Goal: Task Accomplishment & Management: Use online tool/utility

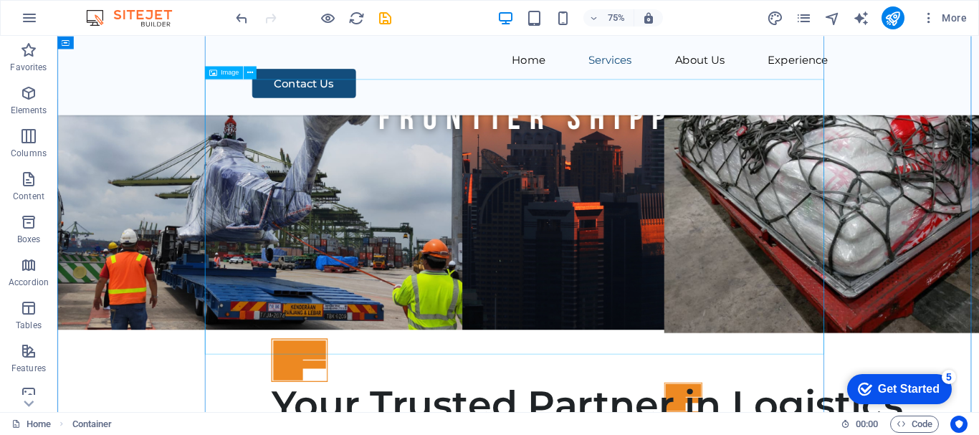
scroll to position [3624, 0]
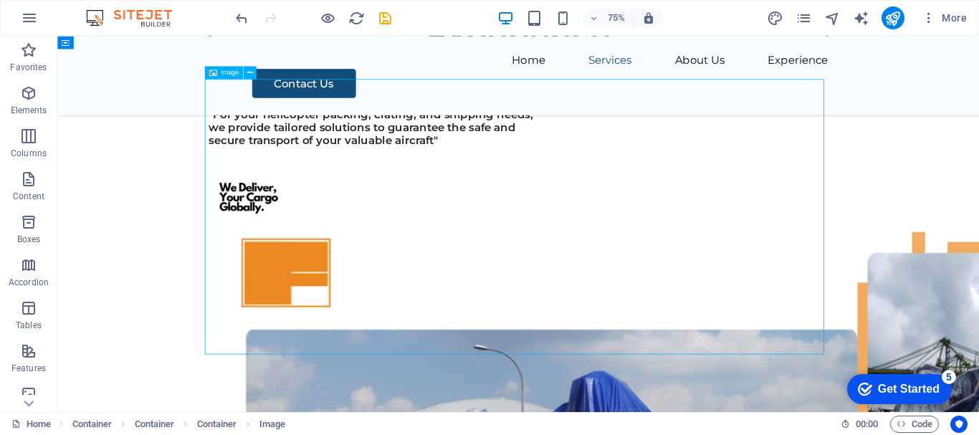
scroll to position [3552, 0]
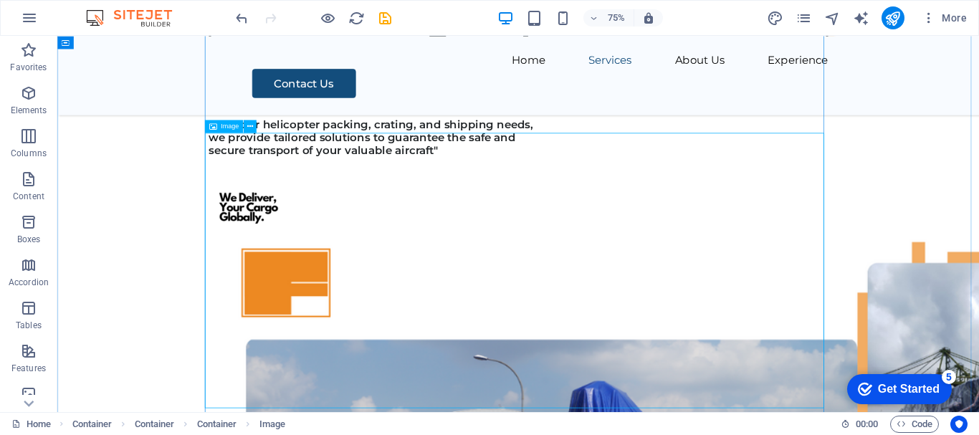
click at [222, 129] on span "Image" at bounding box center [230, 126] width 18 height 6
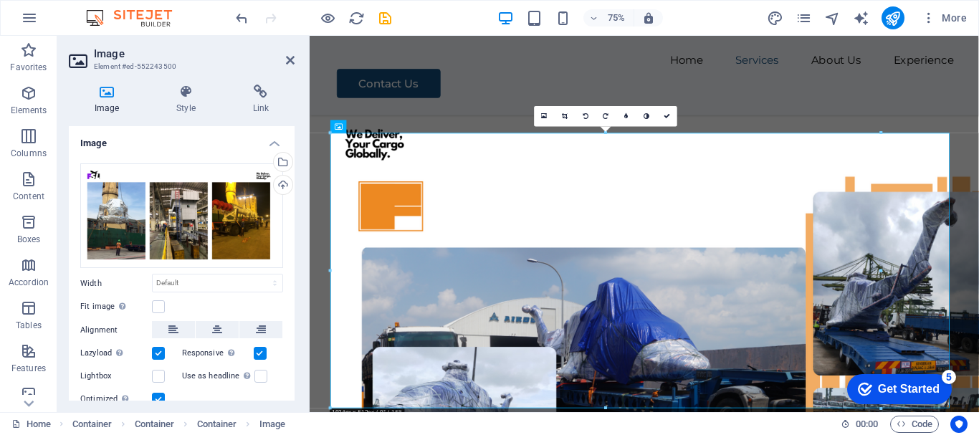
scroll to position [3468, 0]
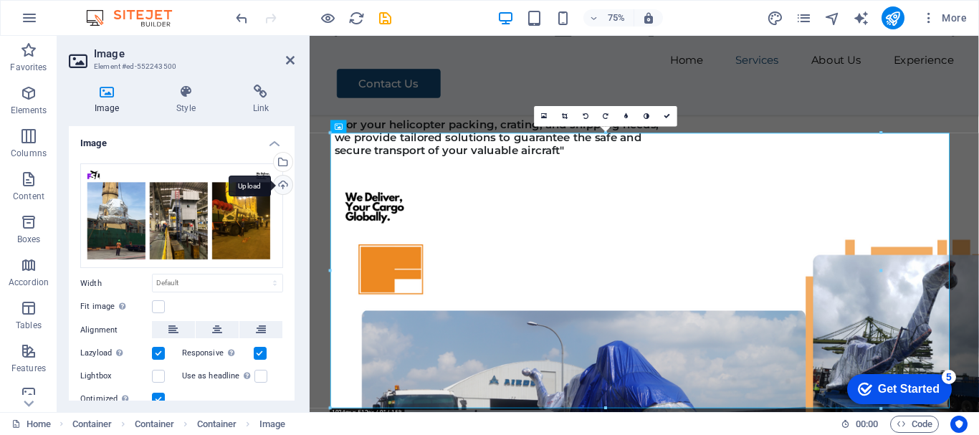
click at [280, 184] on div "Upload" at bounding box center [282, 187] width 22 height 22
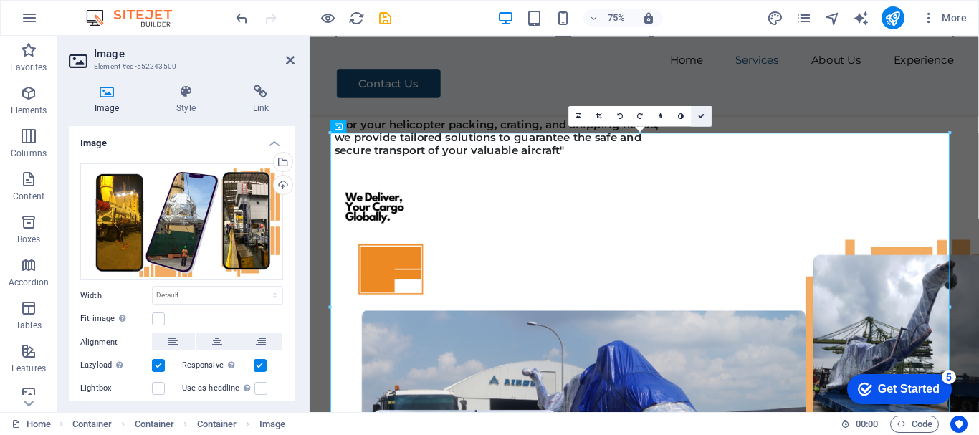
click at [698, 120] on link at bounding box center [702, 115] width 21 height 21
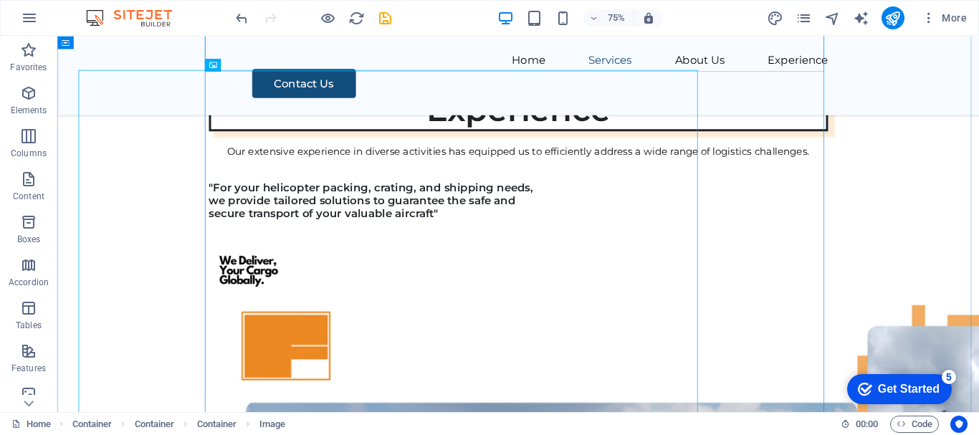
scroll to position [3552, 0]
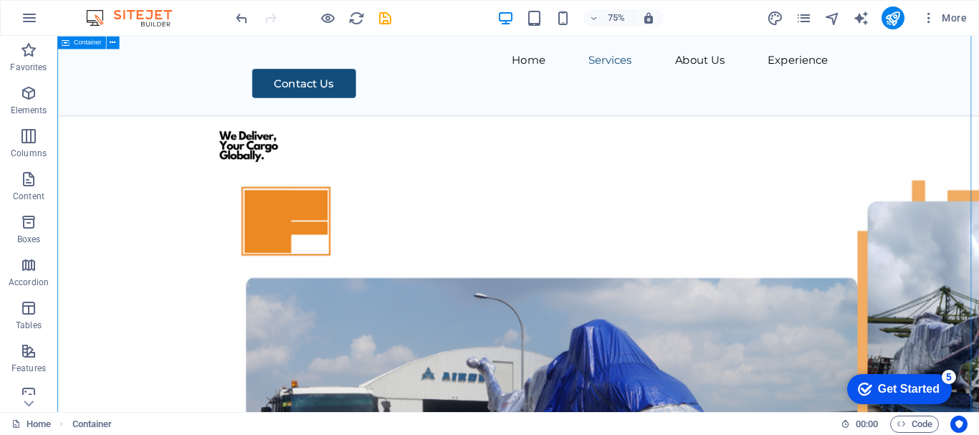
scroll to position [3624, 0]
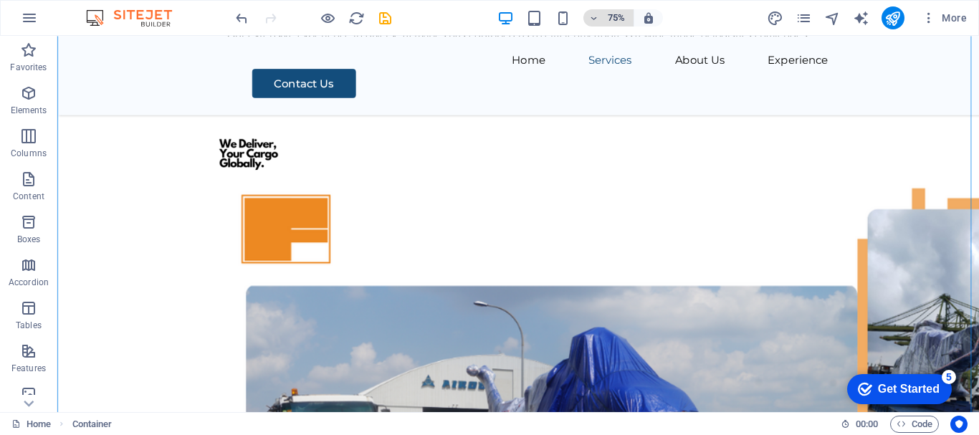
click at [596, 14] on icon "button" at bounding box center [594, 18] width 10 height 9
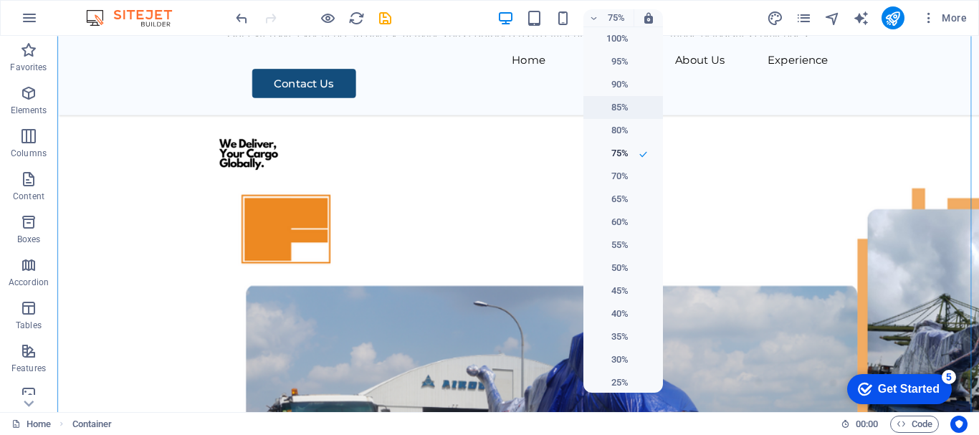
click at [609, 108] on h6 "85%" at bounding box center [610, 107] width 37 height 17
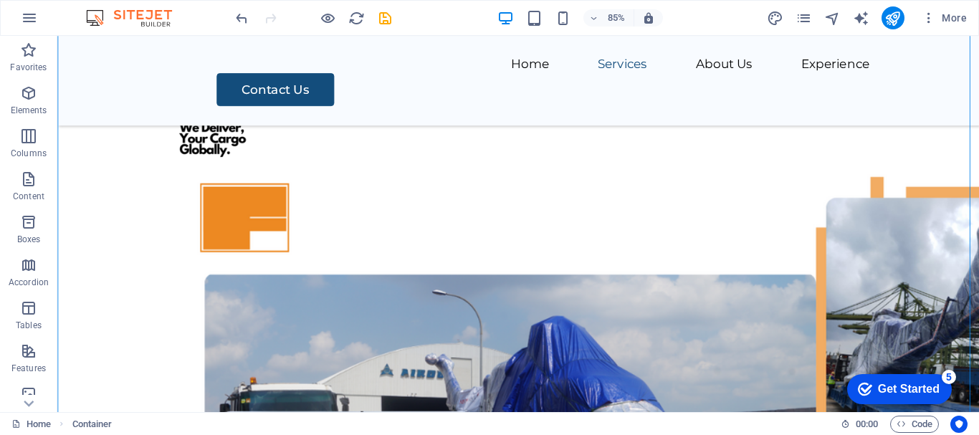
scroll to position [3588, 0]
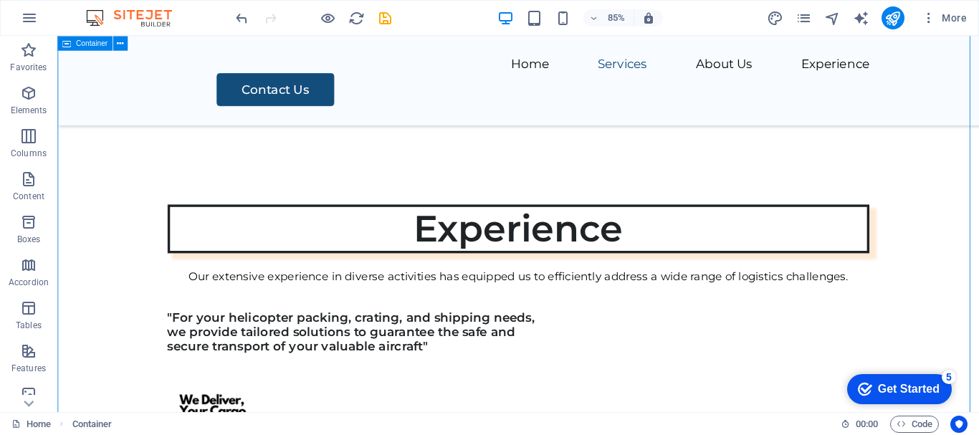
scroll to position [3373, 0]
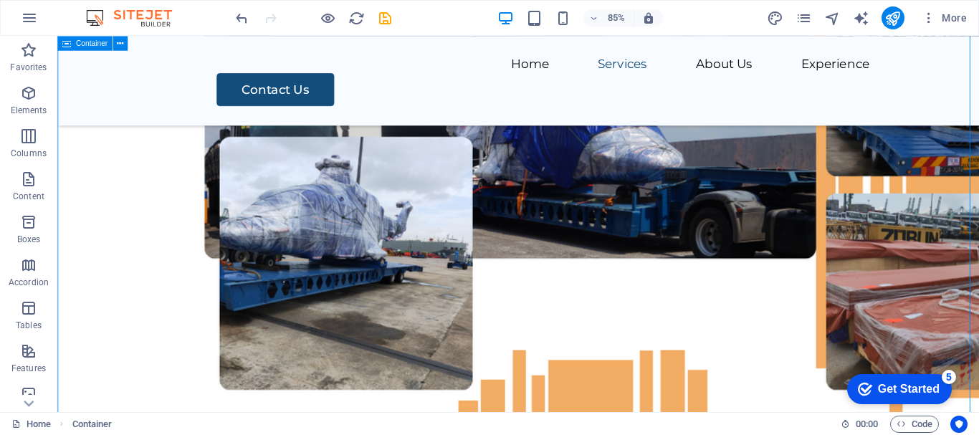
scroll to position [3875, 0]
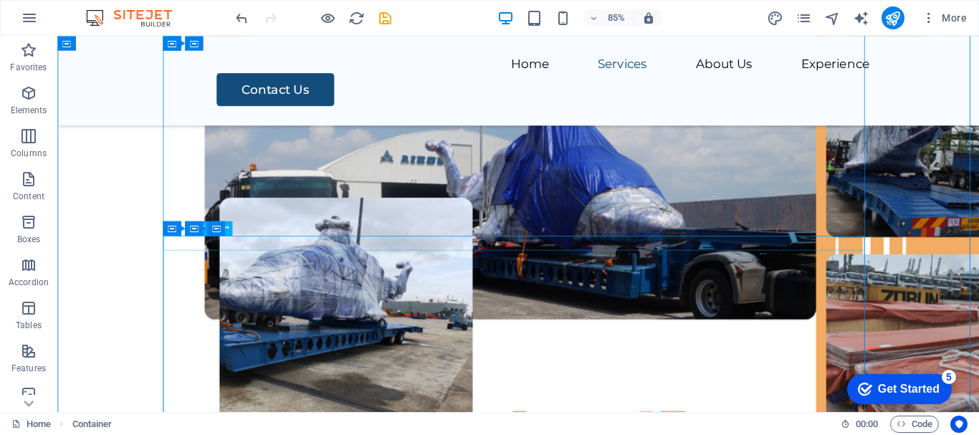
click at [224, 229] on icon at bounding box center [225, 228] width 6 height 13
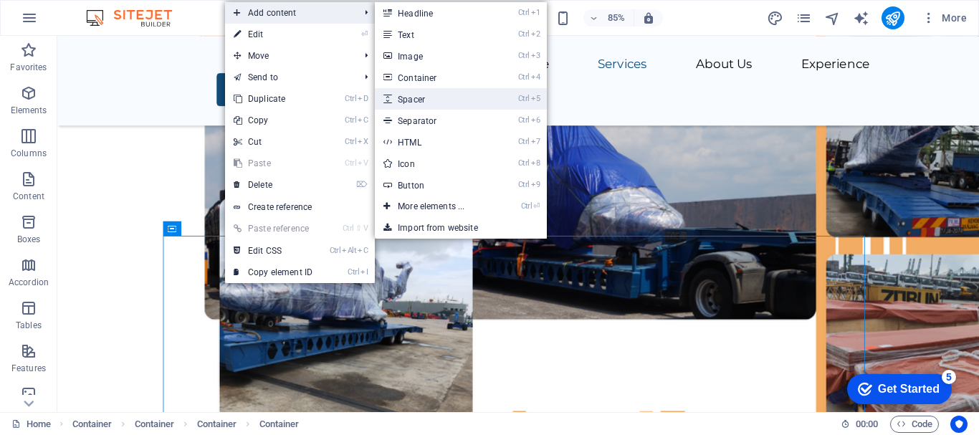
click at [421, 102] on link "Ctrl 5 Spacer" at bounding box center [434, 99] width 118 height 22
select select "px"
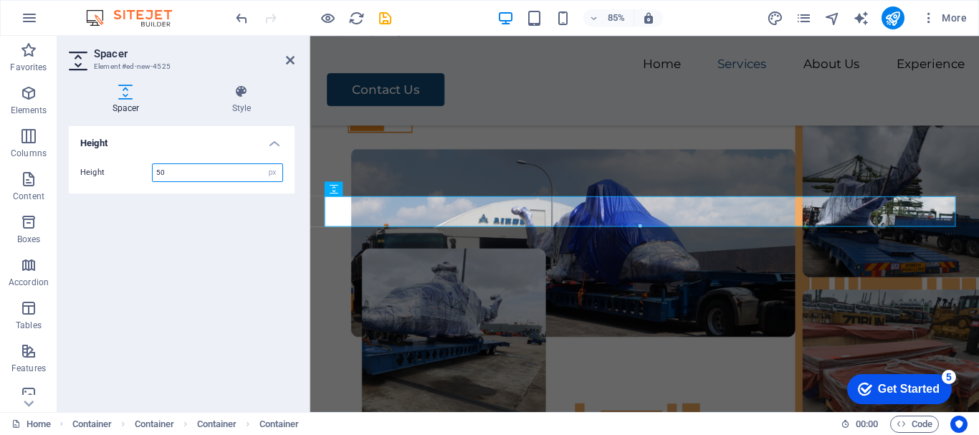
scroll to position [4151, 0]
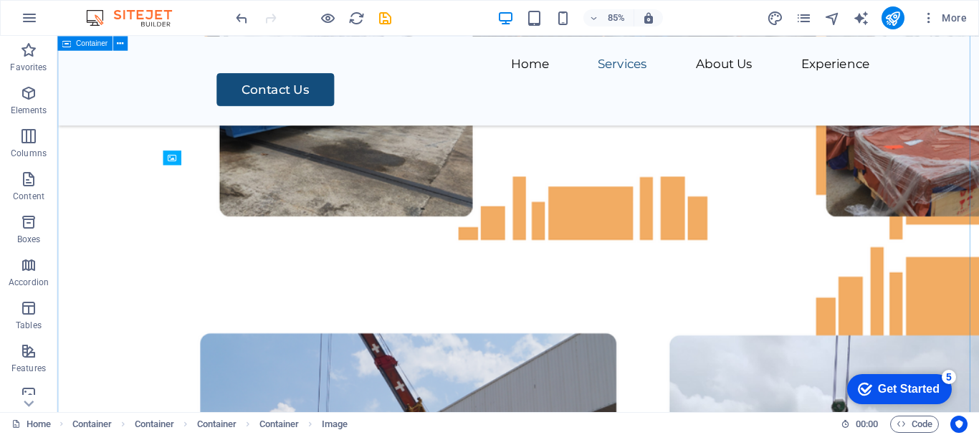
scroll to position [3875, 0]
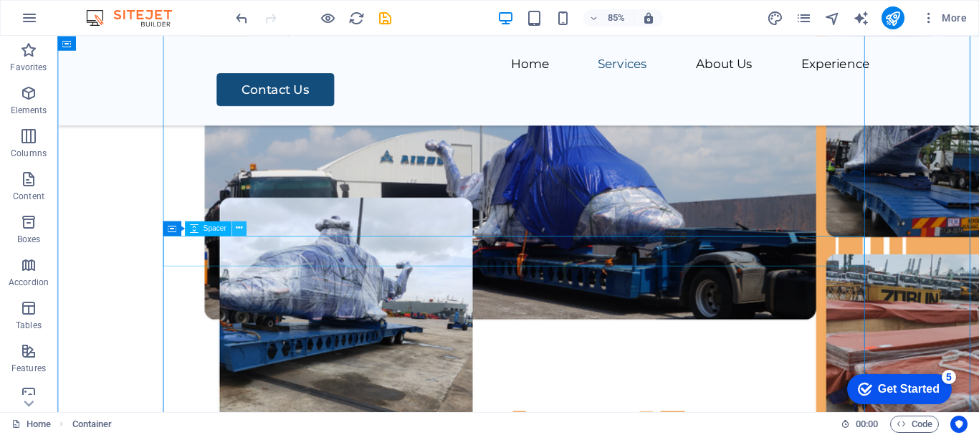
click at [241, 229] on icon at bounding box center [239, 228] width 6 height 13
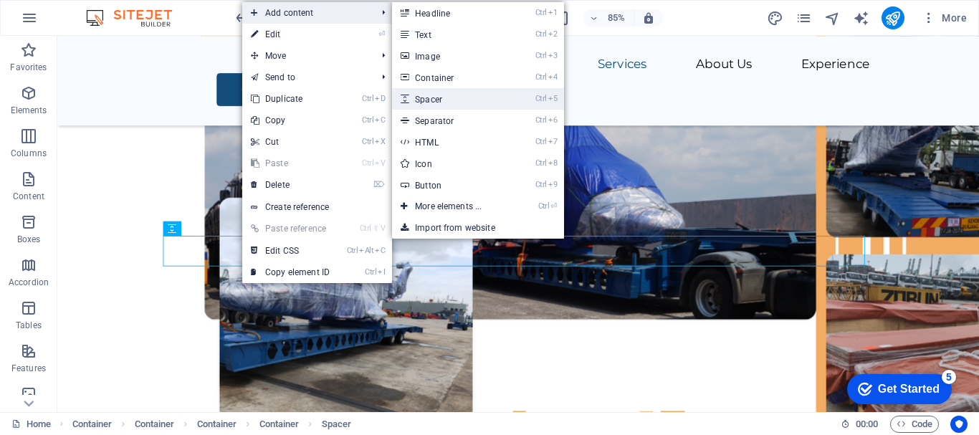
click at [431, 102] on link "Ctrl 5 Spacer" at bounding box center [451, 99] width 118 height 22
select select "px"
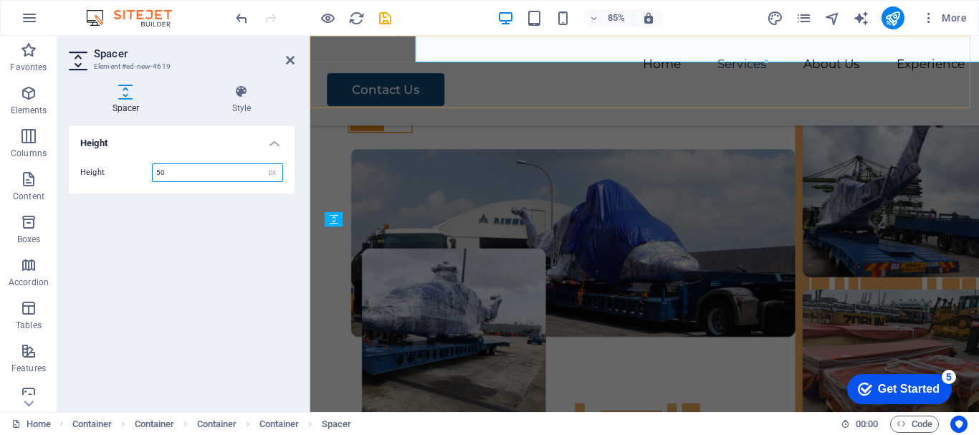
scroll to position [4151, 0]
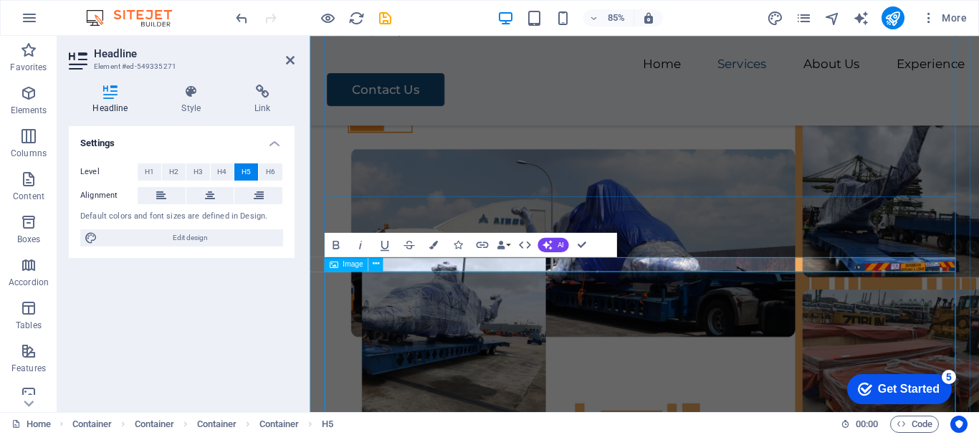
scroll to position [4151, 0]
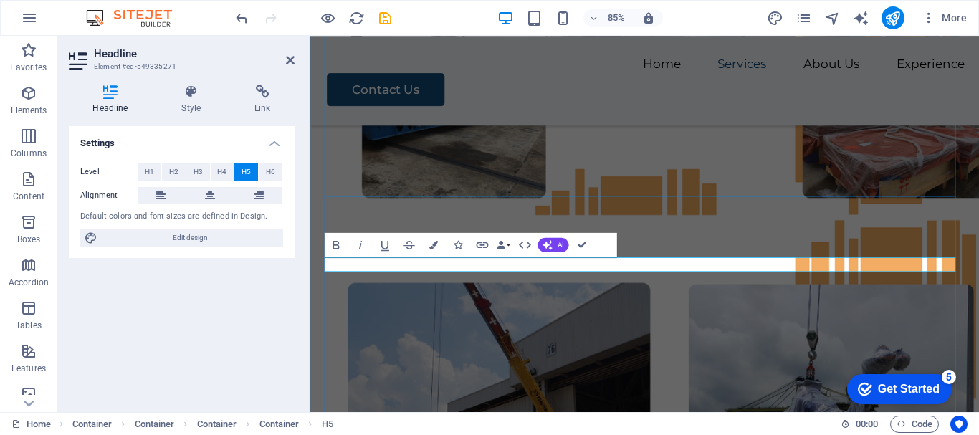
copy h5 "Shipping Aviation Components"
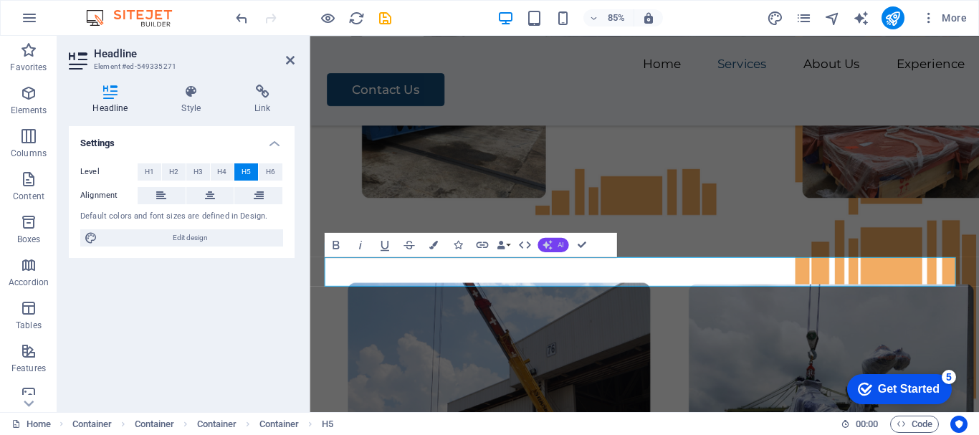
click at [558, 247] on span "AI" at bounding box center [560, 244] width 6 height 7
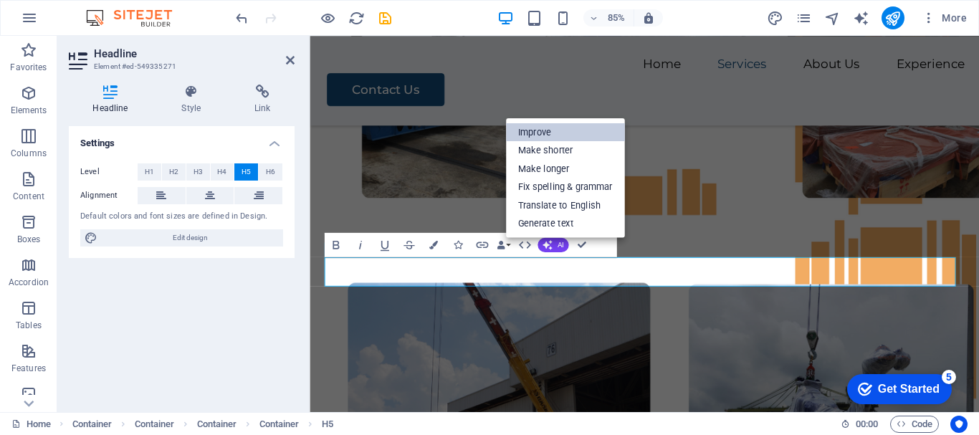
click at [549, 129] on link "Improve" at bounding box center [564, 132] width 119 height 19
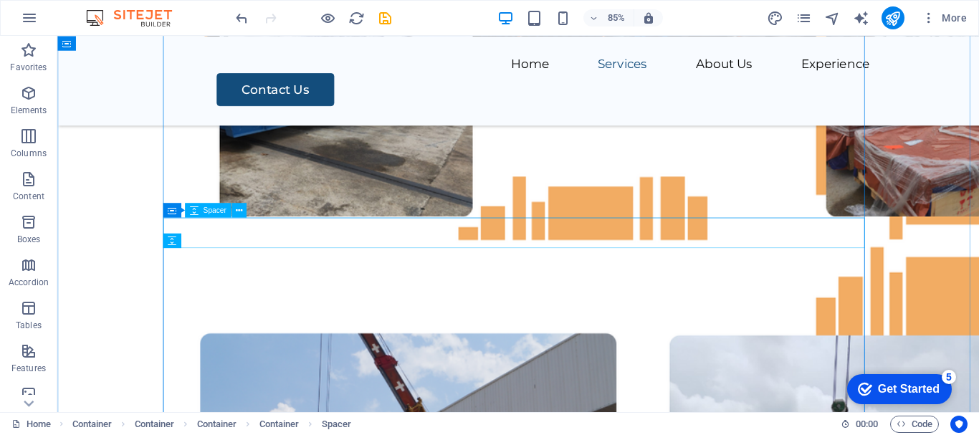
scroll to position [3875, 0]
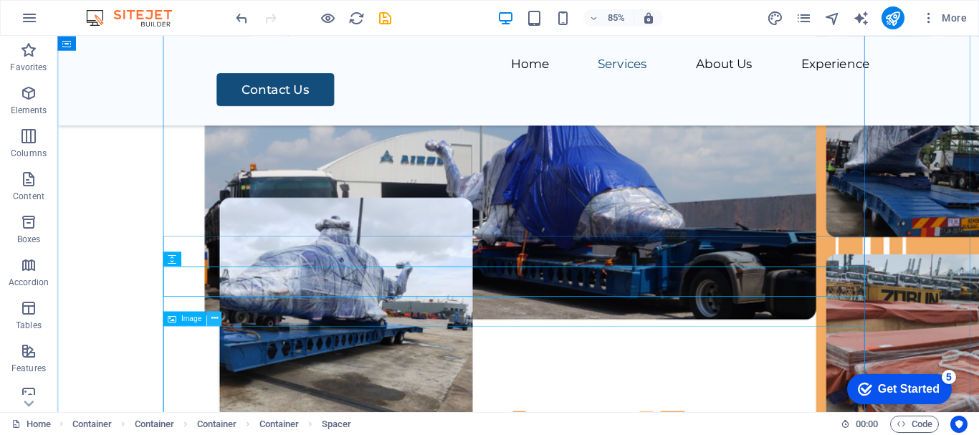
click at [212, 321] on icon at bounding box center [214, 318] width 6 height 13
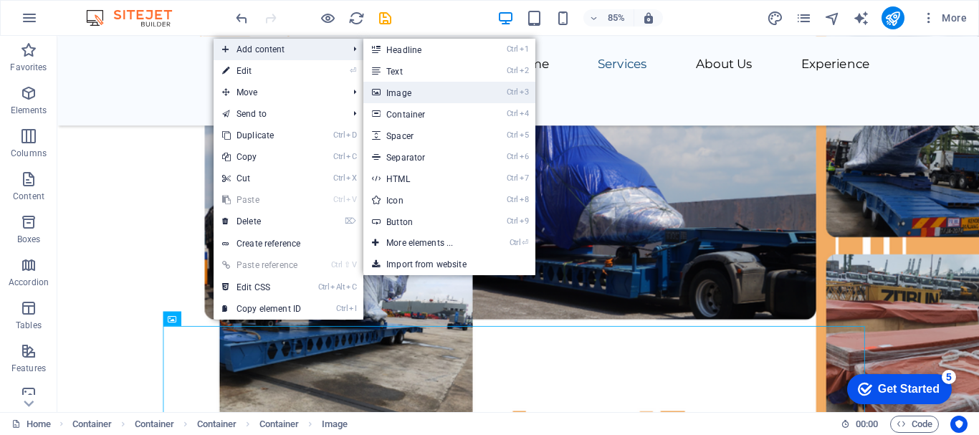
drag, startPoint x: 411, startPoint y: 94, endPoint x: 125, endPoint y: 135, distance: 288.9
click at [411, 94] on link "Ctrl 3 Image" at bounding box center [422, 93] width 118 height 22
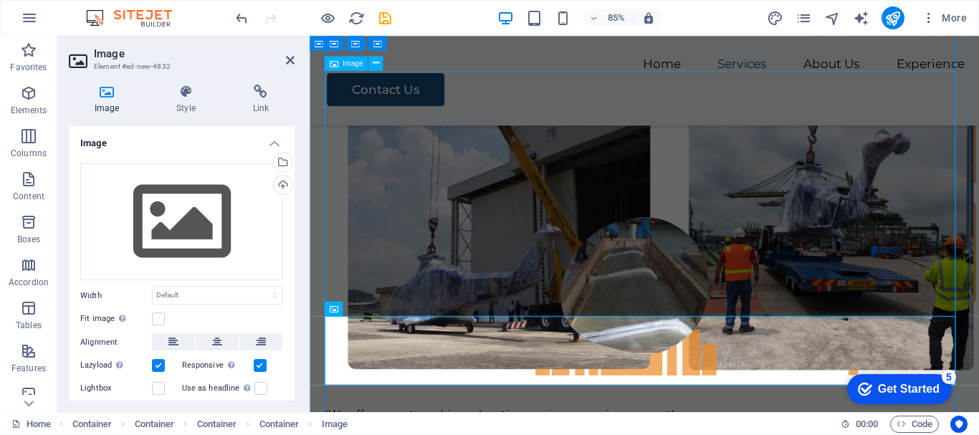
scroll to position [4410, 0]
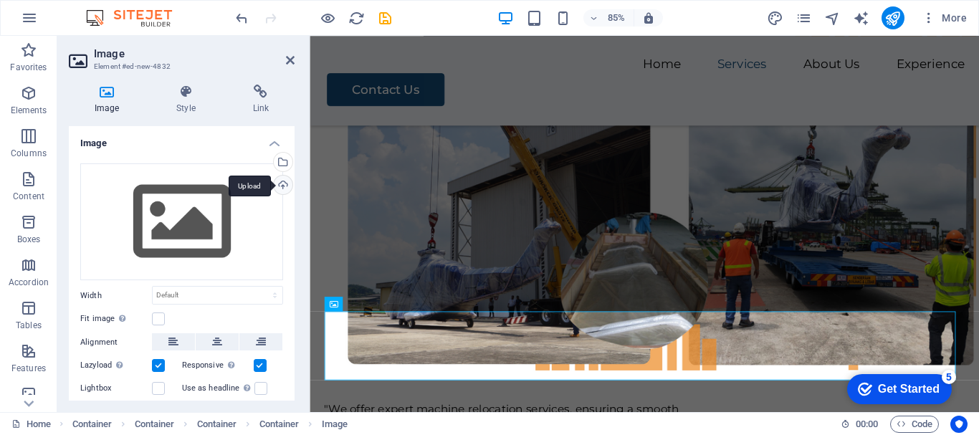
click at [281, 183] on div "Upload" at bounding box center [282, 187] width 22 height 22
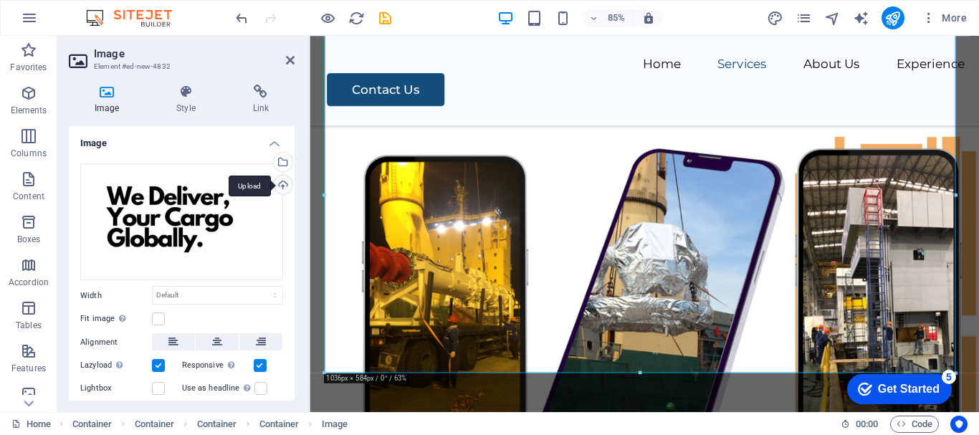
scroll to position [4840, 0]
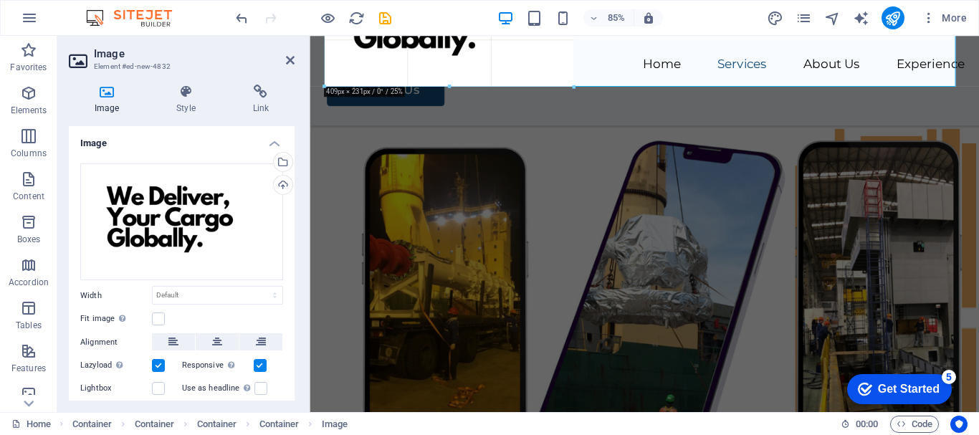
drag, startPoint x: 954, startPoint y: 304, endPoint x: 61, endPoint y: 16, distance: 938.3
type input "409"
select select "px"
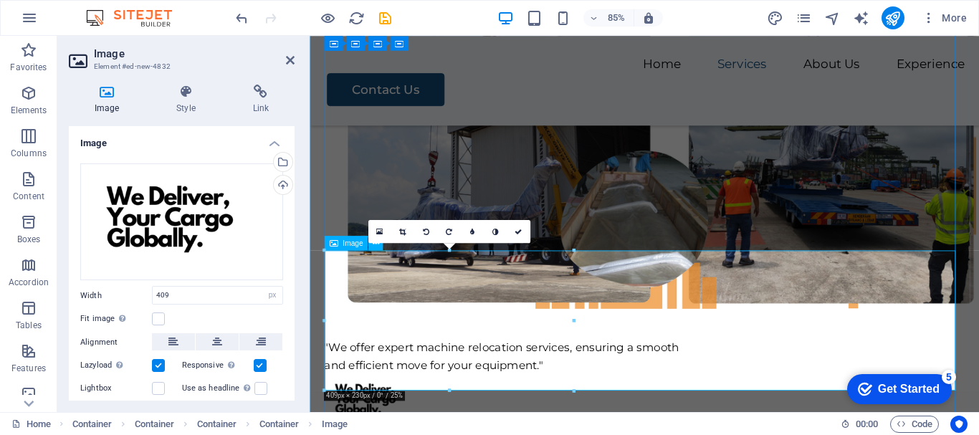
scroll to position [4482, 0]
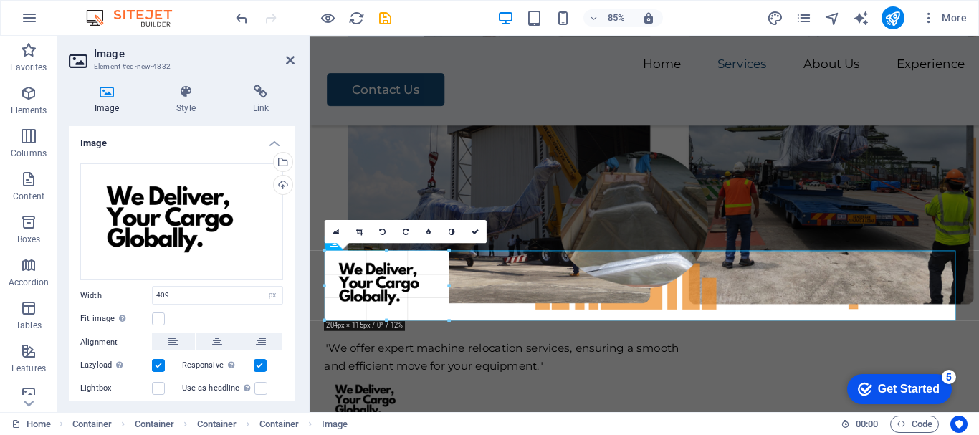
drag, startPoint x: 574, startPoint y: 393, endPoint x: 139, endPoint y: 293, distance: 446.4
type input "203"
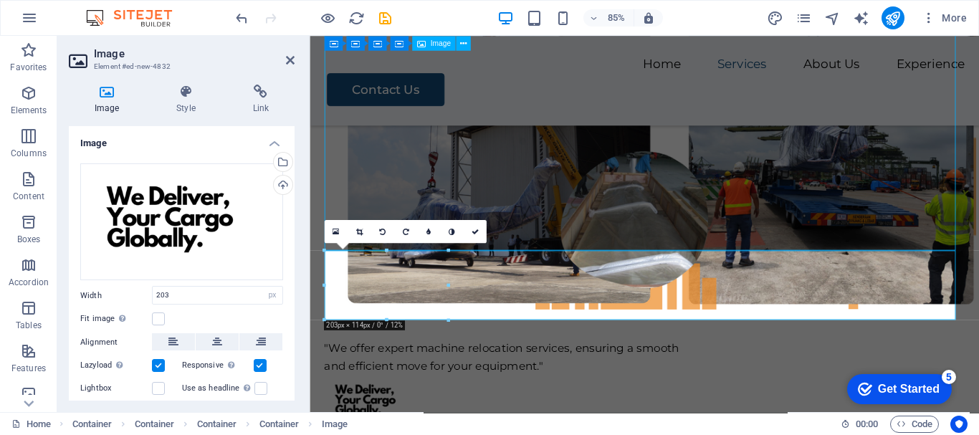
scroll to position [4252, 0]
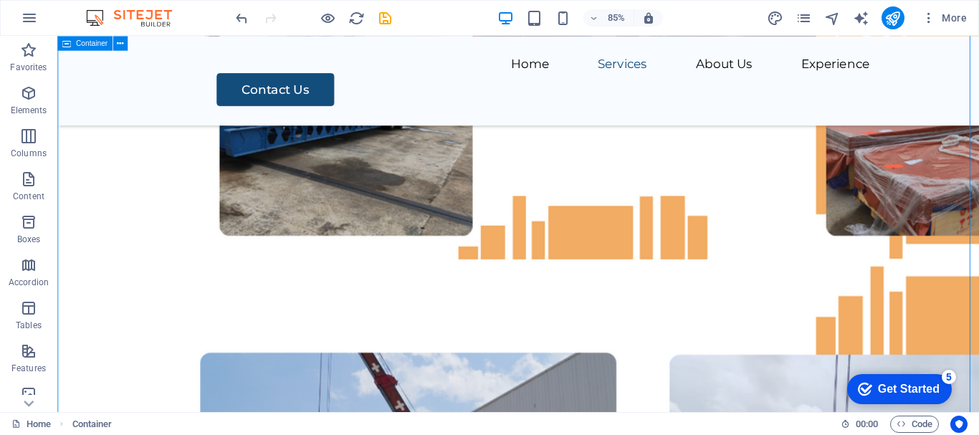
scroll to position [4037, 0]
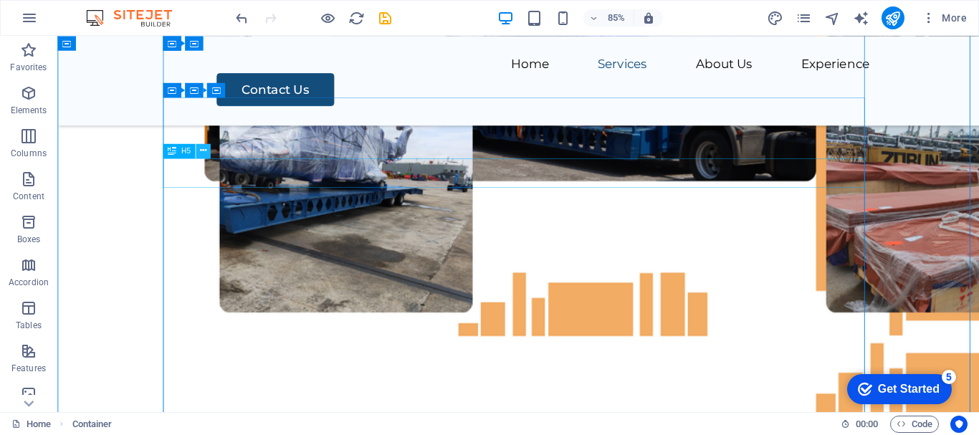
click at [204, 151] on icon at bounding box center [203, 150] width 6 height 13
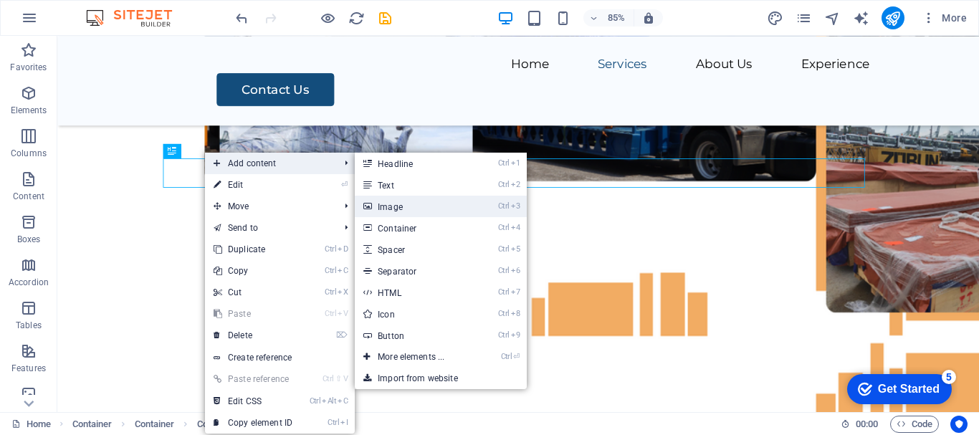
click at [401, 206] on link "Ctrl 3 Image" at bounding box center [414, 207] width 118 height 22
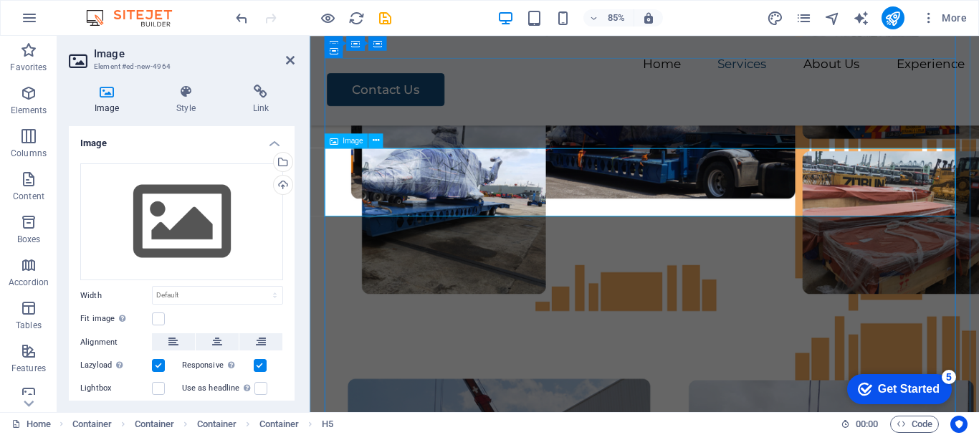
scroll to position [4313, 0]
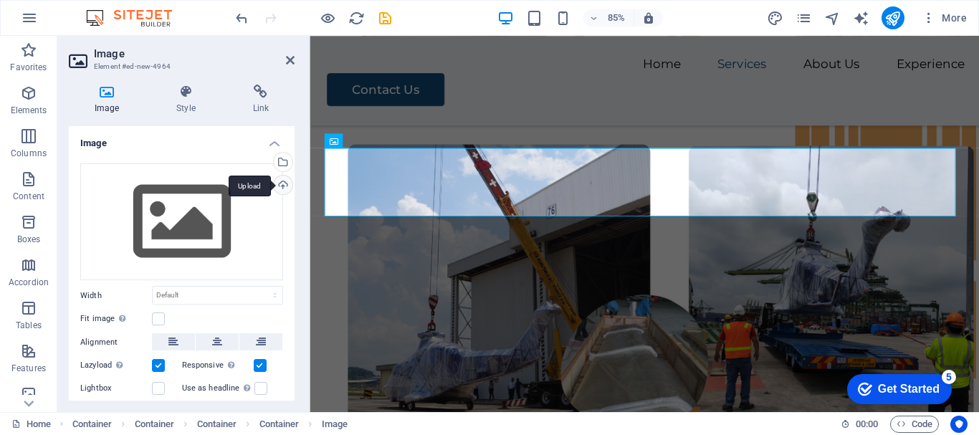
click at [280, 186] on div "Upload" at bounding box center [282, 187] width 22 height 22
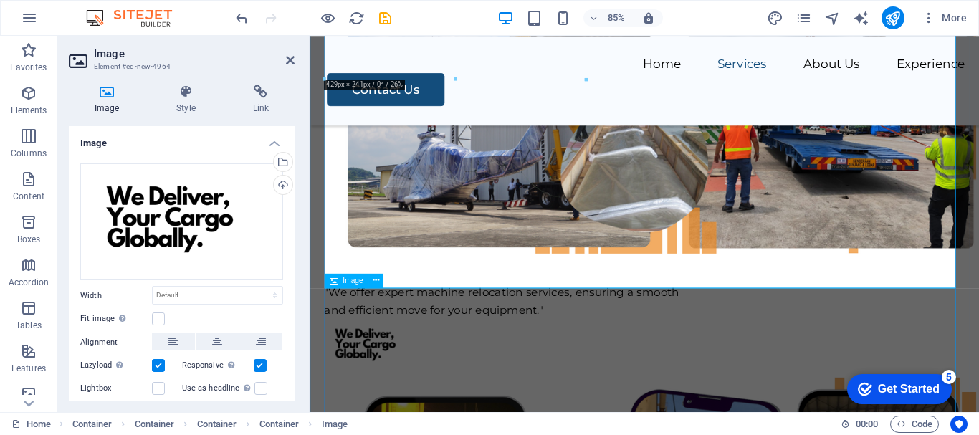
scroll to position [4600, 0]
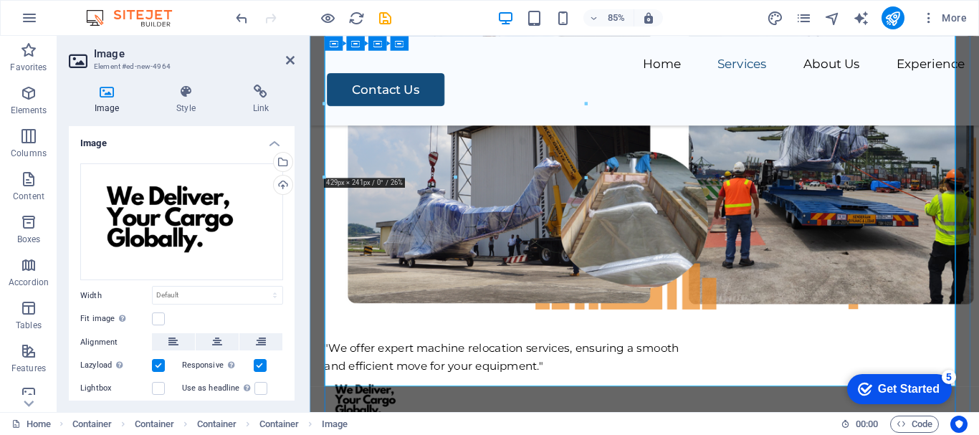
scroll to position [4528, 0]
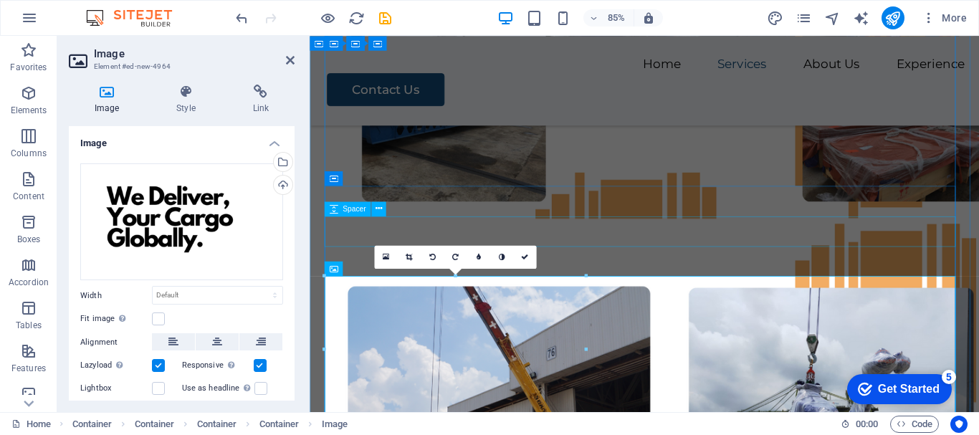
scroll to position [4170, 0]
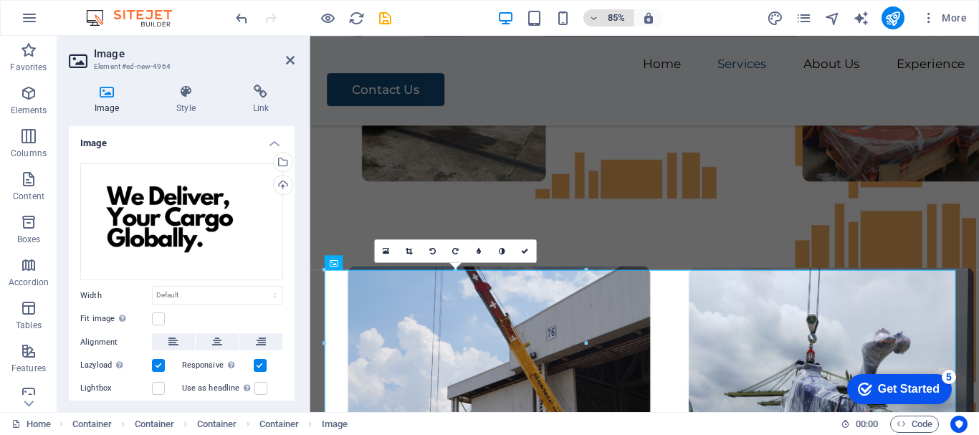
click at [594, 18] on icon "button" at bounding box center [594, 18] width 10 height 9
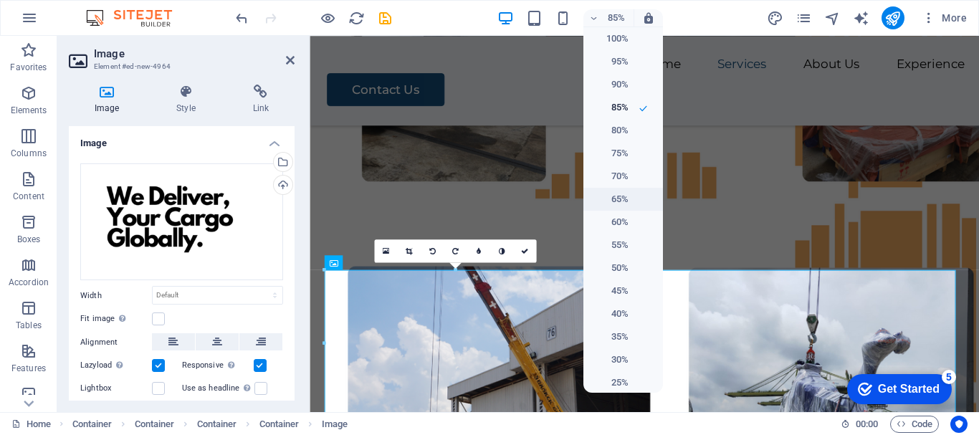
click at [610, 193] on h6 "65%" at bounding box center [610, 199] width 37 height 17
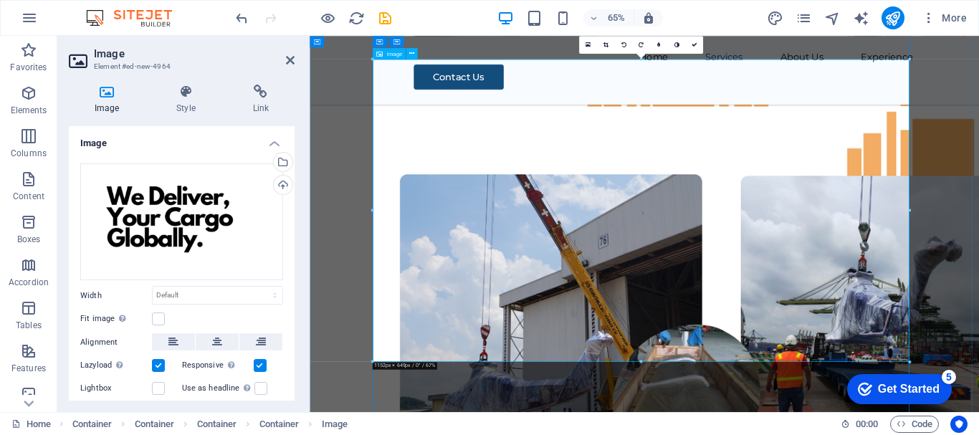
scroll to position [4239, 0]
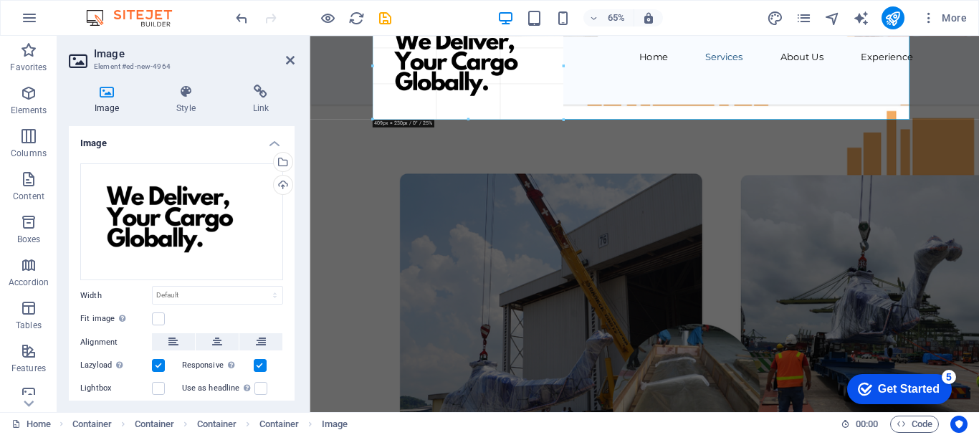
drag, startPoint x: 910, startPoint y: 312, endPoint x: 300, endPoint y: 166, distance: 627.2
type input "410"
select select "px"
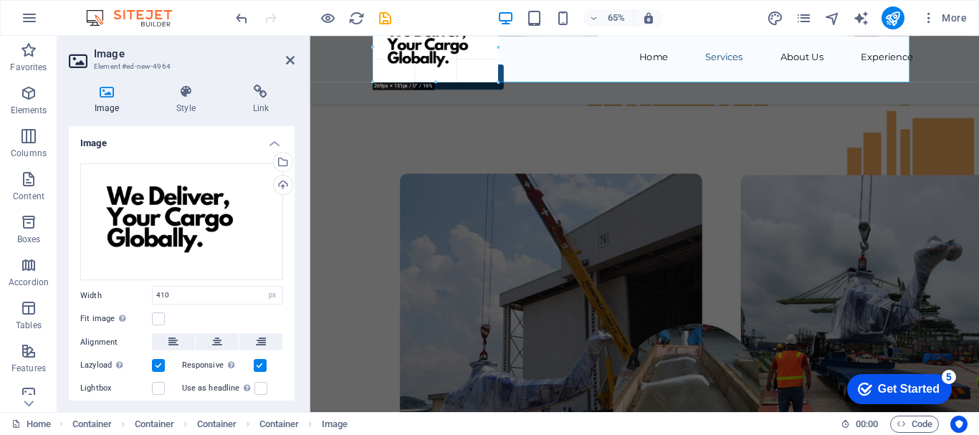
drag, startPoint x: 564, startPoint y: 120, endPoint x: 358, endPoint y: 205, distance: 223.4
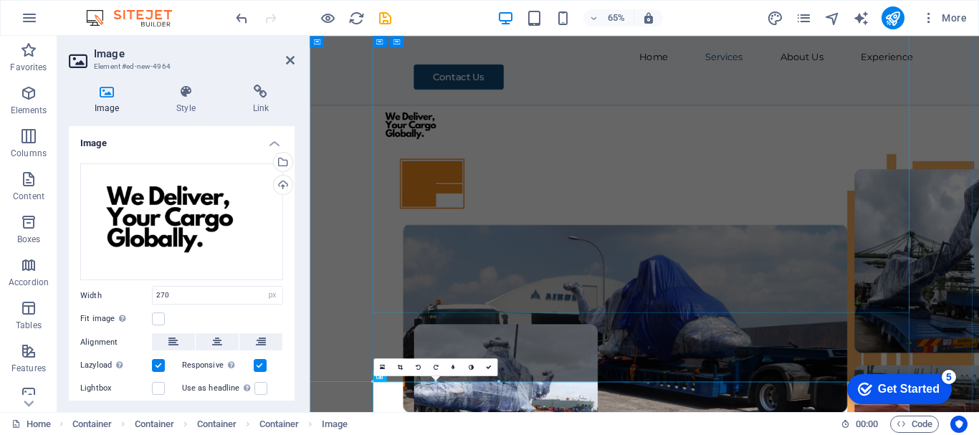
scroll to position [4024, 0]
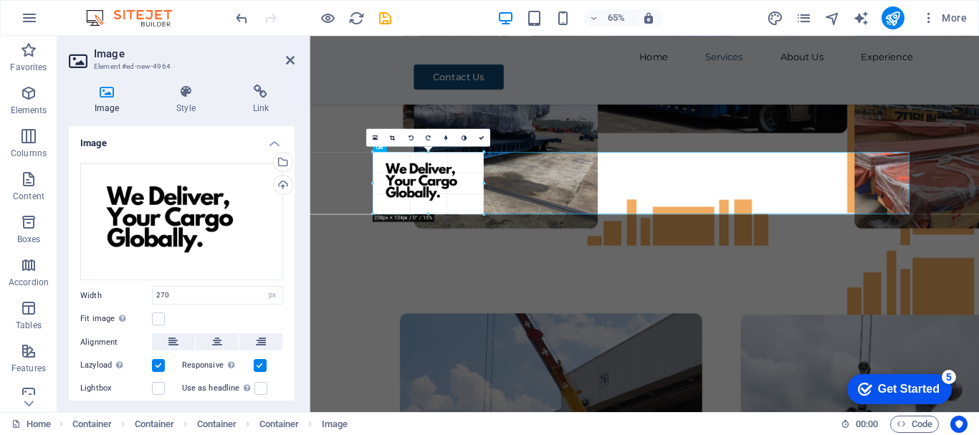
drag, startPoint x: 500, startPoint y: 223, endPoint x: 425, endPoint y: 224, distance: 75.3
type input "237"
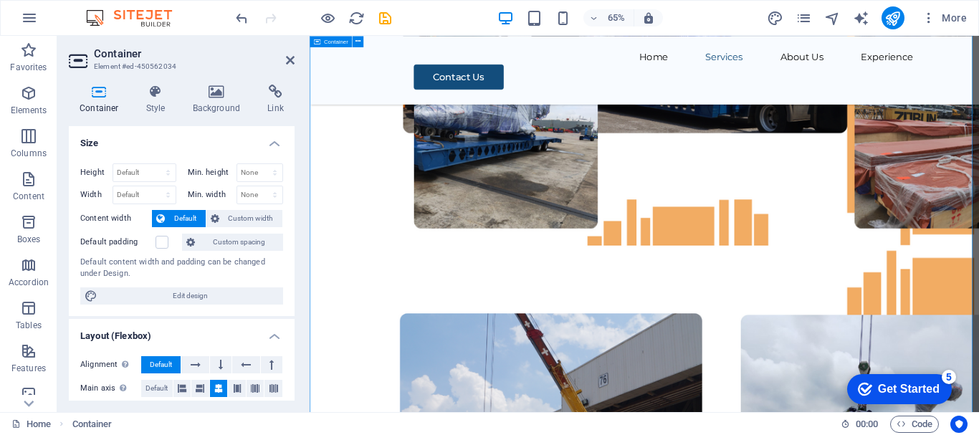
scroll to position [4096, 0]
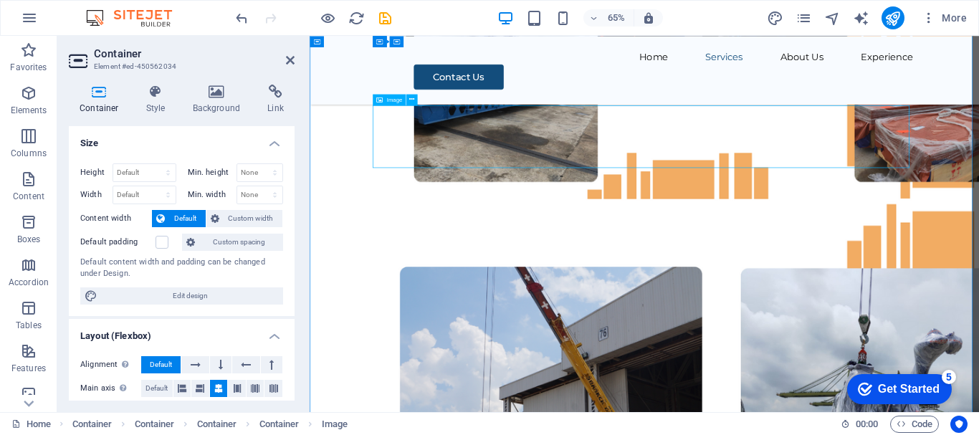
select select "px"
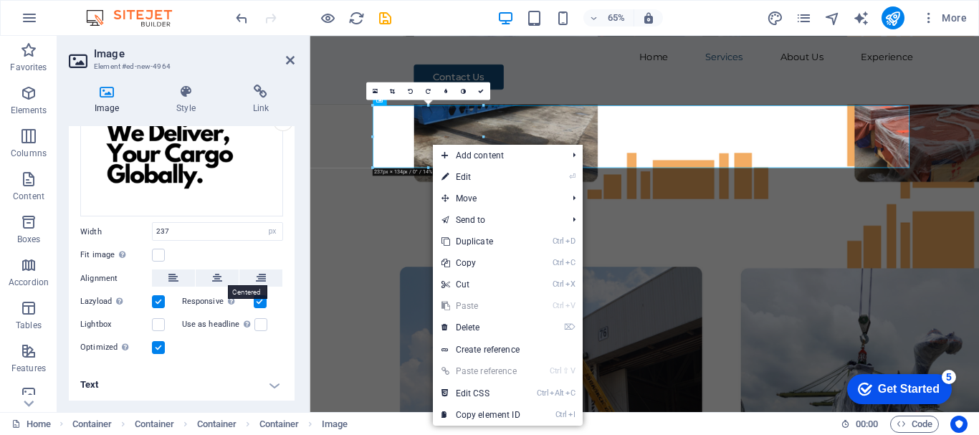
scroll to position [0, 0]
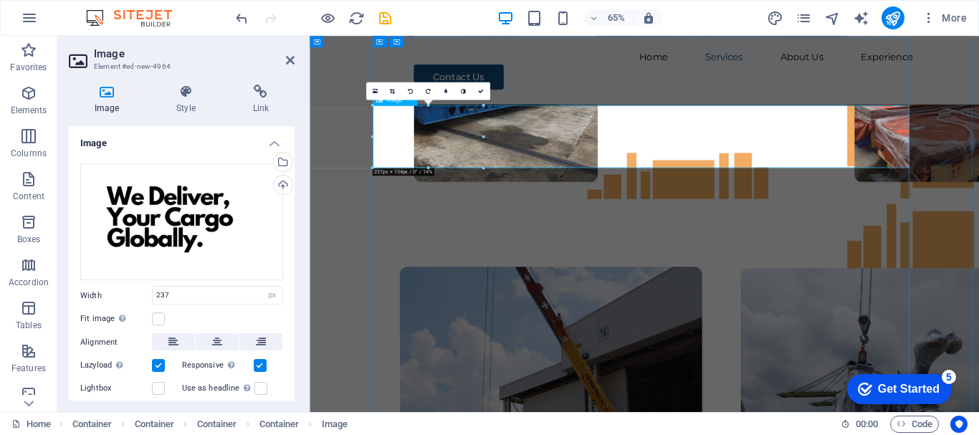
drag, startPoint x: 793, startPoint y: 204, endPoint x: 552, endPoint y: 222, distance: 241.5
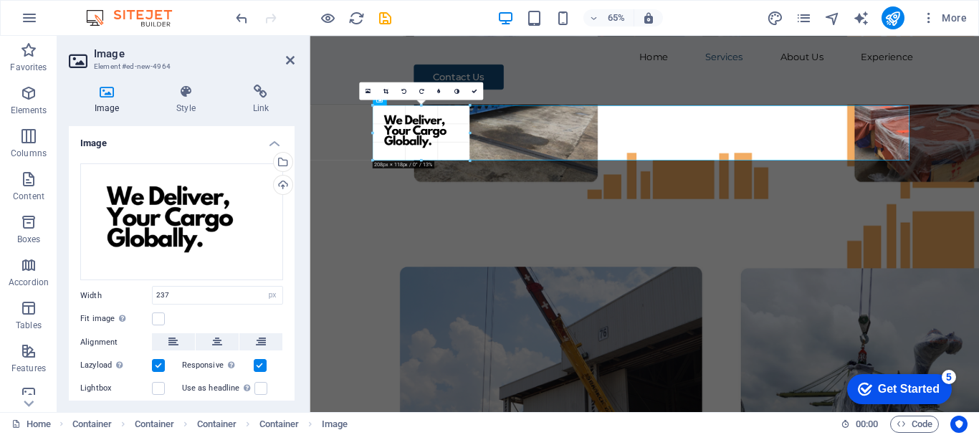
drag, startPoint x: 482, startPoint y: 169, endPoint x: 437, endPoint y: 243, distance: 86.2
type input "208"
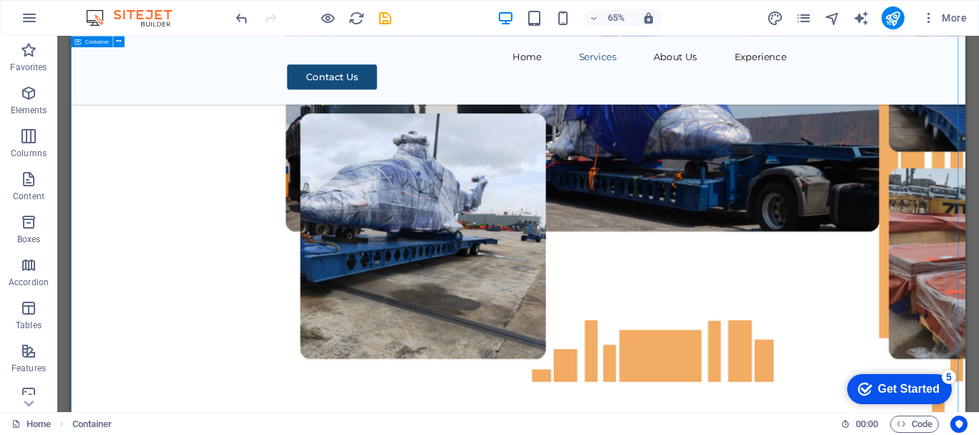
scroll to position [4182, 0]
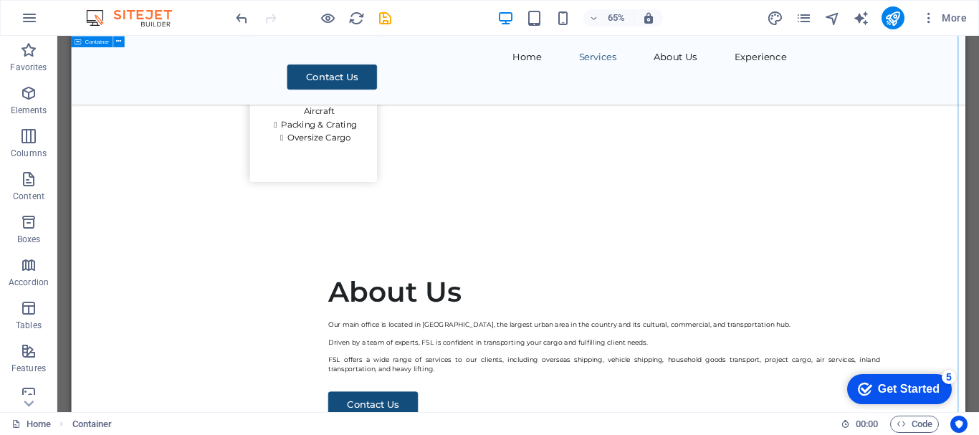
scroll to position [2318, 0]
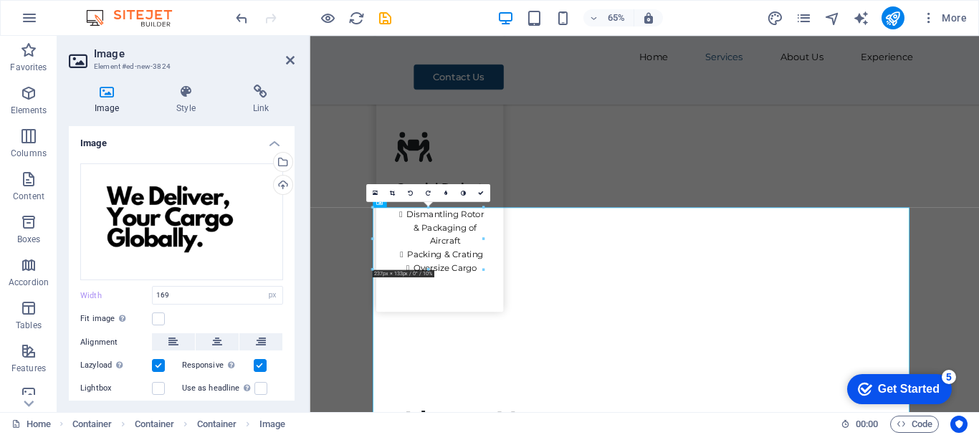
scroll to position [2232, 0]
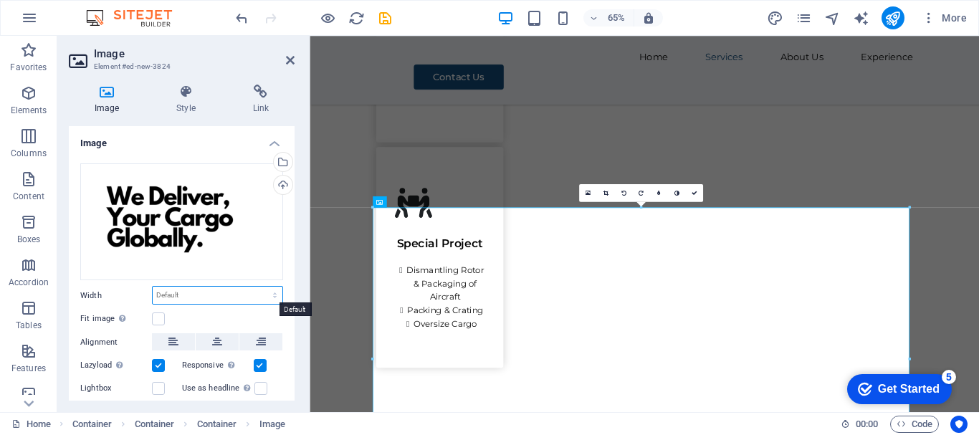
click at [175, 297] on select "Default auto px rem % em vh vw" at bounding box center [218, 295] width 130 height 17
click at [188, 295] on select "Default auto px rem % em vh vw" at bounding box center [218, 295] width 130 height 17
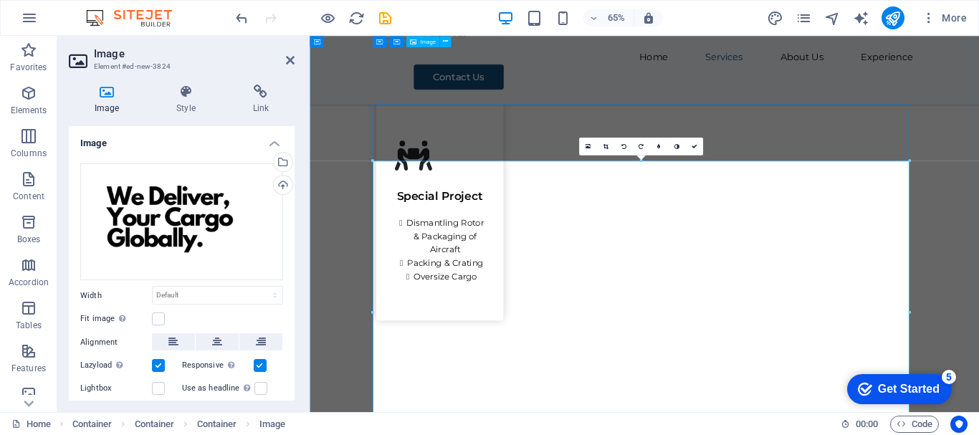
scroll to position [2303, 0]
click at [186, 295] on select "Default auto px rem % em vh vw" at bounding box center [218, 295] width 130 height 17
select select "px"
click at [260, 287] on select "Default auto px rem % em vh vw" at bounding box center [218, 295] width 130 height 17
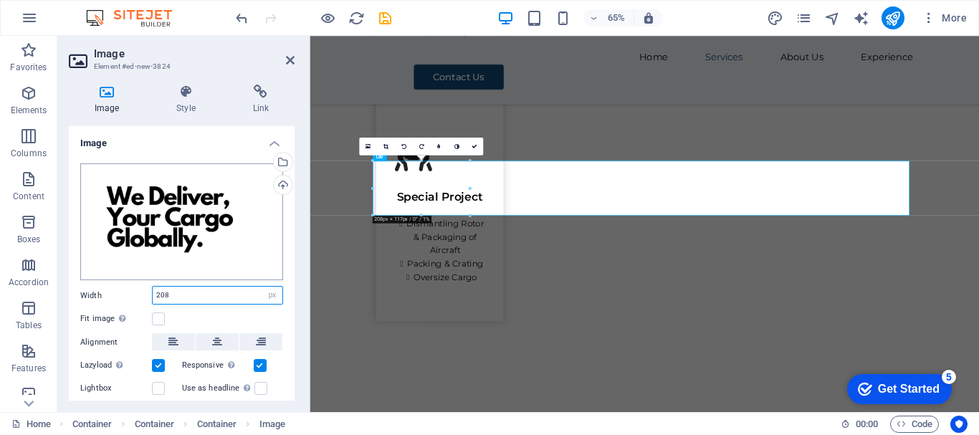
type input "208"
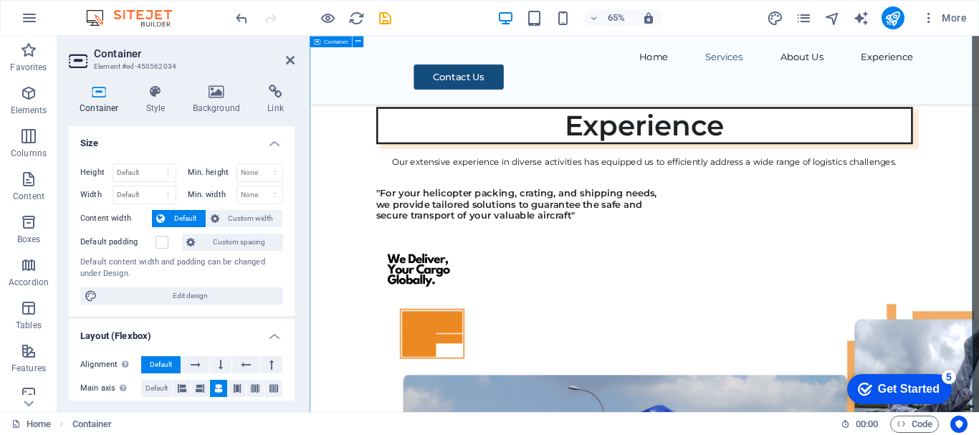
scroll to position [3307, 0]
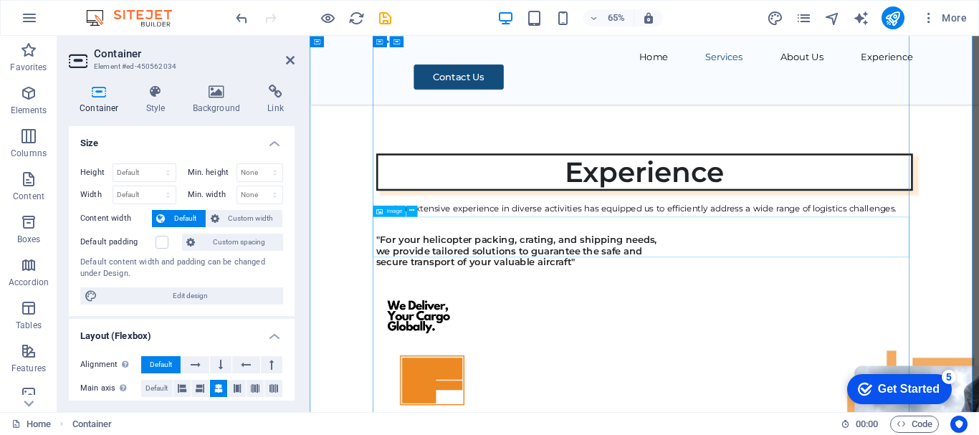
select select "px"
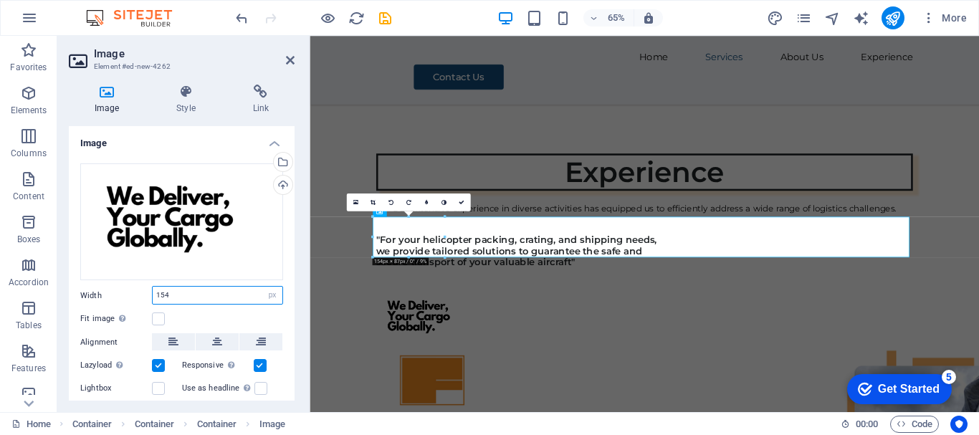
click at [187, 298] on input "154" at bounding box center [218, 295] width 130 height 17
type input "1"
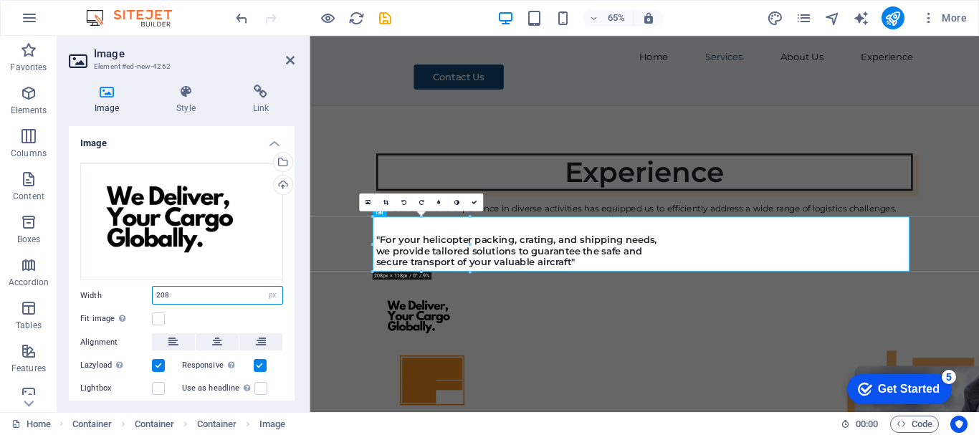
type input "208"
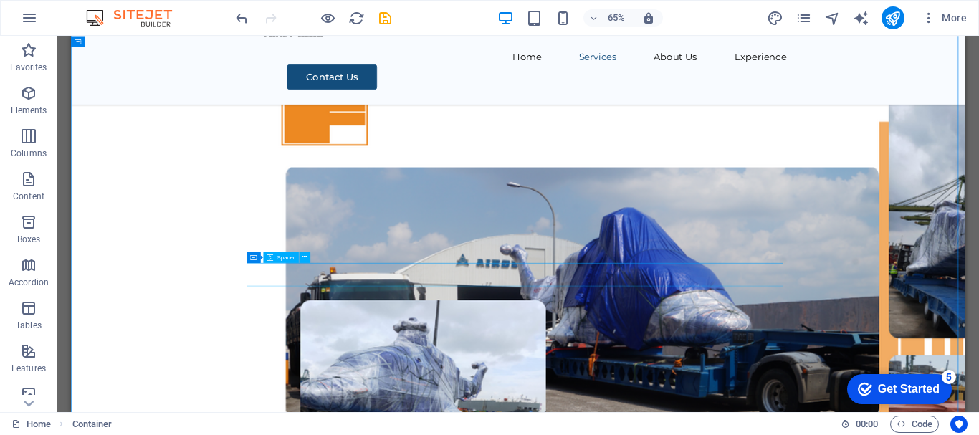
scroll to position [4039, 0]
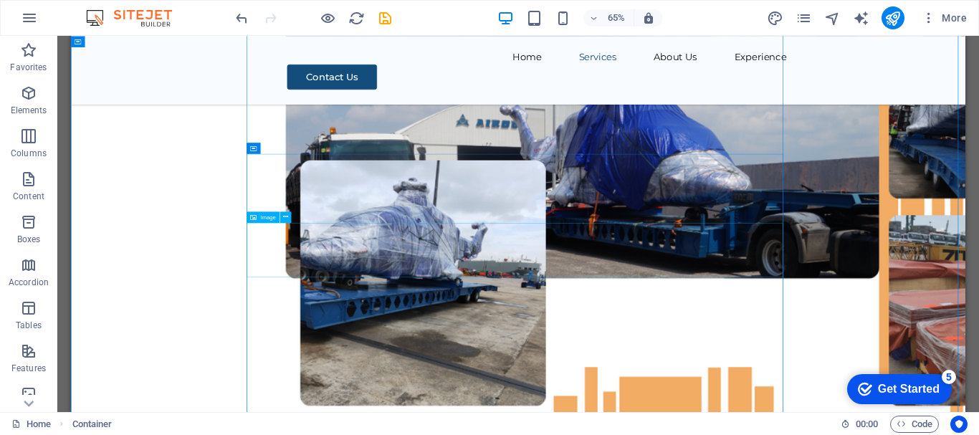
select select "px"
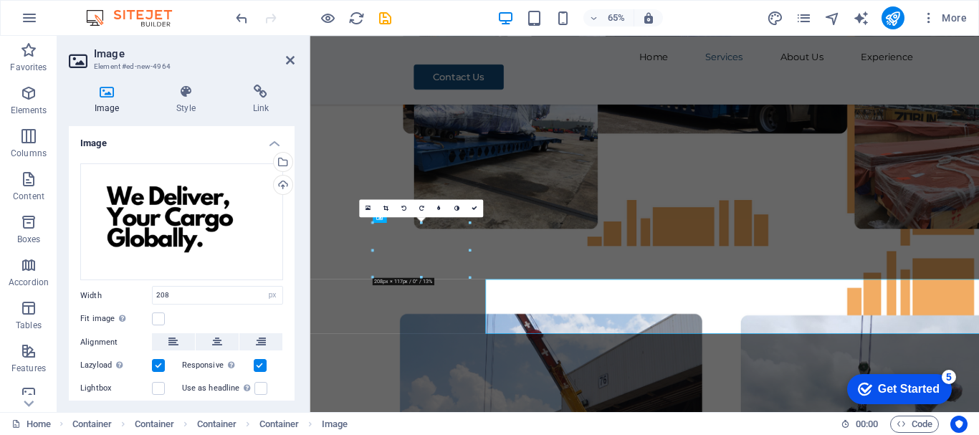
scroll to position [3952, 0]
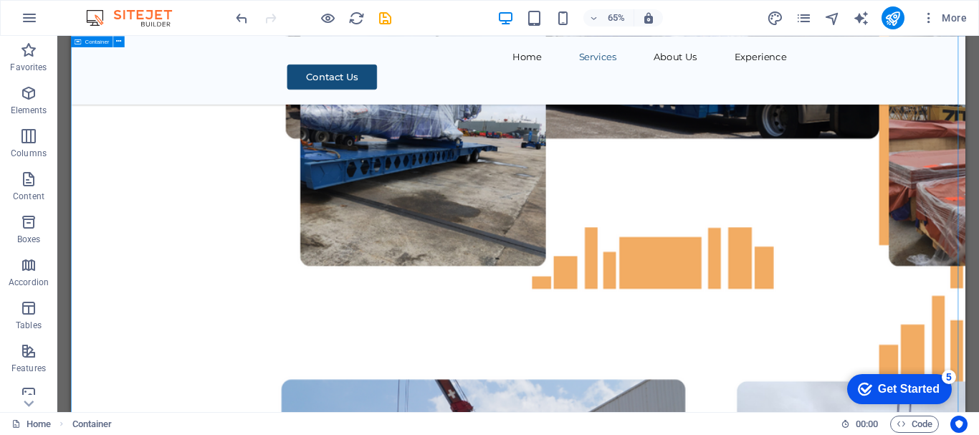
scroll to position [4182, 0]
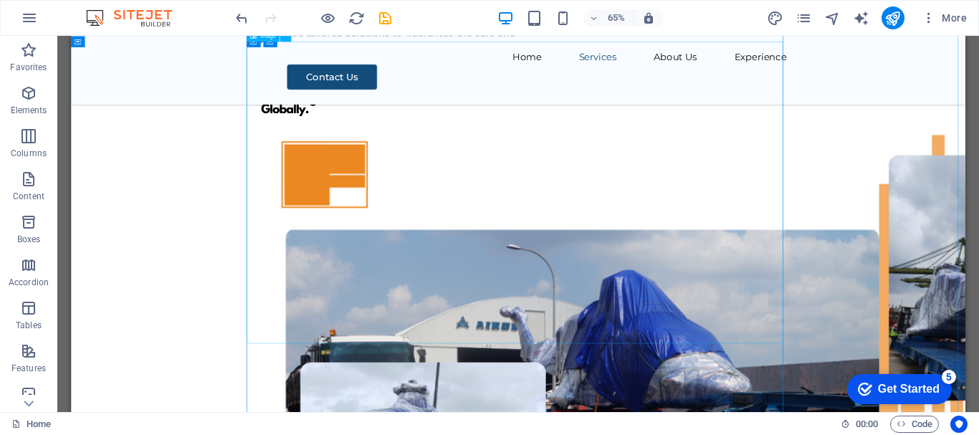
scroll to position [3943, 0]
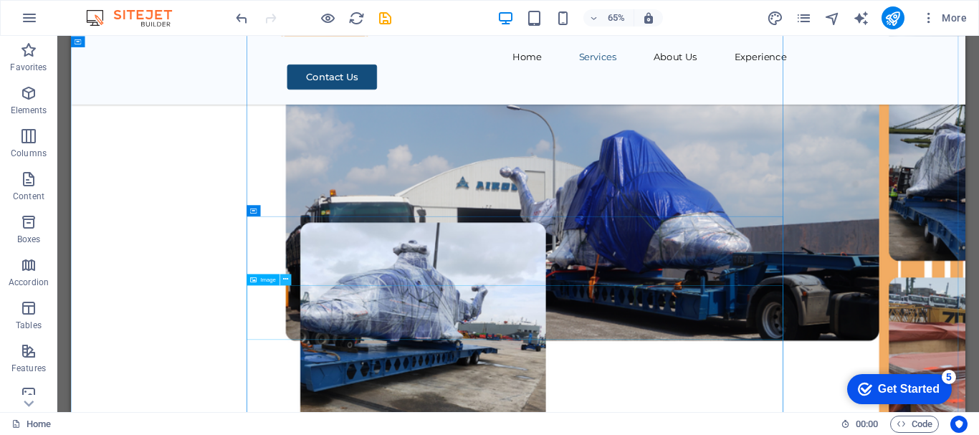
click at [285, 279] on icon at bounding box center [285, 280] width 5 height 10
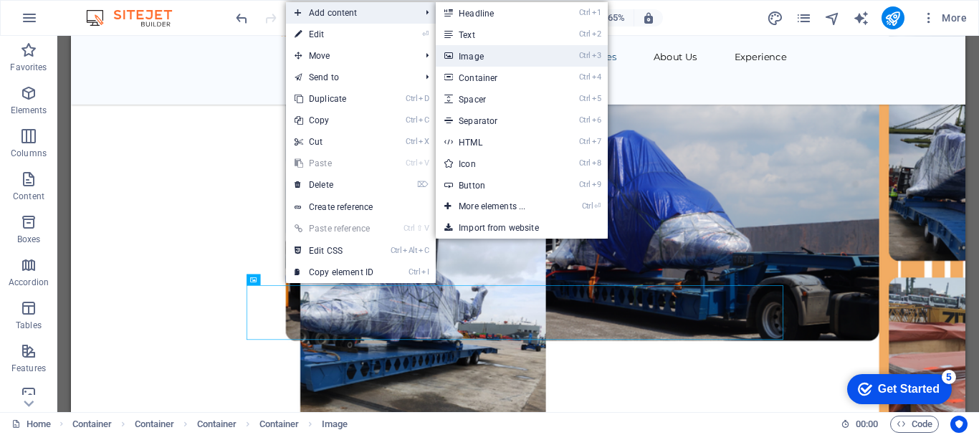
drag, startPoint x: 480, startPoint y: 64, endPoint x: 289, endPoint y: 411, distance: 395.9
click at [480, 64] on link "Ctrl 3 Image" at bounding box center [495, 56] width 118 height 22
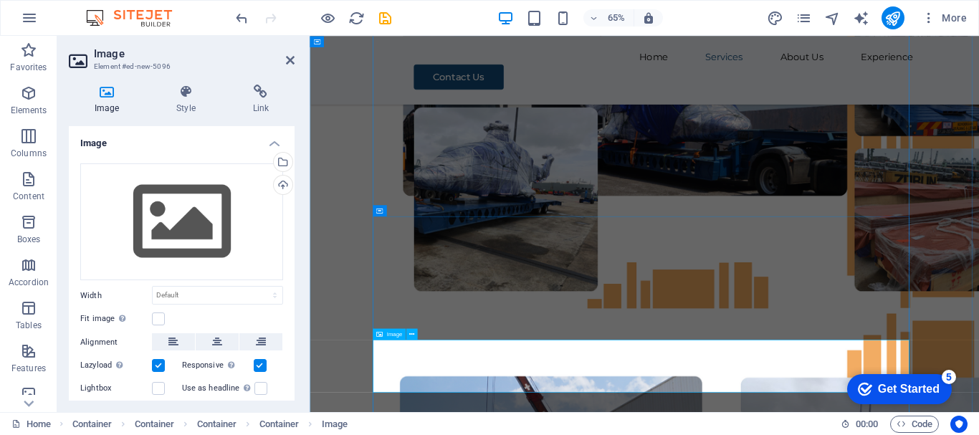
scroll to position [3856, 0]
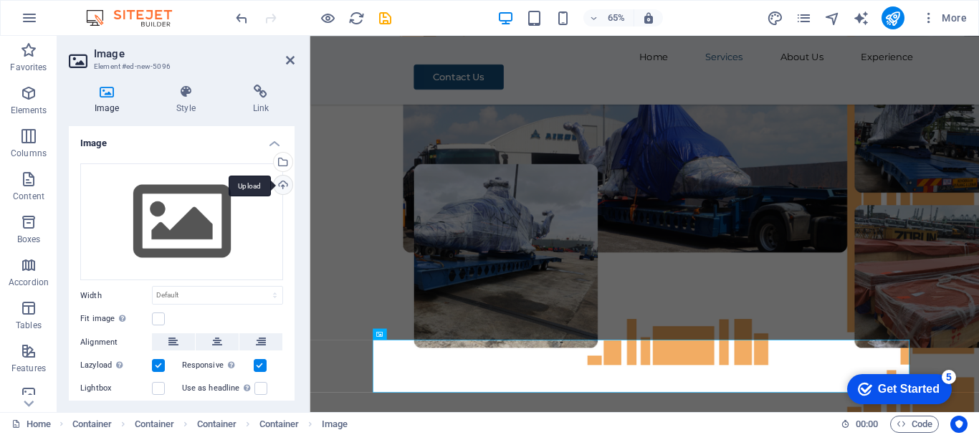
click at [282, 188] on div "Upload" at bounding box center [282, 187] width 22 height 22
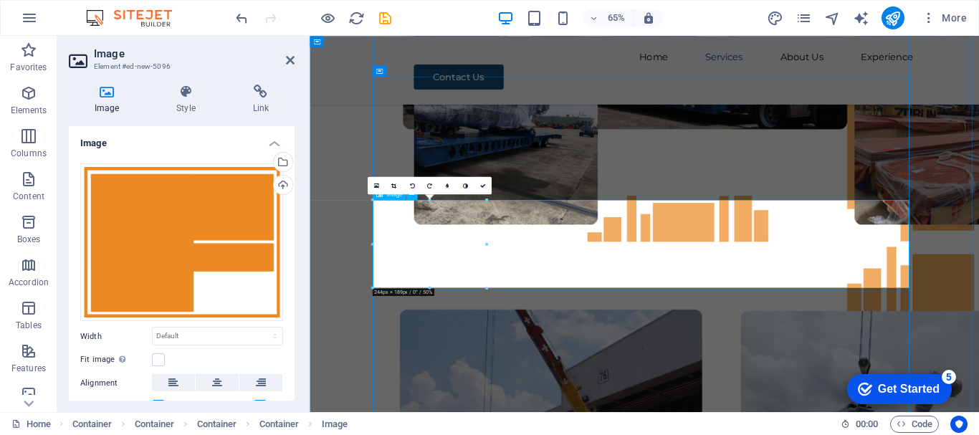
scroll to position [4071, 0]
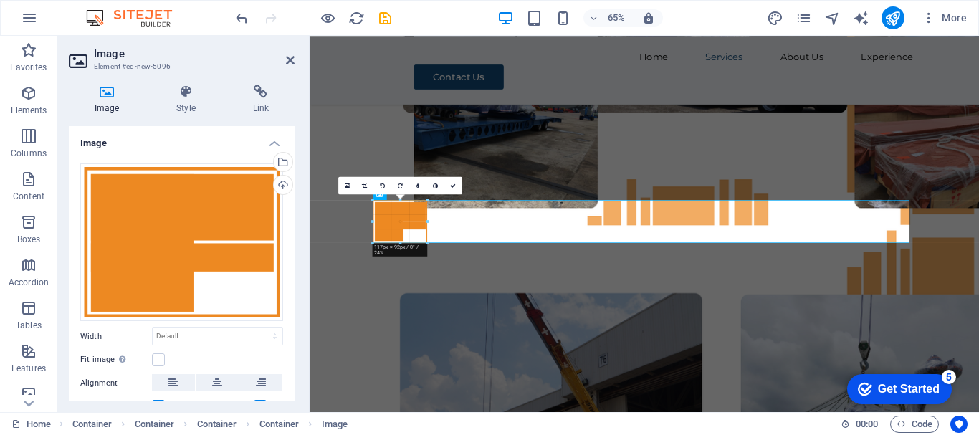
drag, startPoint x: 482, startPoint y: 287, endPoint x: 393, endPoint y: 198, distance: 125.7
type input "117"
select select "px"
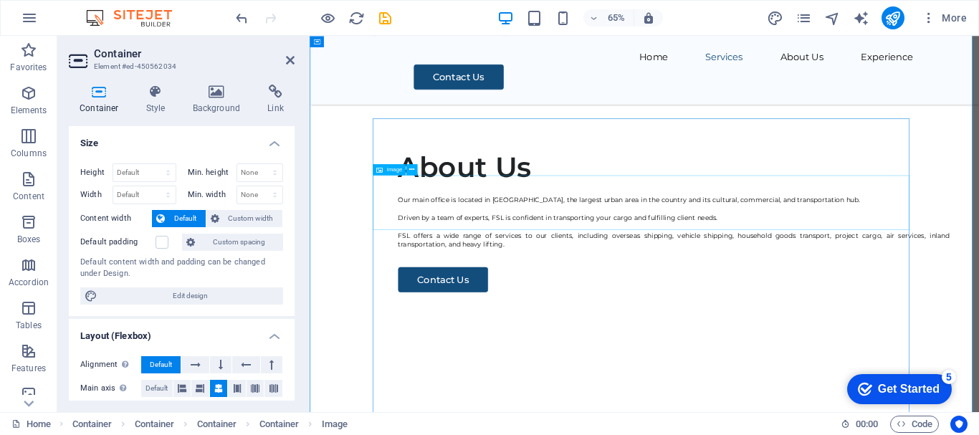
scroll to position [2136, 0]
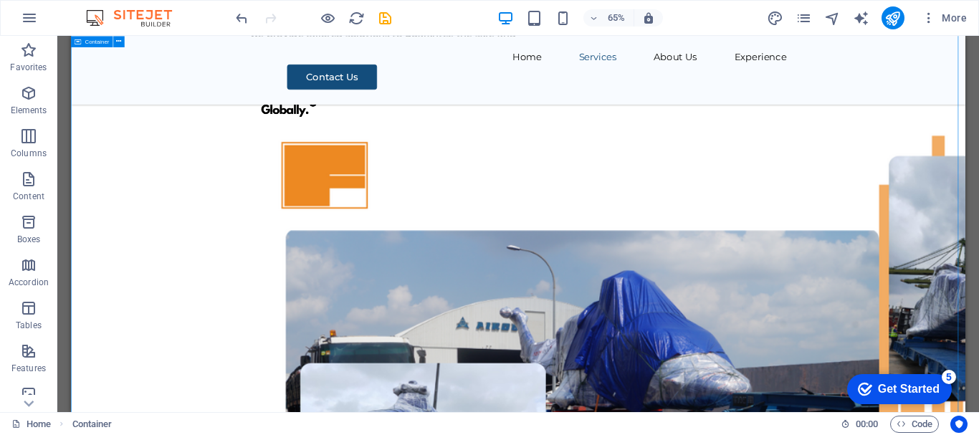
scroll to position [4157, 0]
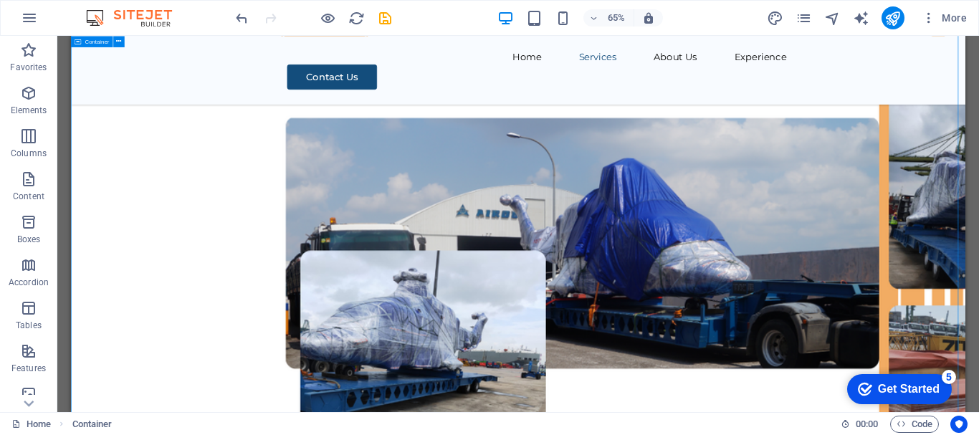
scroll to position [4085, 0]
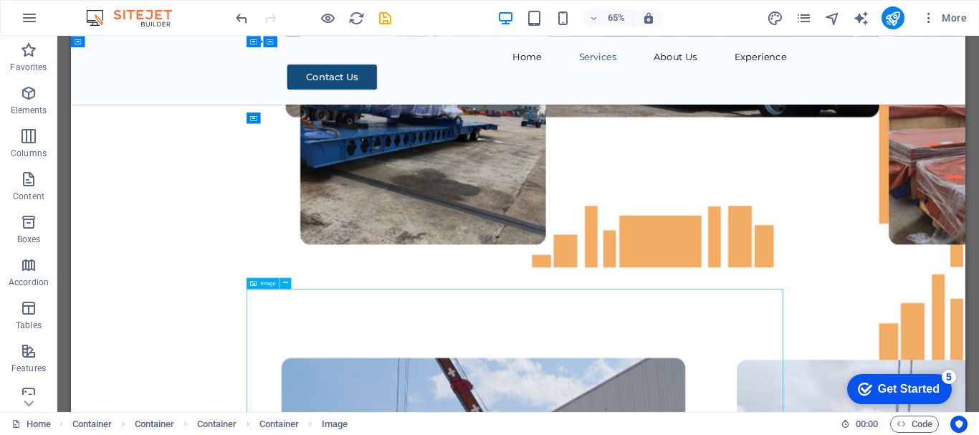
scroll to position [4301, 0]
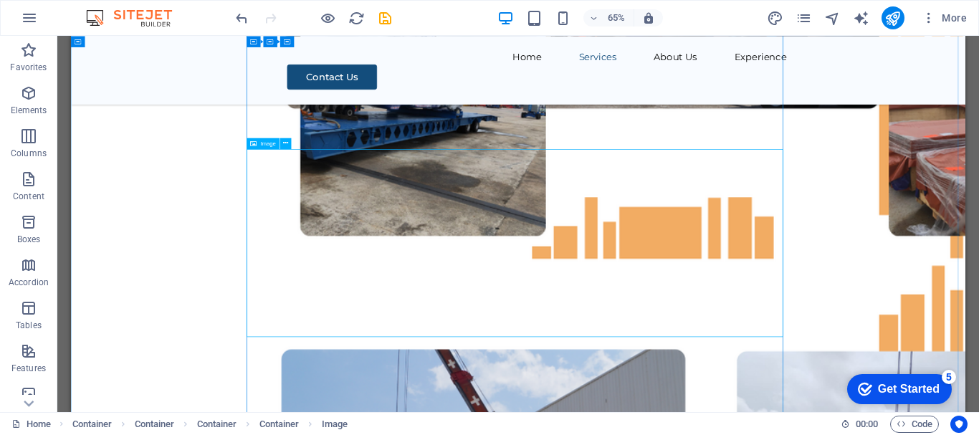
click at [267, 145] on span "Image" at bounding box center [268, 144] width 16 height 6
drag, startPoint x: 267, startPoint y: 145, endPoint x: 44, endPoint y: 334, distance: 292.4
click at [267, 144] on span "Image" at bounding box center [268, 144] width 16 height 6
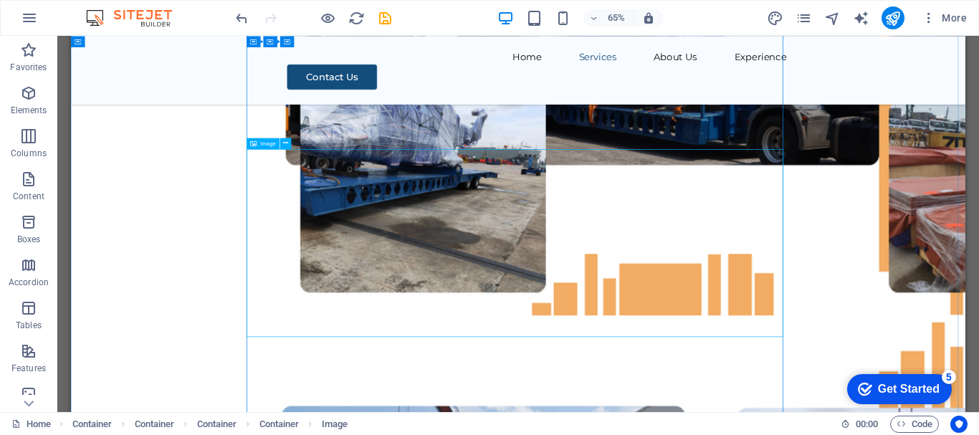
select select "px"
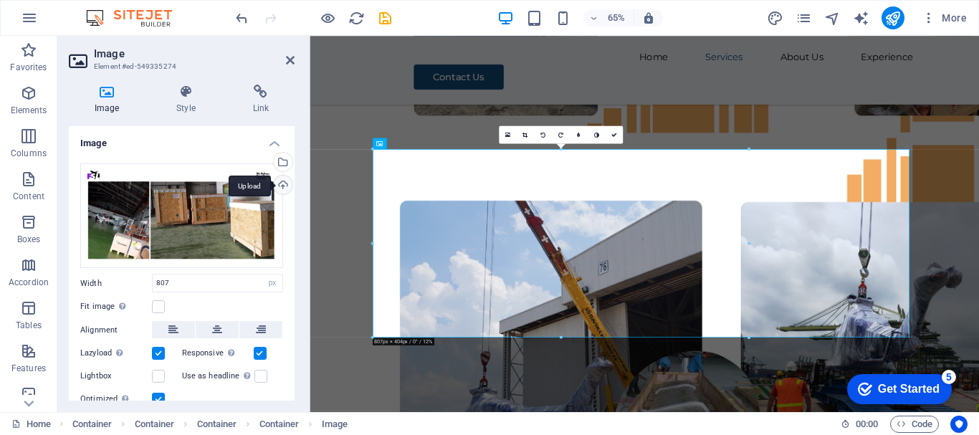
click at [279, 185] on div "Upload" at bounding box center [282, 187] width 22 height 22
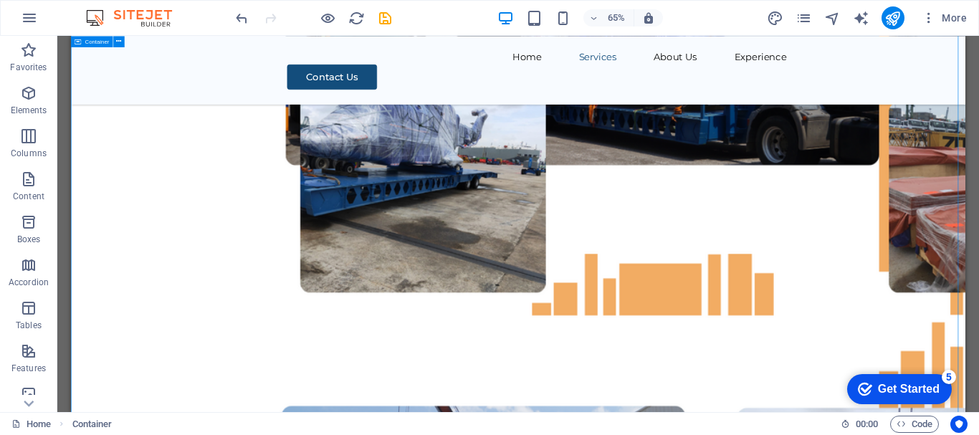
scroll to position [4301, 0]
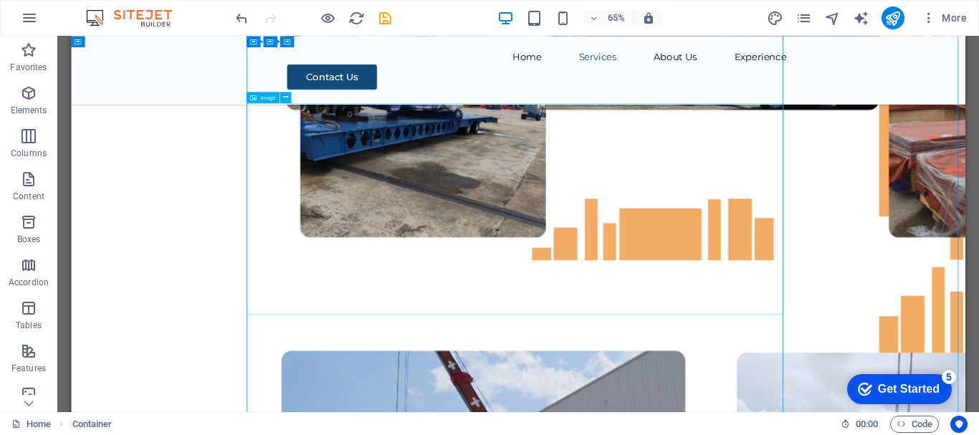
scroll to position [4372, 0]
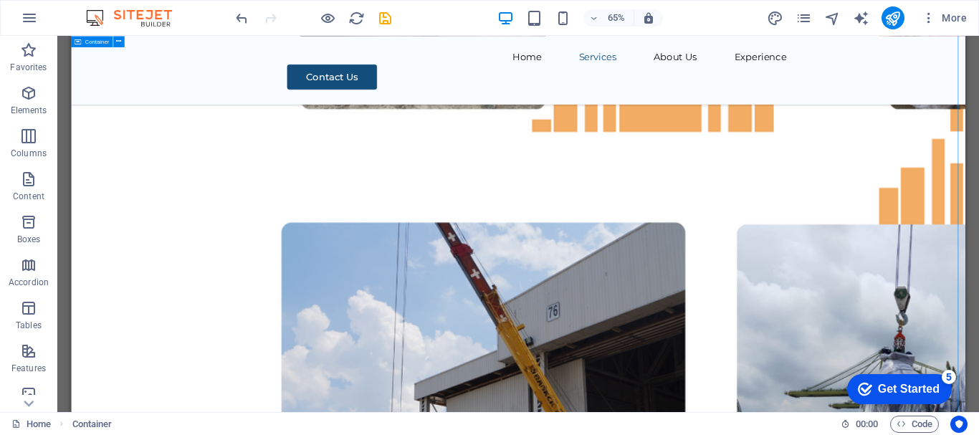
scroll to position [4516, 0]
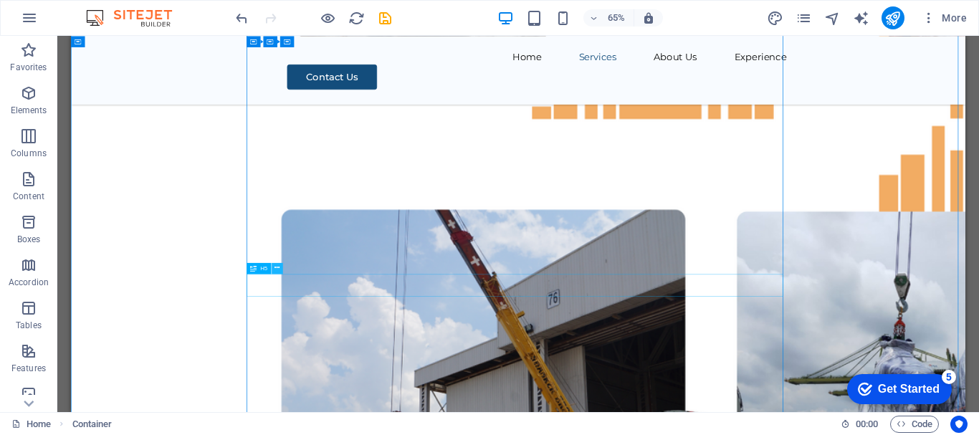
click at [277, 269] on icon at bounding box center [277, 269] width 5 height 10
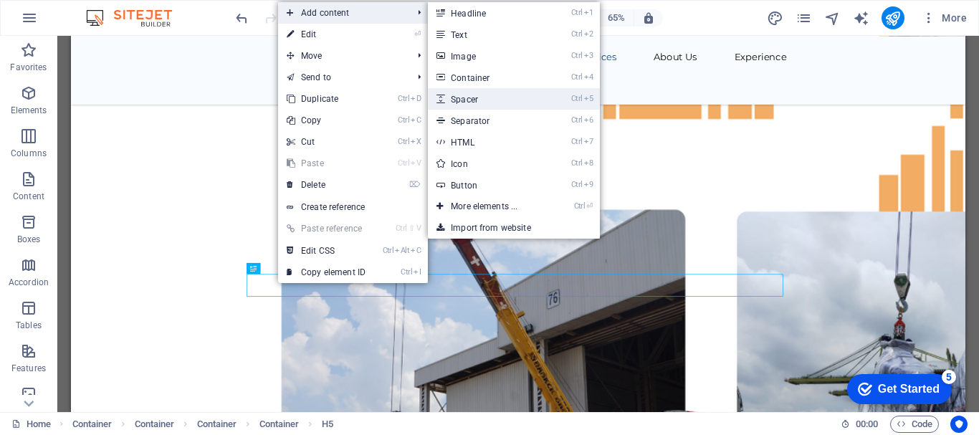
click at [477, 100] on link "Ctrl 5 Spacer" at bounding box center [487, 99] width 118 height 22
select select "px"
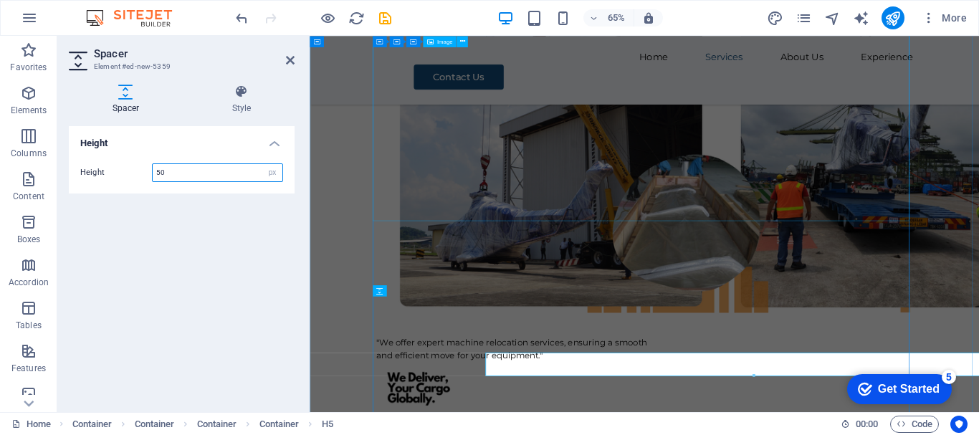
scroll to position [4429, 0]
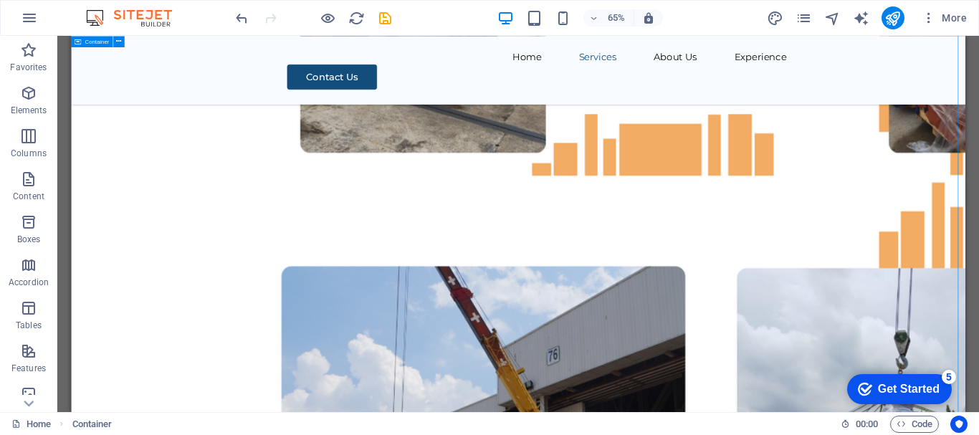
scroll to position [4516, 0]
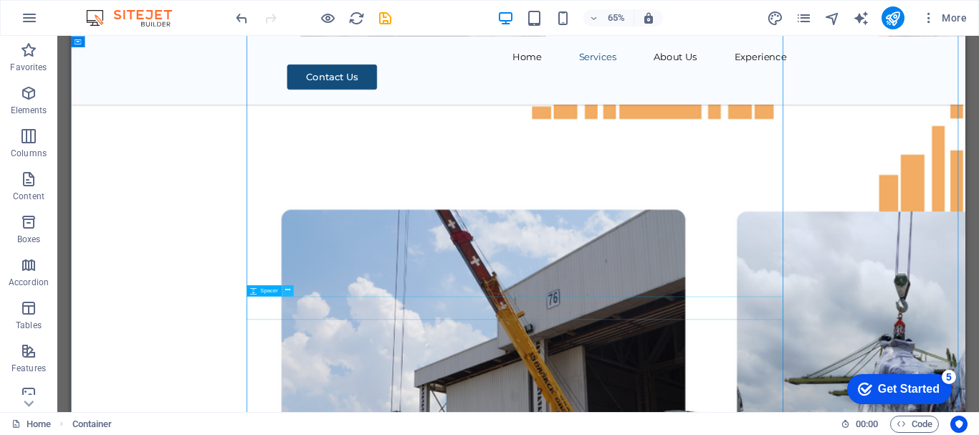
click at [287, 291] on icon at bounding box center [287, 291] width 5 height 10
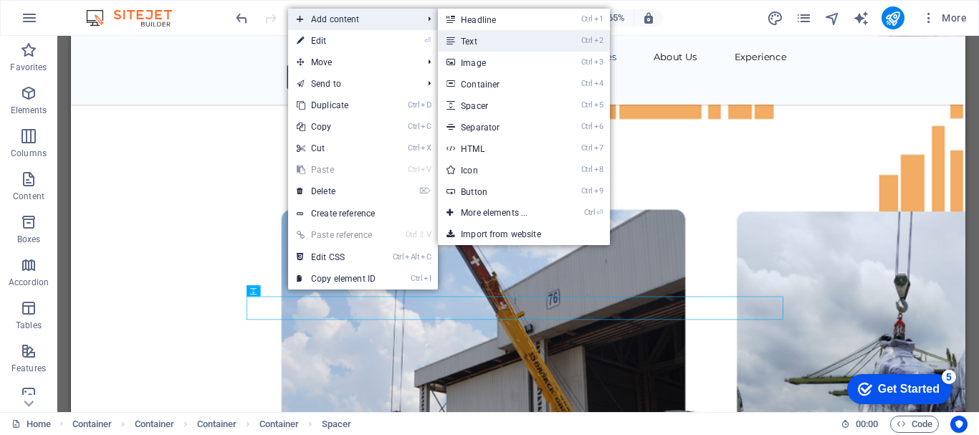
click at [476, 35] on link "Ctrl 2 Text" at bounding box center [497, 41] width 118 height 22
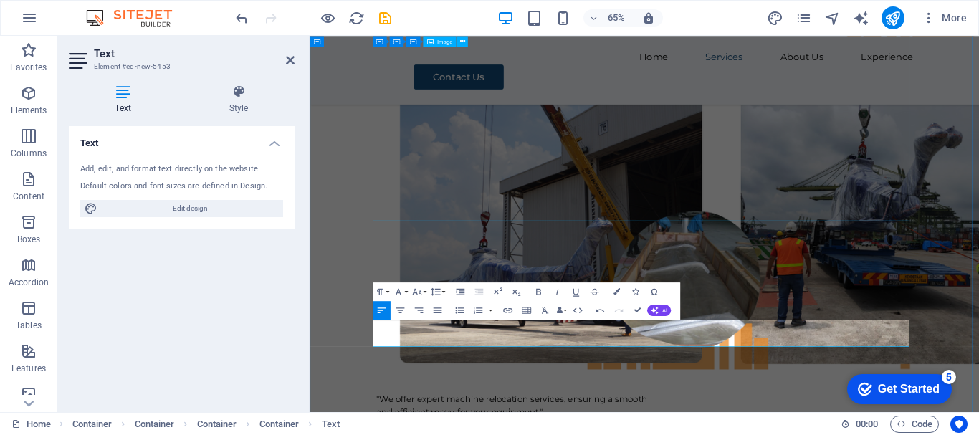
scroll to position [1750, 1]
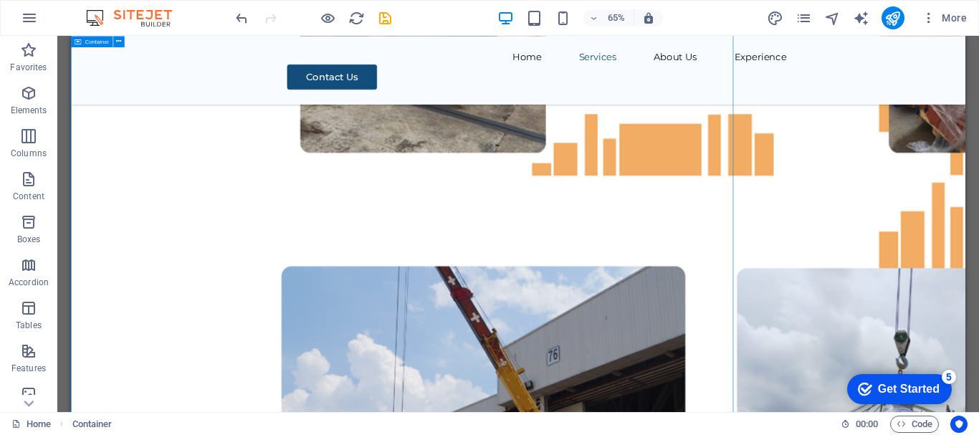
scroll to position [4516, 0]
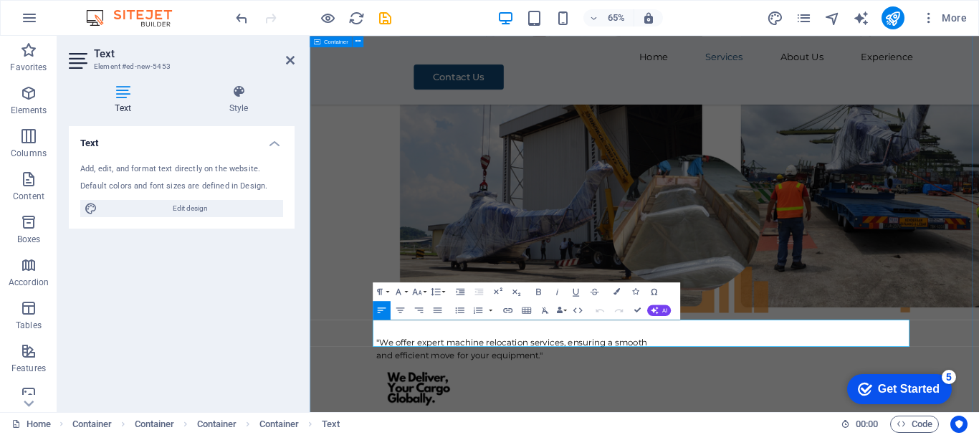
scroll to position [4429, 0]
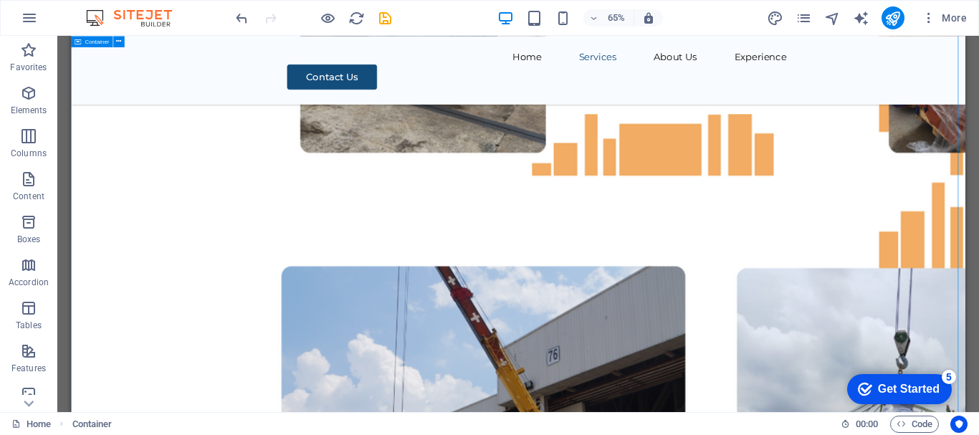
scroll to position [4516, 0]
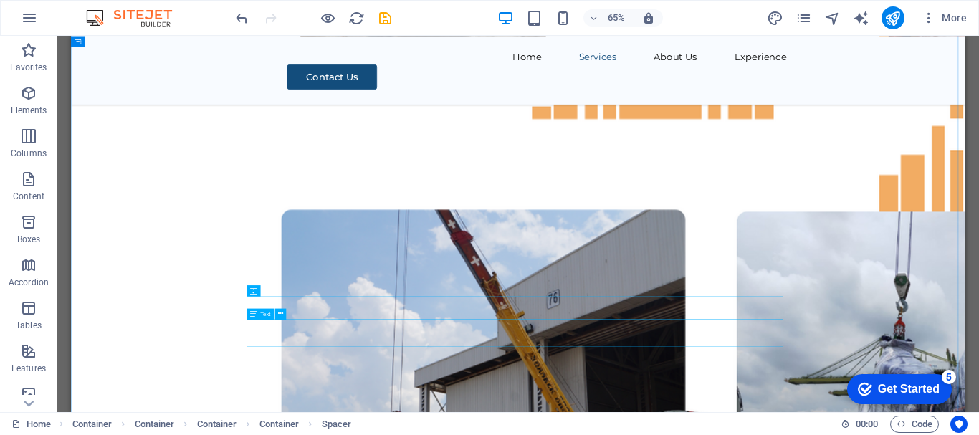
click at [291, 288] on button at bounding box center [287, 290] width 11 height 11
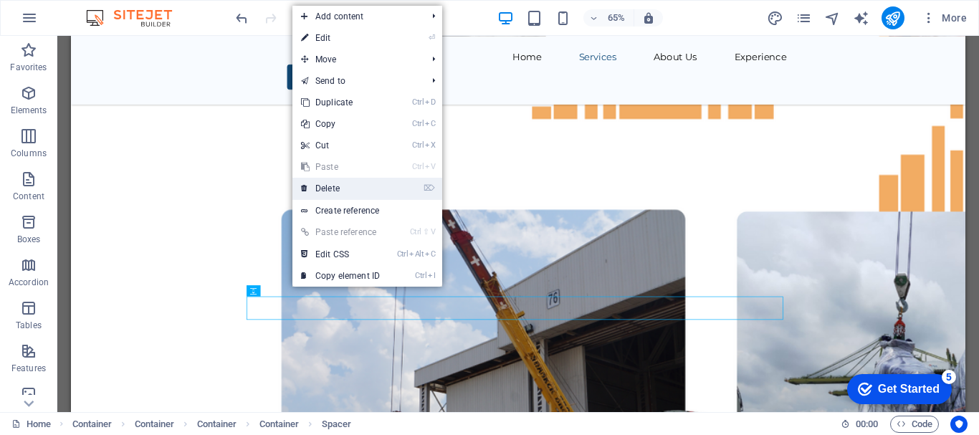
click at [337, 184] on link "⌦ Delete" at bounding box center [340, 189] width 96 height 22
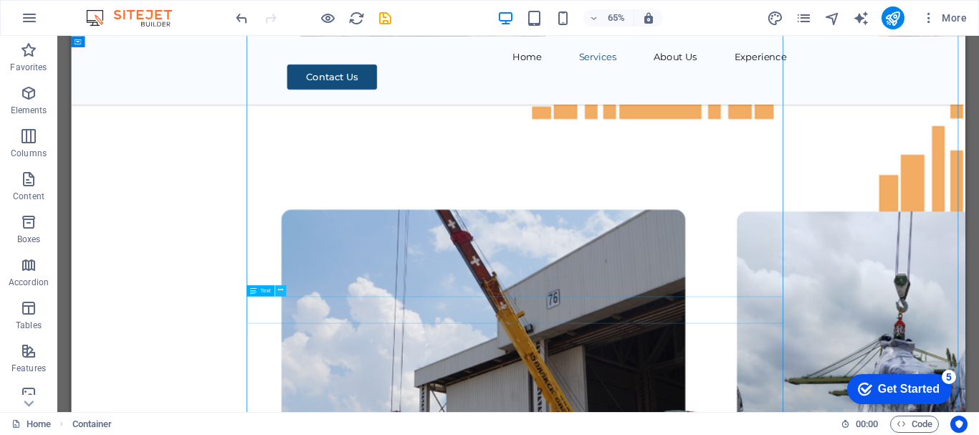
click at [280, 291] on icon at bounding box center [280, 291] width 5 height 10
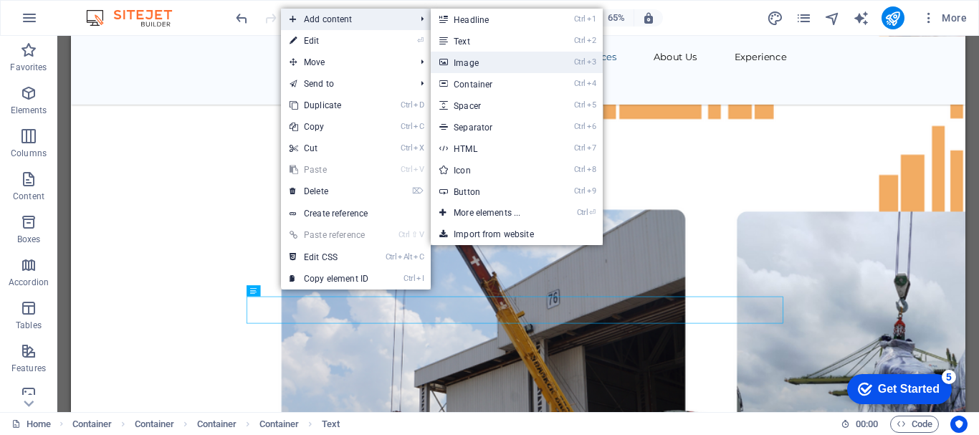
drag, startPoint x: 472, startPoint y: 64, endPoint x: 271, endPoint y: 255, distance: 277.9
click at [472, 64] on link "Ctrl 3 Image" at bounding box center [490, 63] width 118 height 22
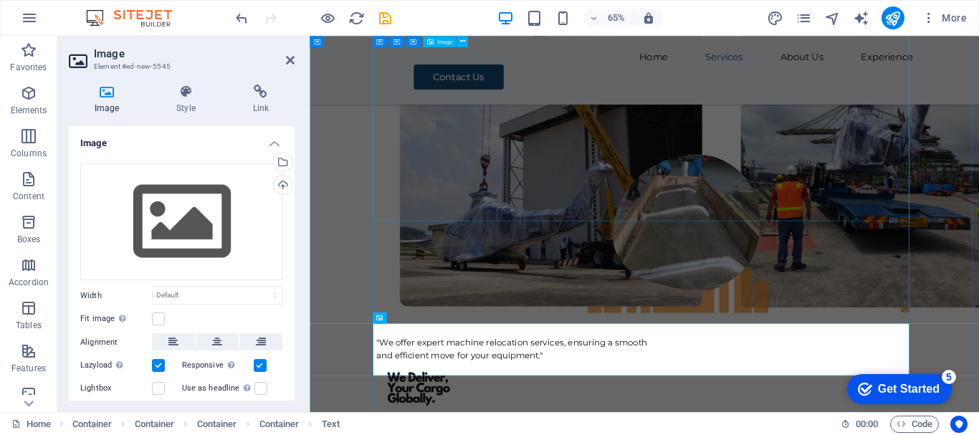
scroll to position [4429, 0]
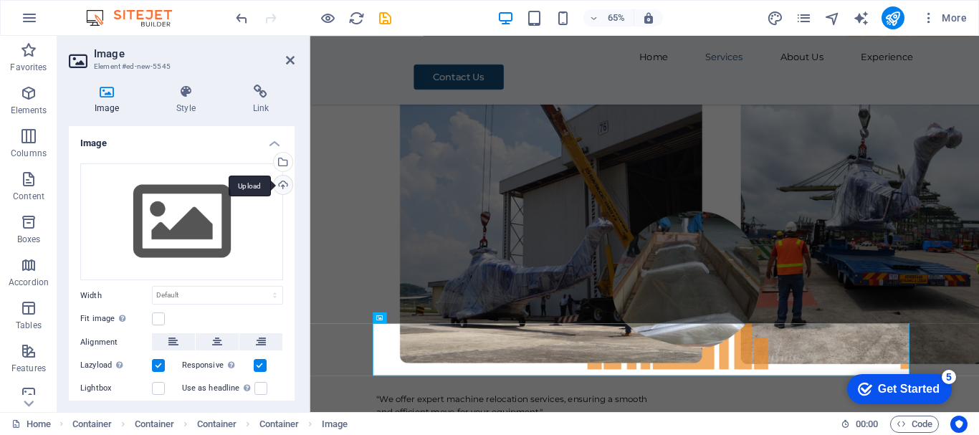
click at [277, 185] on div "Upload" at bounding box center [282, 187] width 22 height 22
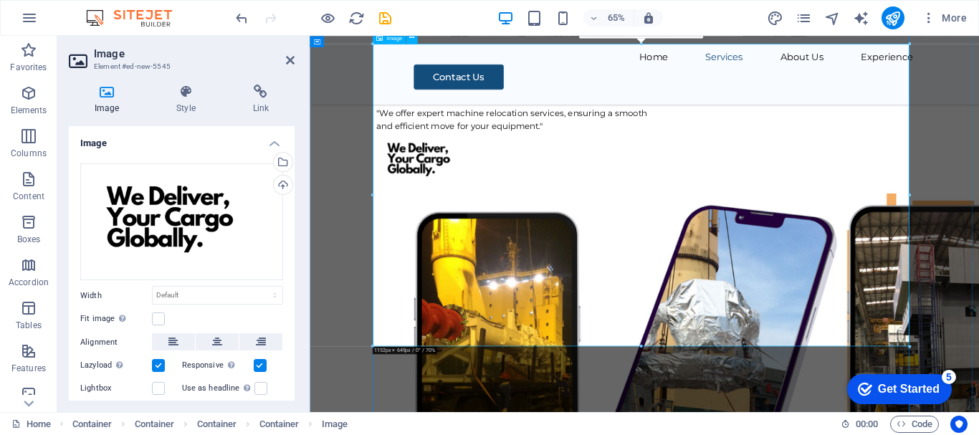
scroll to position [4931, 0]
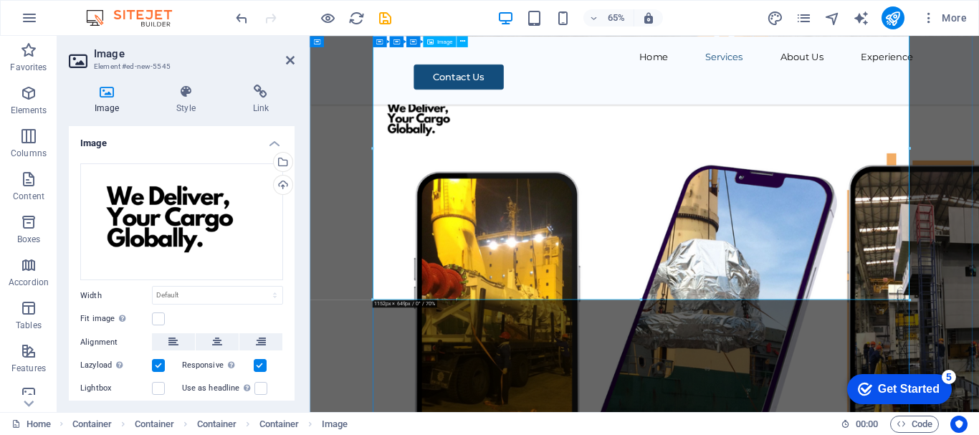
drag, startPoint x: 1217, startPoint y: 333, endPoint x: 857, endPoint y: 231, distance: 374.2
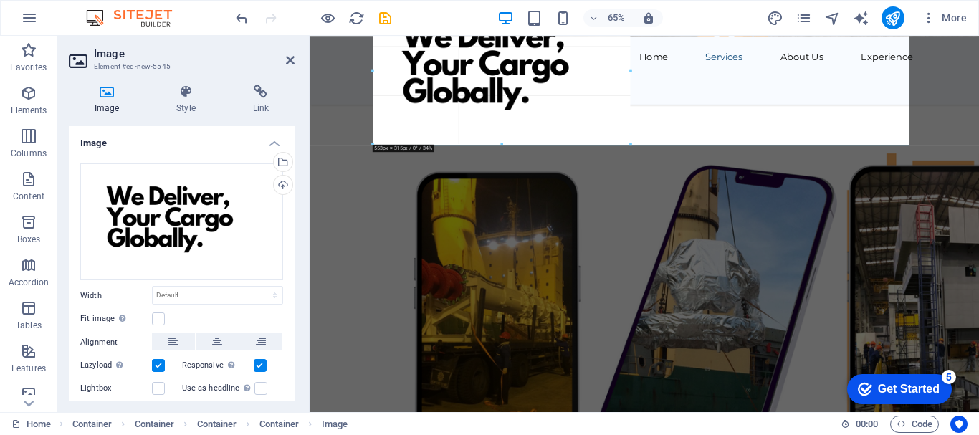
drag, startPoint x: 909, startPoint y: 304, endPoint x: 143, endPoint y: 93, distance: 794.8
type input "553"
select select "px"
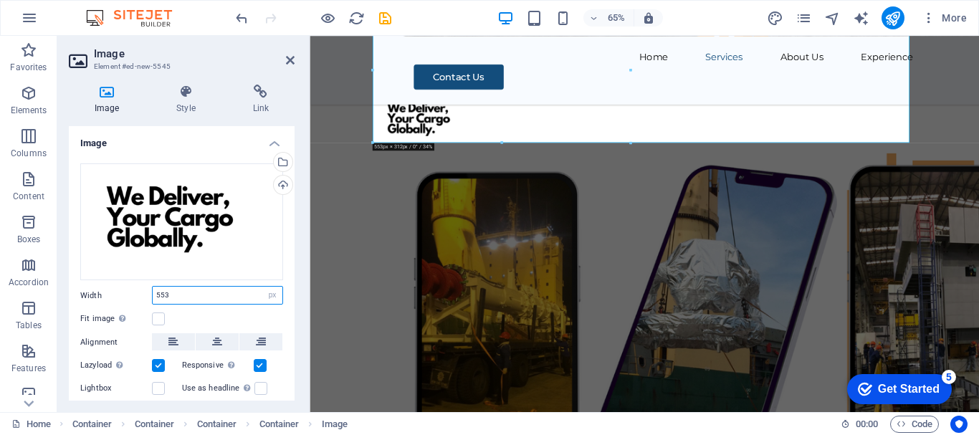
click at [186, 295] on input "553" at bounding box center [218, 295] width 130 height 17
type input "5"
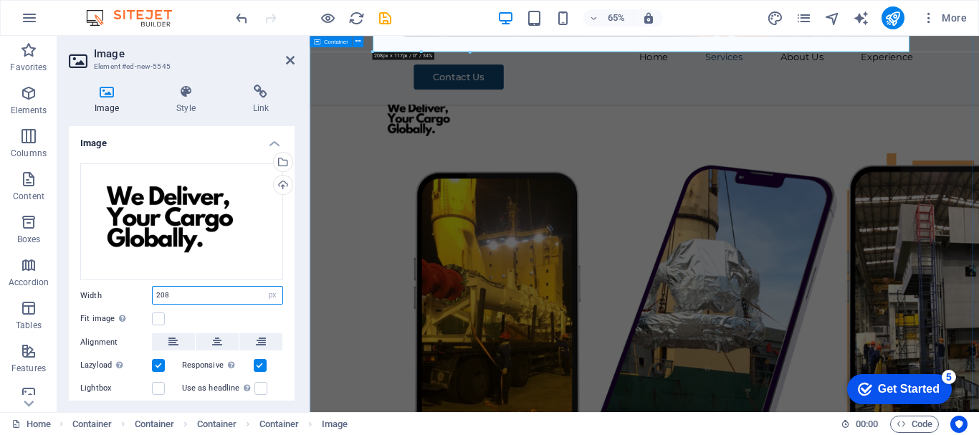
type input "208"
click at [979, 374] on div "Experience Our extensive experience in diverse activities has equipped us to ef…" at bounding box center [825, 410] width 1030 height 3806
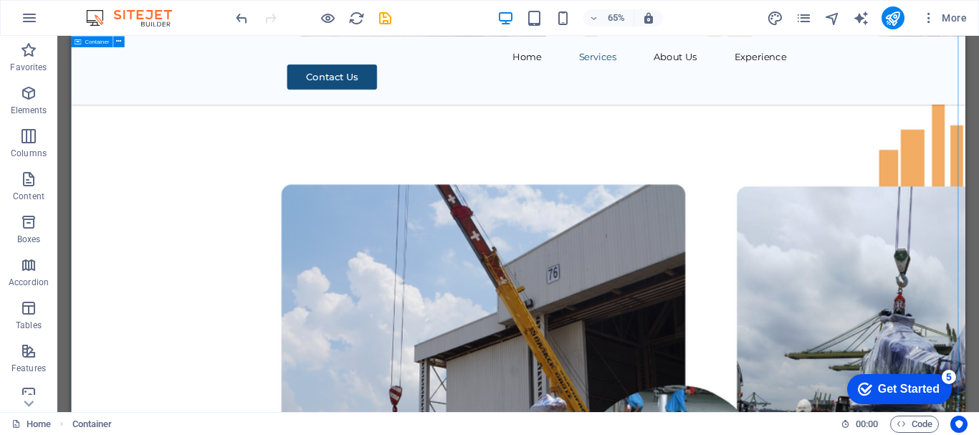
scroll to position [4587, 0]
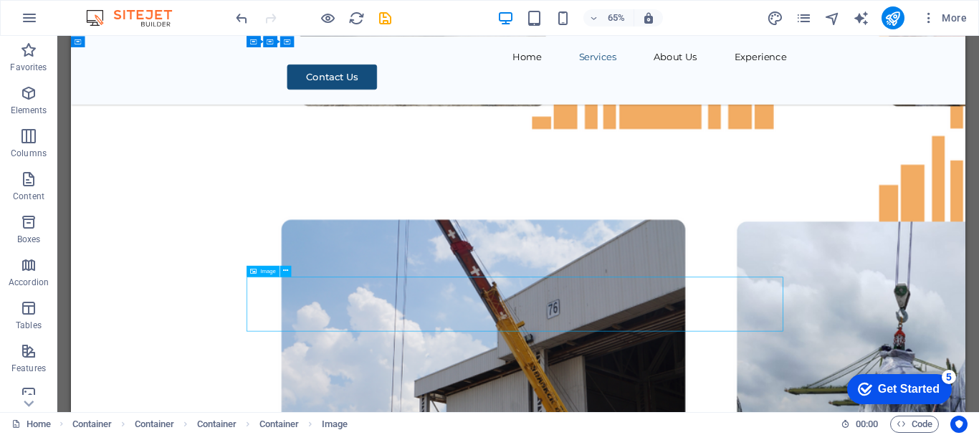
select select "px"
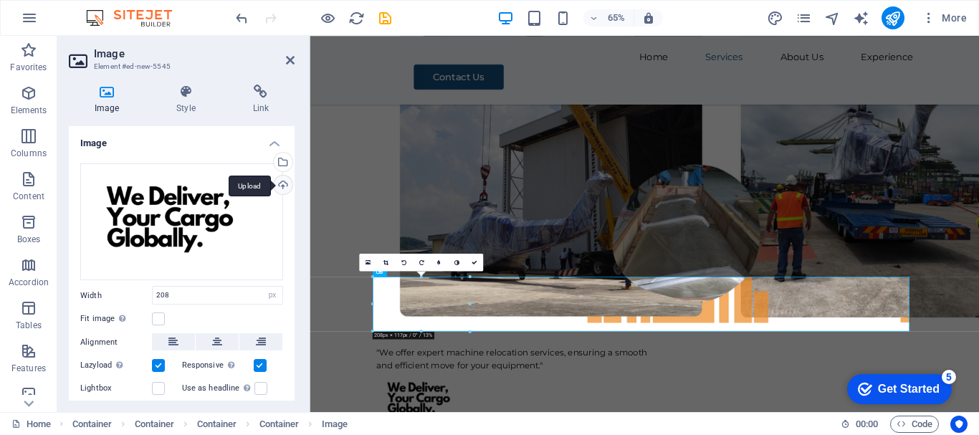
click at [283, 185] on div "Upload" at bounding box center [282, 187] width 22 height 22
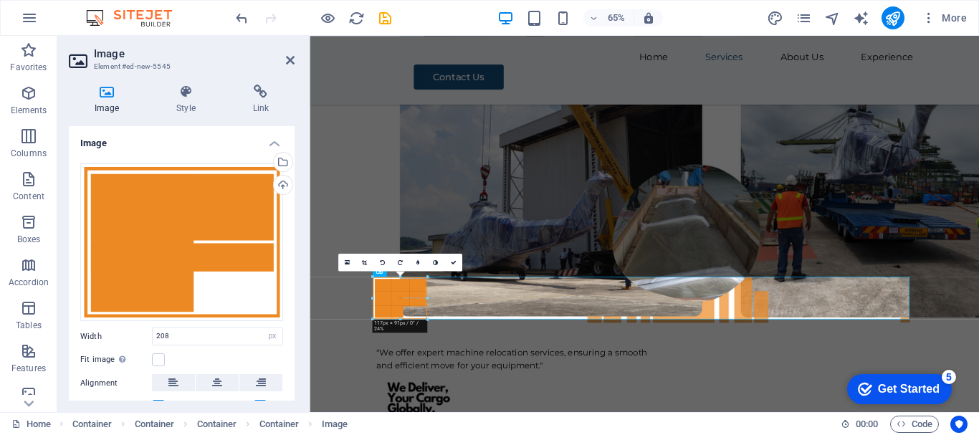
drag, startPoint x: 467, startPoint y: 351, endPoint x: 1029, endPoint y: 162, distance: 592.4
type input "117"
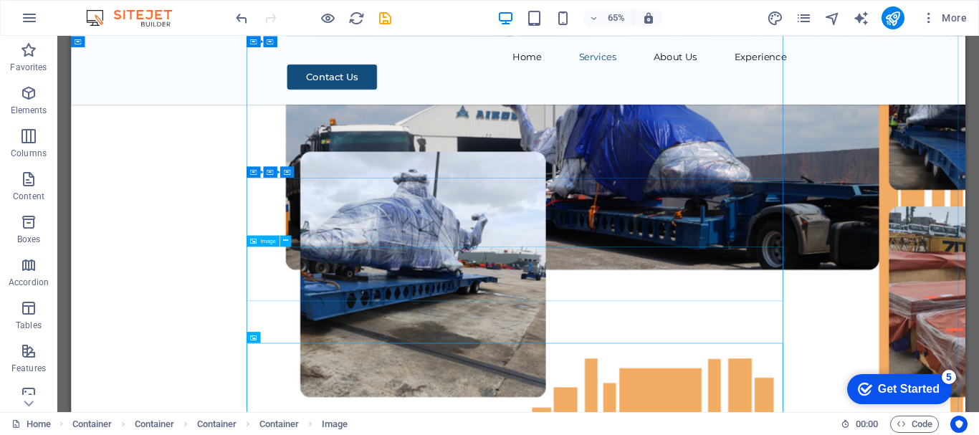
scroll to position [4085, 0]
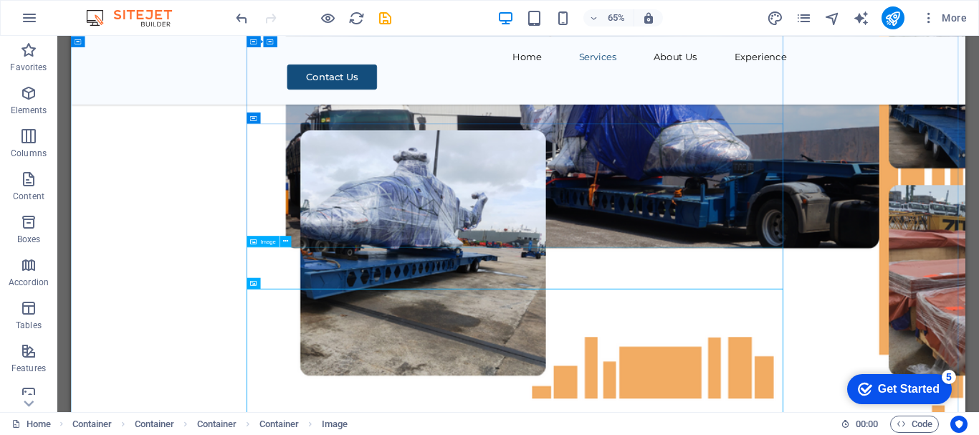
select select "px"
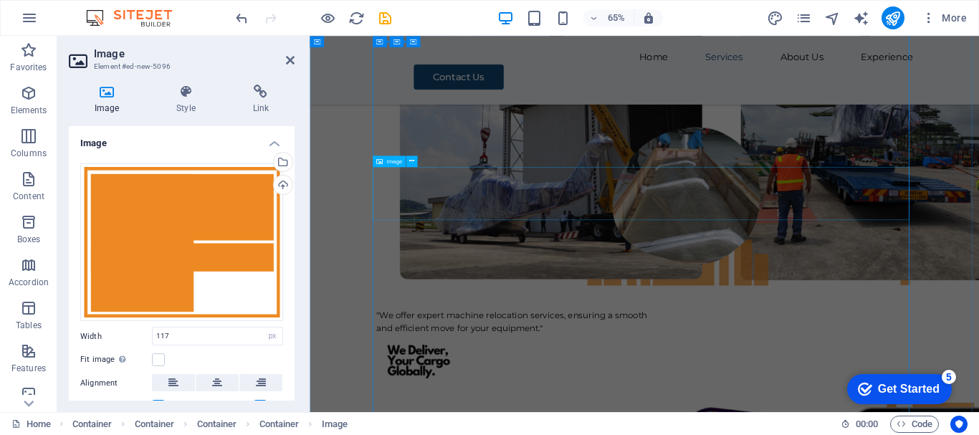
scroll to position [4572, 0]
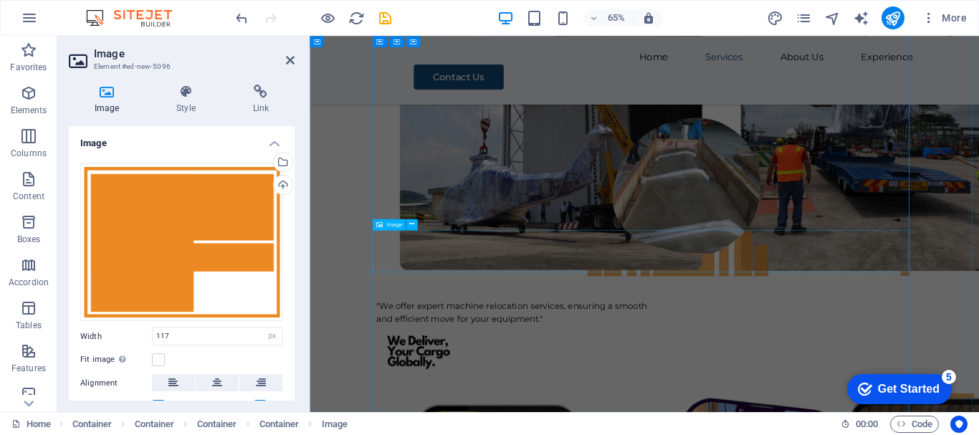
select select "px"
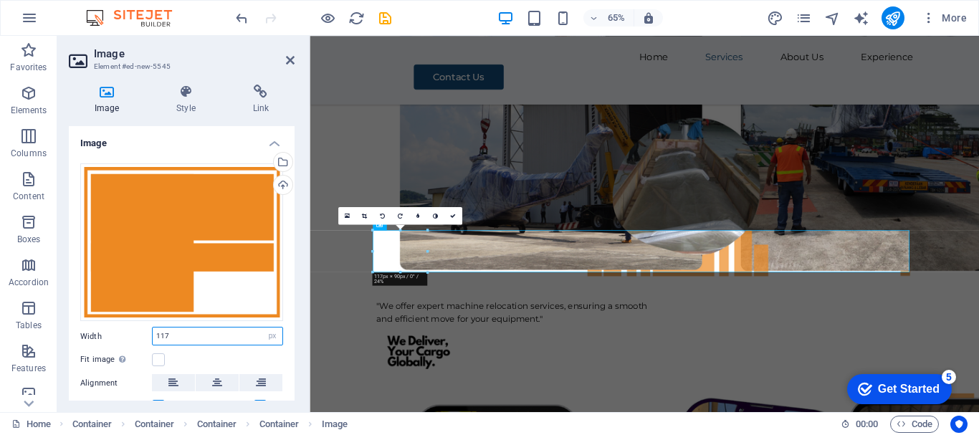
click at [198, 332] on input "117" at bounding box center [218, 336] width 130 height 17
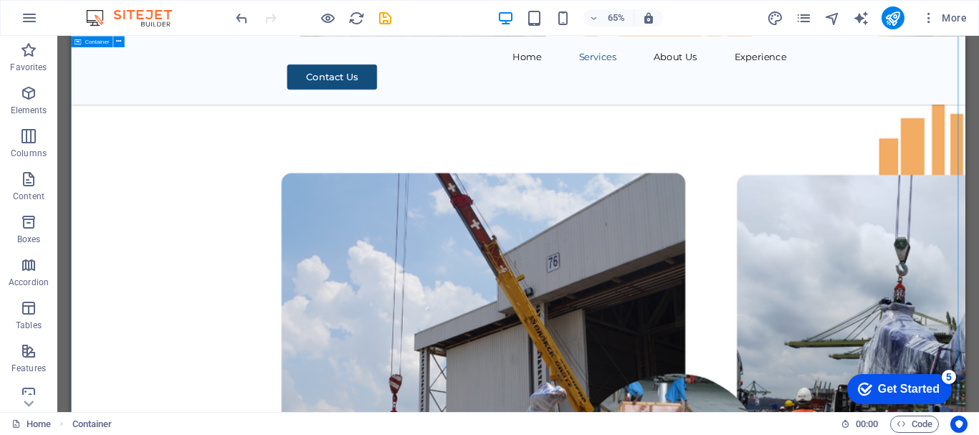
scroll to position [4659, 0]
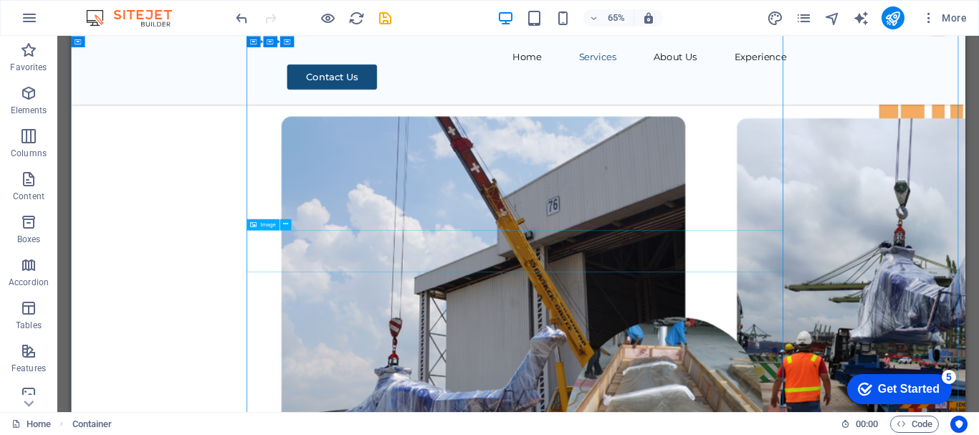
select select "px"
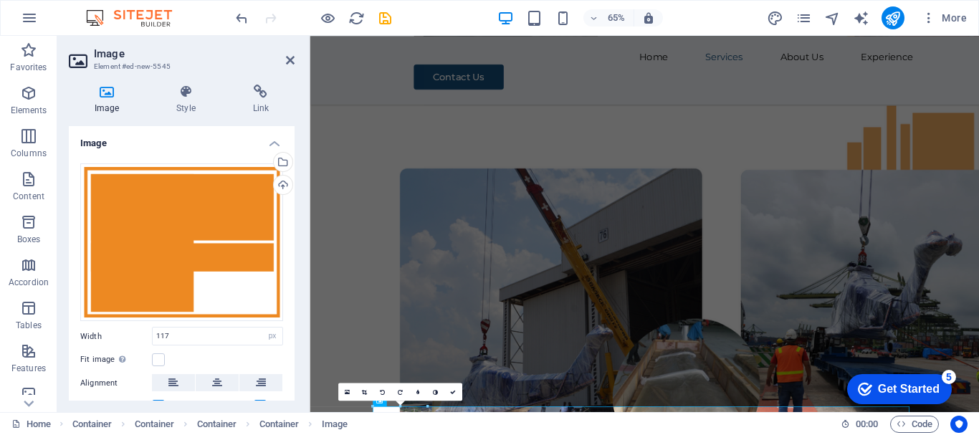
scroll to position [4478, 0]
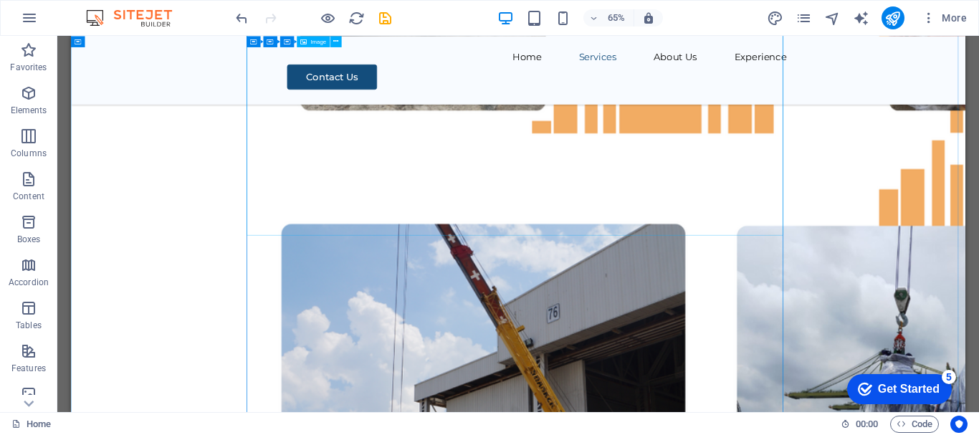
scroll to position [4350, 0]
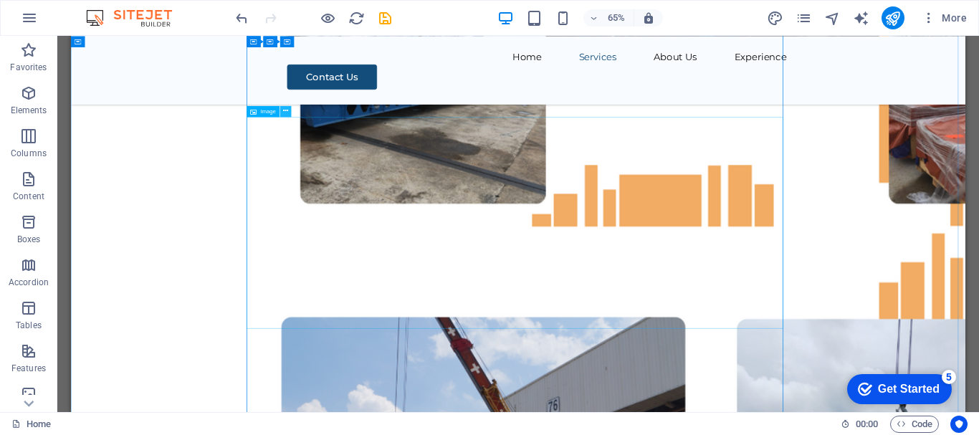
click at [283, 109] on icon at bounding box center [285, 111] width 5 height 10
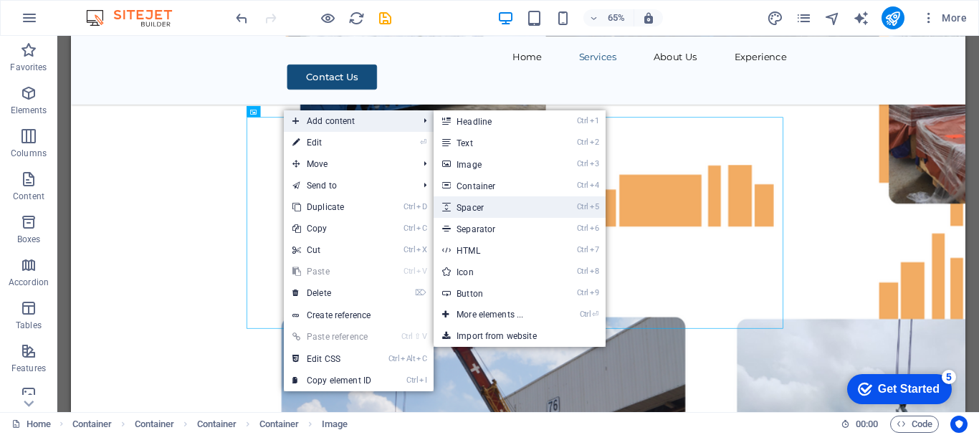
click at [495, 212] on link "Ctrl 5 Spacer" at bounding box center [493, 207] width 118 height 22
select select "px"
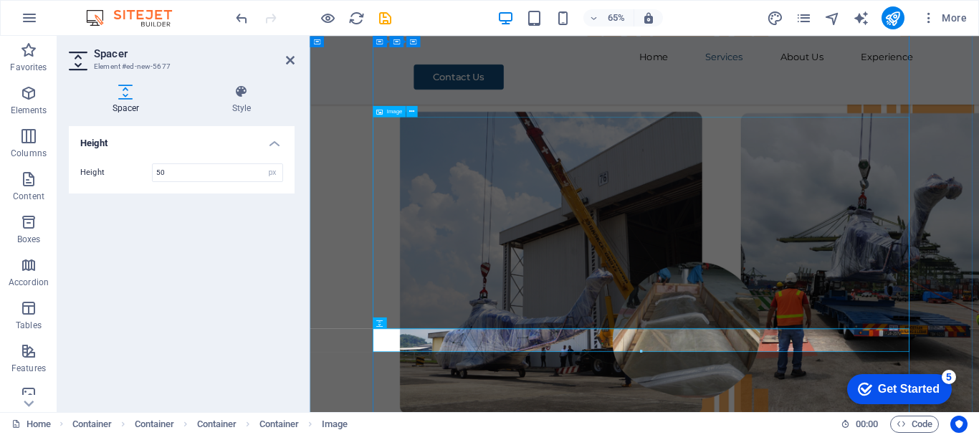
scroll to position [4263, 0]
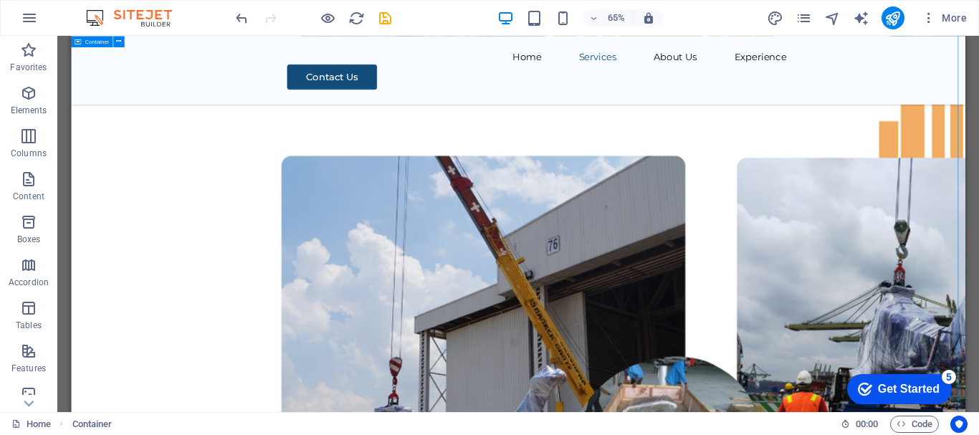
scroll to position [4565, 0]
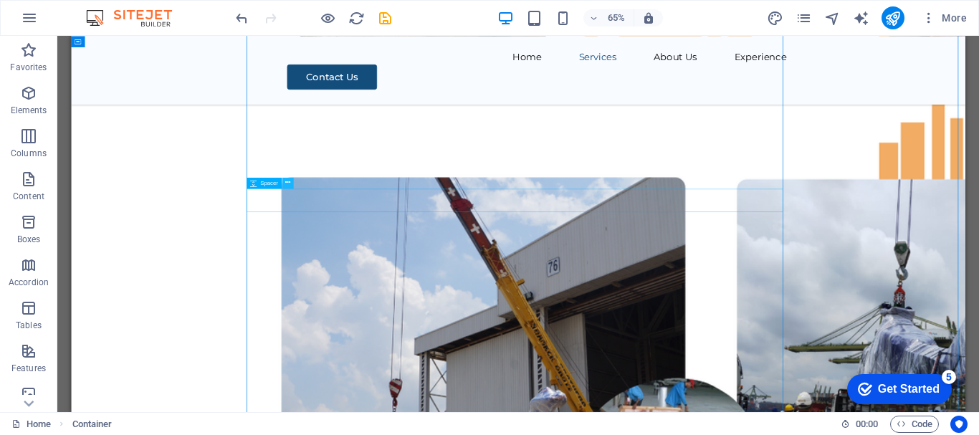
click at [289, 184] on icon at bounding box center [287, 184] width 5 height 10
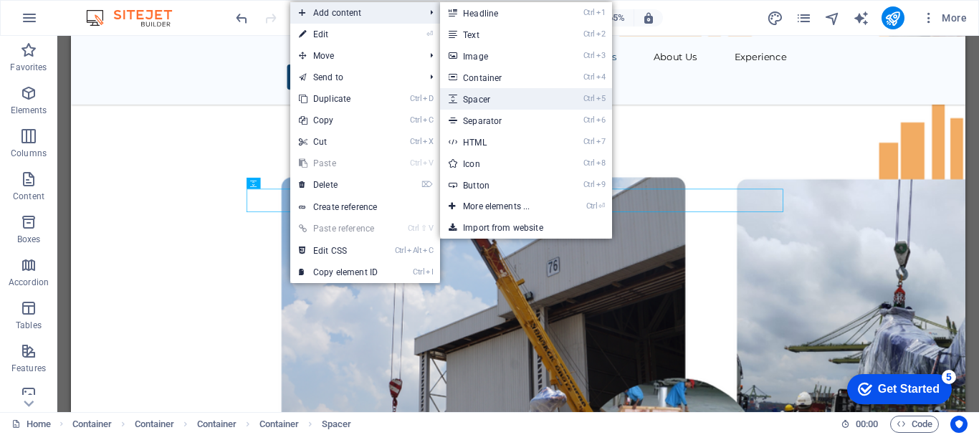
drag, startPoint x: 487, startPoint y: 105, endPoint x: 667, endPoint y: 547, distance: 477.5
click at [487, 105] on link "Ctrl 5 Spacer" at bounding box center [499, 99] width 118 height 22
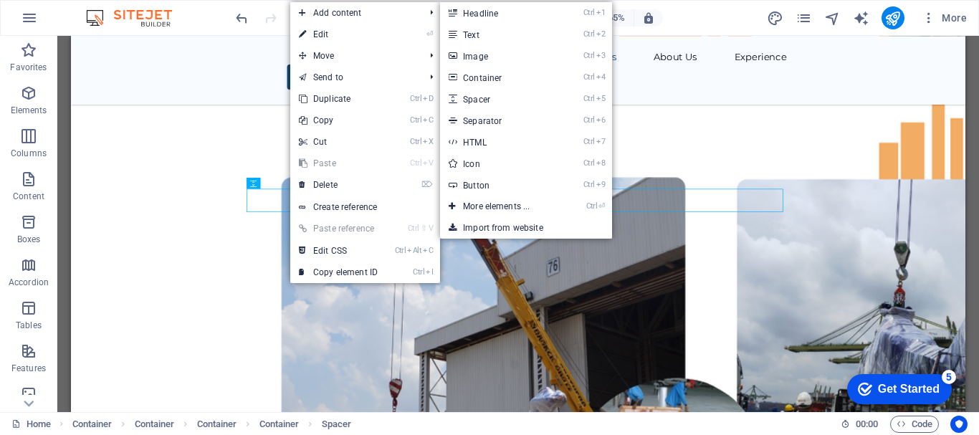
scroll to position [4478, 0]
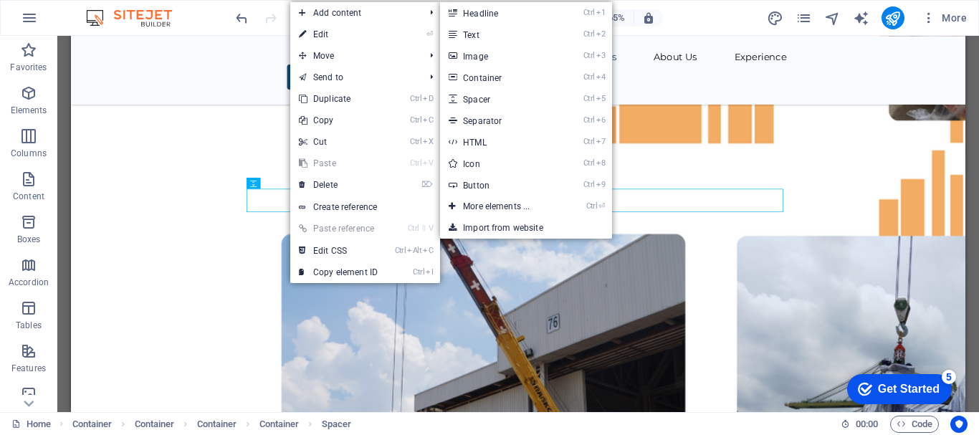
select select "px"
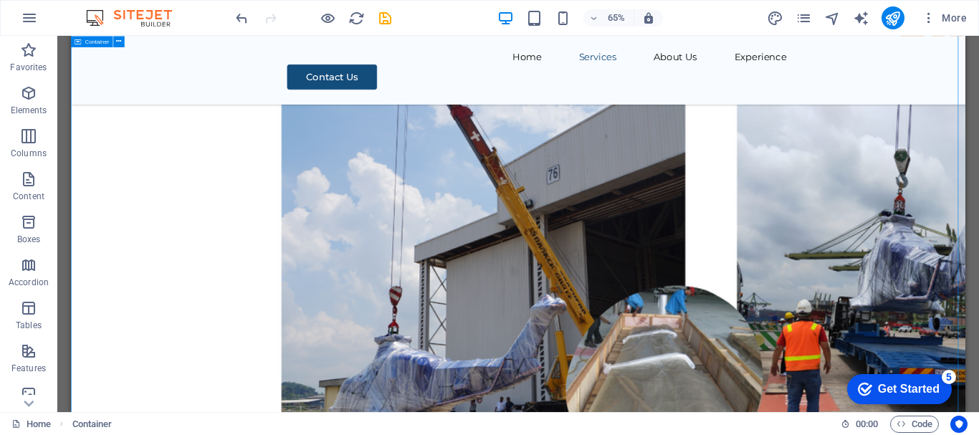
scroll to position [4708, 0]
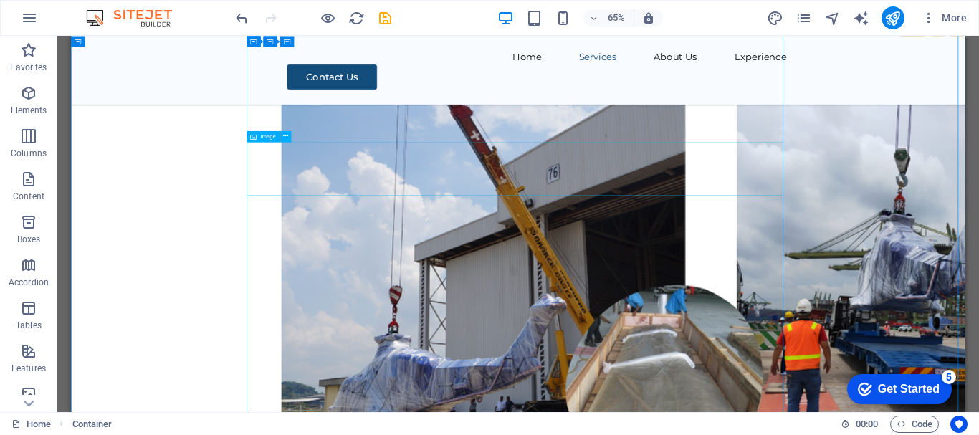
click at [281, 212] on icon at bounding box center [280, 212] width 5 height 10
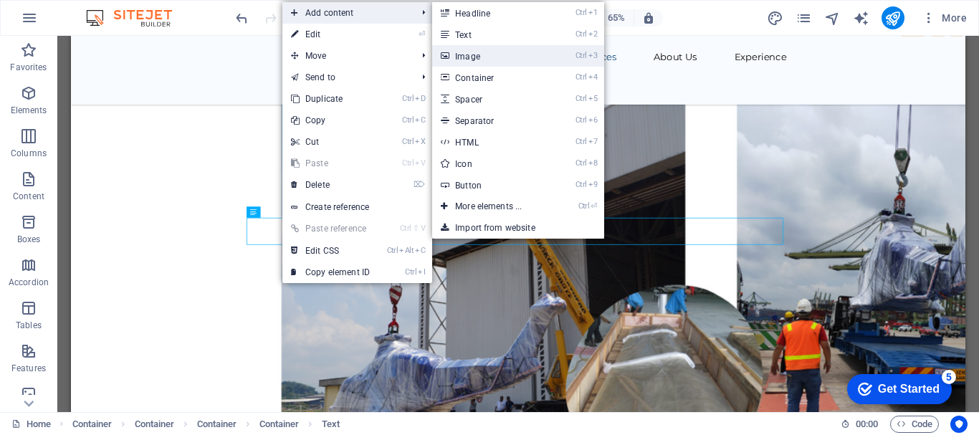
click at [492, 65] on link "Ctrl 3 Image" at bounding box center [491, 56] width 118 height 22
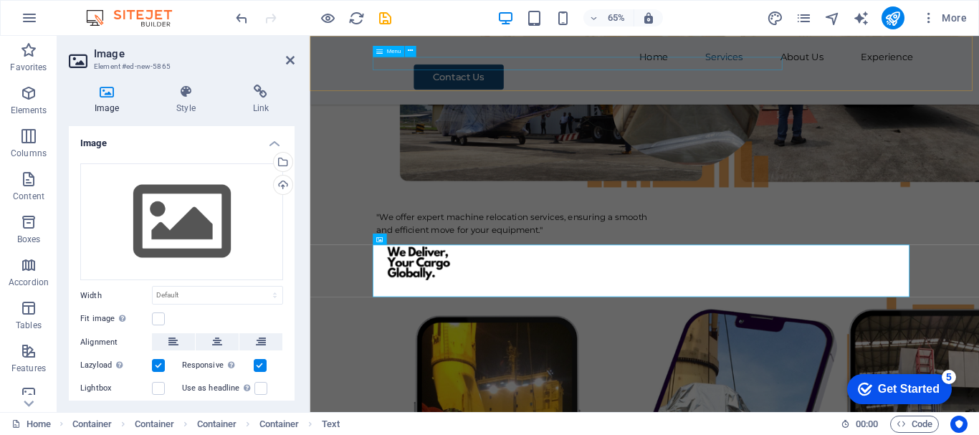
scroll to position [4622, 0]
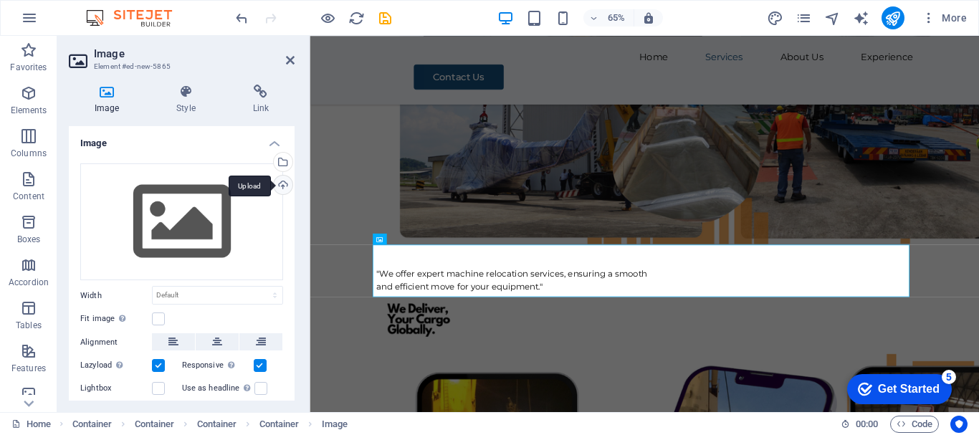
click at [283, 183] on div "Upload" at bounding box center [282, 187] width 22 height 22
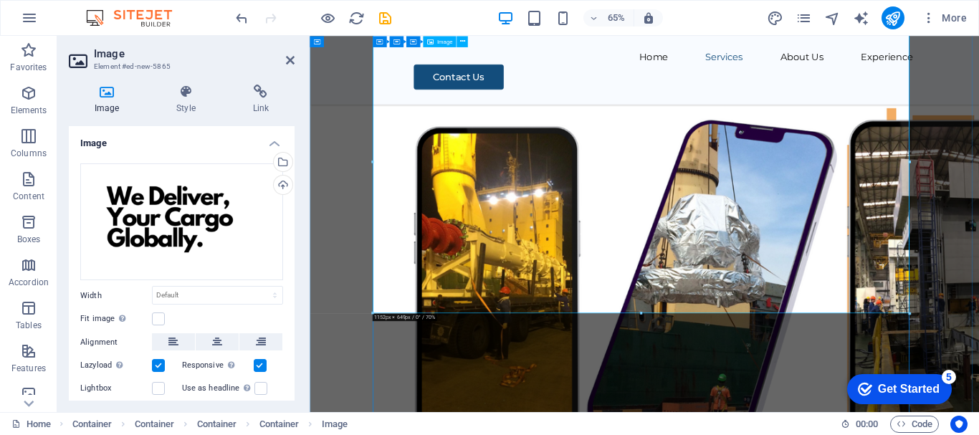
scroll to position [4980, 0]
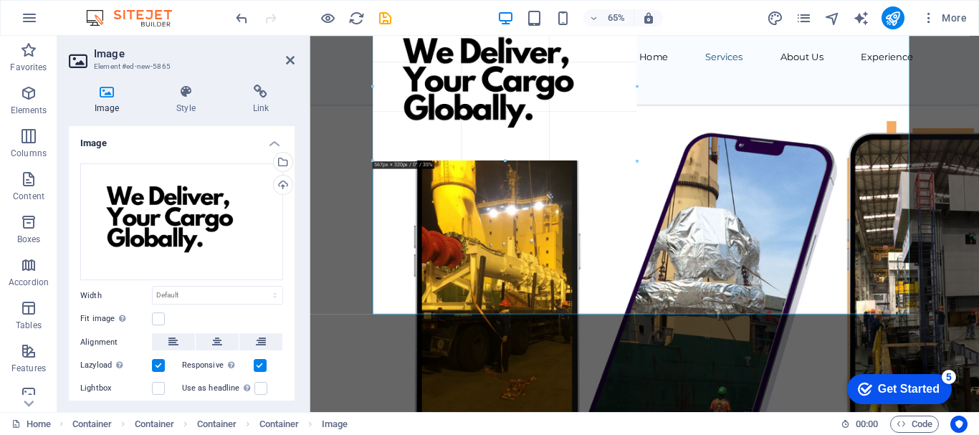
drag, startPoint x: 911, startPoint y: 314, endPoint x: 183, endPoint y: 60, distance: 771.5
type input "567"
select select "px"
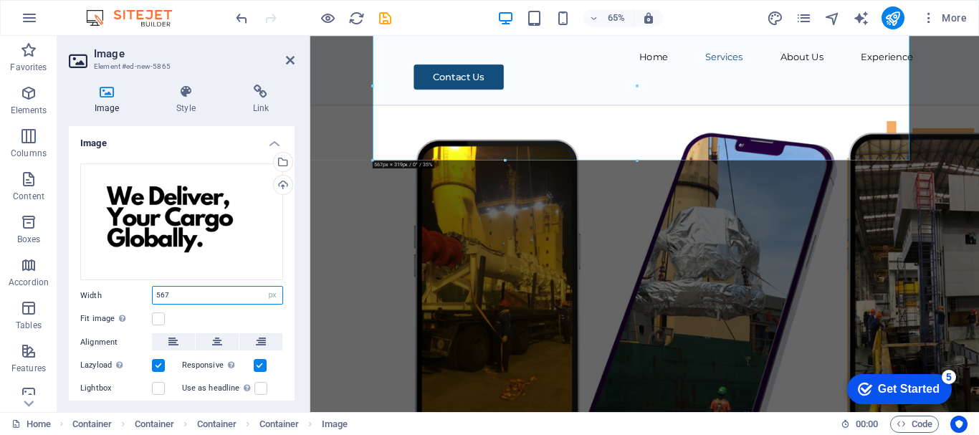
click at [176, 298] on input "567" at bounding box center [218, 295] width 130 height 17
type input "5"
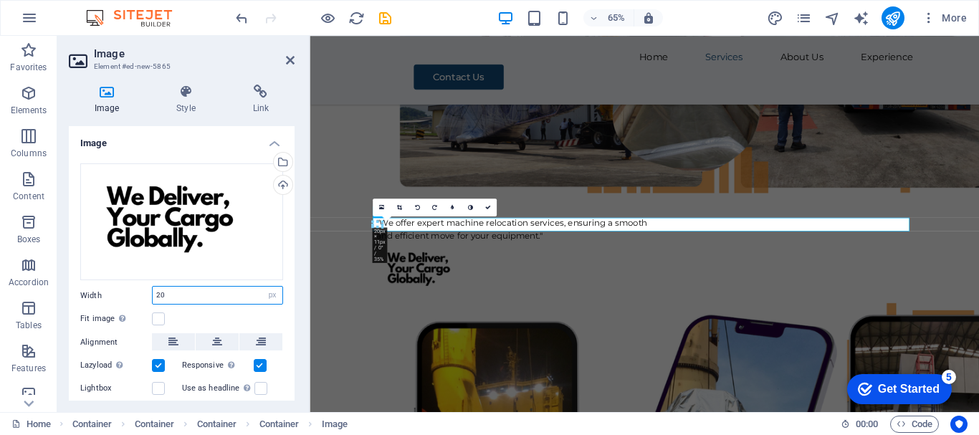
scroll to position [4663, 0]
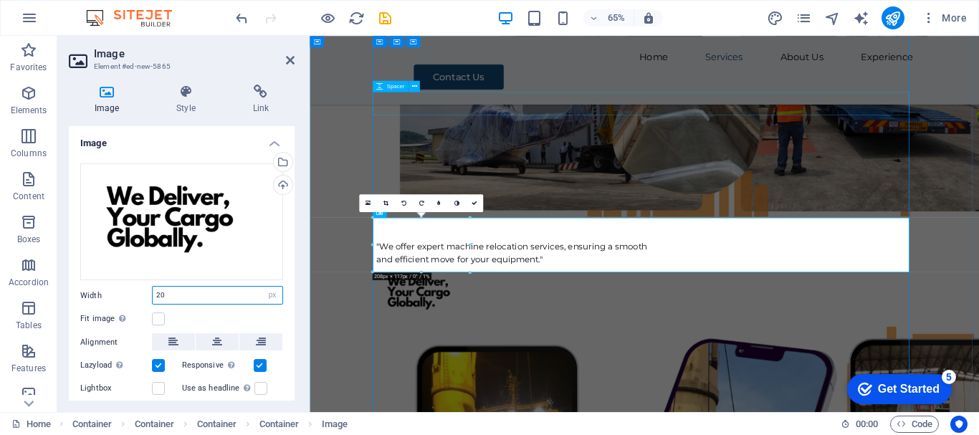
type input "2"
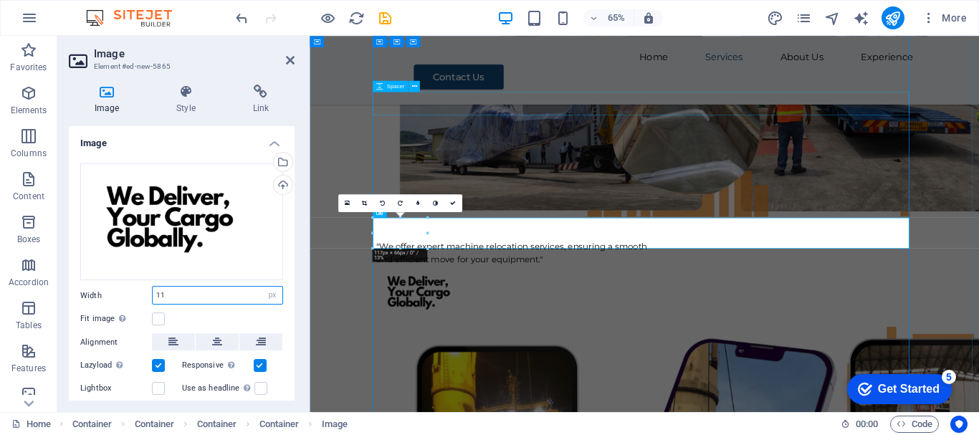
type input "1"
type input "208"
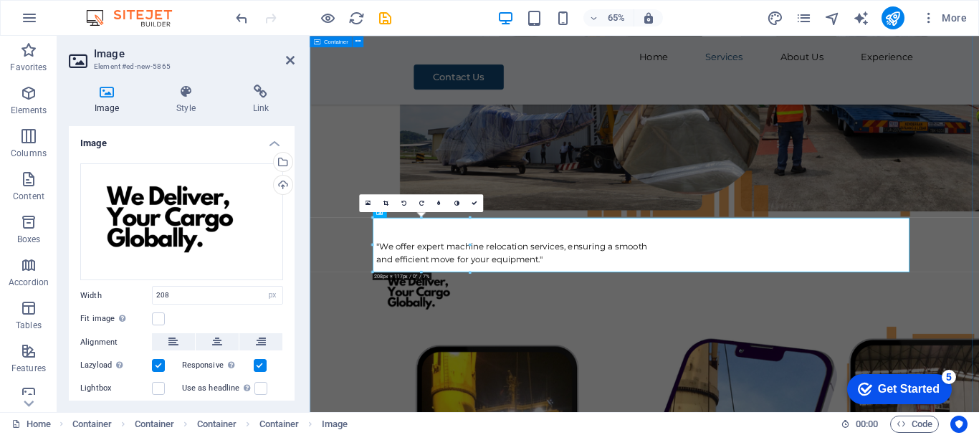
drag, startPoint x: 1288, startPoint y: 286, endPoint x: 1646, endPoint y: 286, distance: 358.4
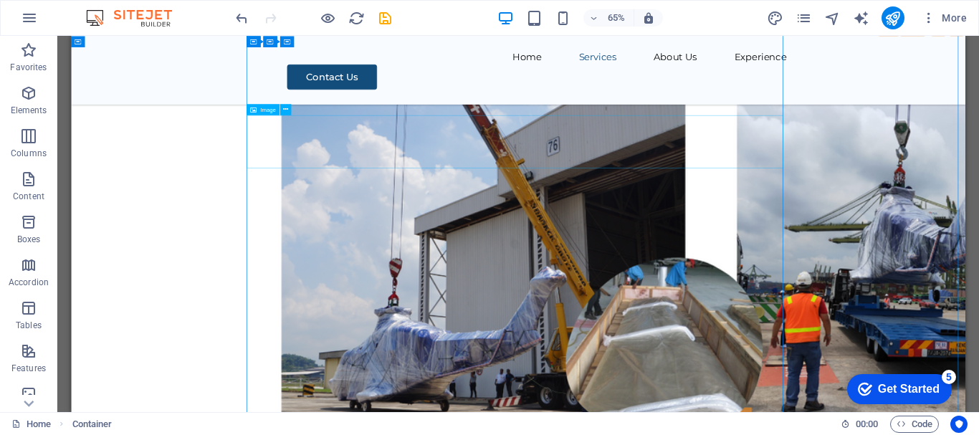
select select "px"
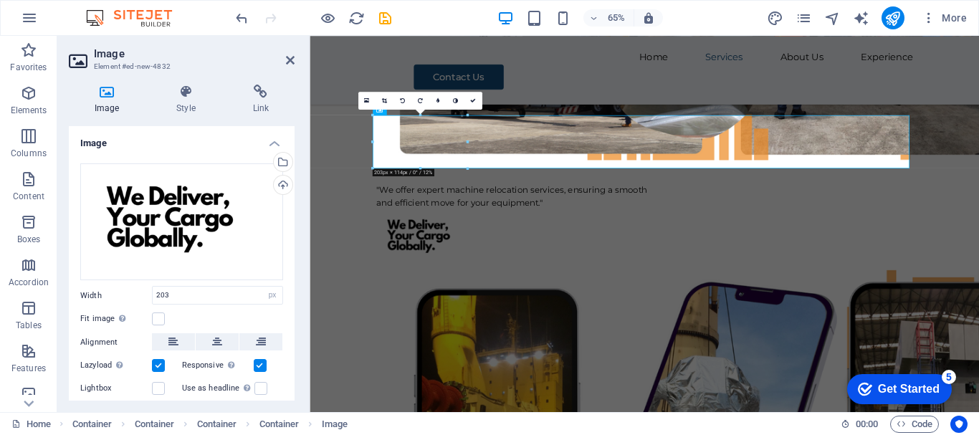
scroll to position [4663, 0]
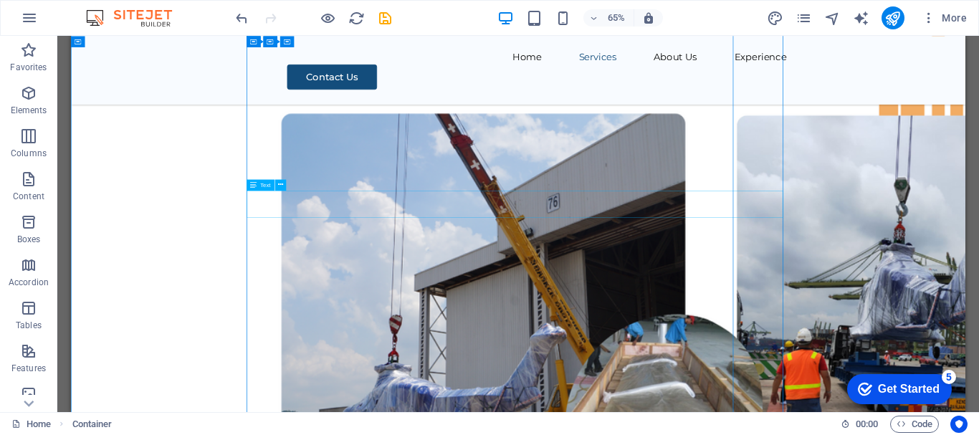
scroll to position [4750, 0]
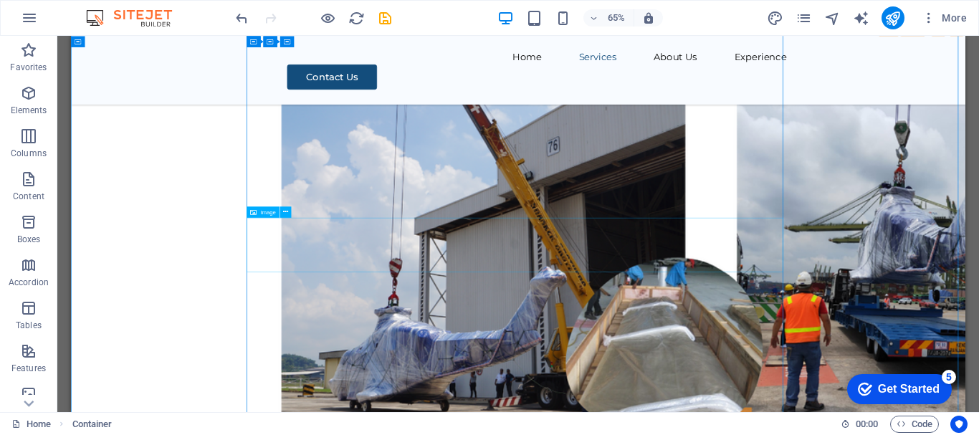
select select "px"
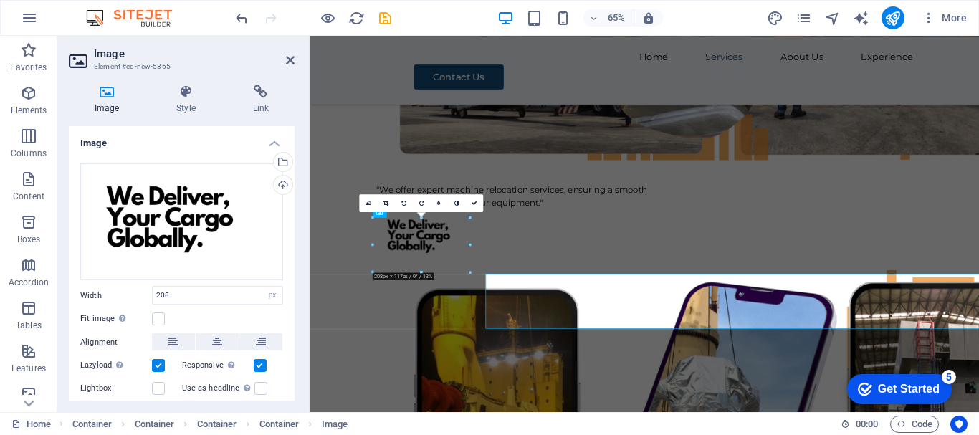
scroll to position [4663, 0]
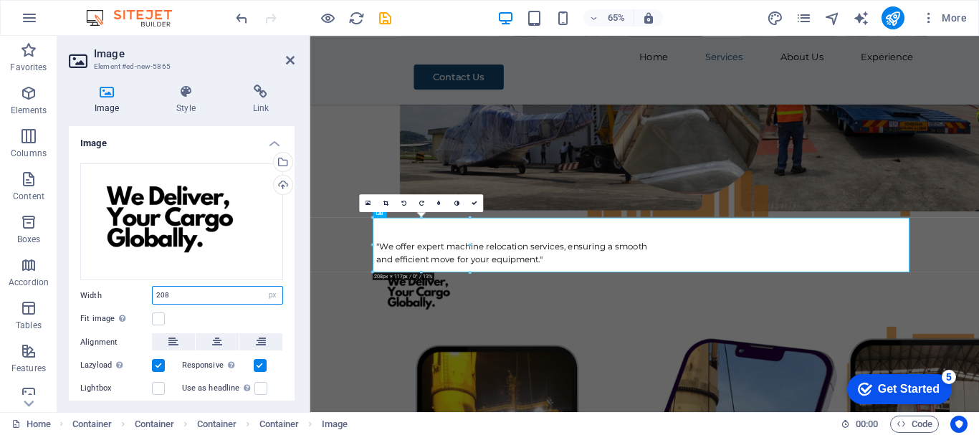
click at [217, 292] on input "208" at bounding box center [218, 295] width 130 height 17
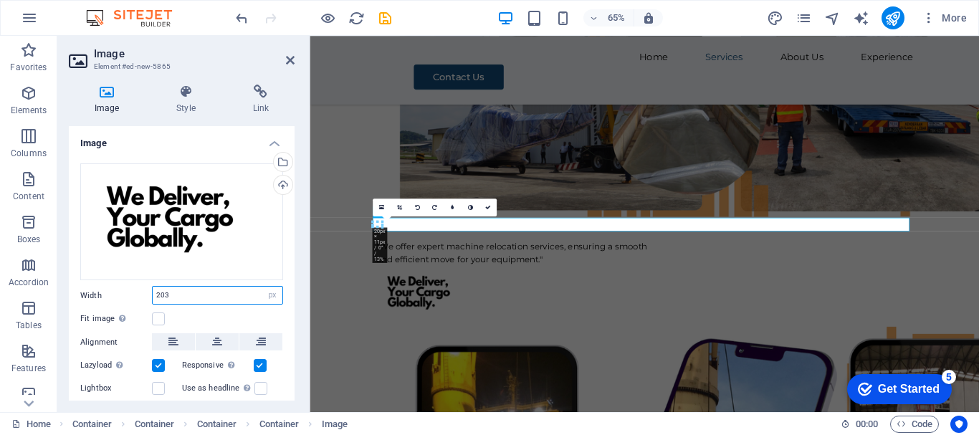
type input "203"
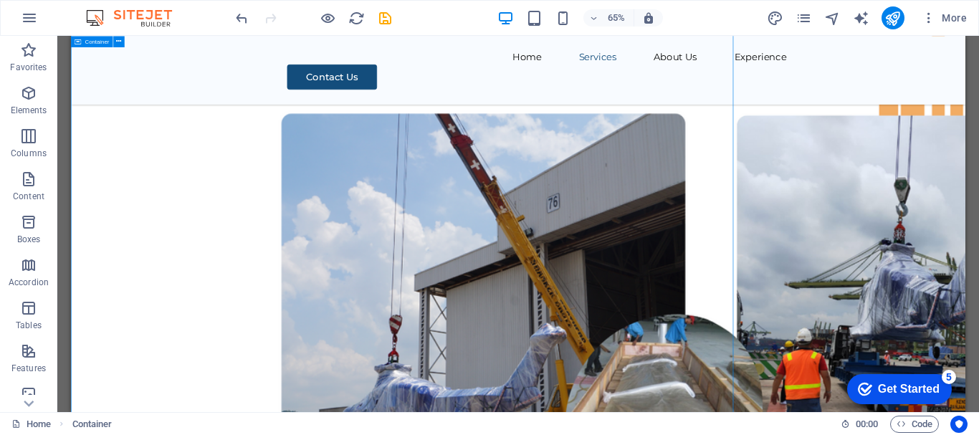
scroll to position [4750, 0]
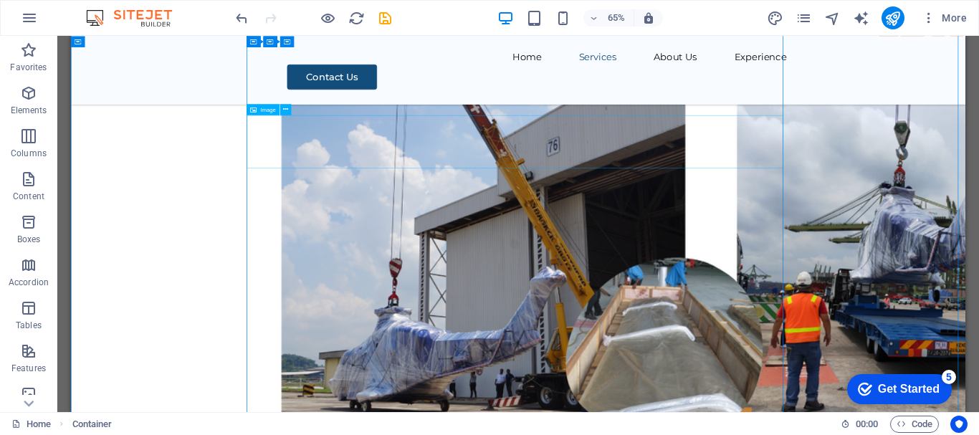
click at [290, 111] on button at bounding box center [285, 109] width 11 height 11
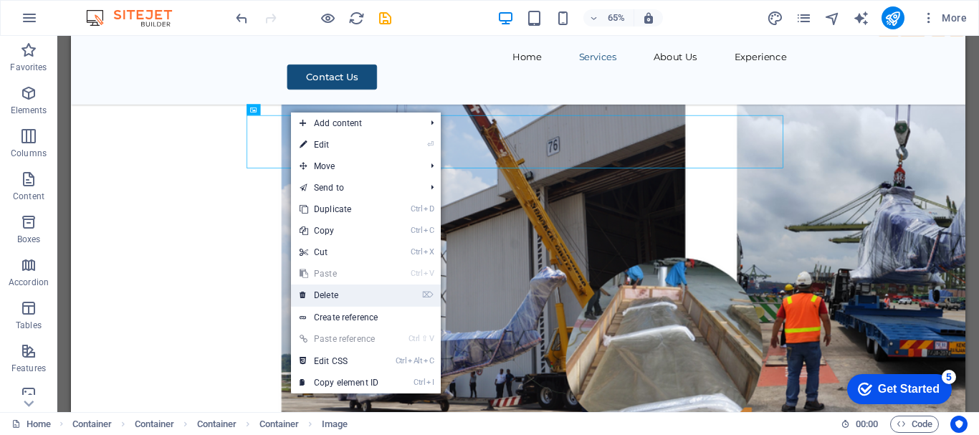
click at [341, 293] on link "⌦ Delete" at bounding box center [339, 296] width 96 height 22
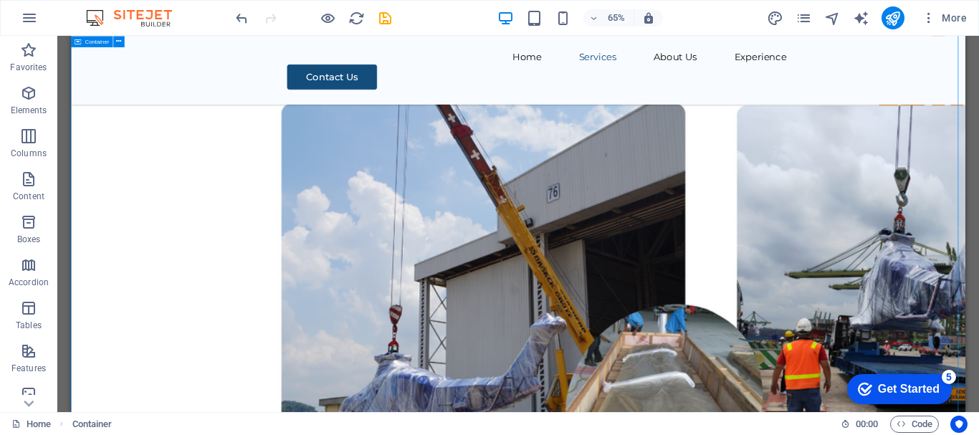
scroll to position [4822, 0]
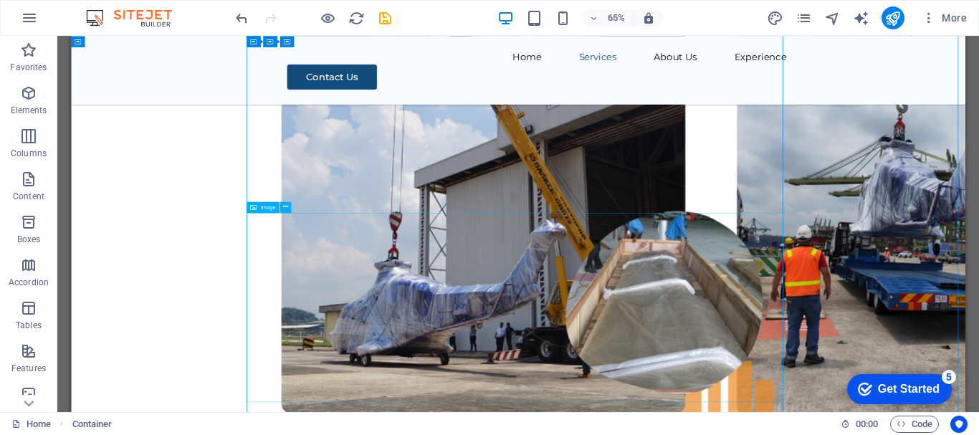
click at [265, 206] on span "Image" at bounding box center [268, 207] width 16 height 6
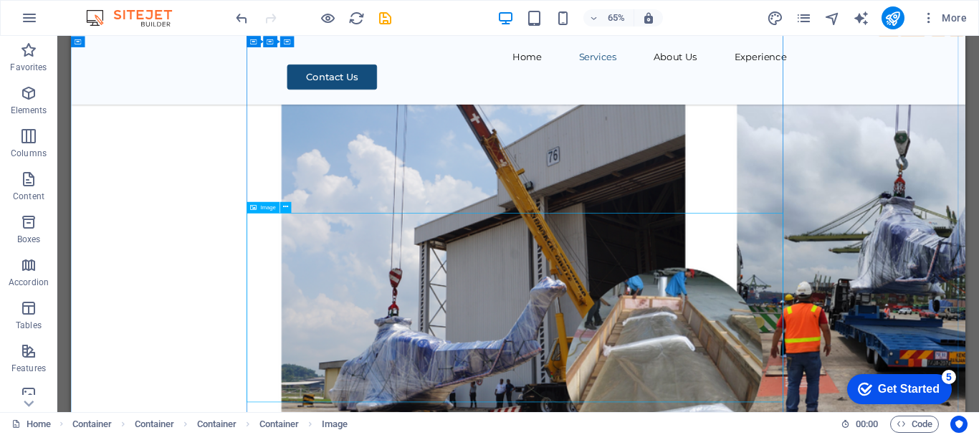
select select "px"
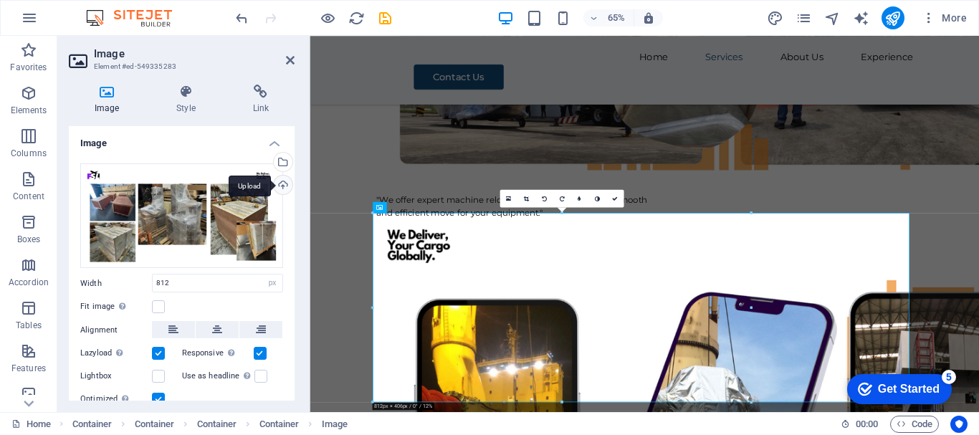
click at [280, 186] on div "Upload" at bounding box center [282, 187] width 22 height 22
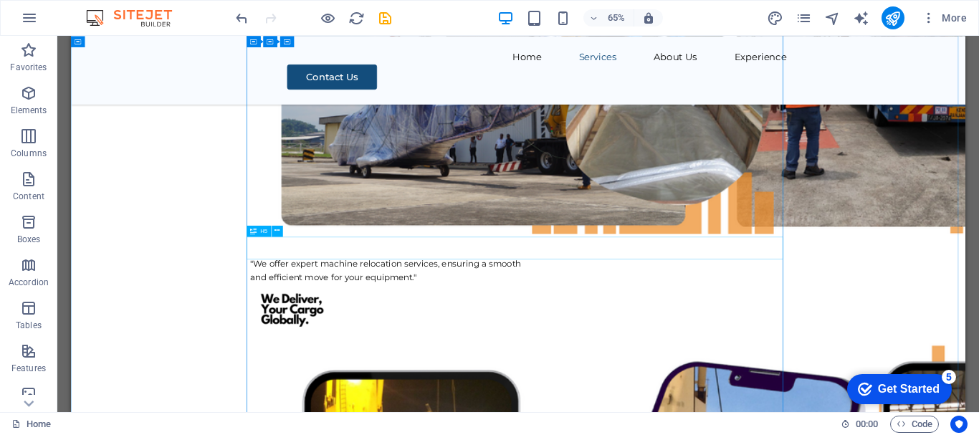
scroll to position [5103, 0]
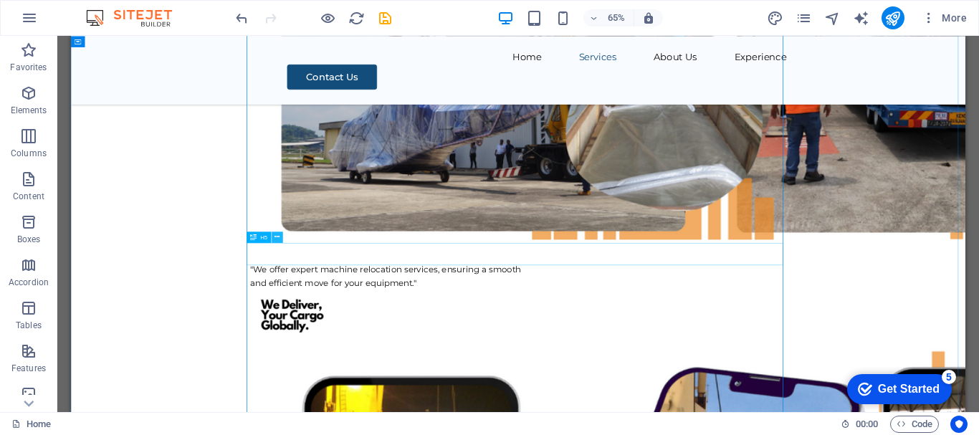
click at [277, 239] on icon at bounding box center [277, 237] width 5 height 10
click at [277, 238] on icon at bounding box center [277, 237] width 5 height 10
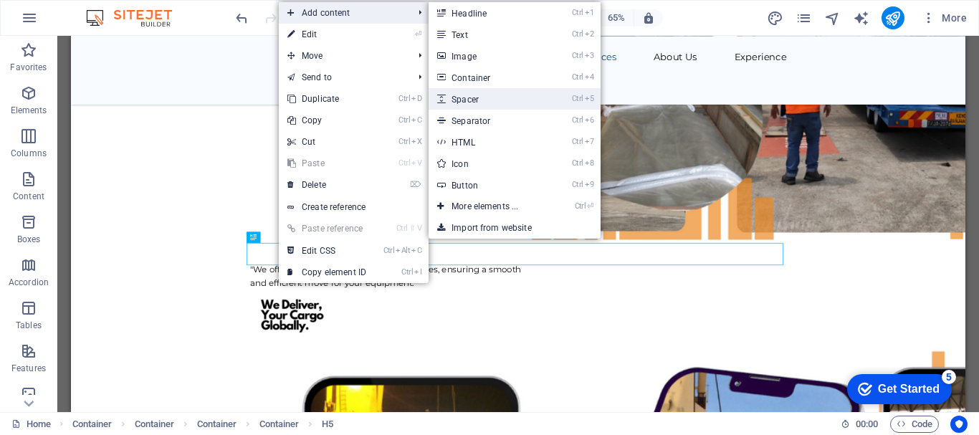
click at [477, 100] on link "Ctrl 5 Spacer" at bounding box center [488, 99] width 118 height 22
select select "px"
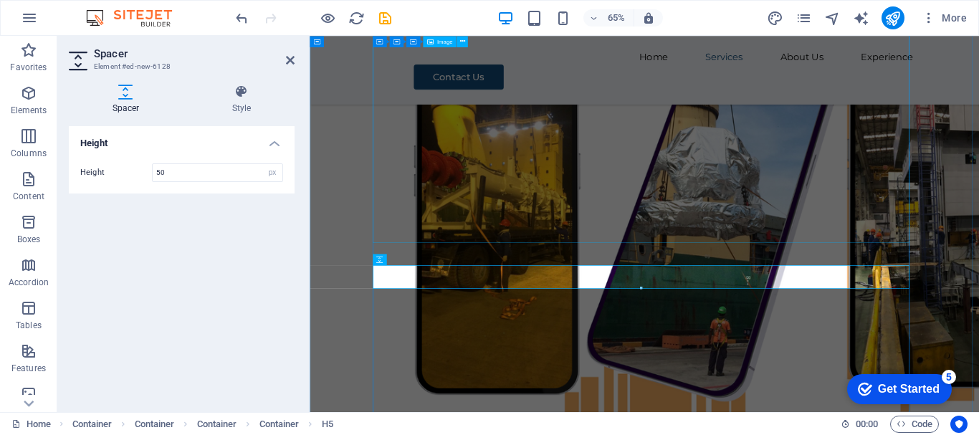
scroll to position [5017, 0]
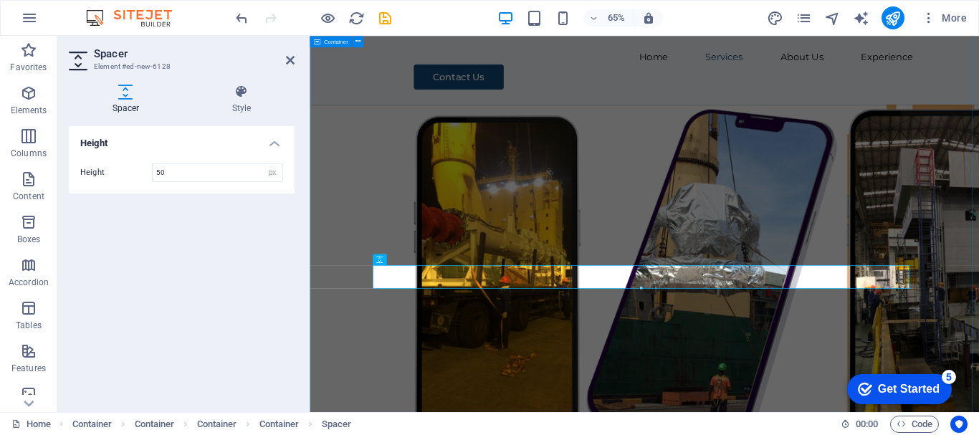
click at [979, 434] on div "Experience Our extensive experience in diverse activities has equipped us to ef…" at bounding box center [825, 386] width 1030 height 3930
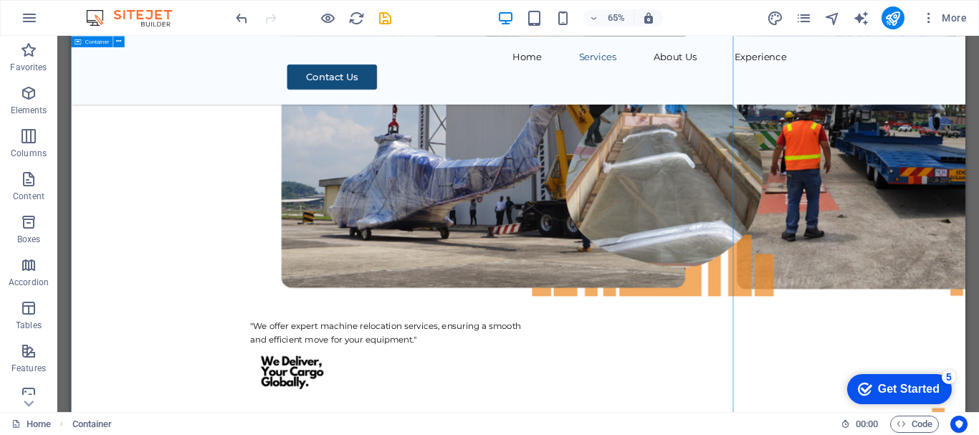
scroll to position [5103, 0]
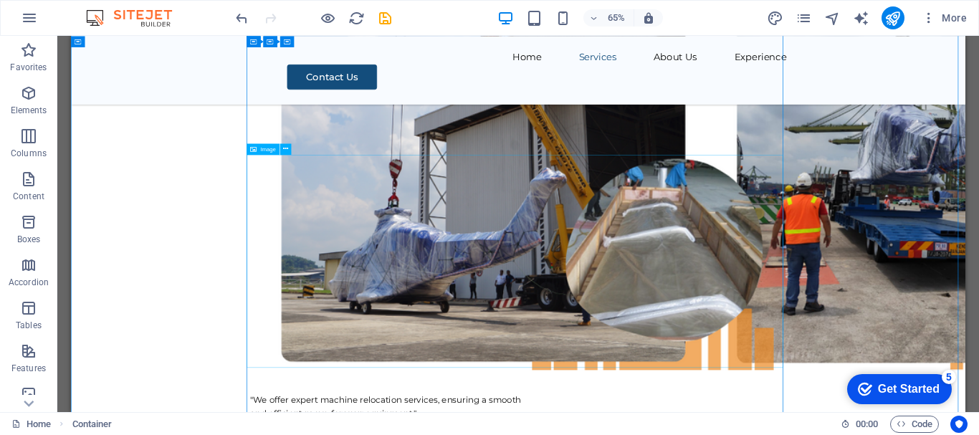
scroll to position [4888, 0]
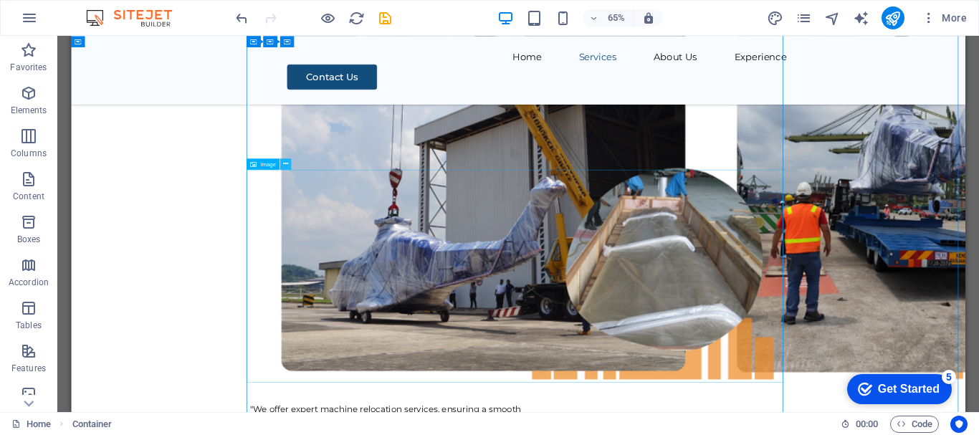
click at [287, 165] on icon at bounding box center [285, 164] width 5 height 10
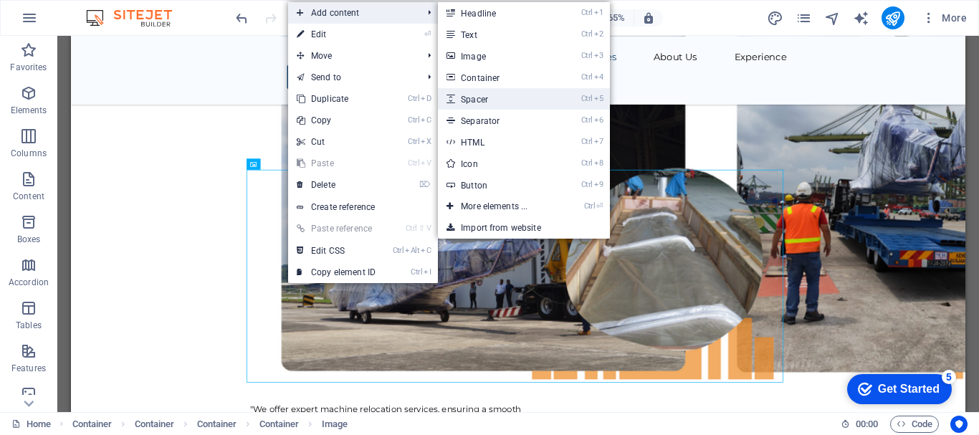
click at [480, 97] on link "Ctrl 5 Spacer" at bounding box center [497, 99] width 118 height 22
select select "px"
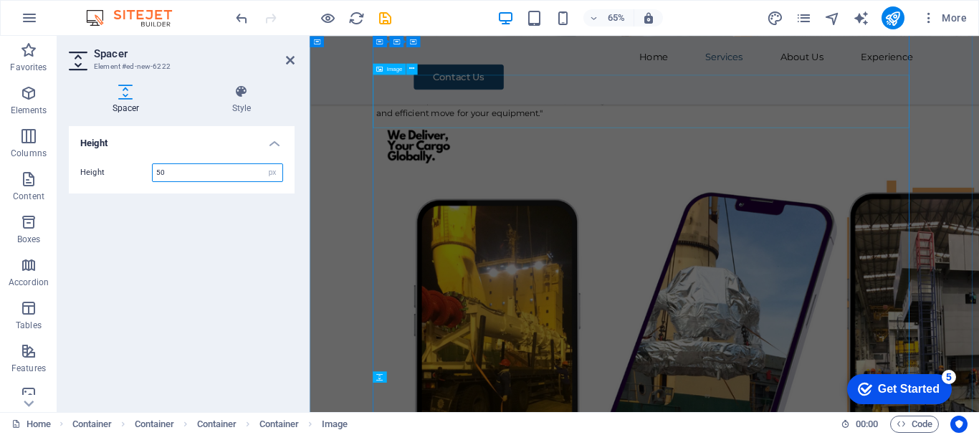
scroll to position [4802, 0]
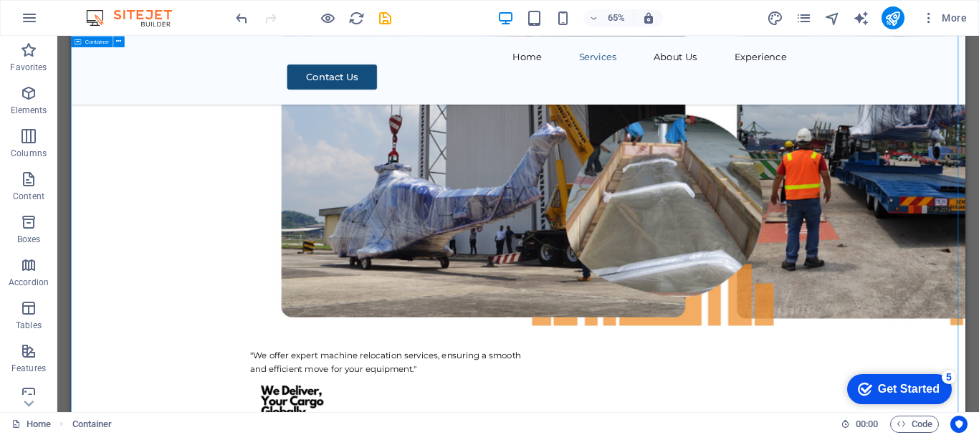
scroll to position [5032, 0]
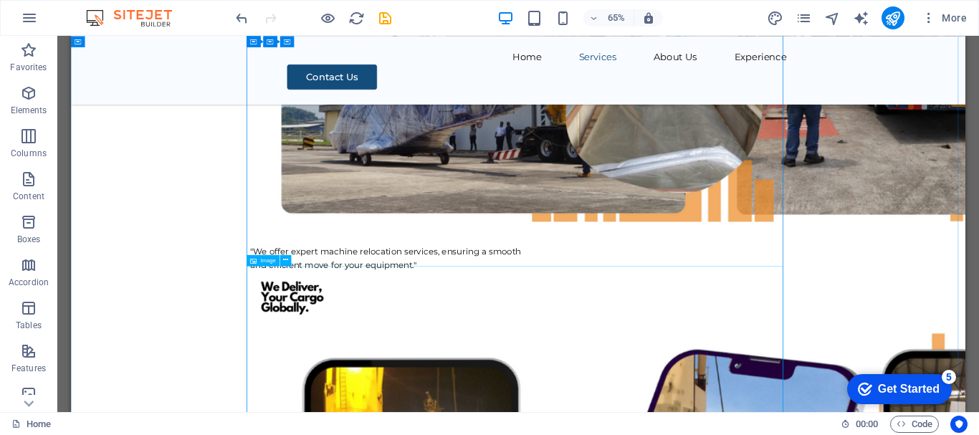
scroll to position [5175, 0]
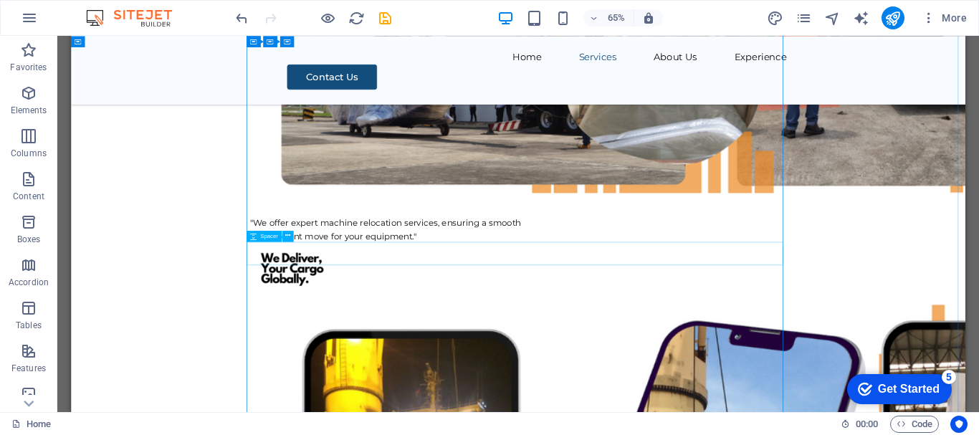
click at [276, 216] on icon at bounding box center [277, 214] width 5 height 10
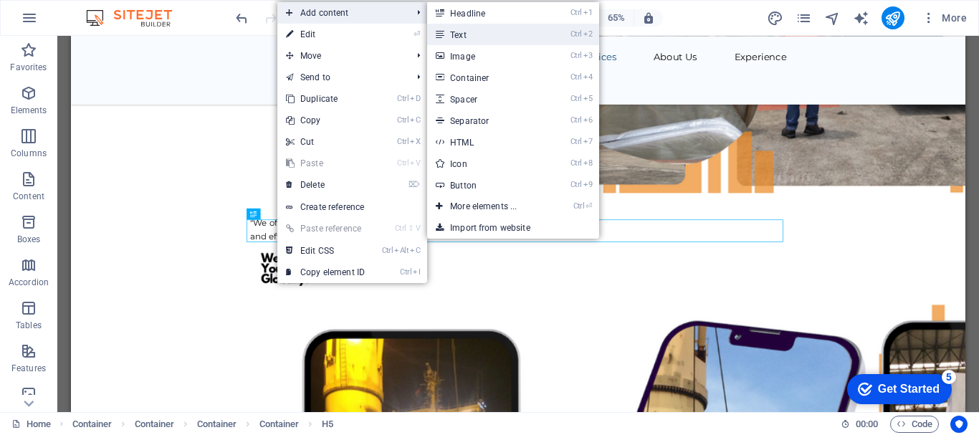
click at [465, 38] on link "Ctrl 2 Text" at bounding box center [486, 35] width 118 height 22
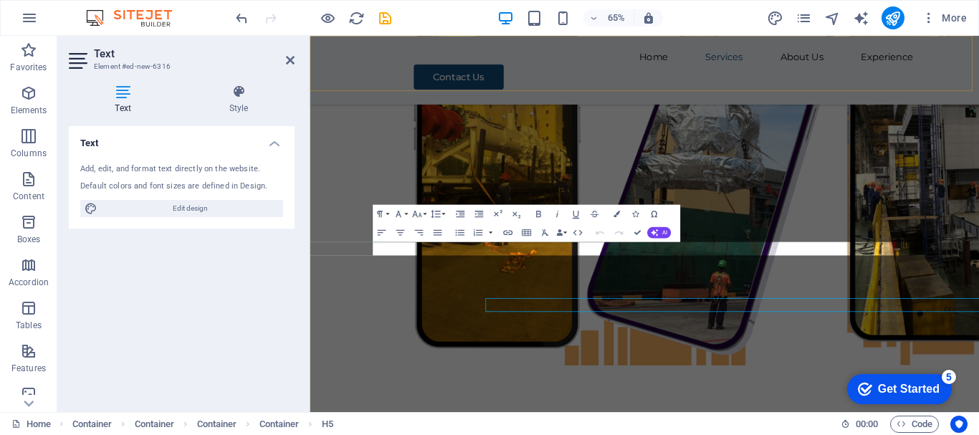
scroll to position [5088, 0]
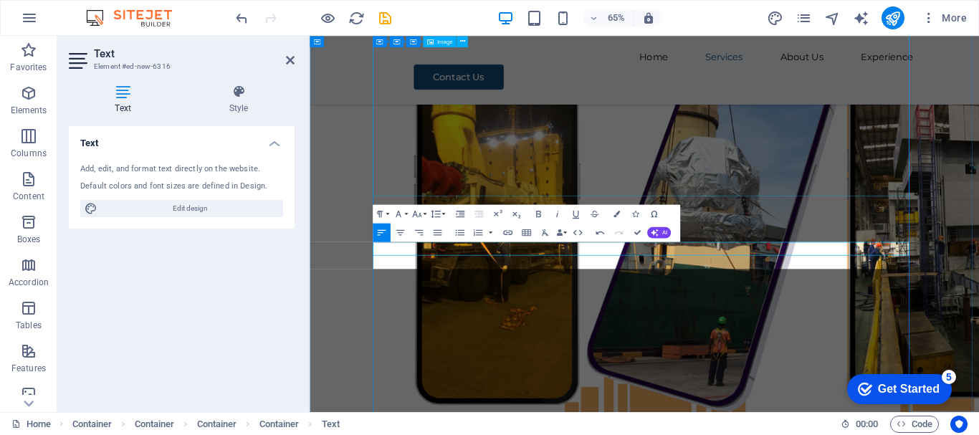
scroll to position [2130, 1]
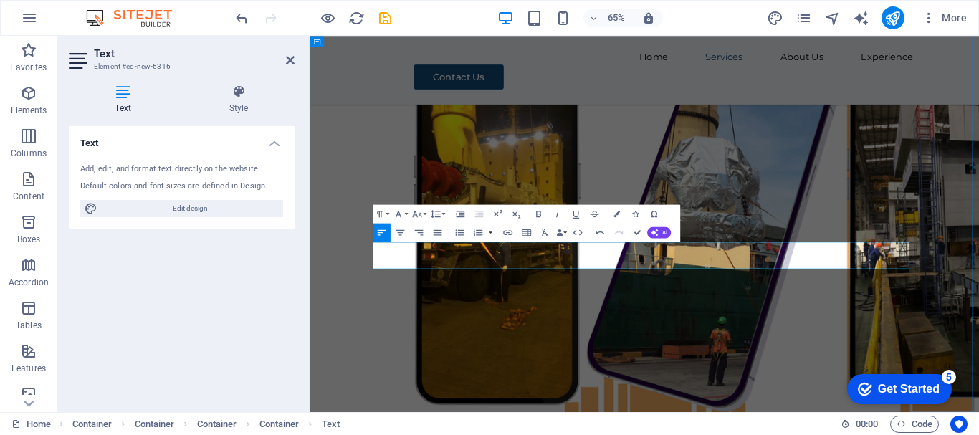
click at [979, 340] on div "Experience Our extensive experience in diverse activities has equipped us to ef…" at bounding box center [825, 352] width 1030 height 4007
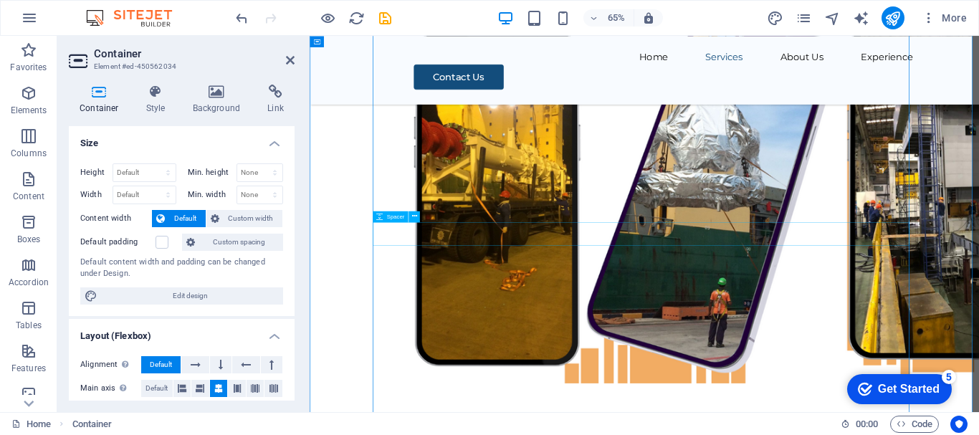
scroll to position [5160, 0]
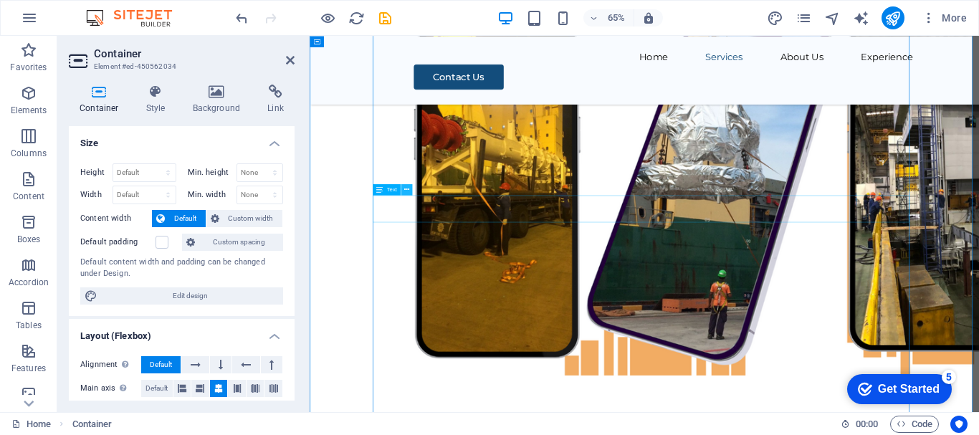
click at [408, 188] on icon at bounding box center [406, 190] width 5 height 10
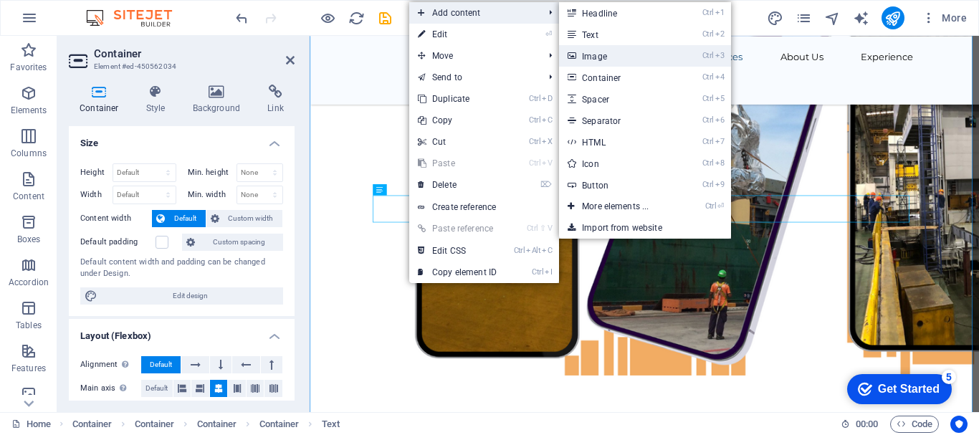
drag, startPoint x: 613, startPoint y: 53, endPoint x: 468, endPoint y: 42, distance: 145.3
click at [613, 53] on link "Ctrl 3 Image" at bounding box center [618, 56] width 118 height 22
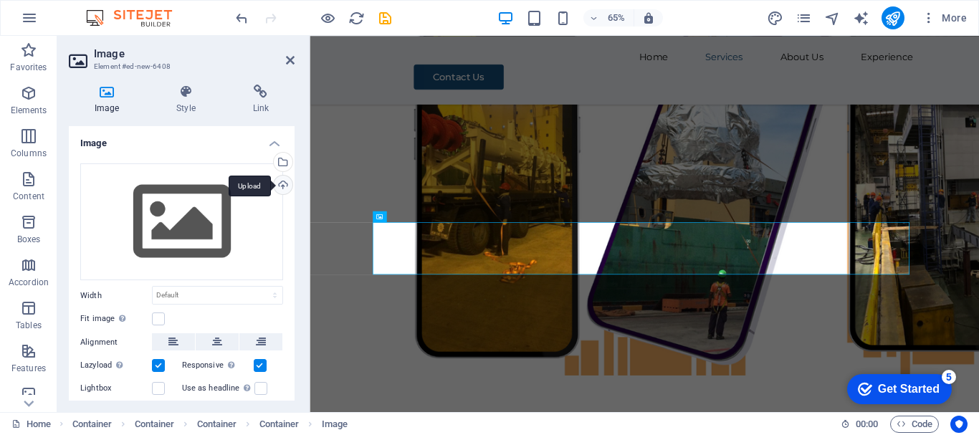
click at [282, 189] on div "Upload" at bounding box center [282, 187] width 22 height 22
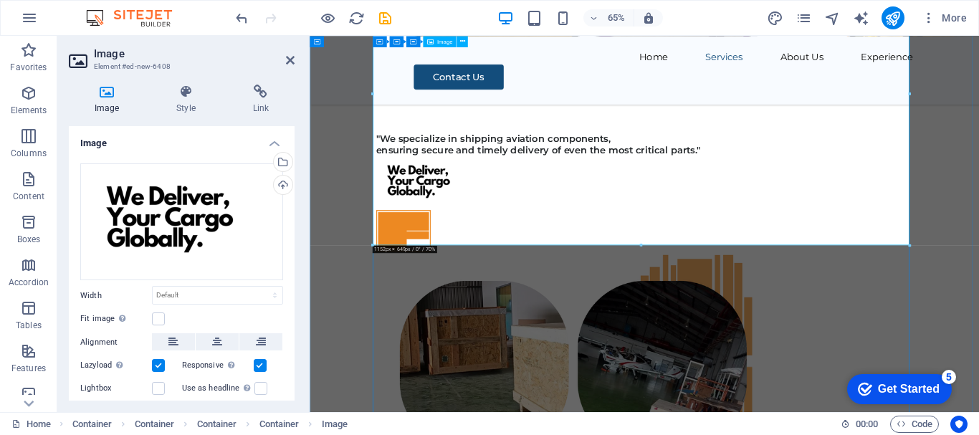
scroll to position [5590, 0]
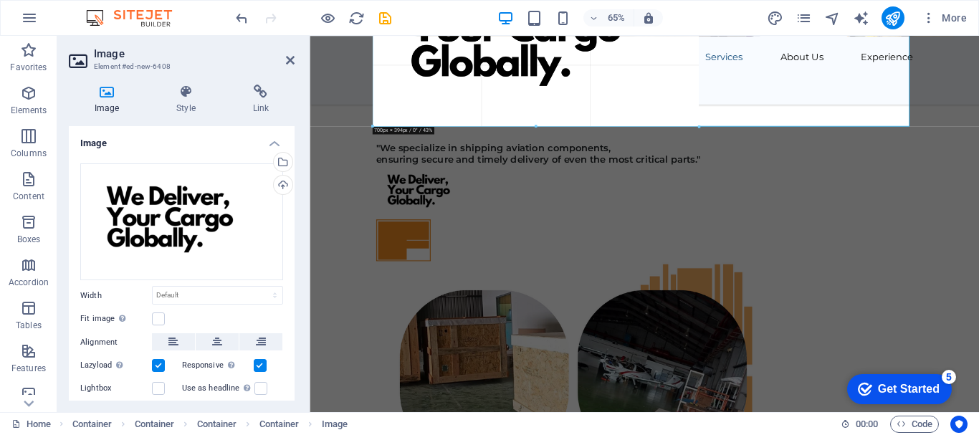
drag, startPoint x: 910, startPoint y: 246, endPoint x: 292, endPoint y: 62, distance: 644.8
type input "700"
select select "px"
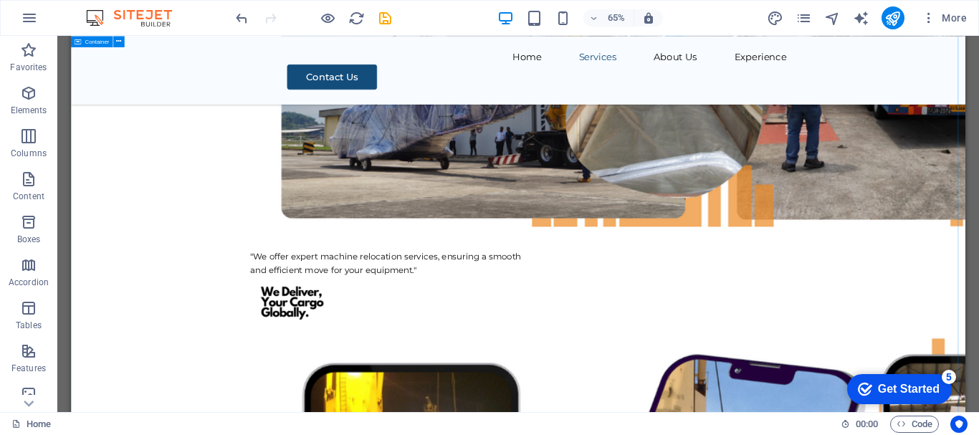
scroll to position [5178, 0]
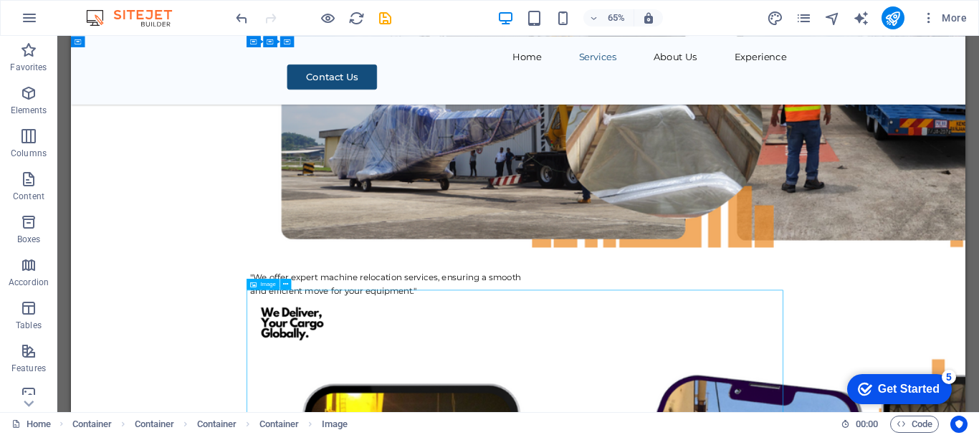
select select "px"
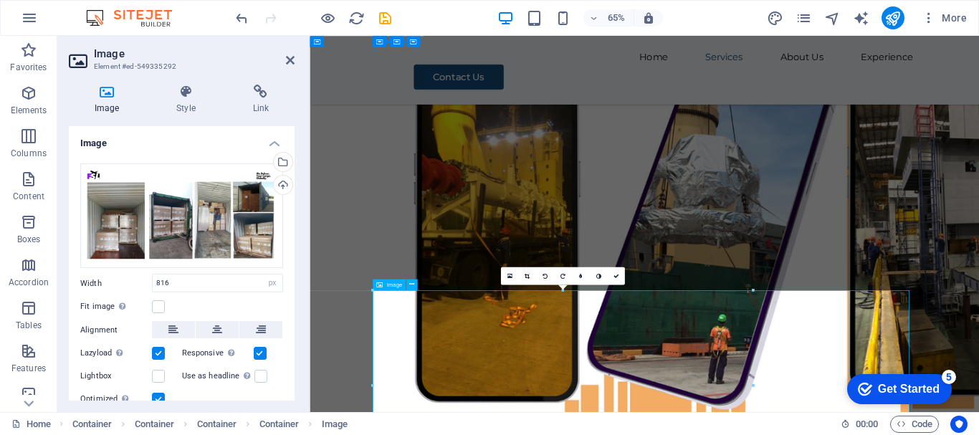
click at [979, 328] on div "Experience Our extensive experience in diverse activities has equipped us to ef…" at bounding box center [825, 349] width 1030 height 4007
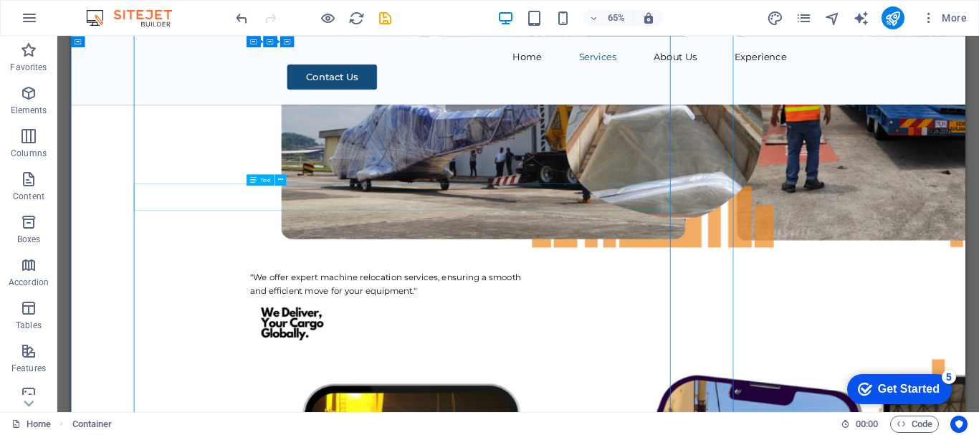
scroll to position [5178, 0]
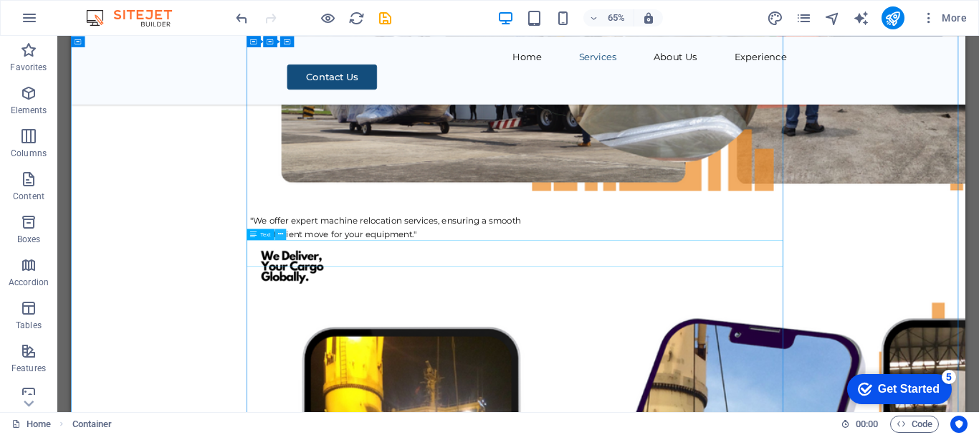
click at [280, 236] on icon at bounding box center [280, 234] width 5 height 10
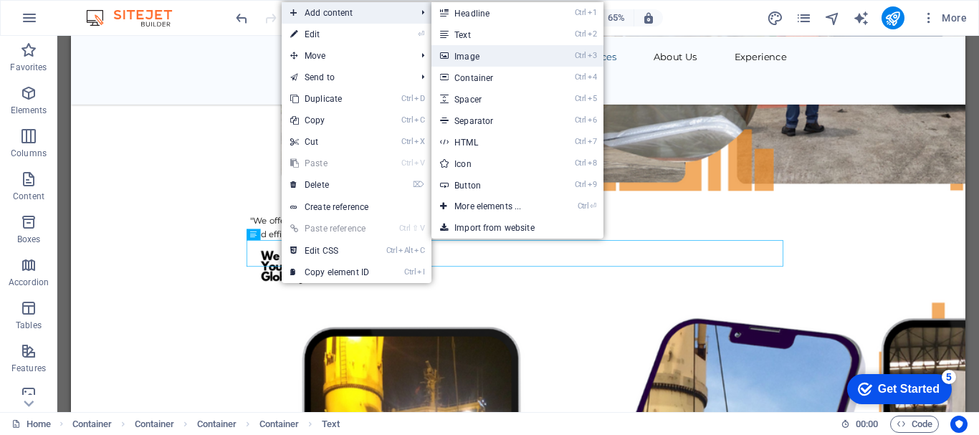
drag, startPoint x: 472, startPoint y: 50, endPoint x: 241, endPoint y: 64, distance: 231.2
click at [472, 50] on link "Ctrl 3 Image" at bounding box center [491, 56] width 118 height 22
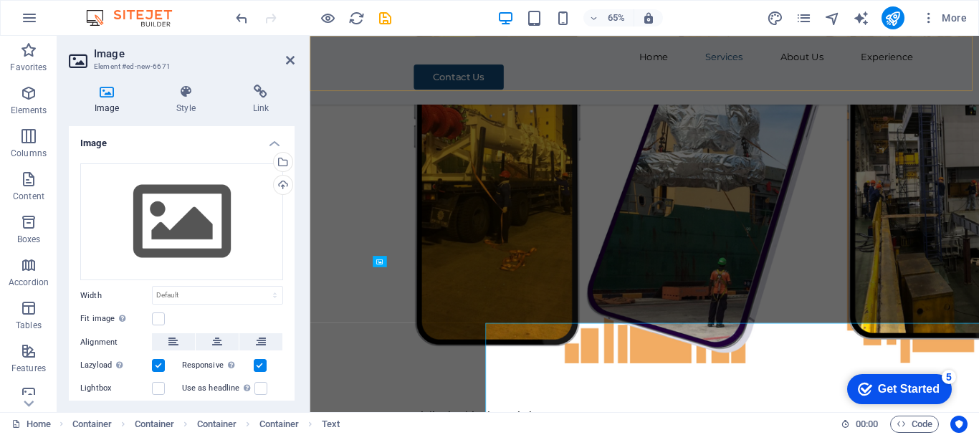
scroll to position [5091, 0]
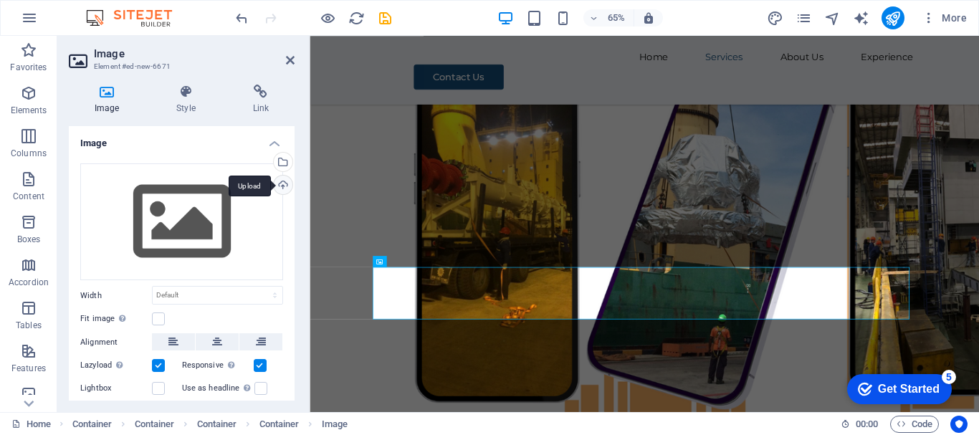
click at [277, 181] on div "Upload" at bounding box center [282, 187] width 22 height 22
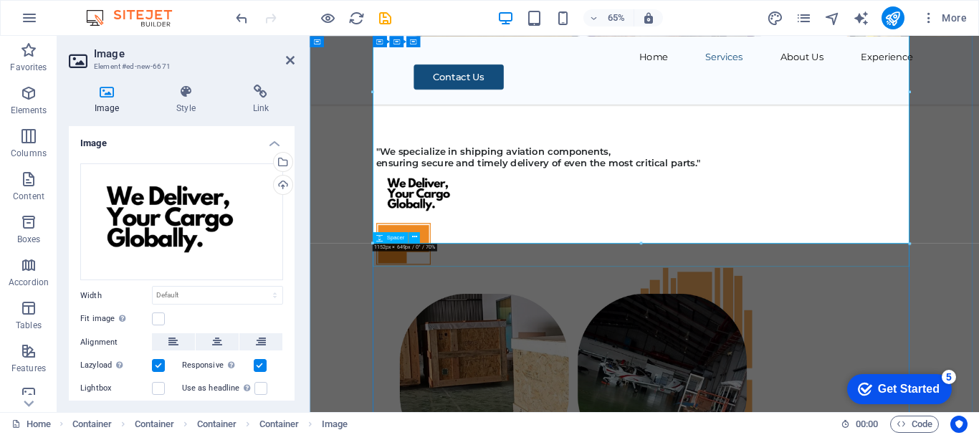
scroll to position [5593, 0]
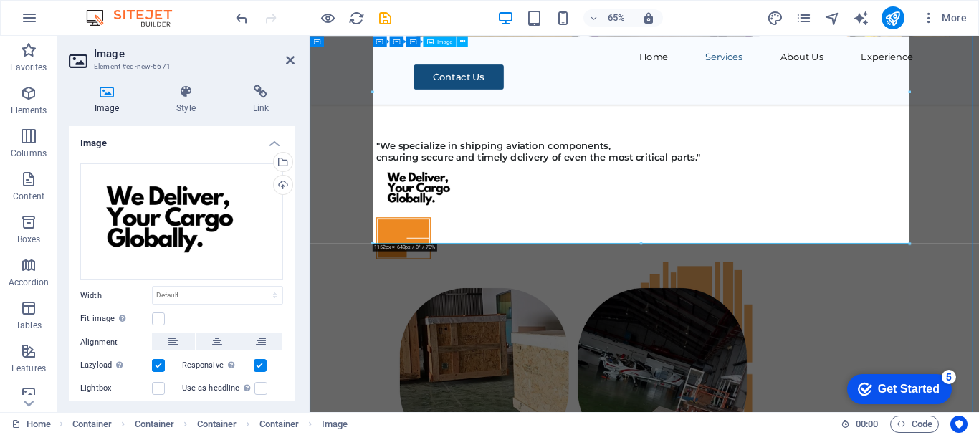
drag, startPoint x: 1226, startPoint y: 348, endPoint x: 1050, endPoint y: 237, distance: 208.4
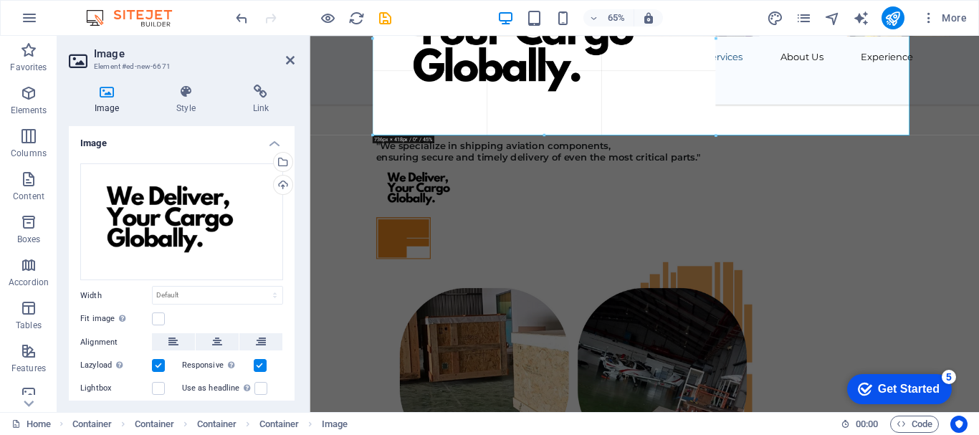
type input "730"
select select "px"
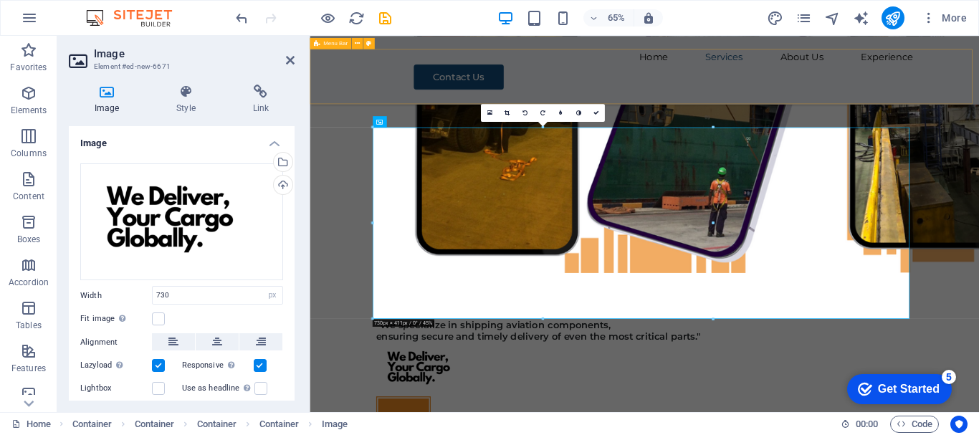
scroll to position [5306, 0]
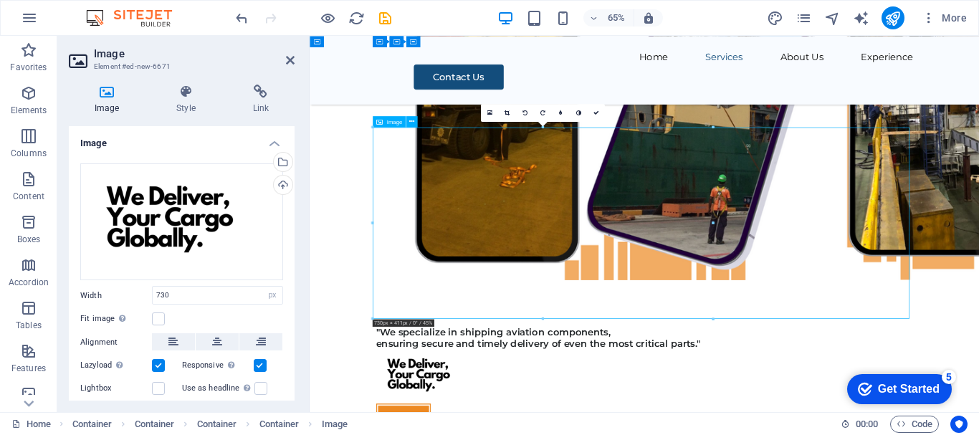
click at [200, 293] on input "730" at bounding box center [218, 295] width 130 height 17
type input "7"
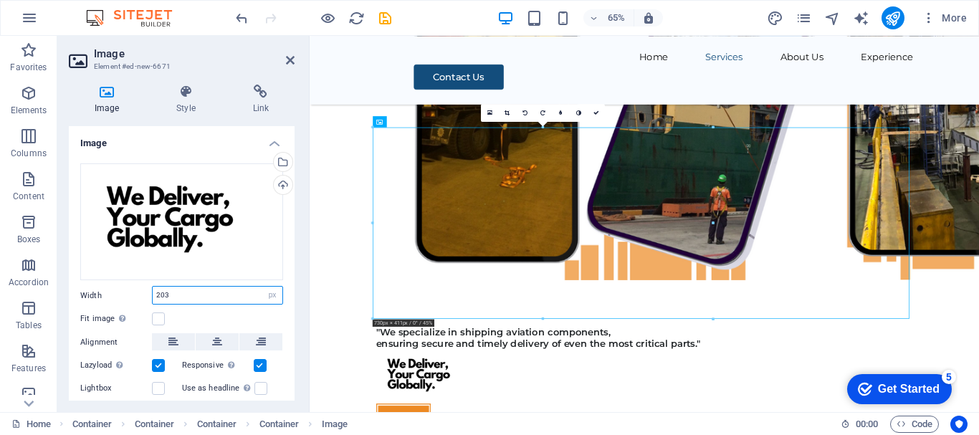
type input "203"
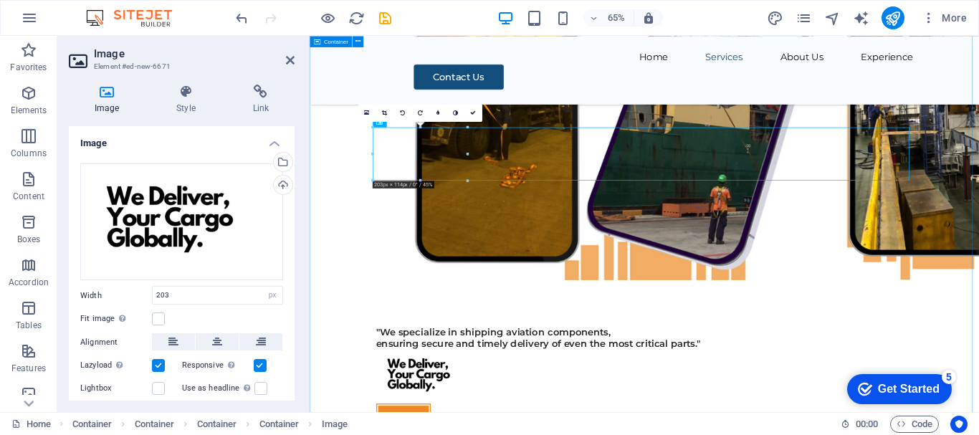
click at [979, 351] on div "Experience Our extensive experience in diverse activities has equipped us to ef…" at bounding box center [825, 175] width 1030 height 4089
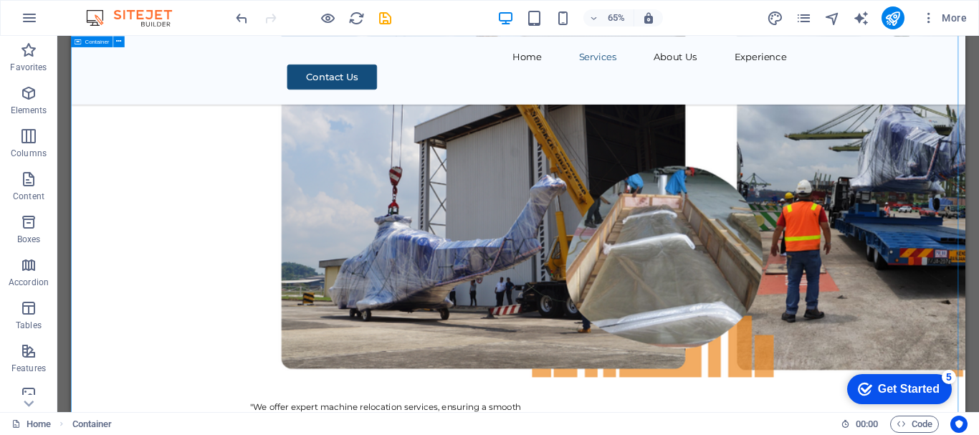
scroll to position [5321, 0]
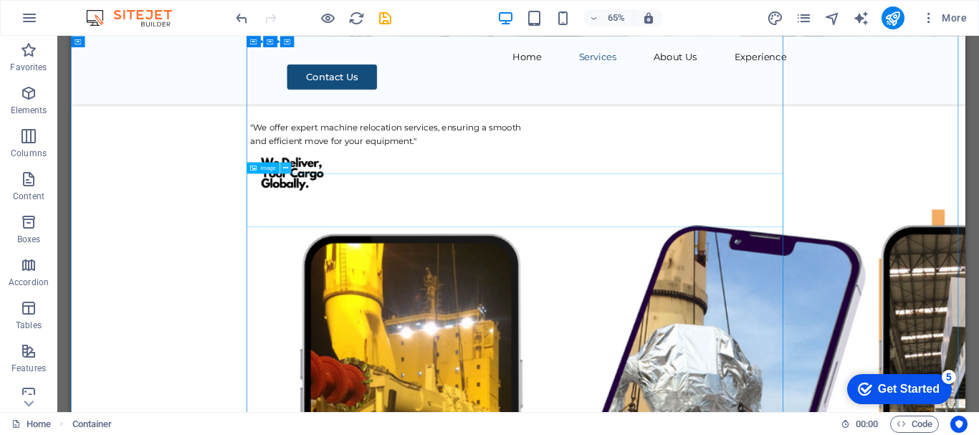
click at [284, 168] on icon at bounding box center [285, 168] width 5 height 10
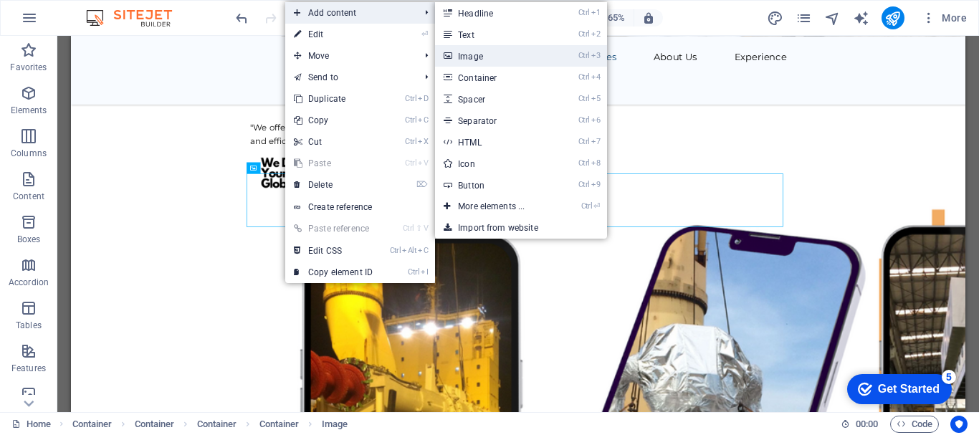
drag, startPoint x: 465, startPoint y: 54, endPoint x: 296, endPoint y: 265, distance: 269.8
click at [465, 54] on link "Ctrl 3 Image" at bounding box center [494, 56] width 118 height 22
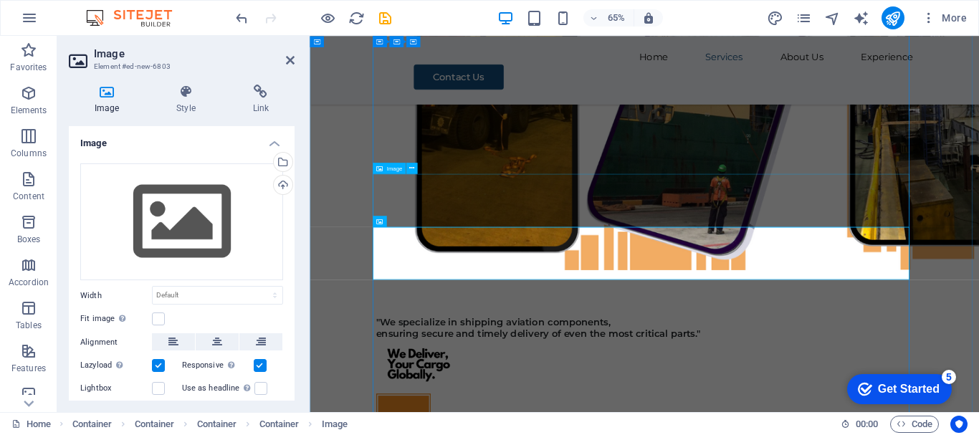
scroll to position [5235, 0]
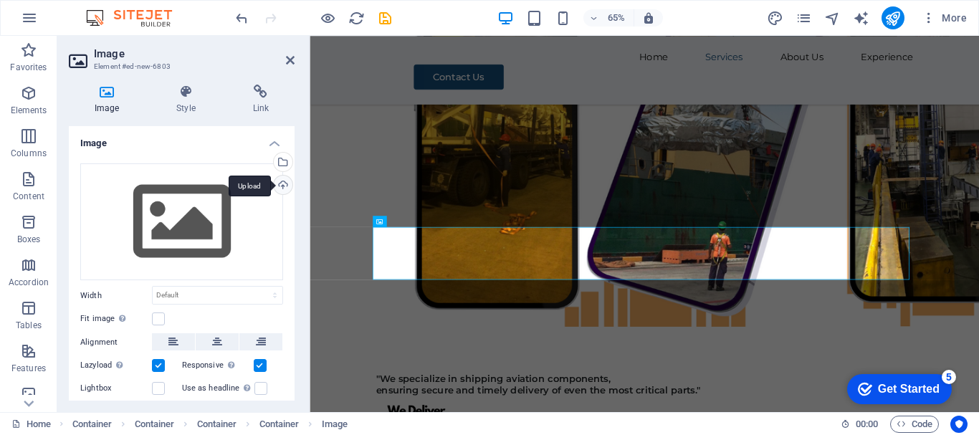
click at [282, 186] on div "Upload" at bounding box center [282, 187] width 22 height 22
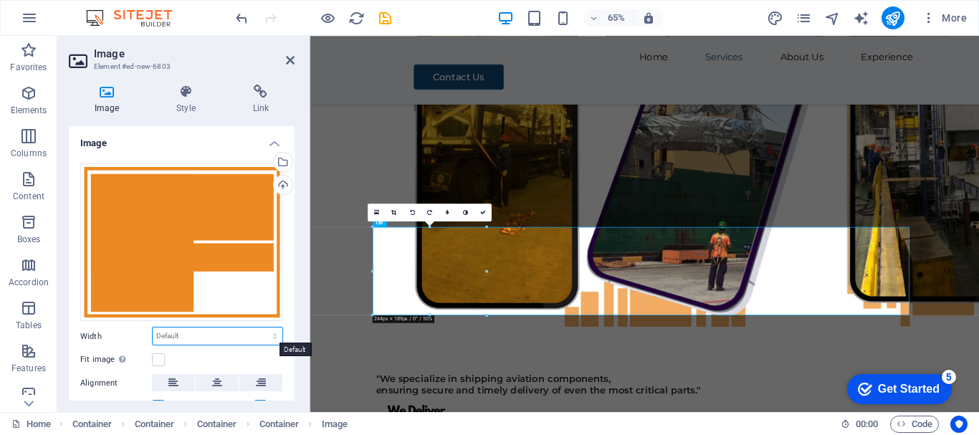
click at [270, 335] on select "Default auto px rem % em vh vw" at bounding box center [218, 336] width 130 height 17
select select "px"
click at [260, 328] on select "Default auto px rem % em vh vw" at bounding box center [218, 336] width 130 height 17
type input "117"
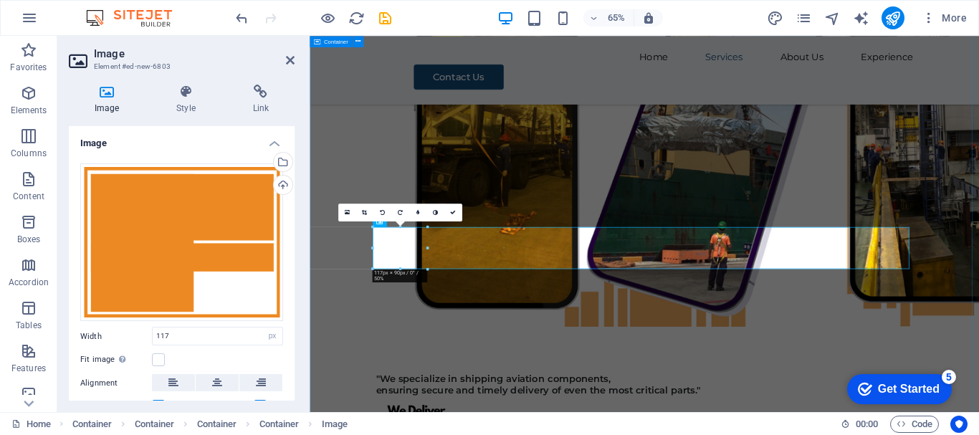
click at [979, 338] on div "Experience Our extensive experience in diverse activities has equipped us to ef…" at bounding box center [825, 280] width 1030 height 4154
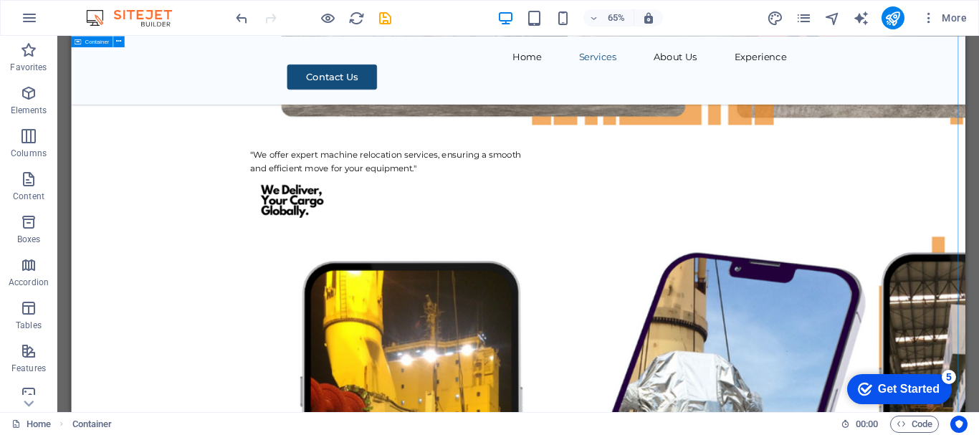
scroll to position [5393, 0]
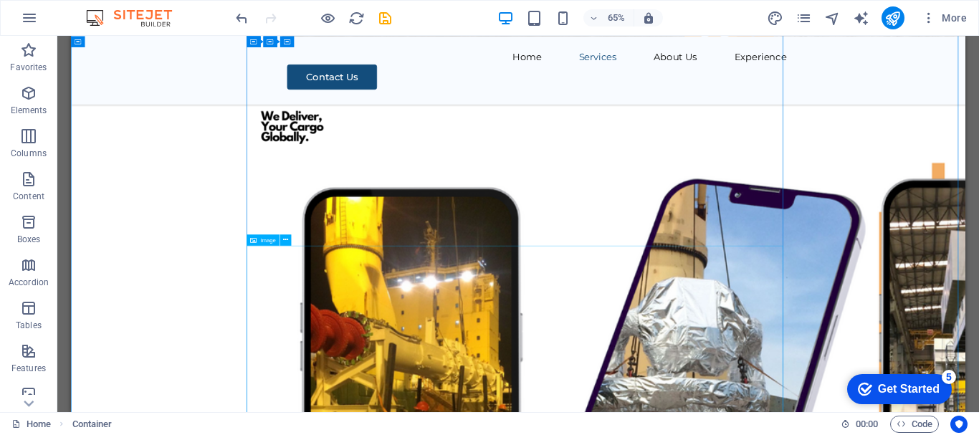
click at [265, 243] on span "Image" at bounding box center [268, 240] width 16 height 6
select select "px"
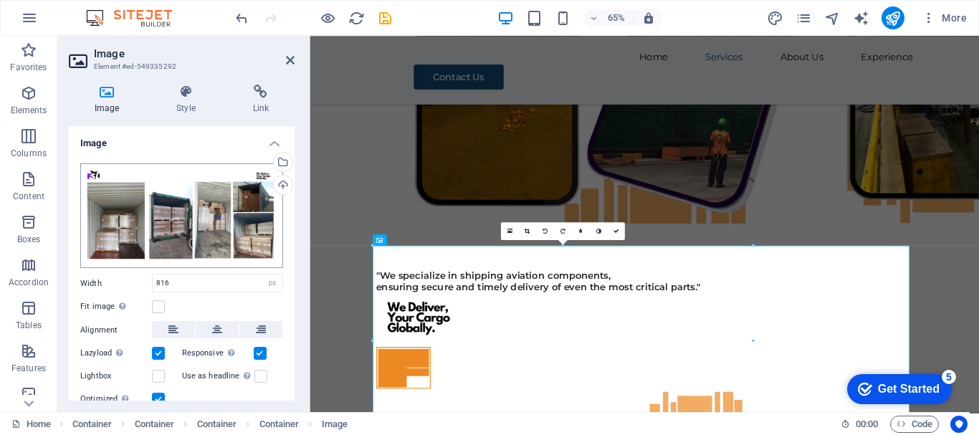
scroll to position [5306, 0]
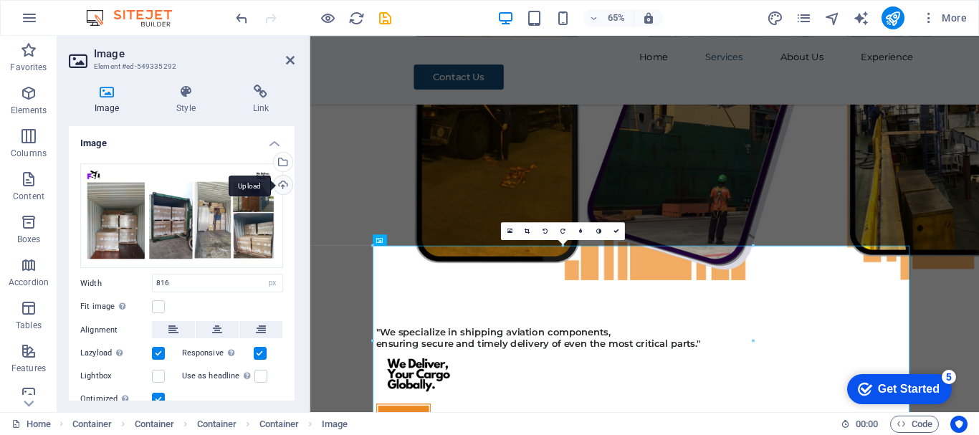
click at [277, 184] on div "Upload" at bounding box center [282, 187] width 22 height 22
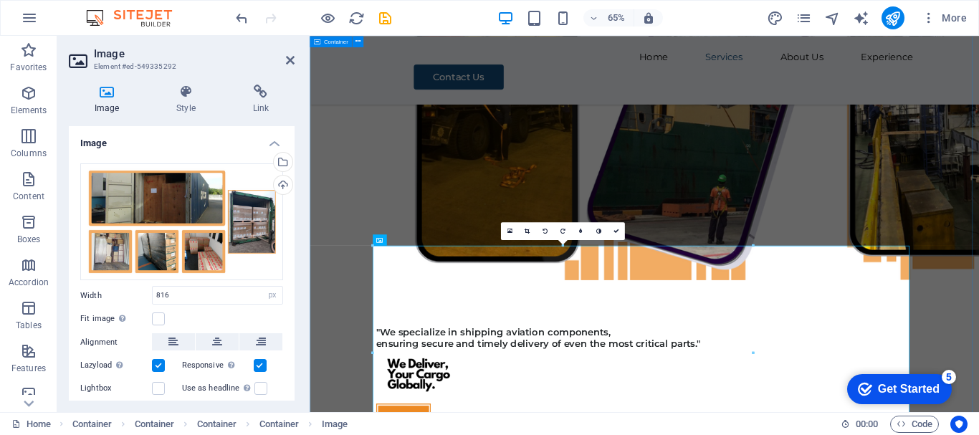
click at [979, 343] on div "Experience Our extensive experience in diverse activities has equipped us to ef…" at bounding box center [825, 226] width 1030 height 4191
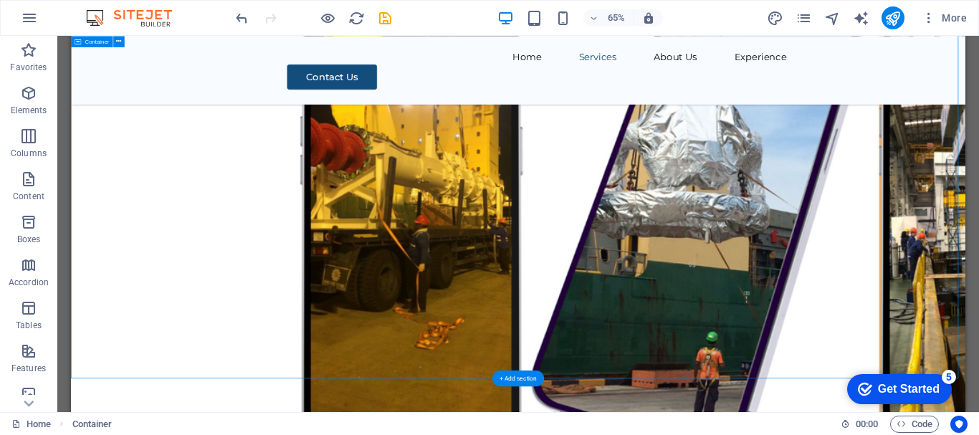
scroll to position [5536, 0]
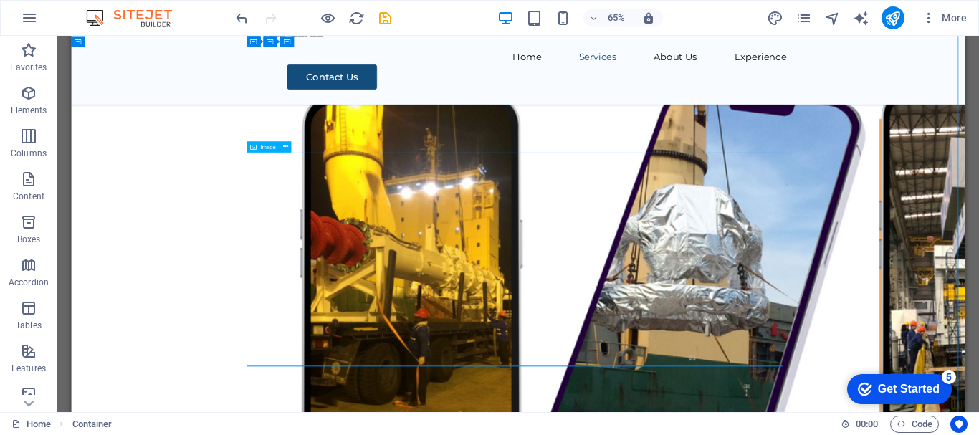
click at [262, 146] on span "Image" at bounding box center [268, 147] width 16 height 6
click at [262, 148] on span "Image" at bounding box center [268, 147] width 16 height 6
select select "px"
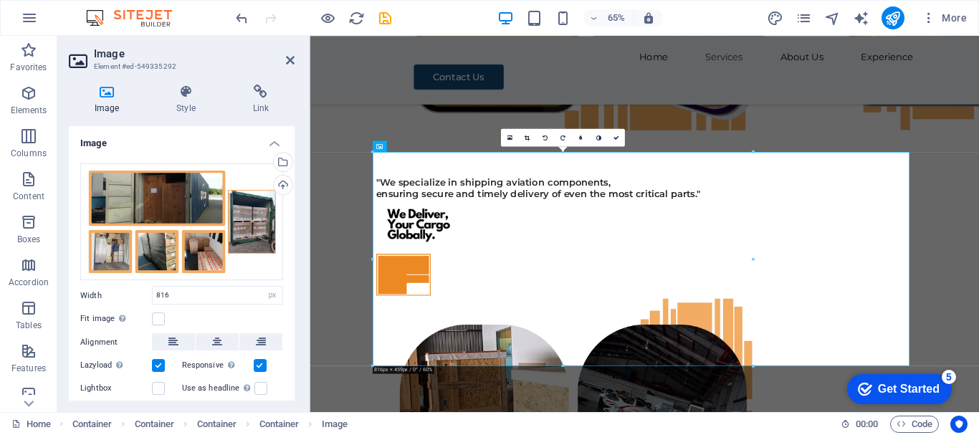
scroll to position [5450, 0]
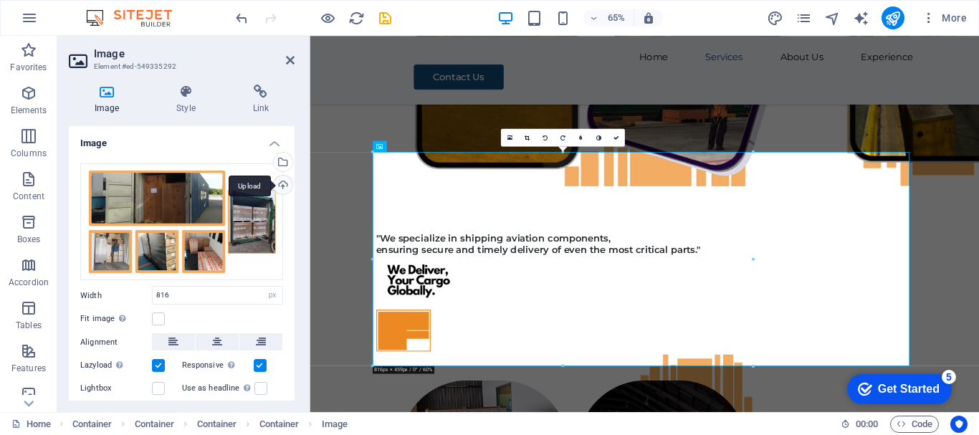
click at [282, 184] on div "Upload" at bounding box center [282, 187] width 22 height 22
click at [619, 139] on link at bounding box center [616, 138] width 18 height 18
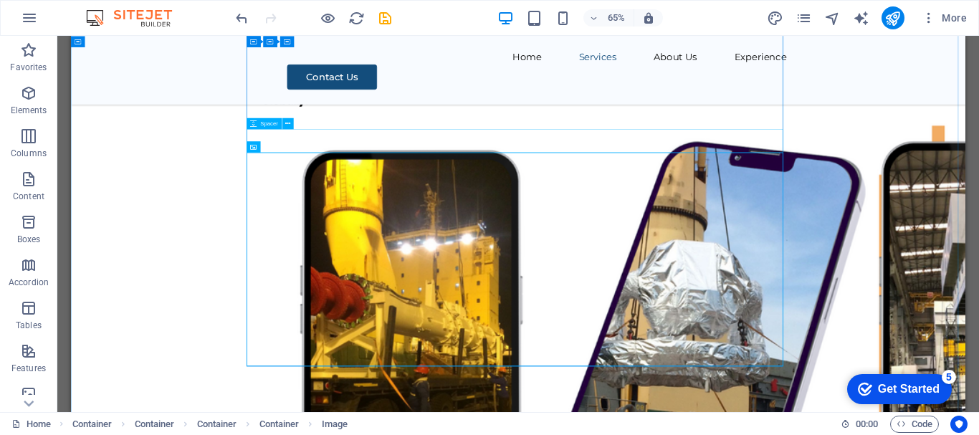
scroll to position [5536, 0]
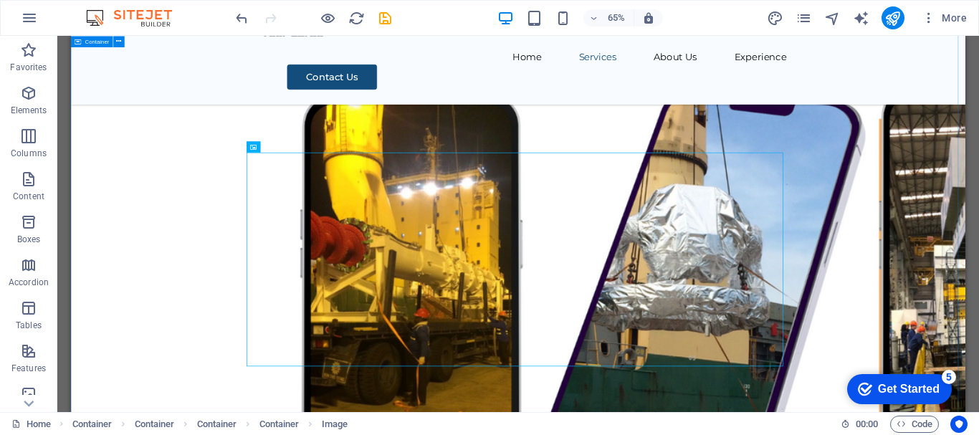
click at [979, 384] on div "Experience Our extensive experience in diverse activities has equipped us to ef…" at bounding box center [759, 375] width 1376 height 4774
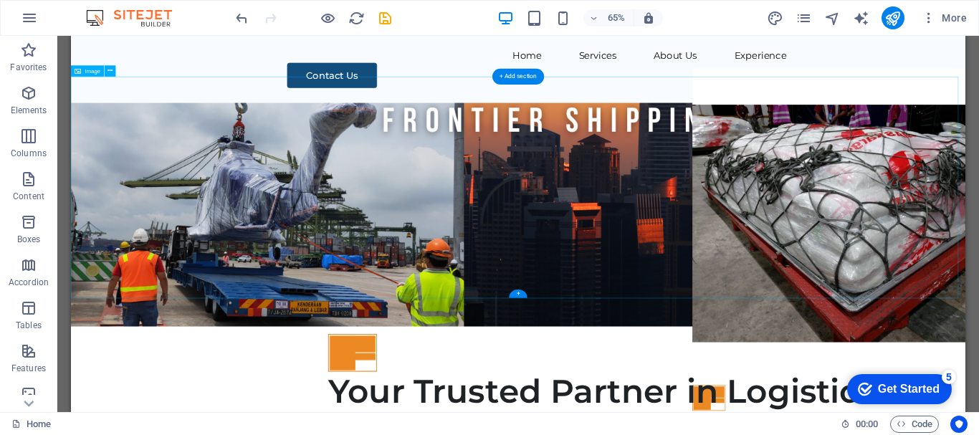
scroll to position [0, 0]
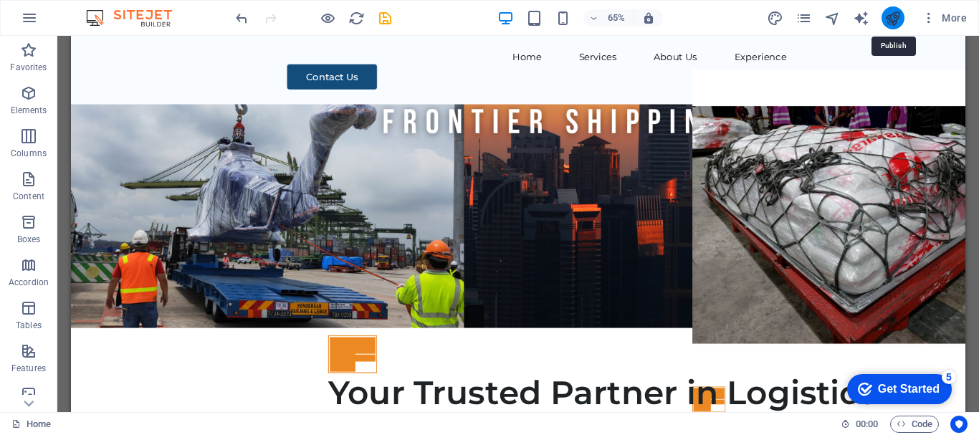
click at [889, 16] on icon "publish" at bounding box center [893, 18] width 16 height 16
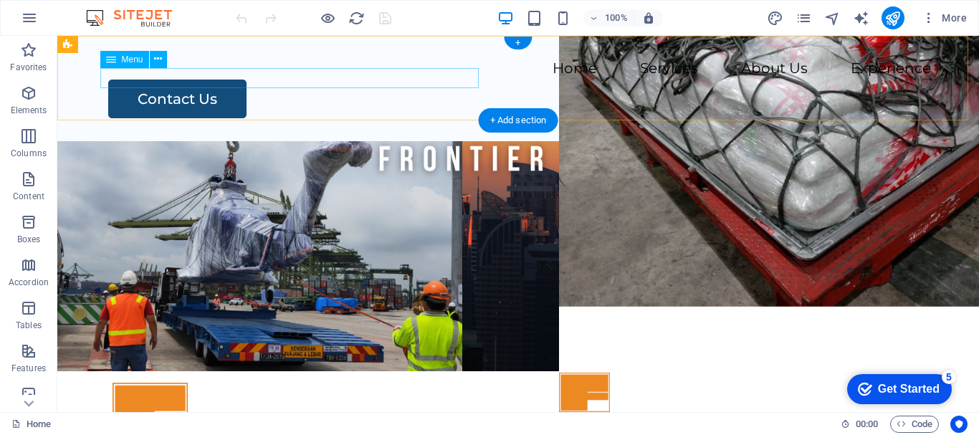
click at [212, 75] on nav "Home Services About Us Experience" at bounding box center [518, 69] width 826 height 21
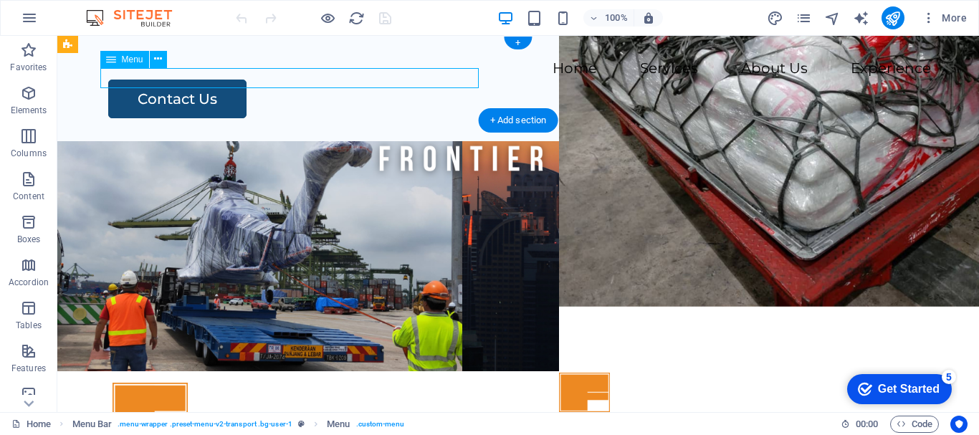
click at [212, 75] on nav "Home Services About Us Experience" at bounding box center [518, 69] width 826 height 21
select select
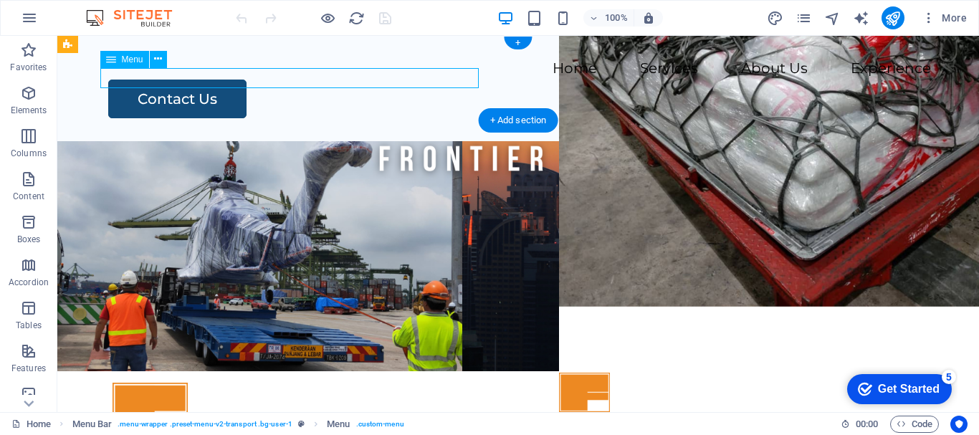
select select
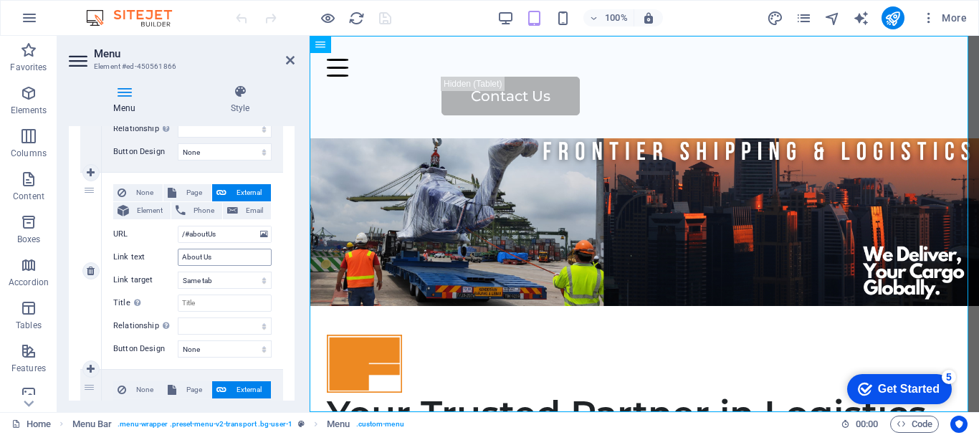
scroll to position [502, 0]
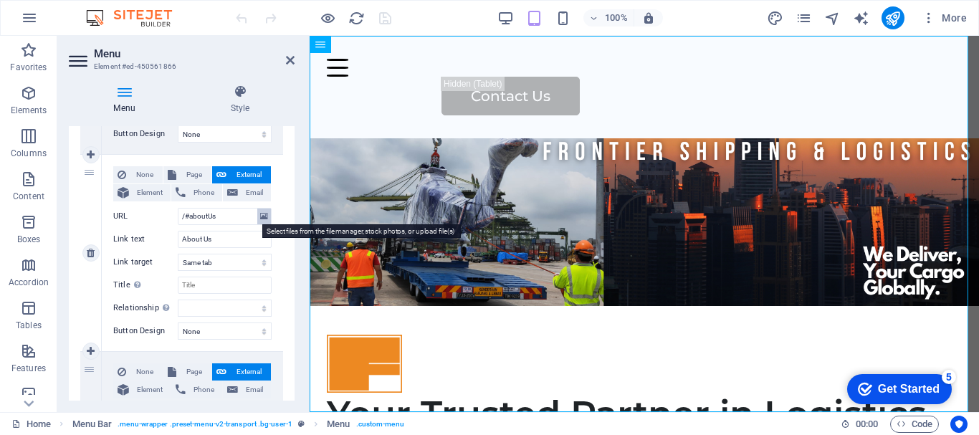
click at [261, 218] on icon at bounding box center [264, 217] width 8 height 16
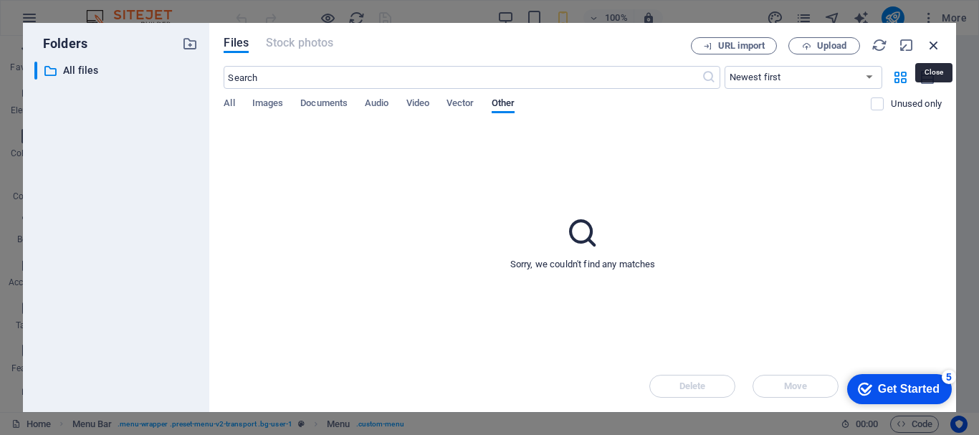
click at [936, 47] on icon "button" at bounding box center [934, 45] width 16 height 16
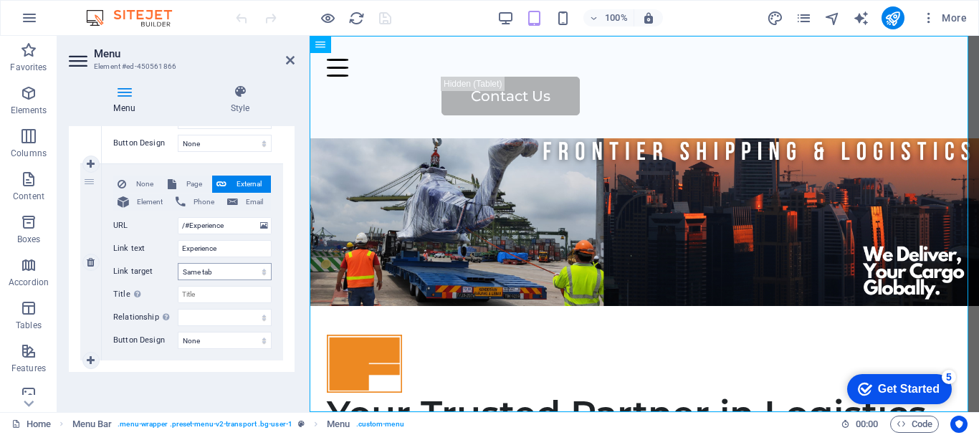
scroll to position [618, 0]
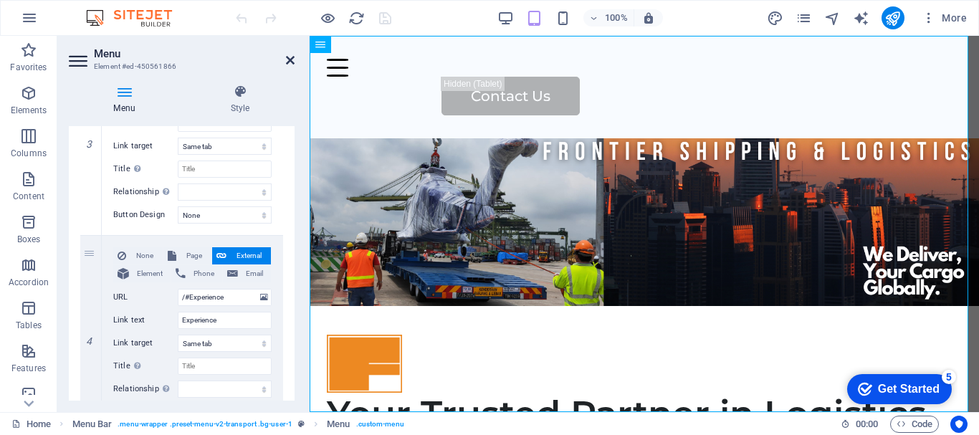
click at [292, 61] on icon at bounding box center [290, 59] width 9 height 11
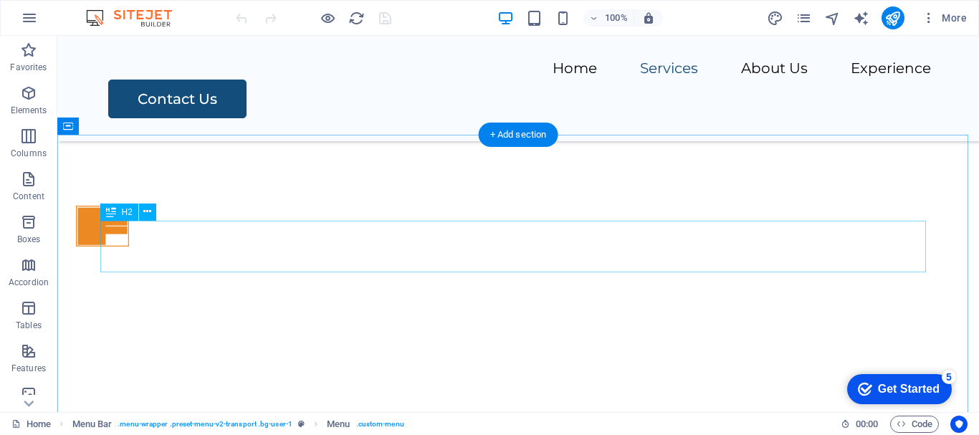
scroll to position [789, 0]
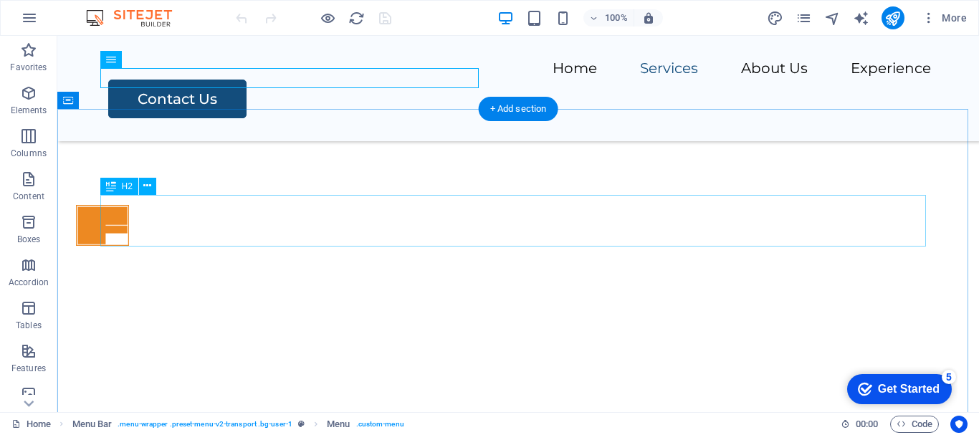
click at [481, 414] on div "Our Services" at bounding box center [518, 440] width 826 height 52
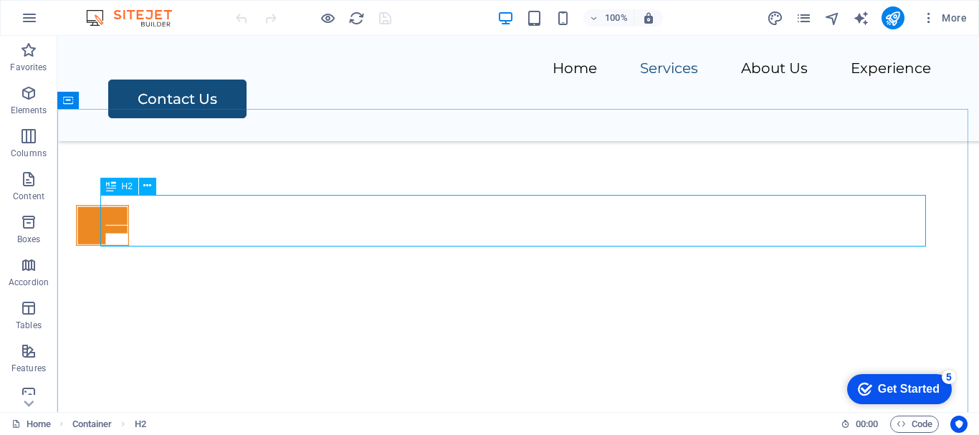
click at [125, 186] on span "H2" at bounding box center [127, 186] width 11 height 9
click at [127, 186] on span "H2" at bounding box center [127, 186] width 11 height 9
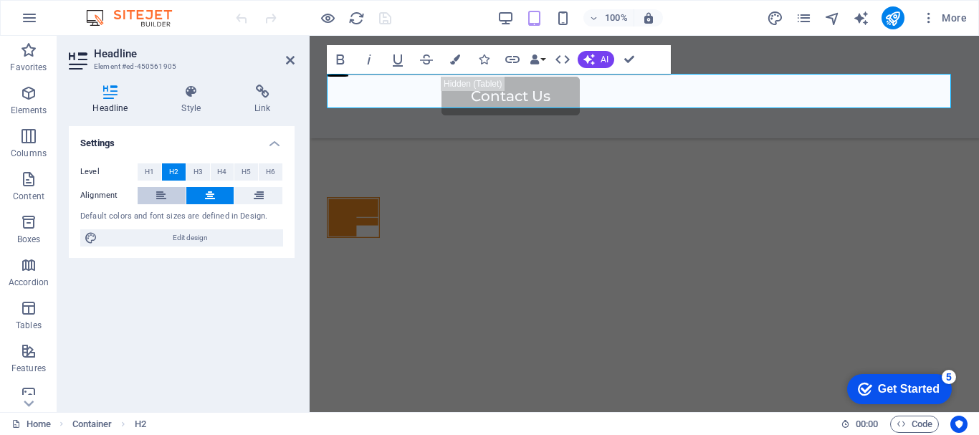
scroll to position [823, 0]
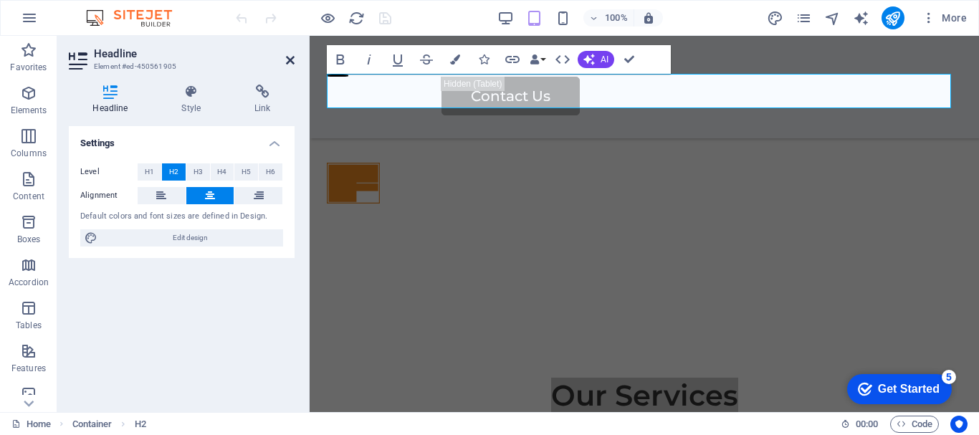
click at [290, 62] on icon at bounding box center [290, 59] width 9 height 11
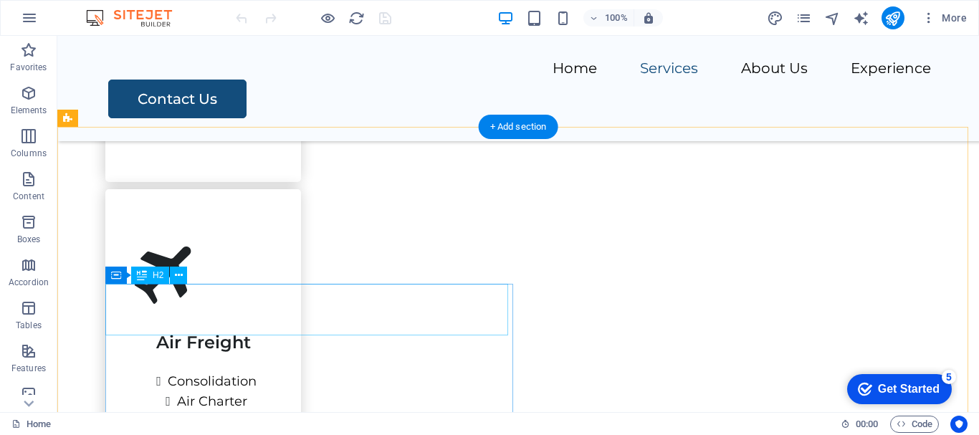
scroll to position [1500, 0]
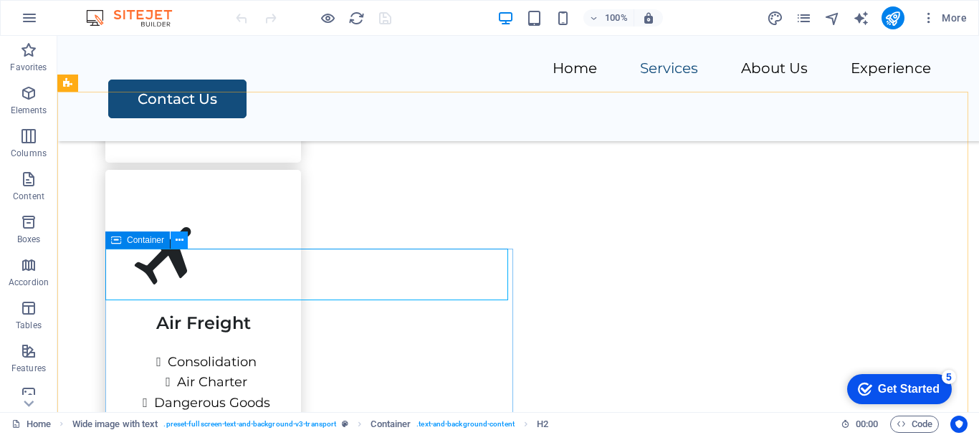
click at [177, 240] on icon at bounding box center [180, 240] width 8 height 15
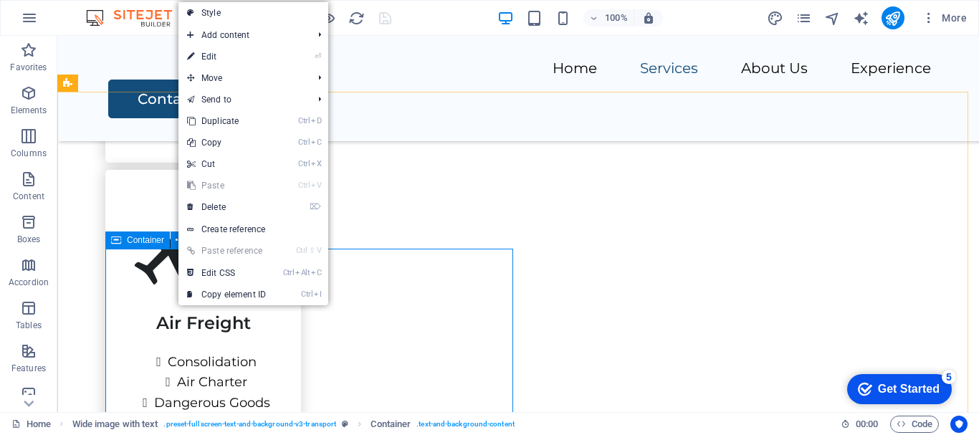
click at [118, 244] on icon at bounding box center [116, 240] width 10 height 17
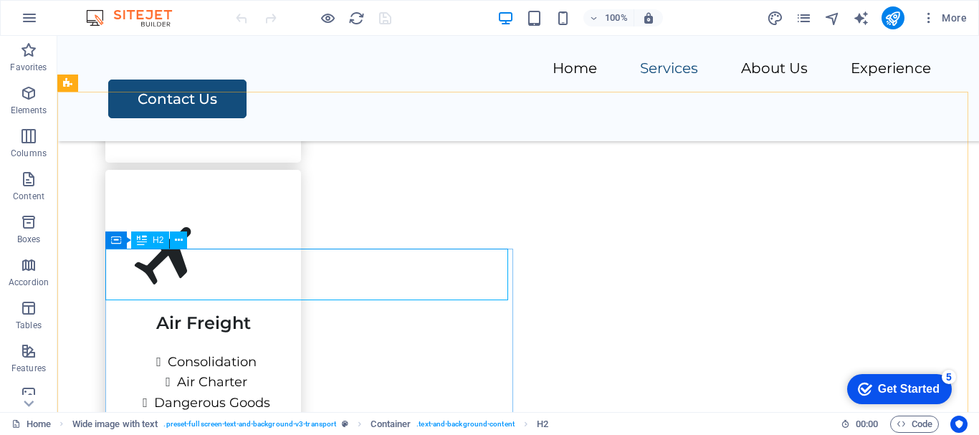
click at [154, 242] on span "H2" at bounding box center [158, 240] width 11 height 9
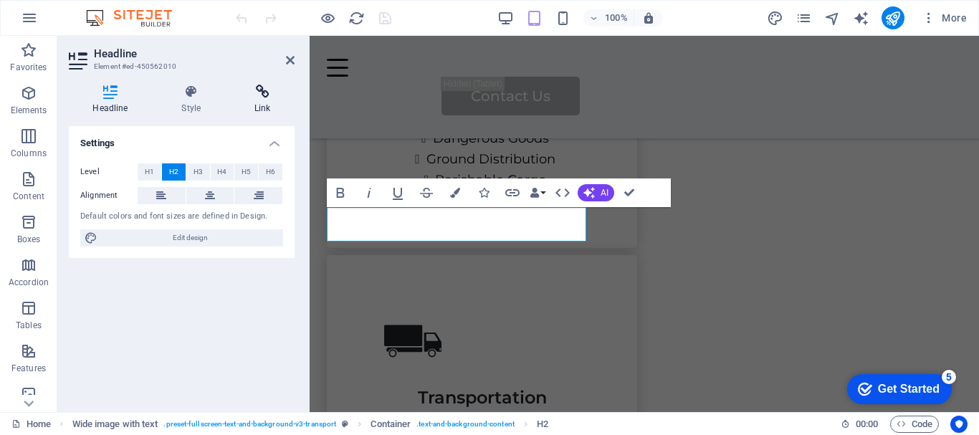
click at [265, 89] on icon at bounding box center [263, 92] width 64 height 14
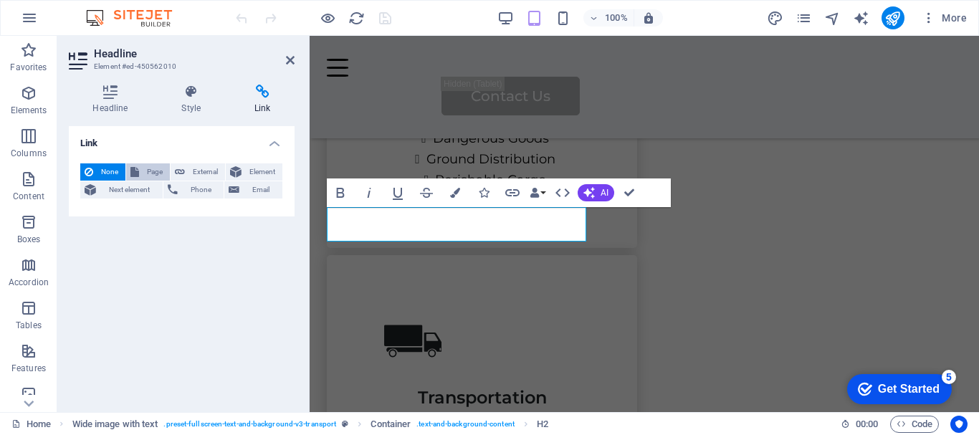
click at [158, 168] on span "Page" at bounding box center [154, 171] width 22 height 17
select select
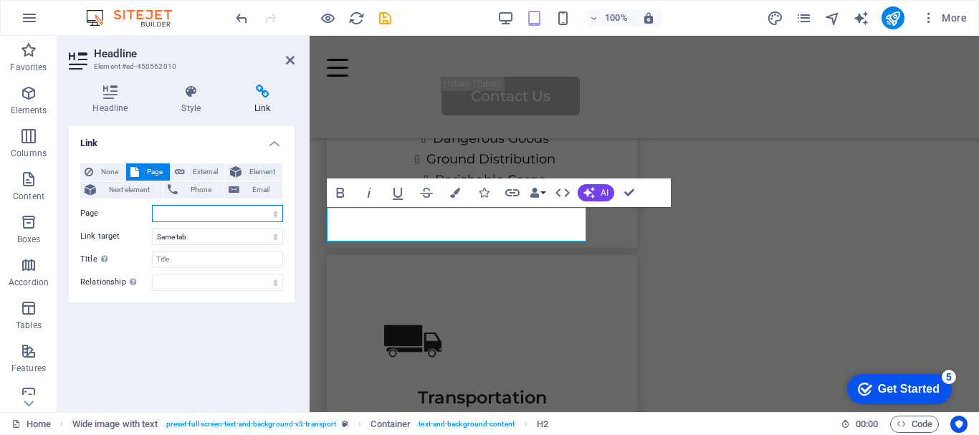
click at [178, 216] on select "Home Legal Notice Privacy Subpage" at bounding box center [217, 213] width 131 height 17
click at [153, 354] on div "Link None Page External Element Next element Phone Email Page Home Legal Notice…" at bounding box center [182, 263] width 226 height 275
click at [289, 61] on icon at bounding box center [290, 59] width 9 height 11
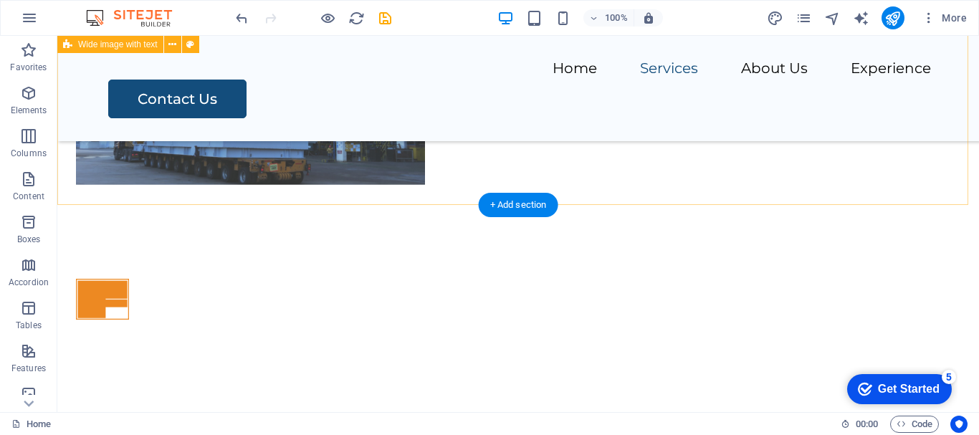
scroll to position [715, 0]
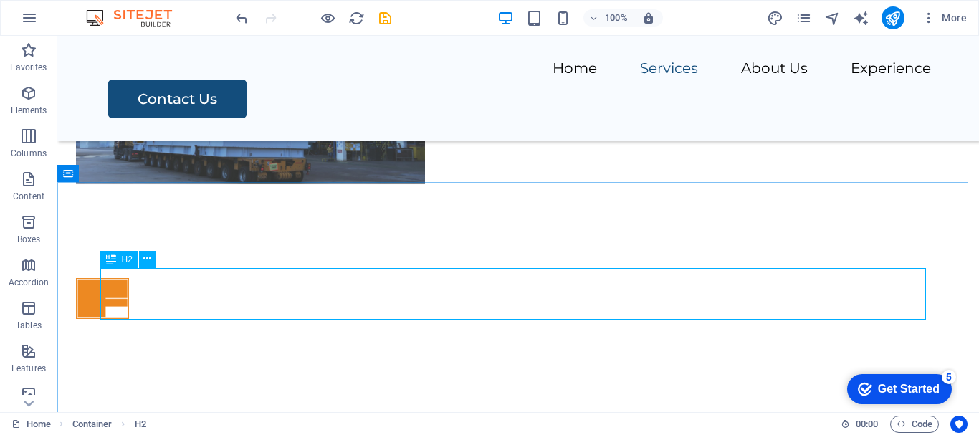
click at [126, 263] on span "H2" at bounding box center [127, 259] width 11 height 9
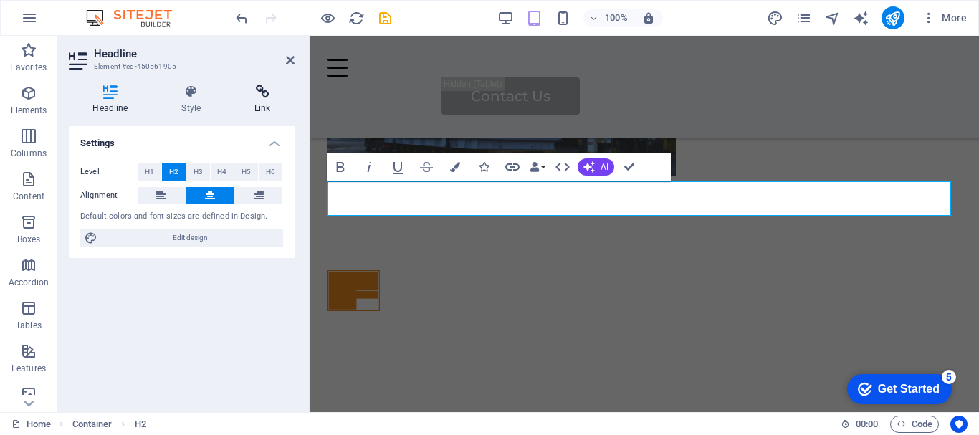
click at [256, 104] on h4 "Link" at bounding box center [263, 100] width 64 height 30
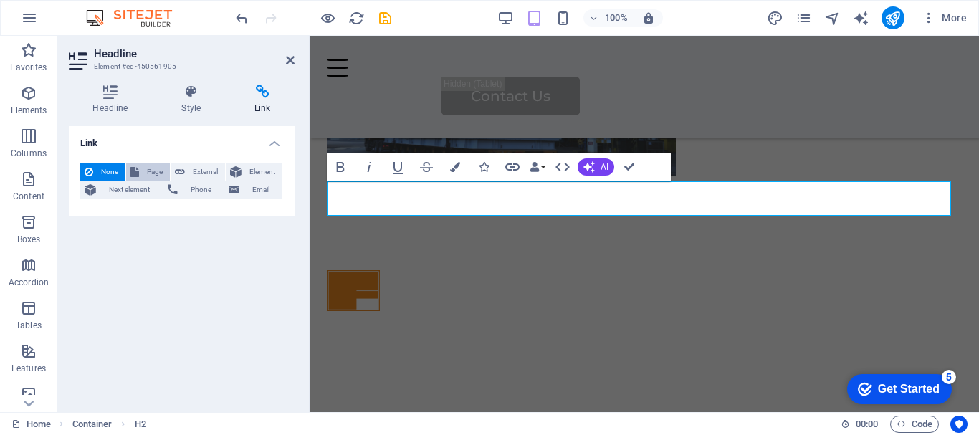
click at [138, 172] on icon at bounding box center [134, 171] width 9 height 17
select select
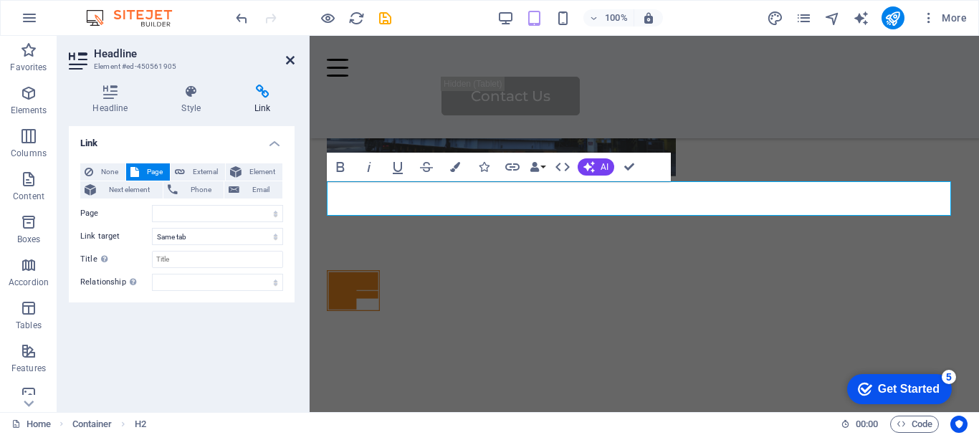
click at [290, 62] on icon at bounding box center [290, 59] width 9 height 11
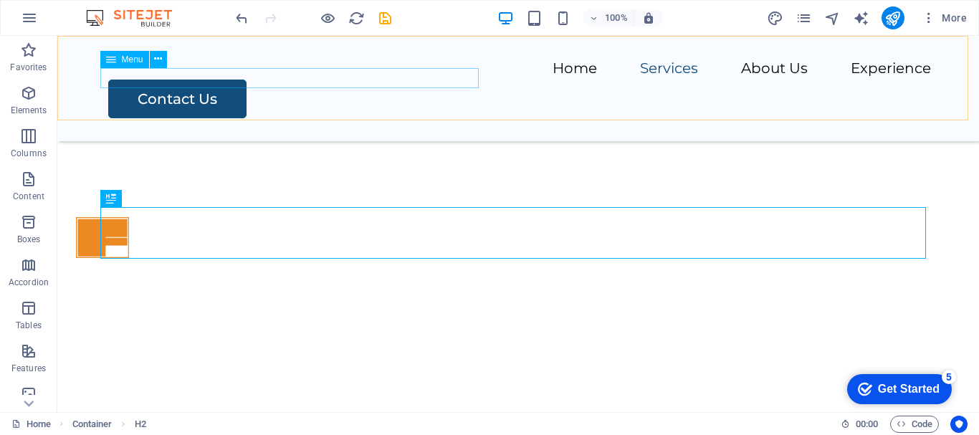
click at [328, 80] on nav "Home Services About Us Experience" at bounding box center [518, 69] width 826 height 21
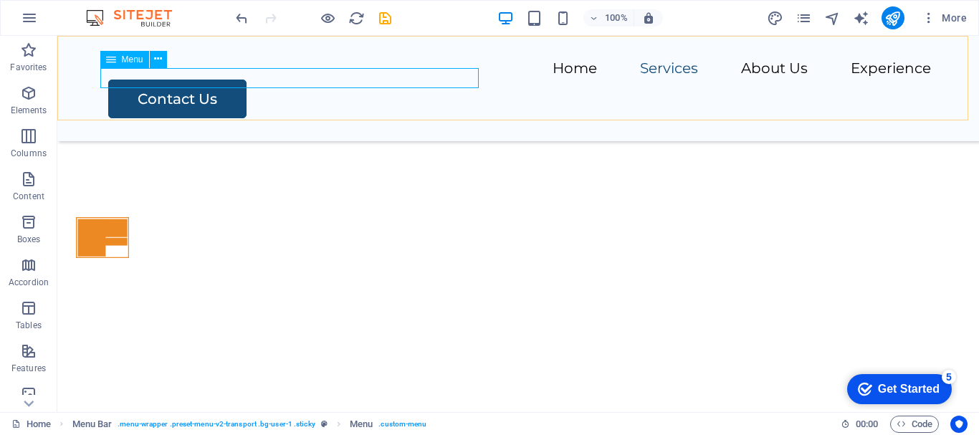
click at [114, 80] on nav "Home Services About Us Experience" at bounding box center [518, 69] width 826 height 21
click at [227, 80] on nav "Home Services About Us Experience" at bounding box center [518, 69] width 826 height 21
click at [318, 80] on nav "Home Services About Us Experience" at bounding box center [518, 69] width 826 height 21
click at [129, 63] on span "Menu" at bounding box center [133, 59] width 22 height 9
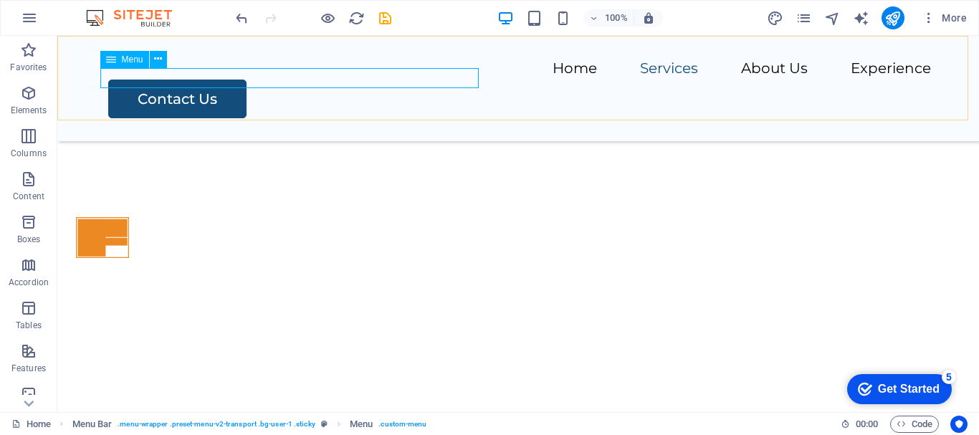
click at [129, 63] on span "Menu" at bounding box center [133, 59] width 22 height 9
select select
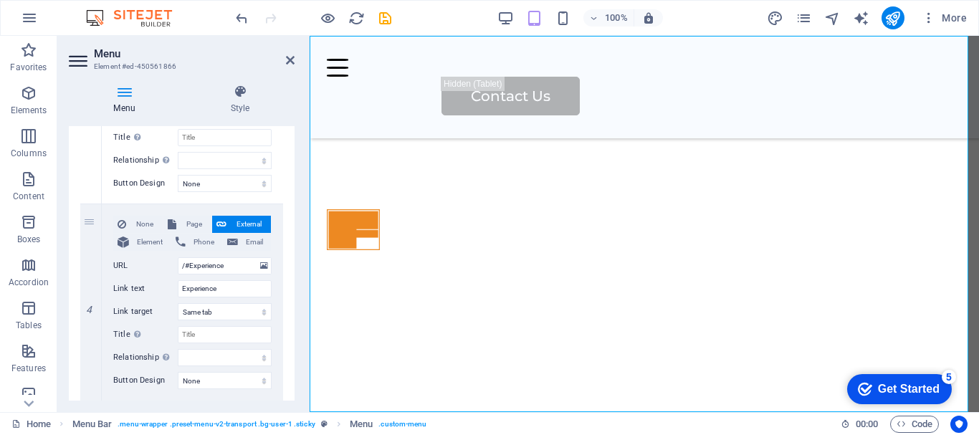
scroll to position [650, 0]
click at [222, 288] on input "Experience" at bounding box center [225, 288] width 94 height 17
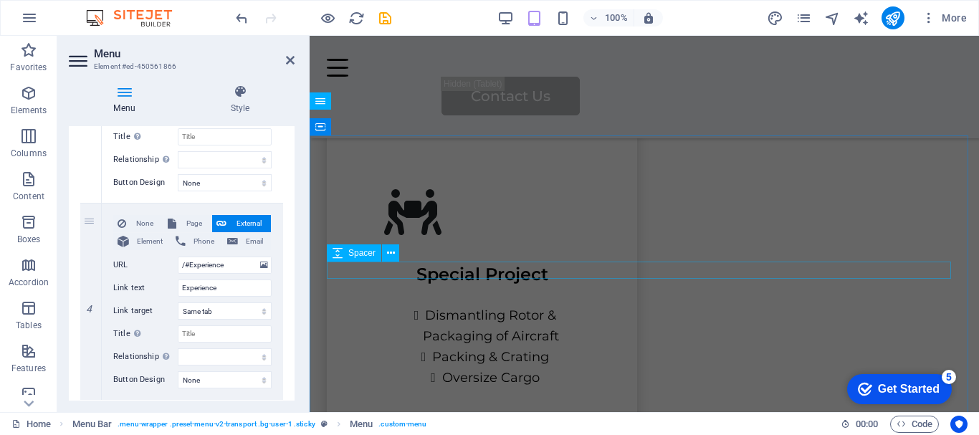
scroll to position [2105, 0]
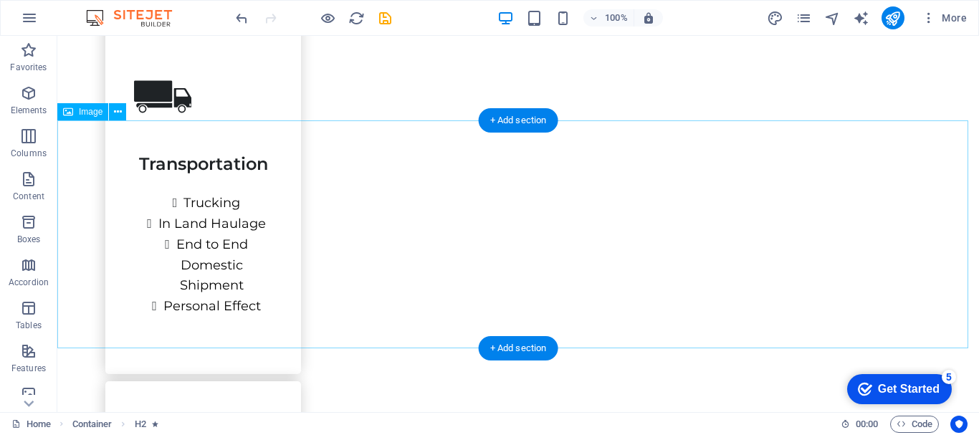
scroll to position [0, 0]
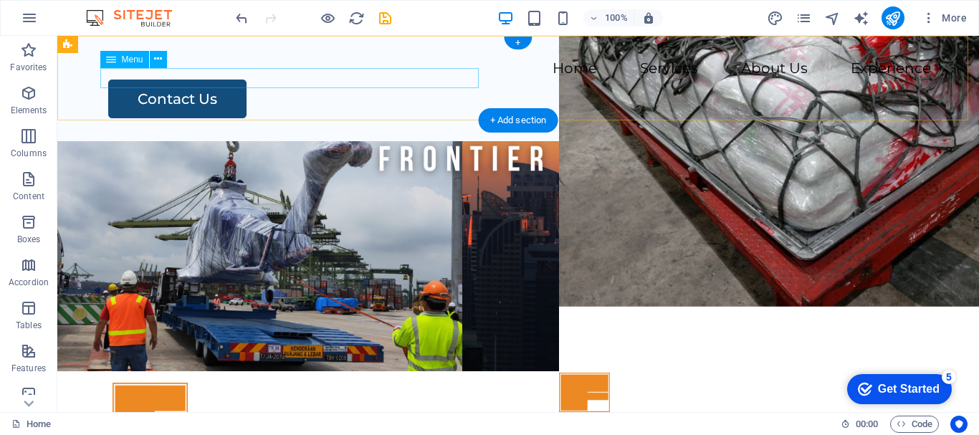
click at [310, 80] on nav "Home Services About Us Experience" at bounding box center [518, 69] width 826 height 21
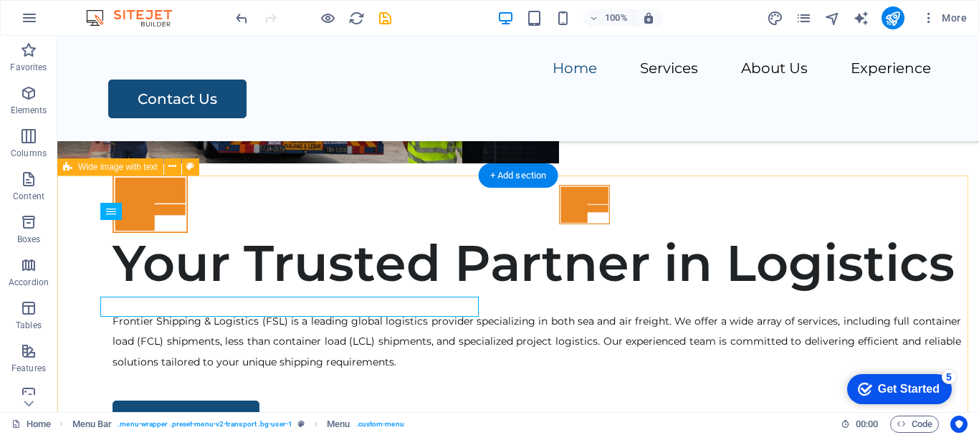
scroll to position [172, 0]
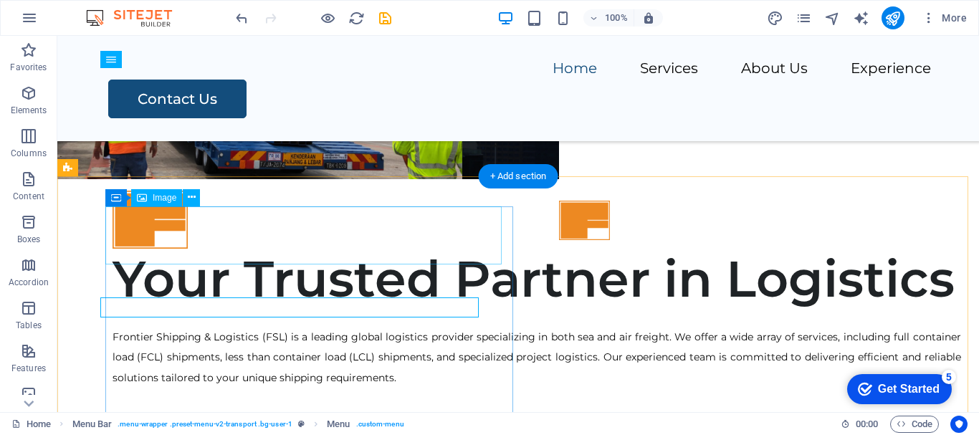
click at [460, 249] on figure at bounding box center [537, 220] width 849 height 58
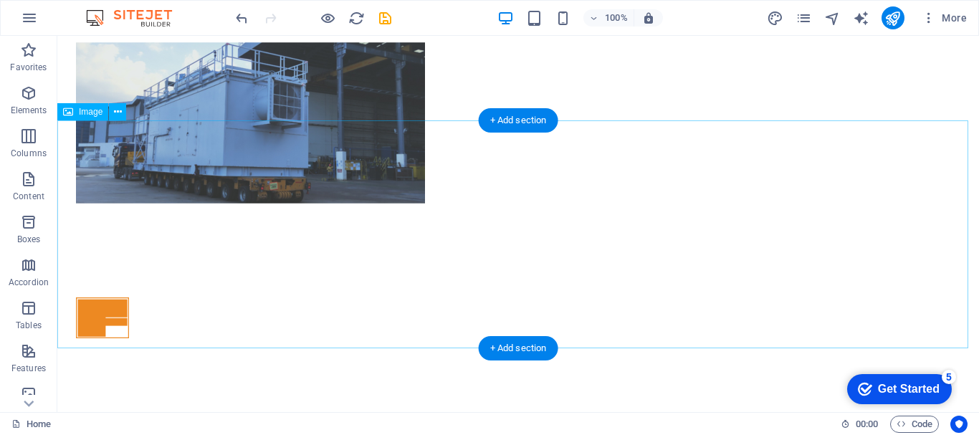
scroll to position [0, 0]
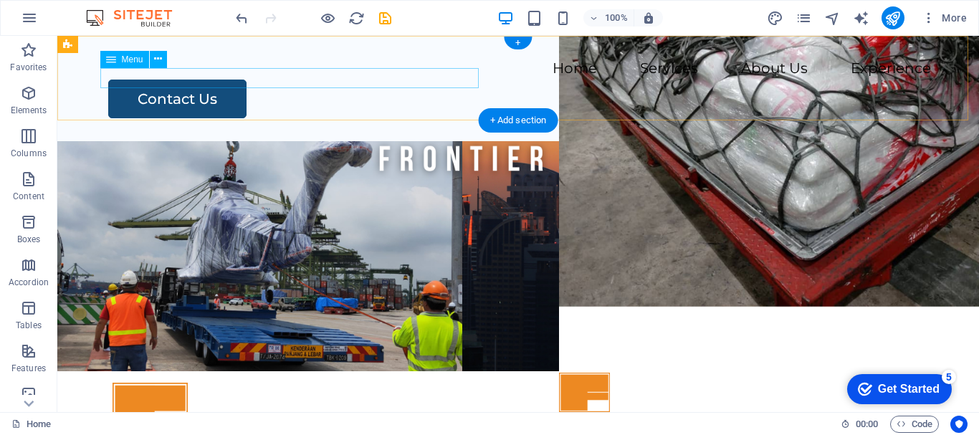
click at [115, 80] on nav "Home Services About Us Experience" at bounding box center [518, 69] width 826 height 21
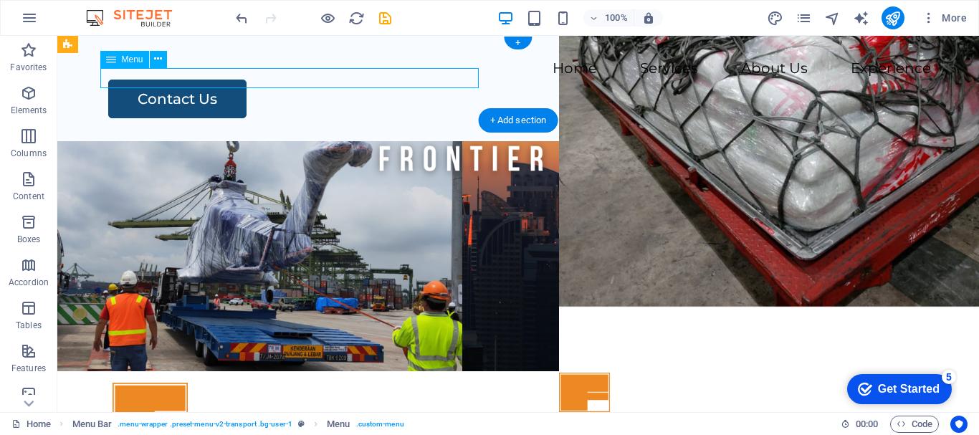
click at [115, 80] on nav "Home Services About Us Experience" at bounding box center [518, 69] width 826 height 21
select select
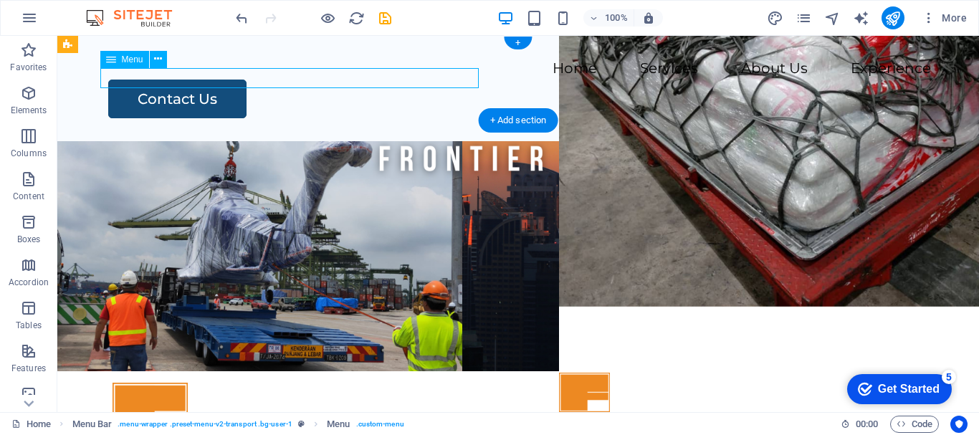
select select
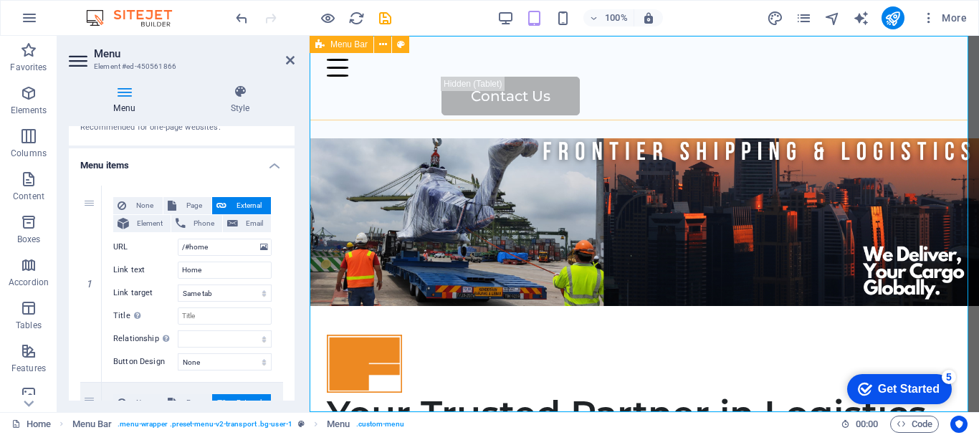
click at [749, 76] on div "Home Services About Us Experience Contact Us" at bounding box center [645, 87] width 670 height 103
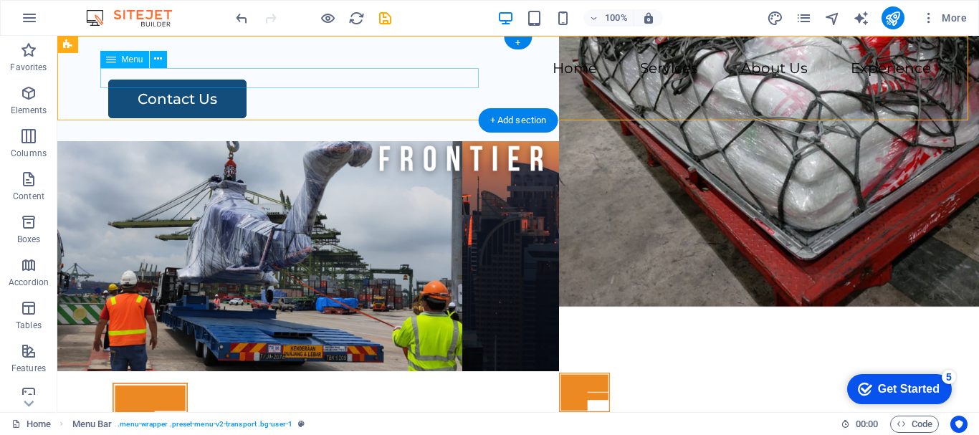
click at [225, 75] on nav "Home Services About Us Experience" at bounding box center [518, 69] width 826 height 21
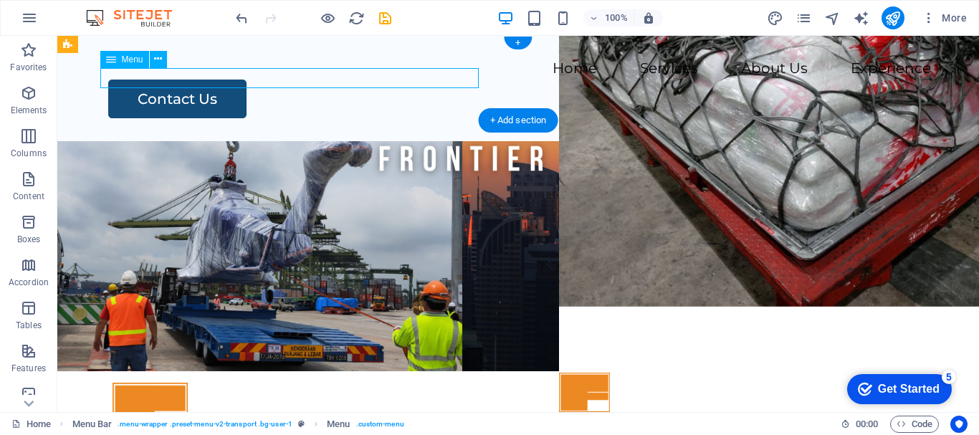
click at [225, 75] on nav "Home Services About Us Experience" at bounding box center [518, 69] width 826 height 21
select select
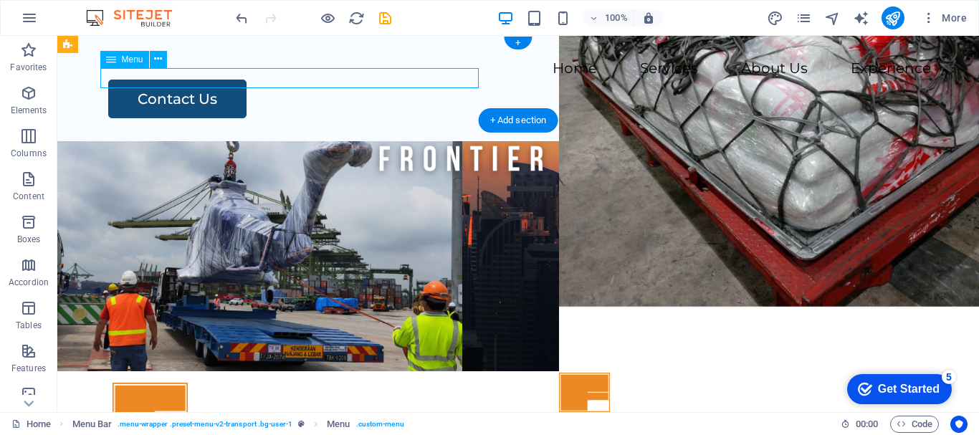
select select
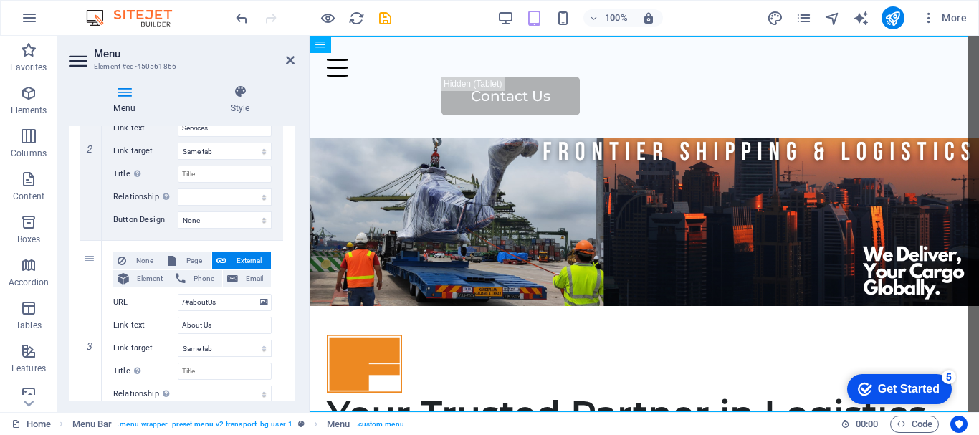
scroll to position [439, 0]
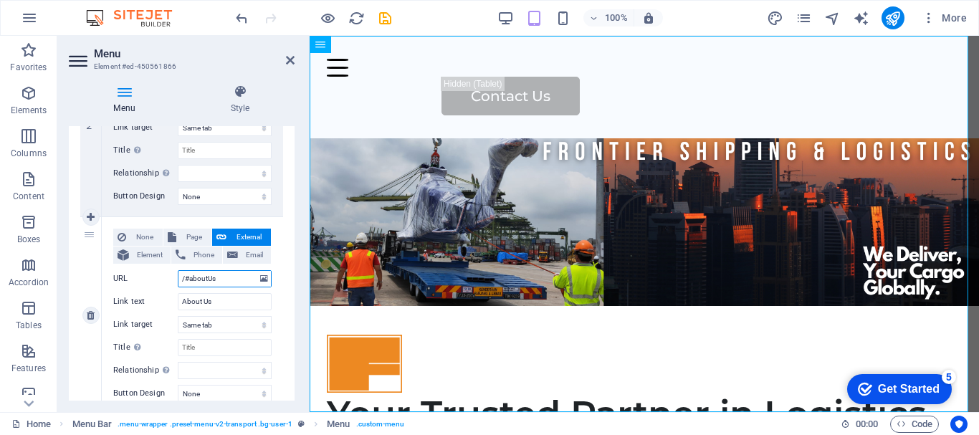
click at [223, 282] on input "/#aboutUs" at bounding box center [225, 278] width 94 height 17
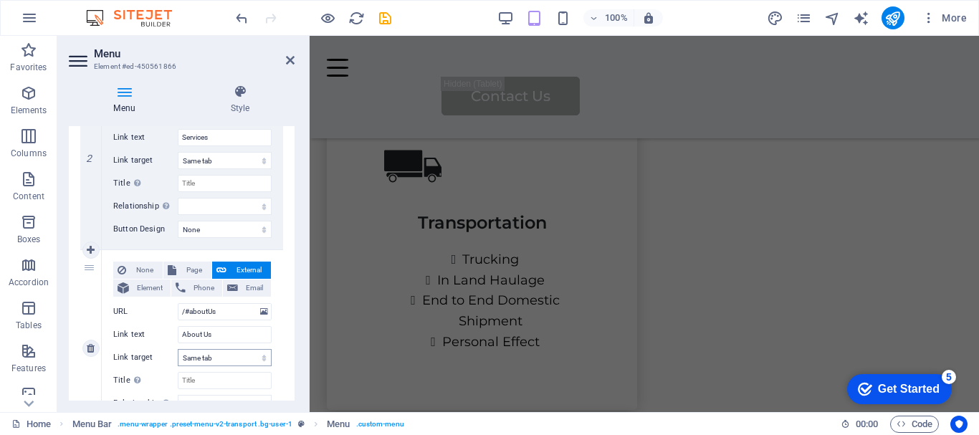
scroll to position [425, 0]
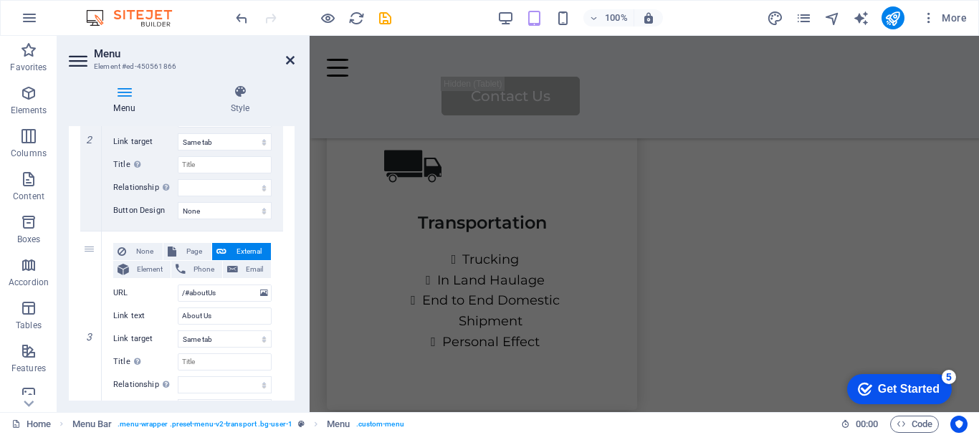
click at [290, 61] on icon at bounding box center [290, 59] width 9 height 11
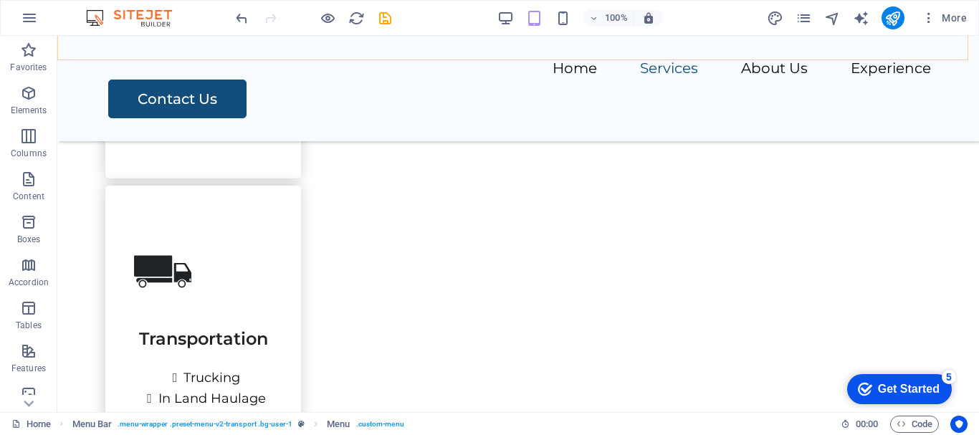
scroll to position [1915, 0]
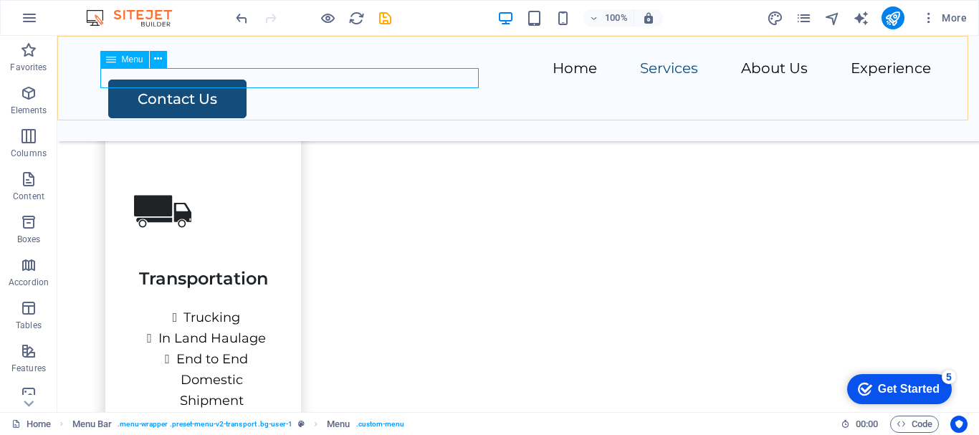
click at [330, 77] on nav "Home Services About Us Experience" at bounding box center [518, 69] width 826 height 21
select select
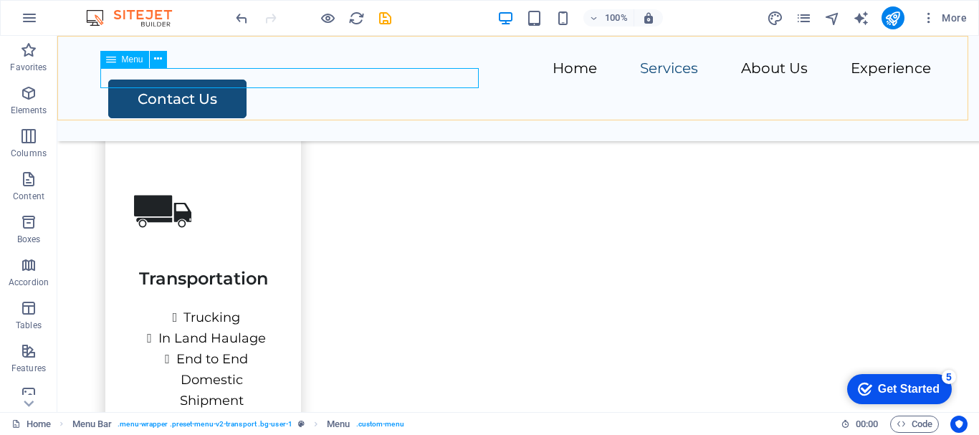
select select
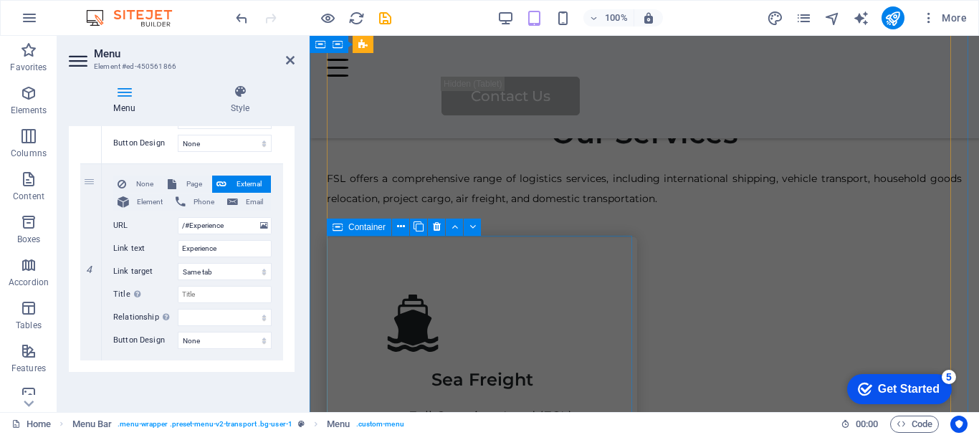
scroll to position [0, 0]
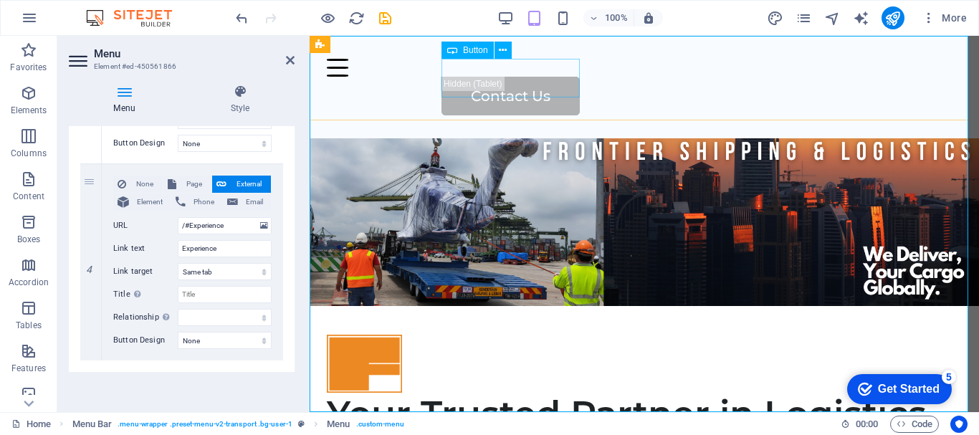
click at [467, 51] on span "Button" at bounding box center [475, 50] width 25 height 9
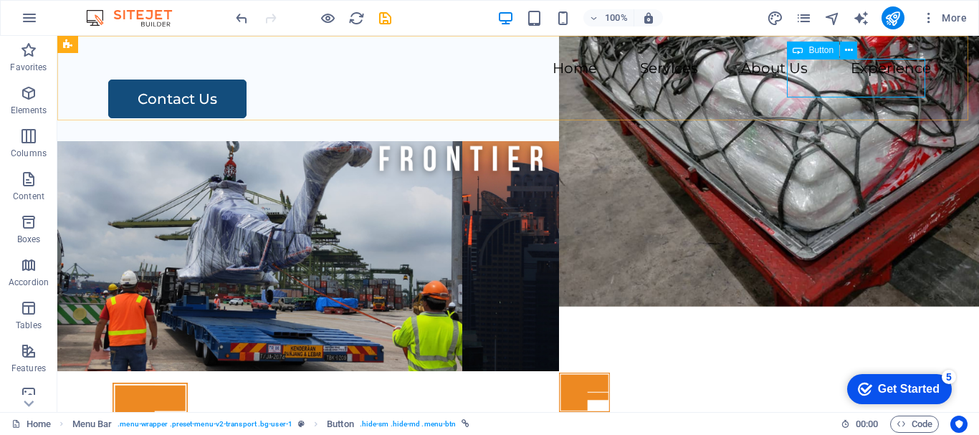
click at [806, 52] on div "Button" at bounding box center [813, 50] width 52 height 17
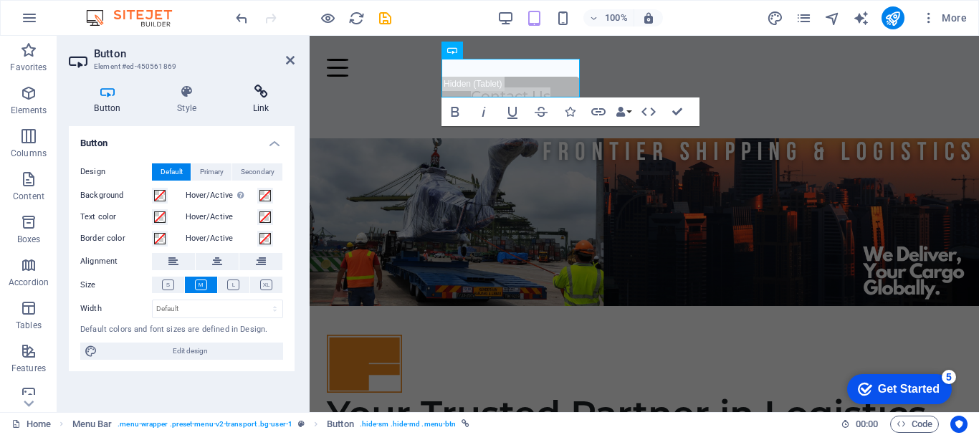
click at [262, 95] on icon at bounding box center [260, 92] width 67 height 14
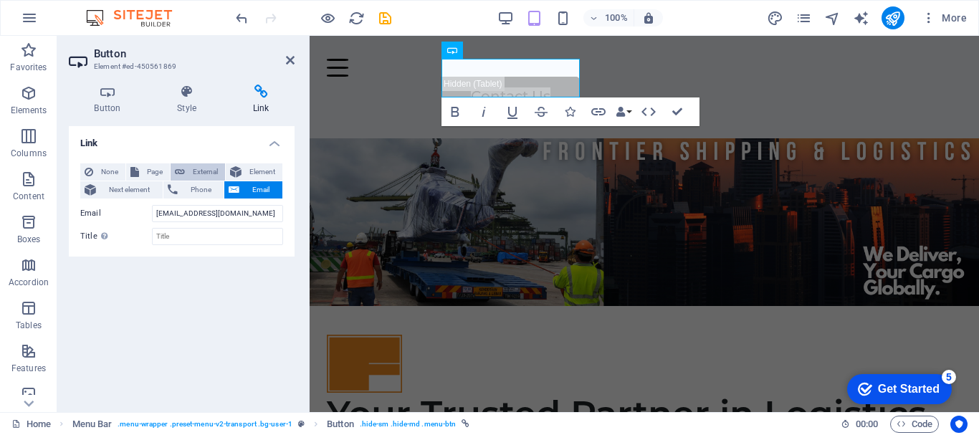
click at [204, 166] on span "External" at bounding box center [205, 171] width 32 height 17
select select "blank"
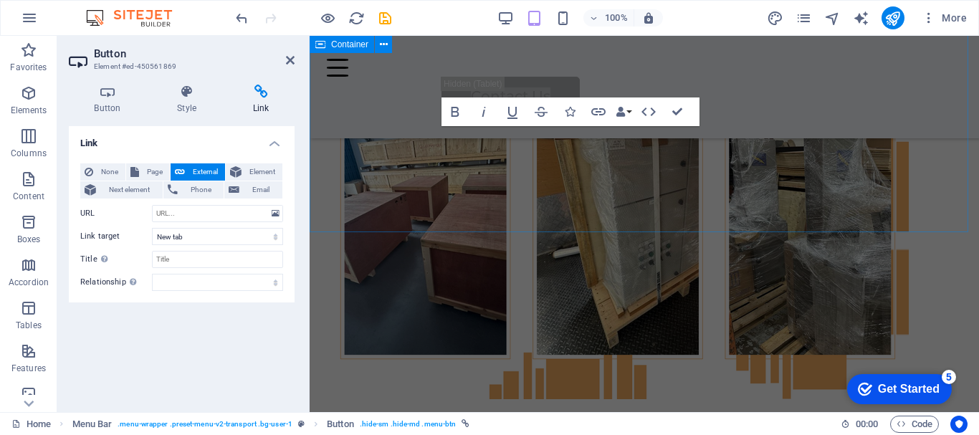
scroll to position [5568, 0]
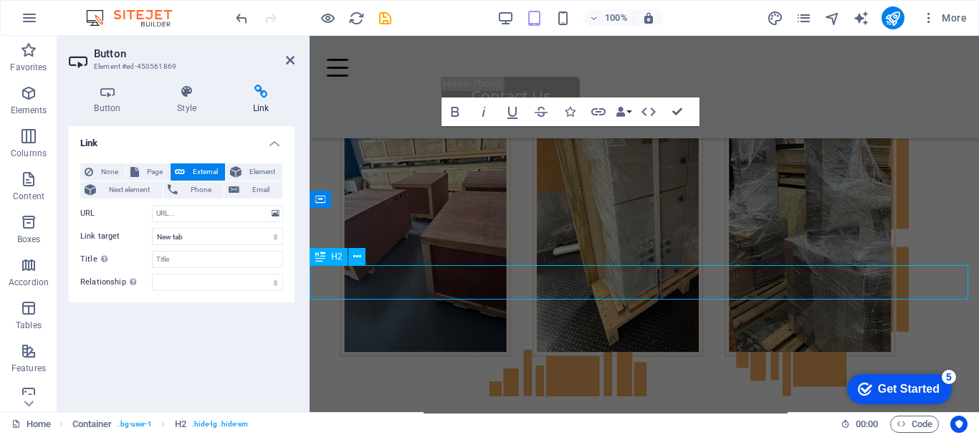
scroll to position [5845, 0]
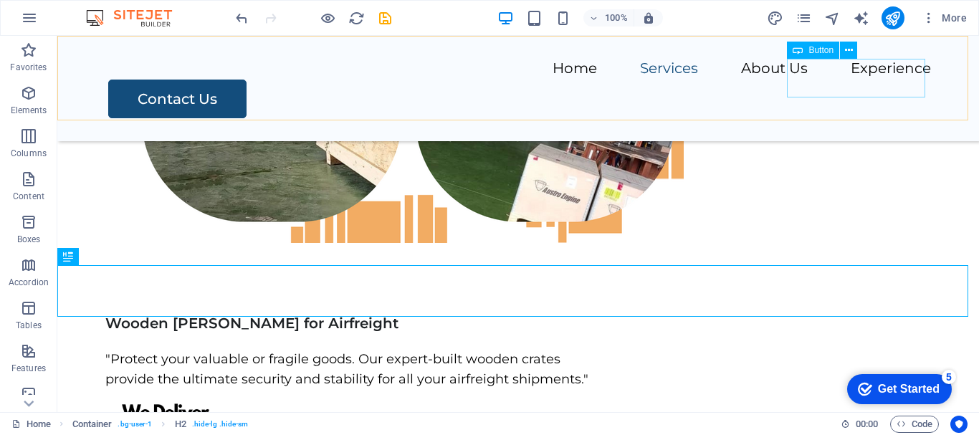
click at [815, 80] on div "Contact Us" at bounding box center [519, 99] width 823 height 39
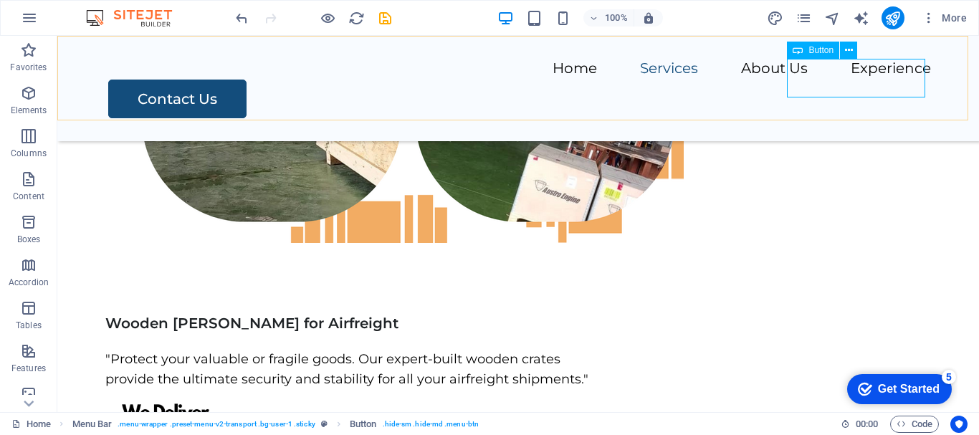
click at [807, 48] on div "Button" at bounding box center [813, 50] width 52 height 17
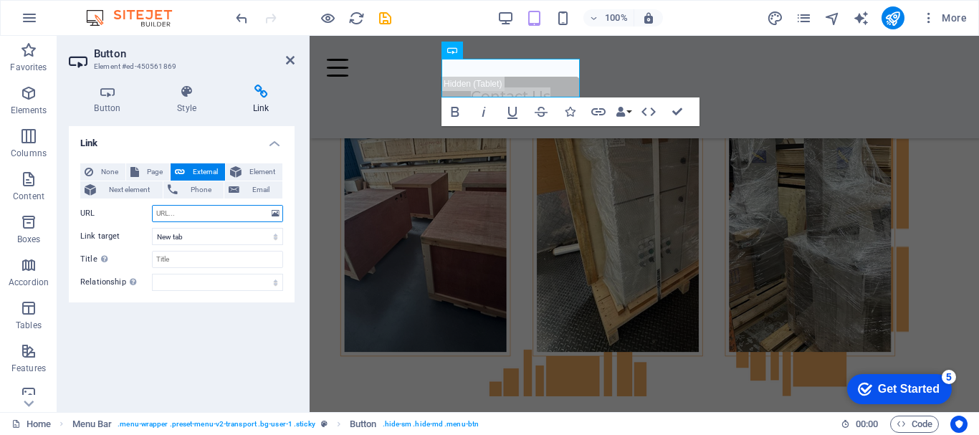
click at [232, 217] on input "URL" at bounding box center [217, 213] width 131 height 17
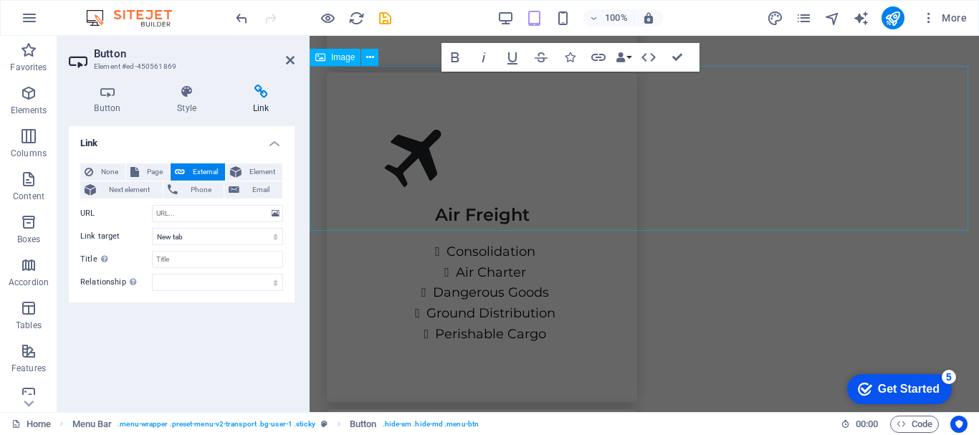
scroll to position [0, 0]
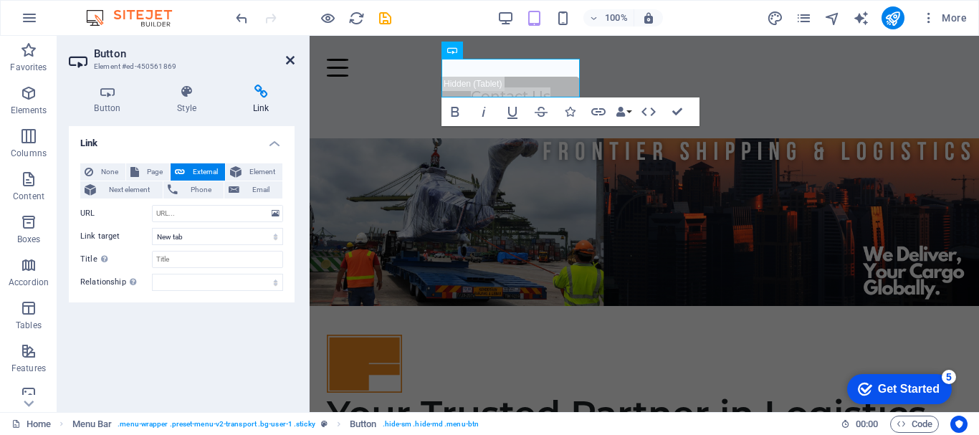
click at [292, 62] on icon at bounding box center [290, 59] width 9 height 11
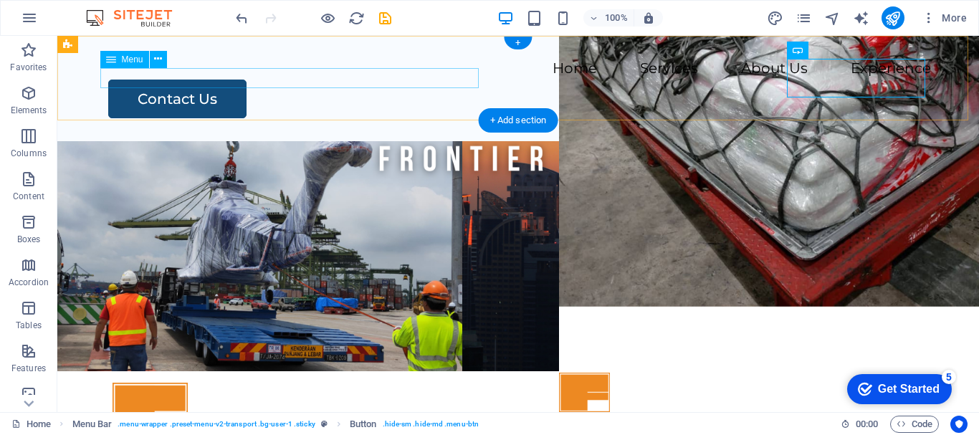
click at [140, 77] on nav "Home Services About Us Experience" at bounding box center [518, 69] width 826 height 21
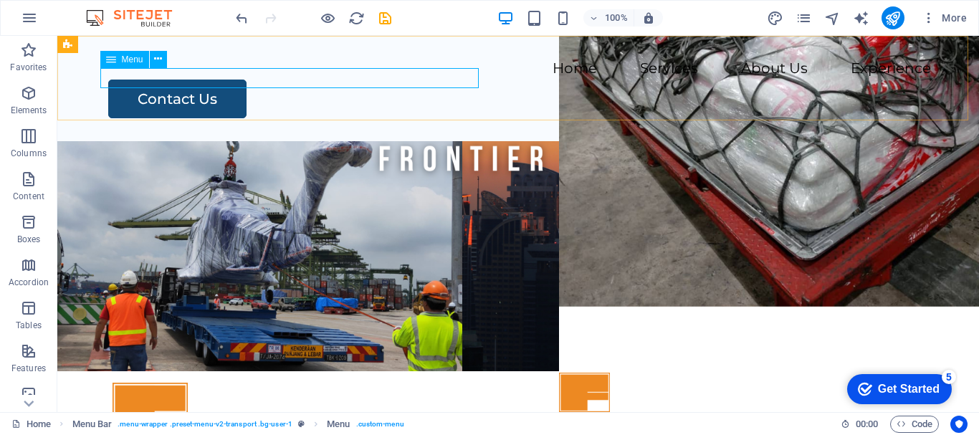
click at [126, 60] on span "Menu" at bounding box center [133, 59] width 22 height 9
select select
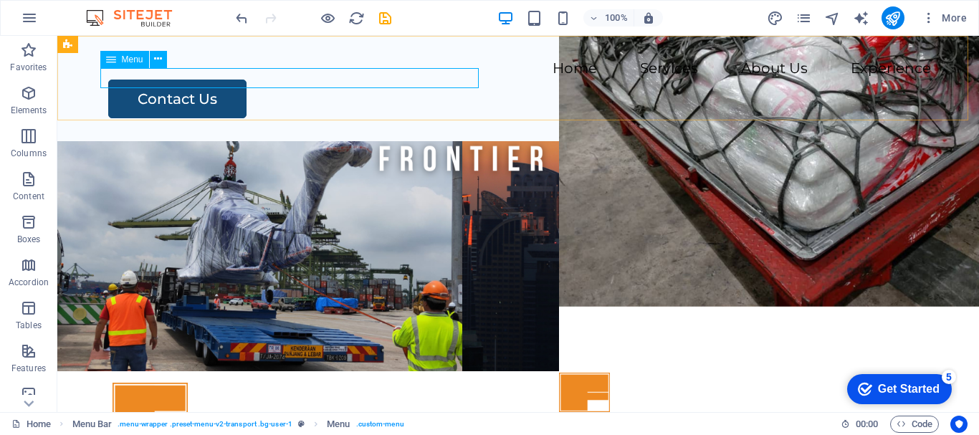
select select
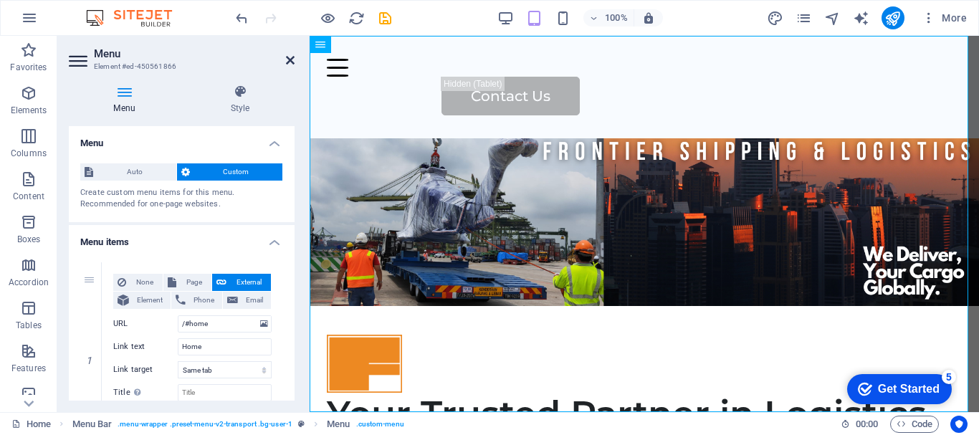
click at [289, 59] on icon at bounding box center [290, 59] width 9 height 11
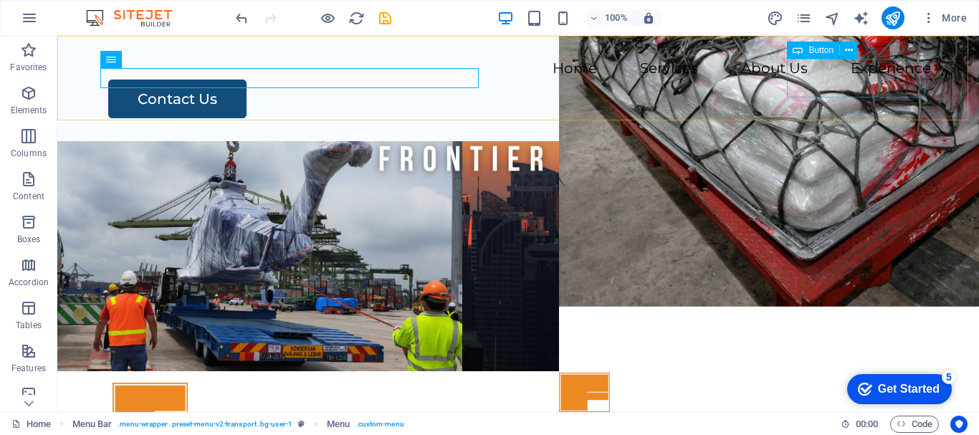
click at [815, 54] on span "Button" at bounding box center [821, 50] width 25 height 9
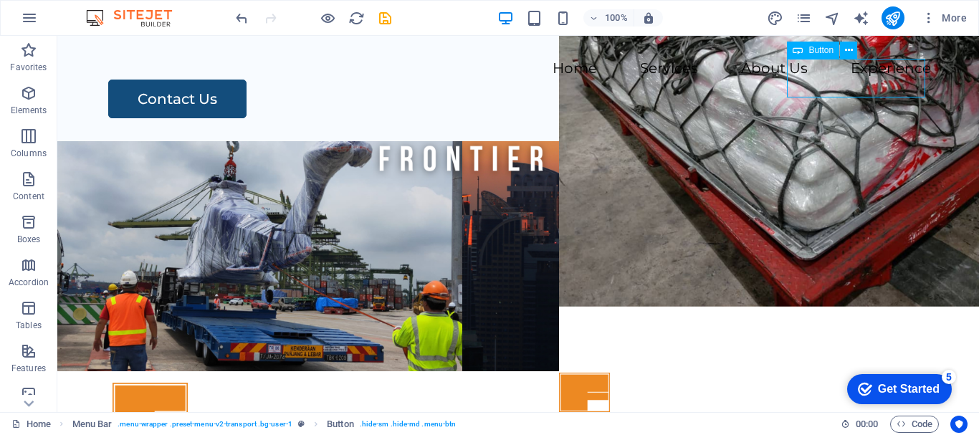
click at [815, 54] on span "Button" at bounding box center [821, 50] width 25 height 9
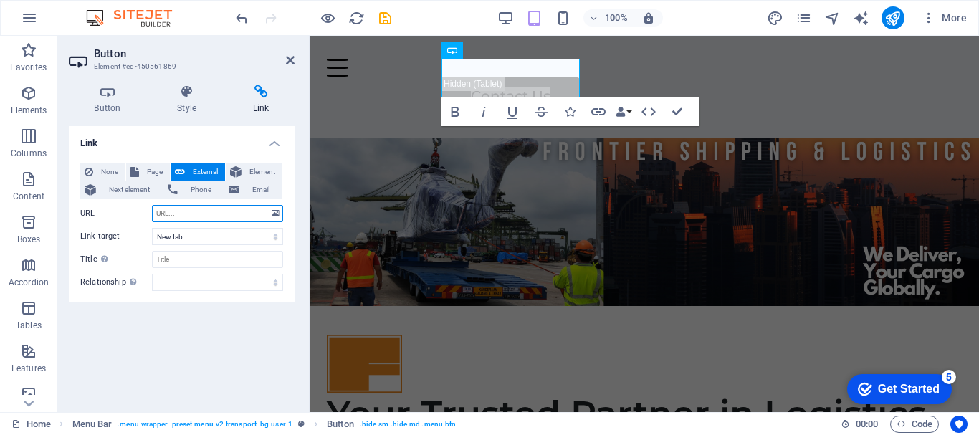
click at [177, 212] on input "URL" at bounding box center [217, 213] width 131 height 17
type input "/#contact us"
click at [186, 338] on div "Link None Page External Element Next element Phone Email Page Home Legal Notice…" at bounding box center [182, 263] width 226 height 275
click at [275, 237] on select "New tab Same tab Overlay" at bounding box center [217, 236] width 131 height 17
select select
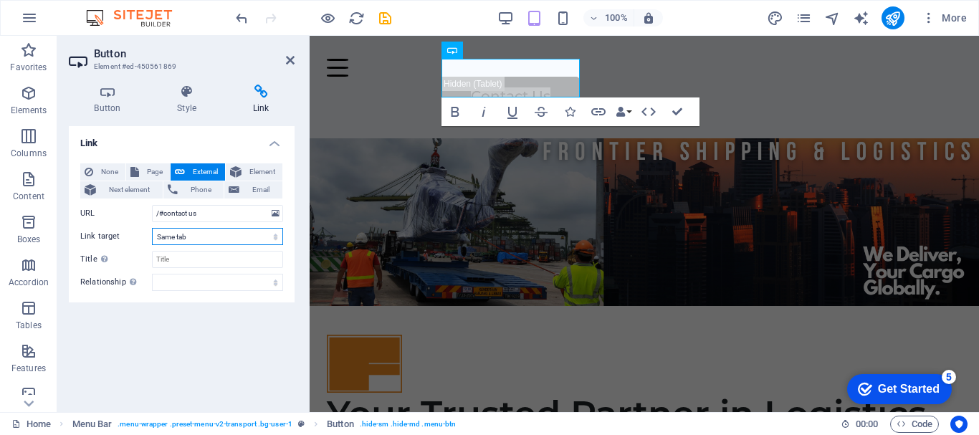
click at [152, 228] on select "New tab Same tab Overlay" at bounding box center [217, 236] width 131 height 17
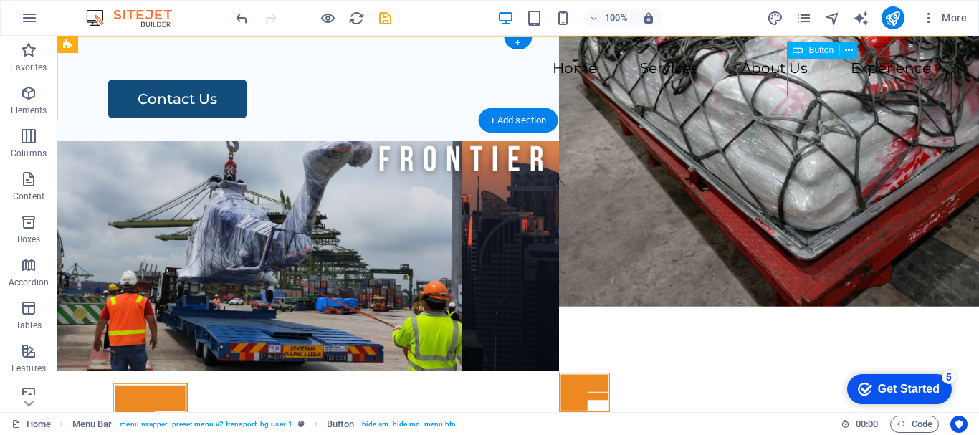
click at [849, 85] on div "Contact Us" at bounding box center [519, 99] width 823 height 39
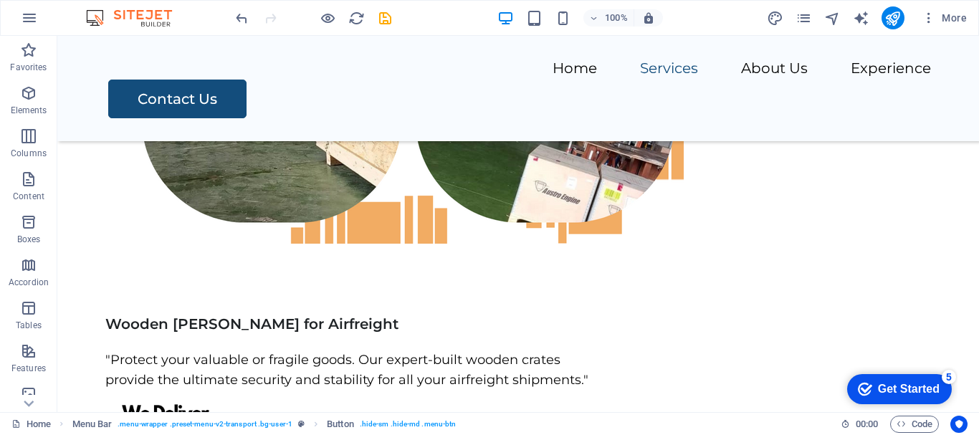
scroll to position [5902, 0]
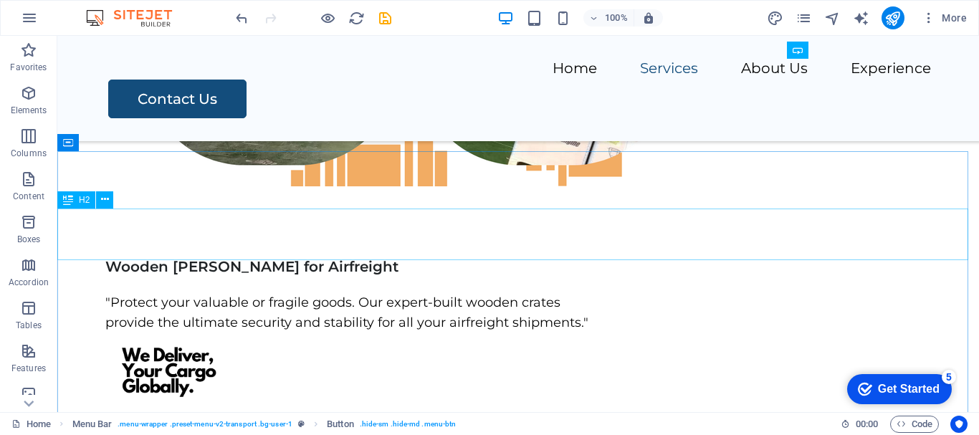
click at [75, 199] on div "H2" at bounding box center [76, 199] width 38 height 17
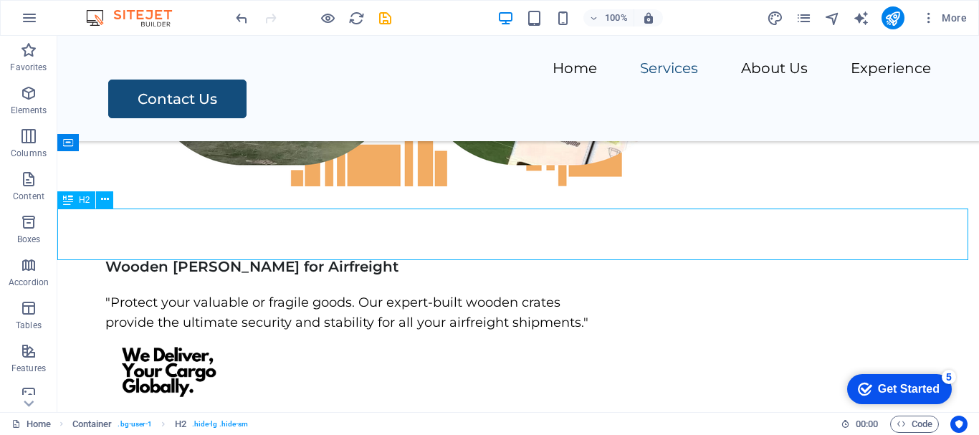
click at [75, 199] on div "H2" at bounding box center [76, 199] width 38 height 17
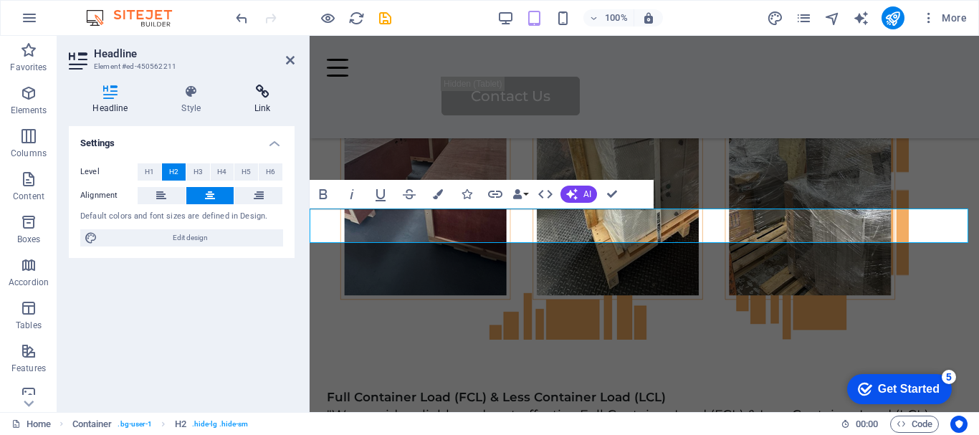
click at [255, 104] on h4 "Link" at bounding box center [263, 100] width 64 height 30
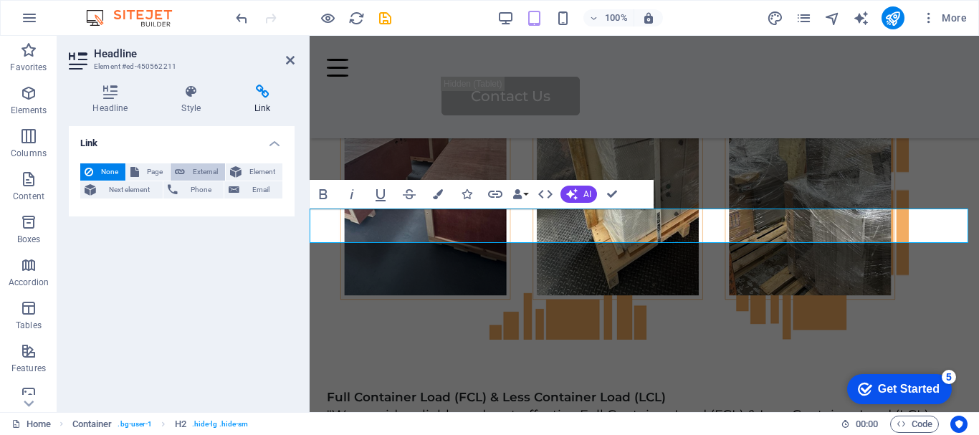
click at [202, 176] on span "External" at bounding box center [205, 171] width 32 height 17
select select "blank"
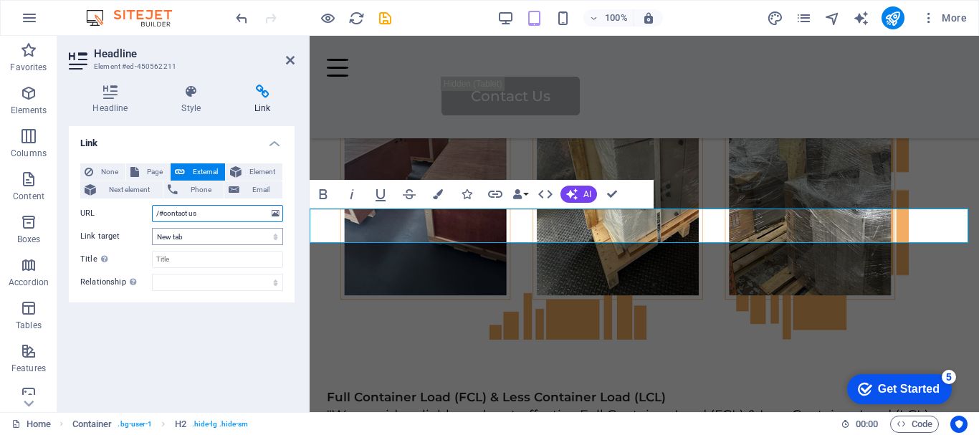
type input "/#contact us"
click at [275, 236] on select "New tab Same tab Overlay" at bounding box center [217, 236] width 131 height 17
select select
click at [152, 228] on select "New tab Same tab Overlay" at bounding box center [217, 236] width 131 height 17
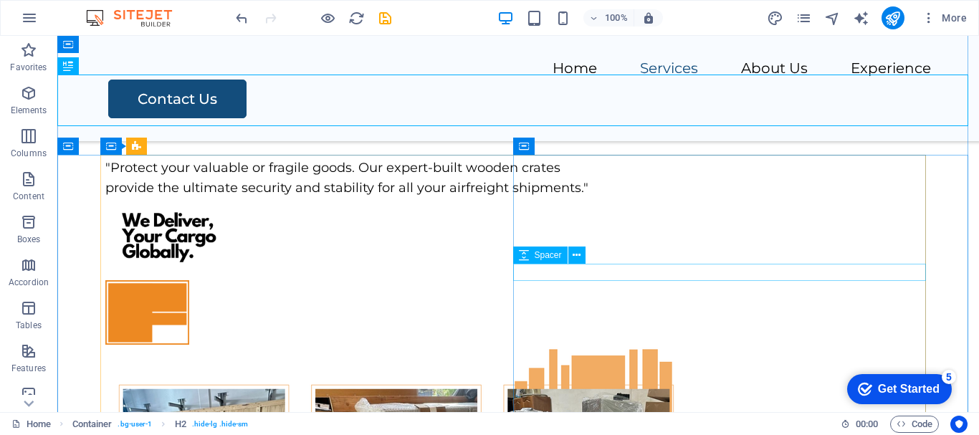
scroll to position [6036, 0]
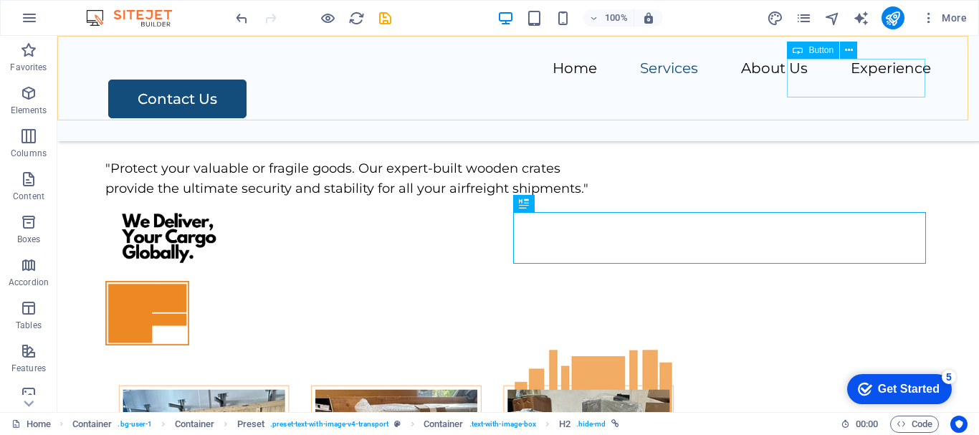
click at [864, 85] on div "Contact Us" at bounding box center [519, 99] width 823 height 39
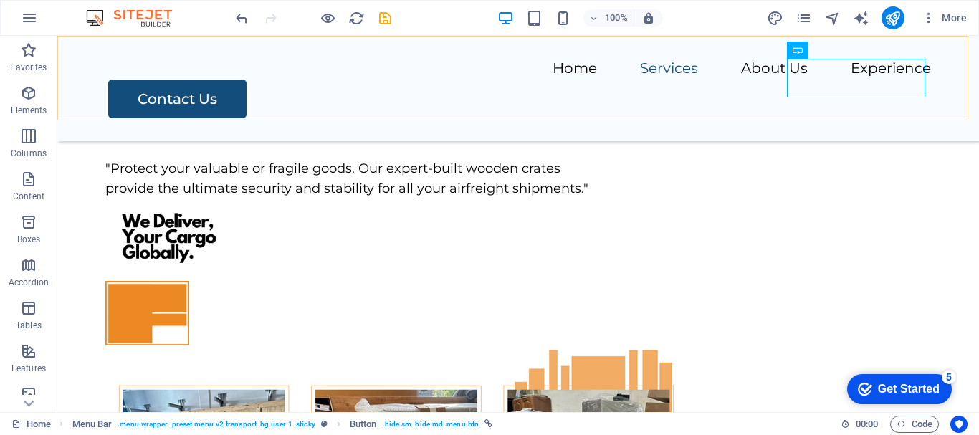
scroll to position [0, 0]
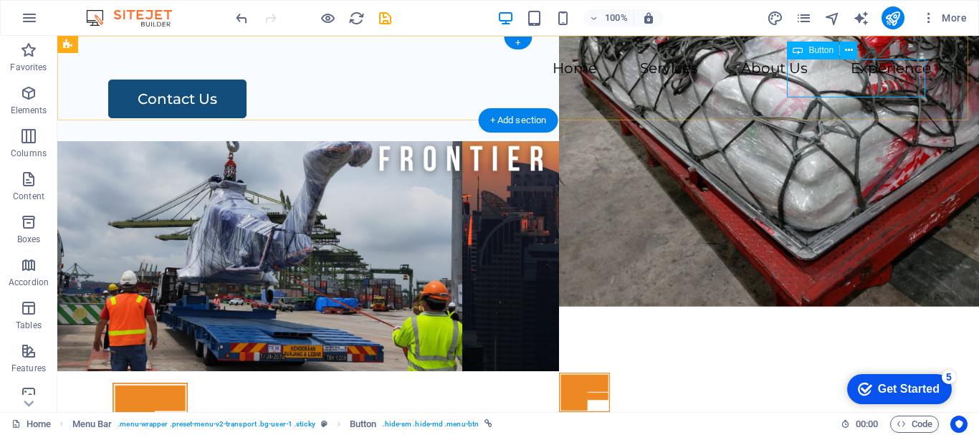
click at [831, 82] on div "Contact Us" at bounding box center [519, 99] width 823 height 39
click at [442, 74] on nav "Home Services About Us Experience" at bounding box center [518, 69] width 826 height 21
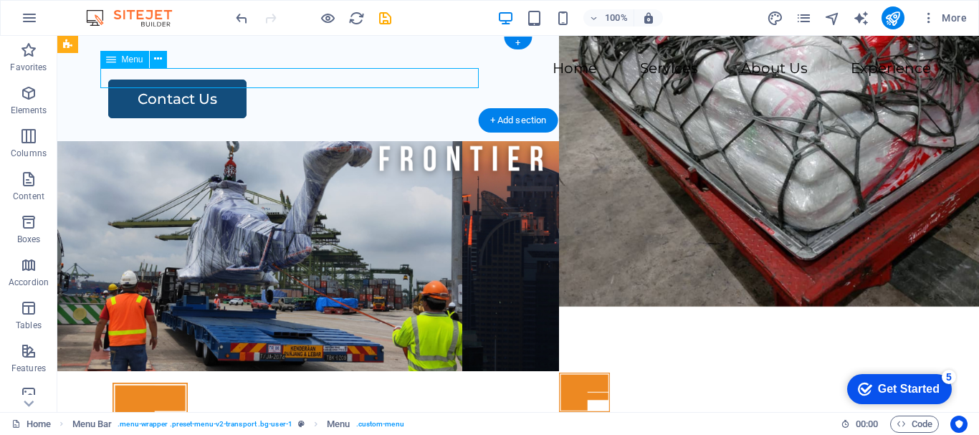
click at [311, 75] on nav "Home Services About Us Experience" at bounding box center [518, 69] width 826 height 21
click at [127, 80] on nav "Home Services About Us Experience" at bounding box center [518, 69] width 826 height 21
select select
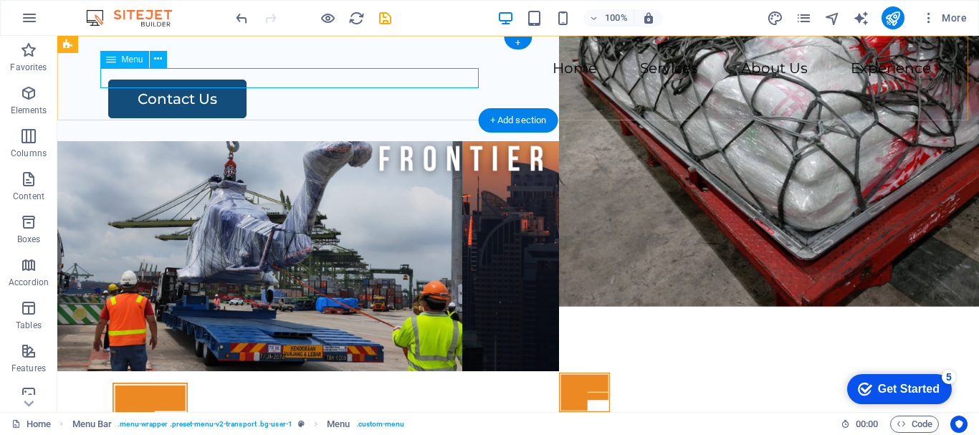
select select
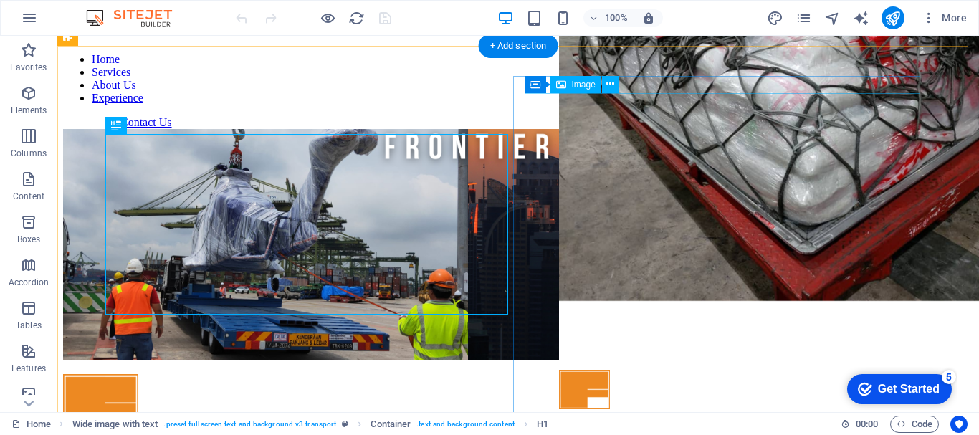
scroll to position [303, 0]
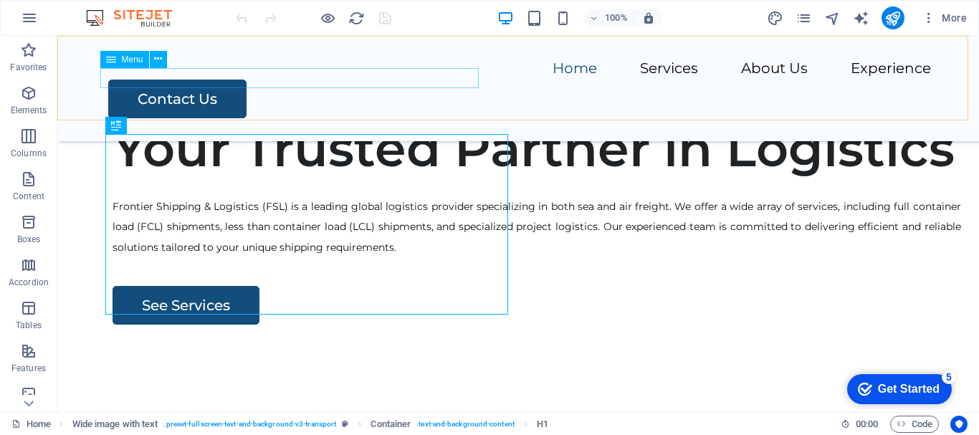
click at [315, 80] on nav "Home Services About Us Experience" at bounding box center [518, 69] width 826 height 21
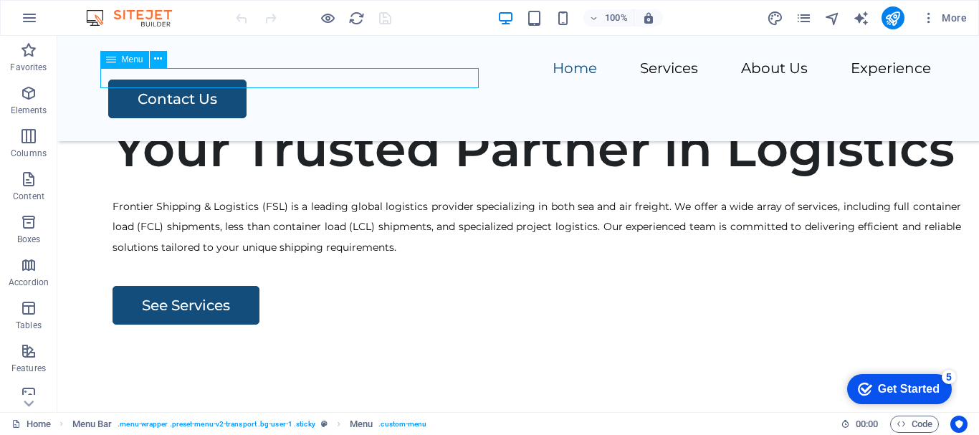
click at [315, 80] on nav "Home Services About Us Experience" at bounding box center [518, 69] width 826 height 21
select select
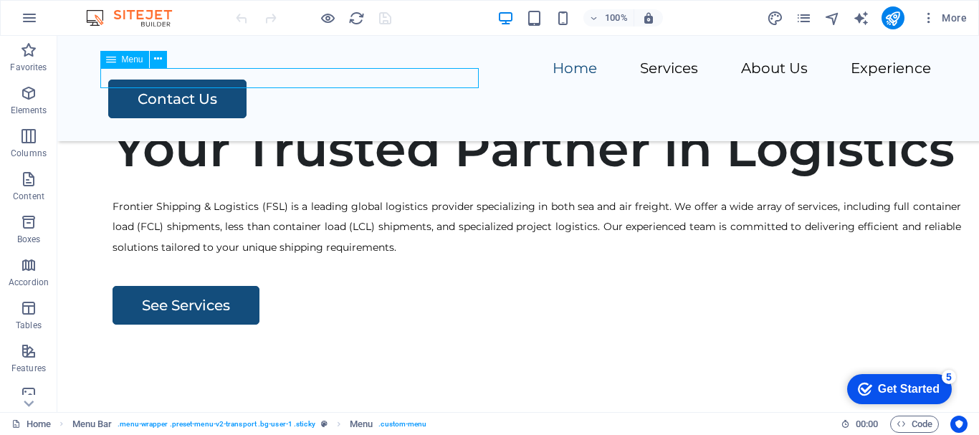
select select
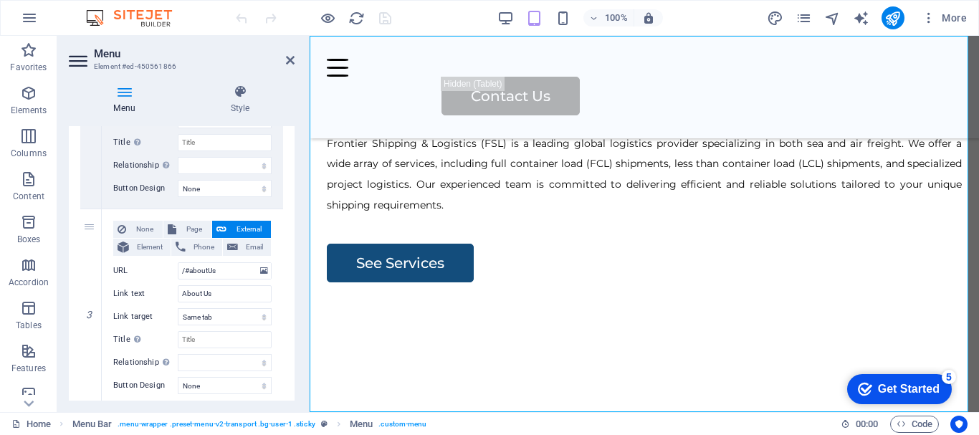
scroll to position [459, 0]
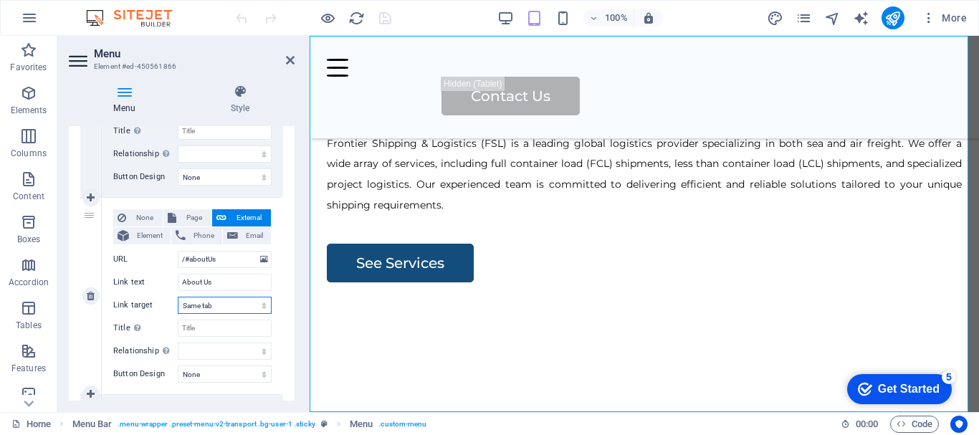
click at [213, 305] on select "New tab Same tab Overlay" at bounding box center [225, 305] width 94 height 17
click at [207, 257] on input "/#aboutUs" at bounding box center [225, 259] width 94 height 17
click at [263, 259] on icon at bounding box center [264, 260] width 8 height 16
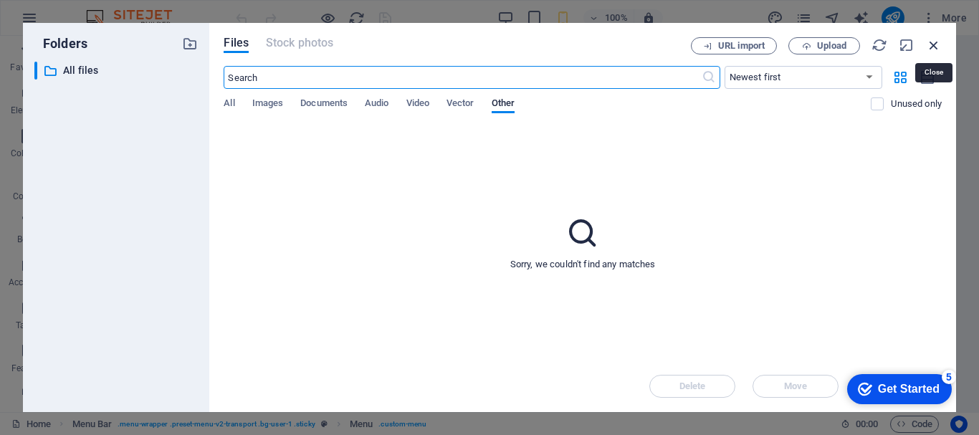
click at [933, 44] on icon "button" at bounding box center [934, 45] width 16 height 16
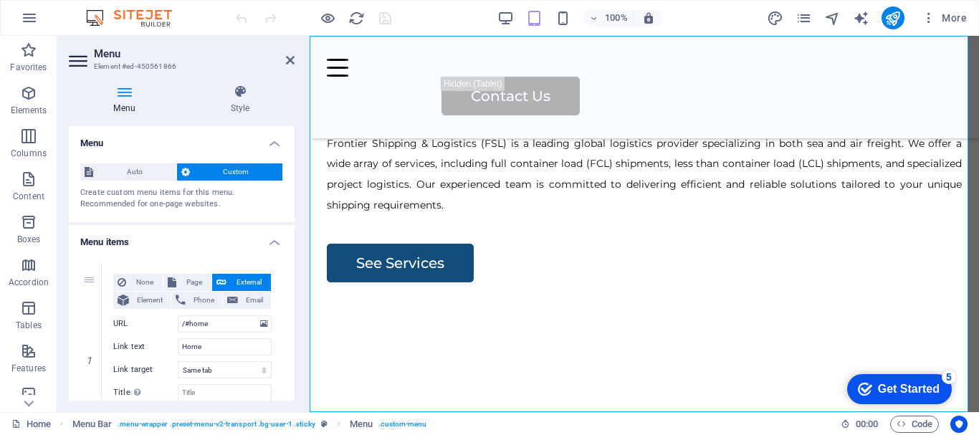
scroll to position [24, 0]
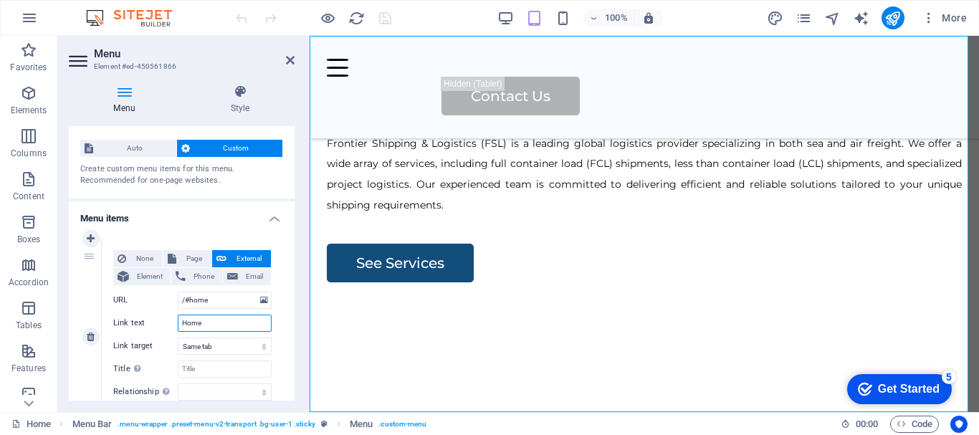
click at [210, 323] on input "Home" at bounding box center [225, 323] width 94 height 17
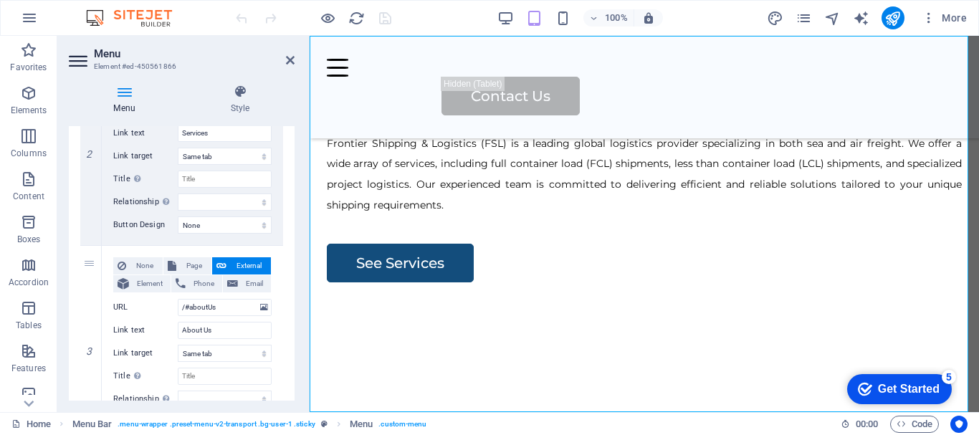
scroll to position [416, 0]
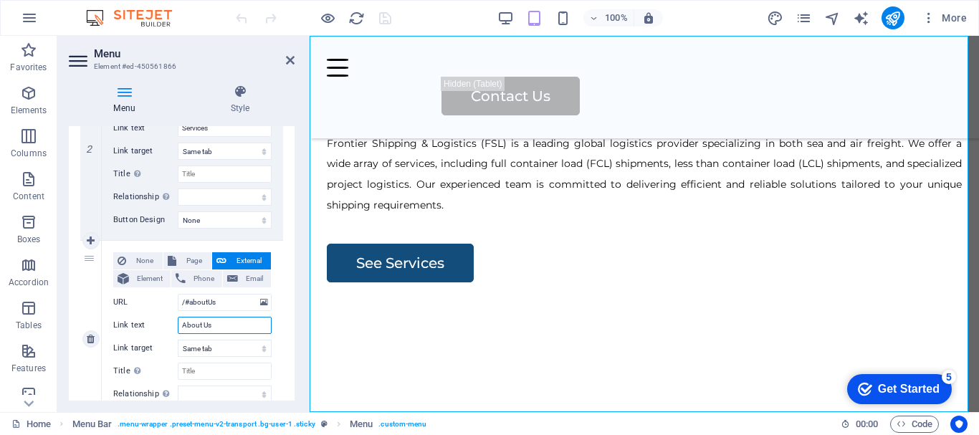
click at [212, 323] on input "About Us" at bounding box center [225, 325] width 94 height 17
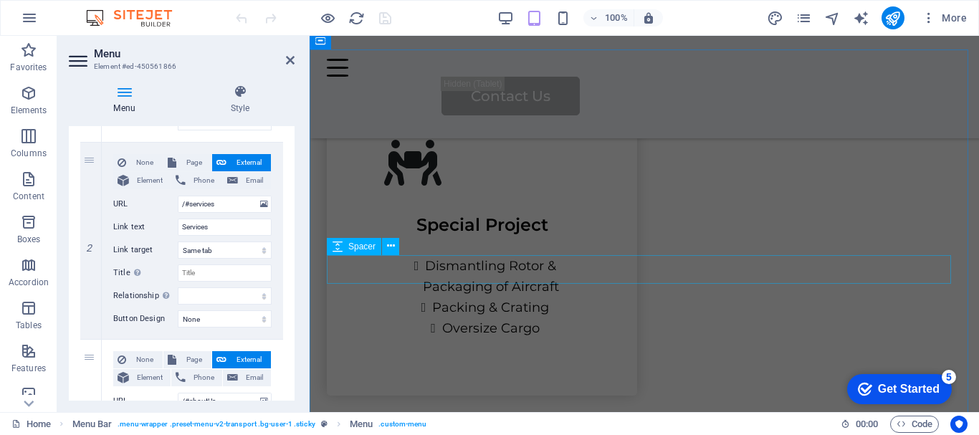
scroll to position [2194, 0]
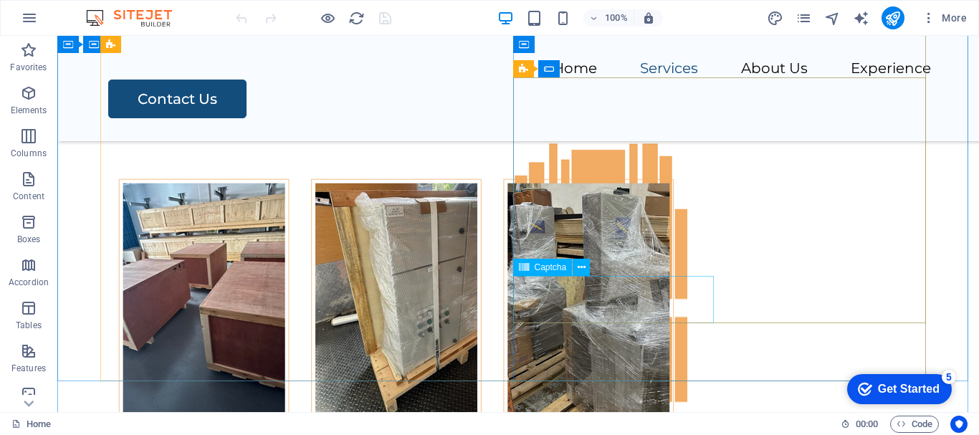
scroll to position [6240, 0]
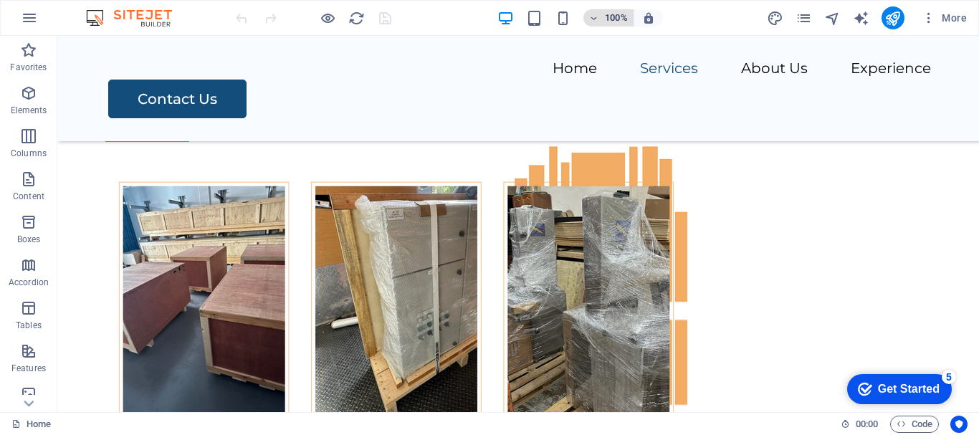
click at [594, 22] on icon "button" at bounding box center [594, 18] width 10 height 9
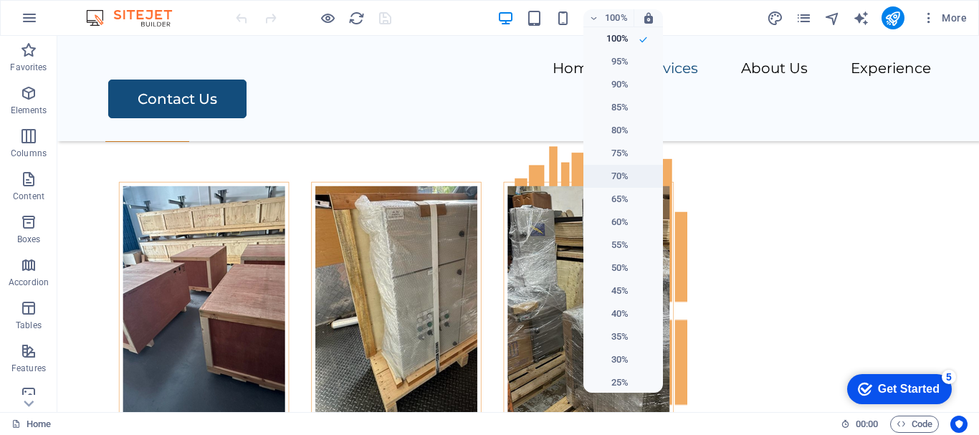
click at [612, 173] on h6 "70%" at bounding box center [610, 176] width 37 height 17
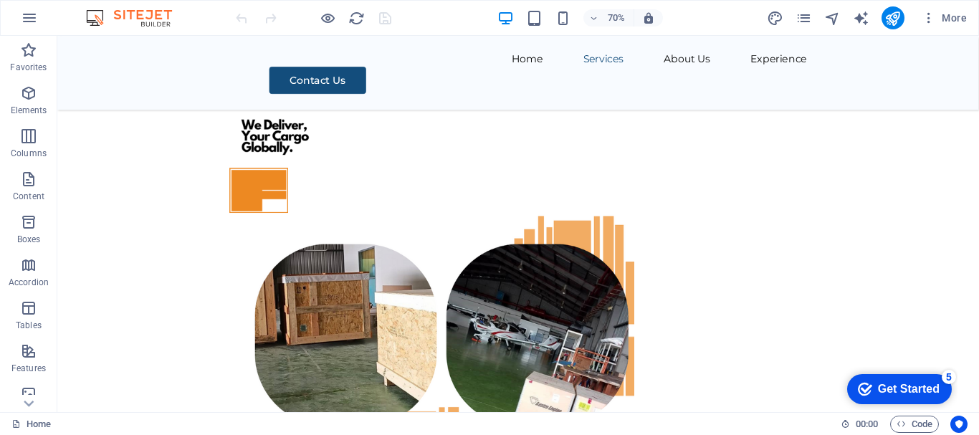
scroll to position [6339, 0]
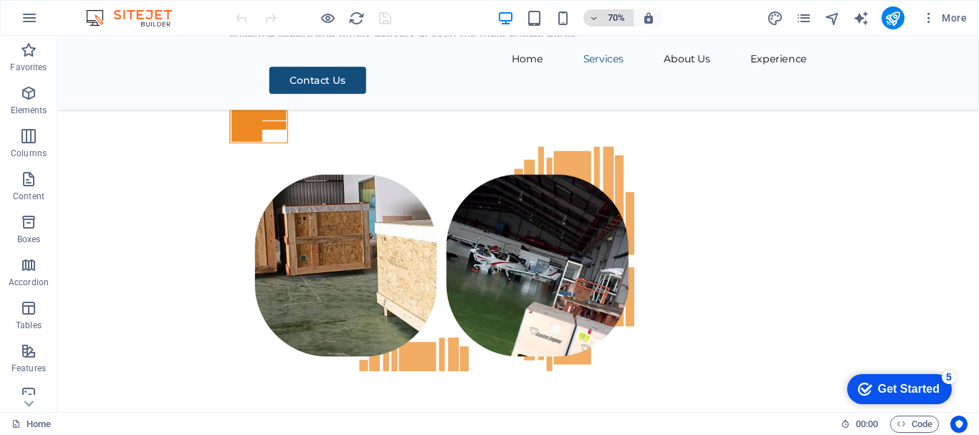
click at [594, 16] on icon "button" at bounding box center [594, 18] width 10 height 9
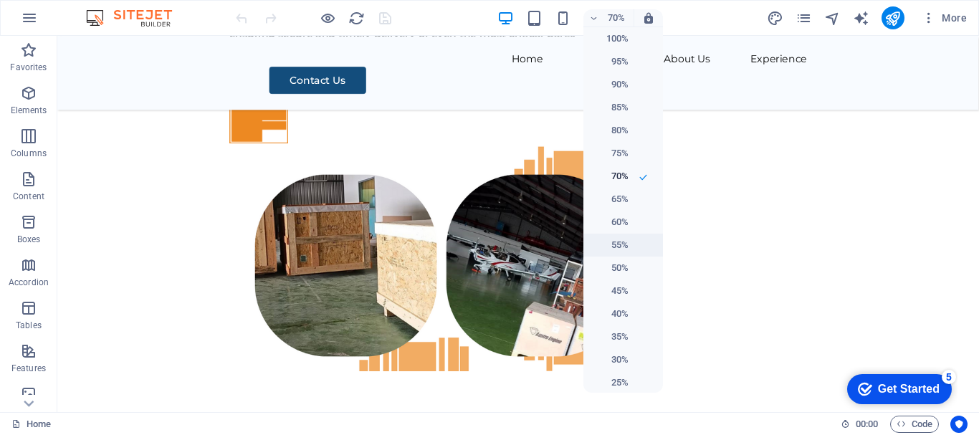
click at [611, 249] on h6 "55%" at bounding box center [610, 245] width 37 height 17
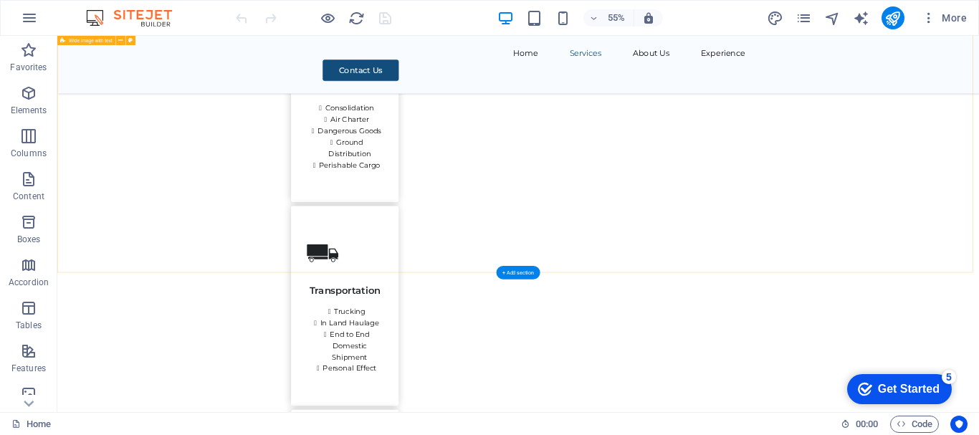
scroll to position [1888, 0]
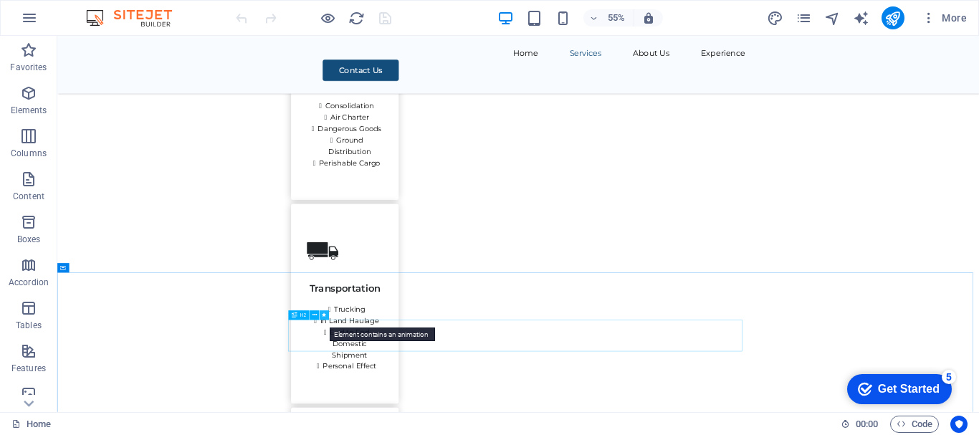
click at [324, 314] on icon at bounding box center [324, 315] width 4 height 9
select select "move-right-to-left"
select select "s"
select select "scroll"
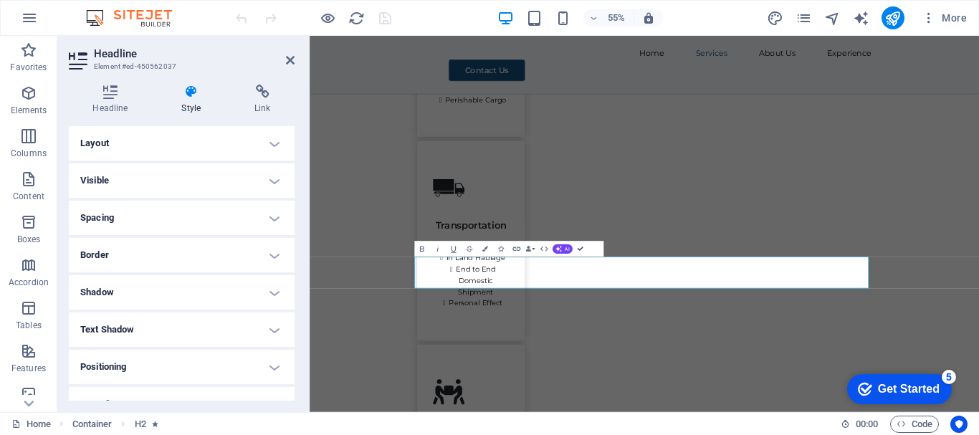
drag, startPoint x: 581, startPoint y: 249, endPoint x: 953, endPoint y: 388, distance: 396.5
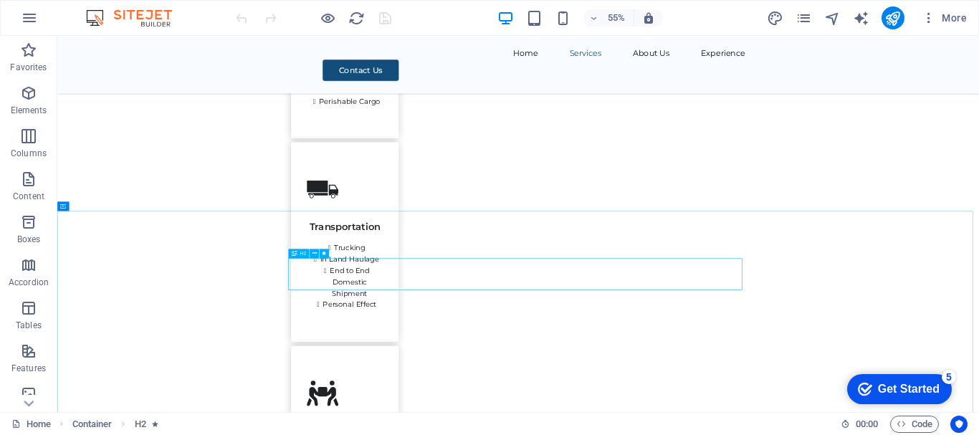
click at [296, 254] on icon at bounding box center [294, 253] width 6 height 9
select select "move-right-to-left"
select select "s"
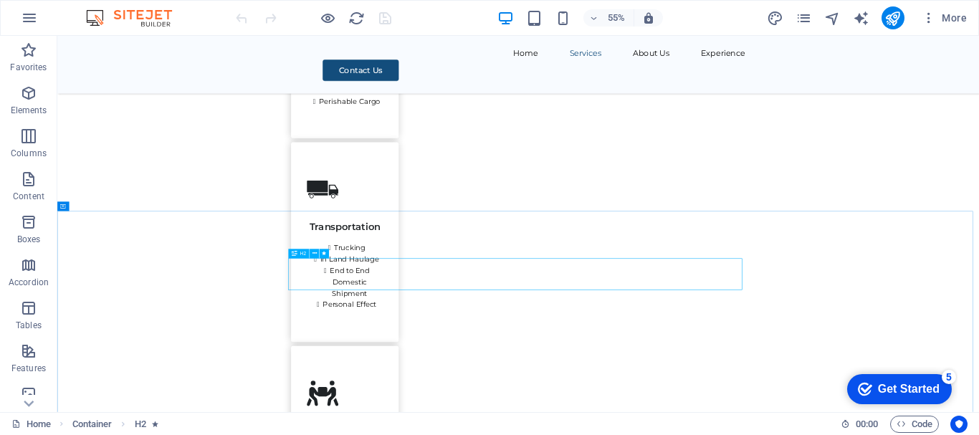
select select "s"
select select "scroll"
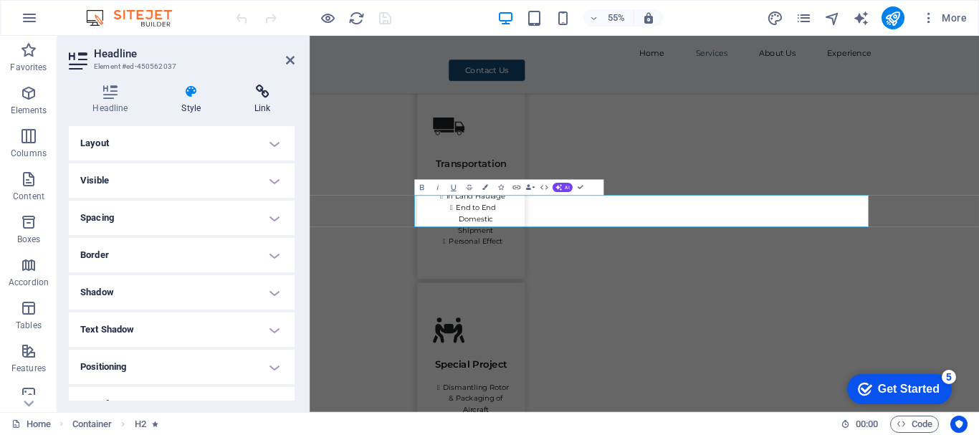
click at [256, 97] on icon at bounding box center [263, 92] width 64 height 14
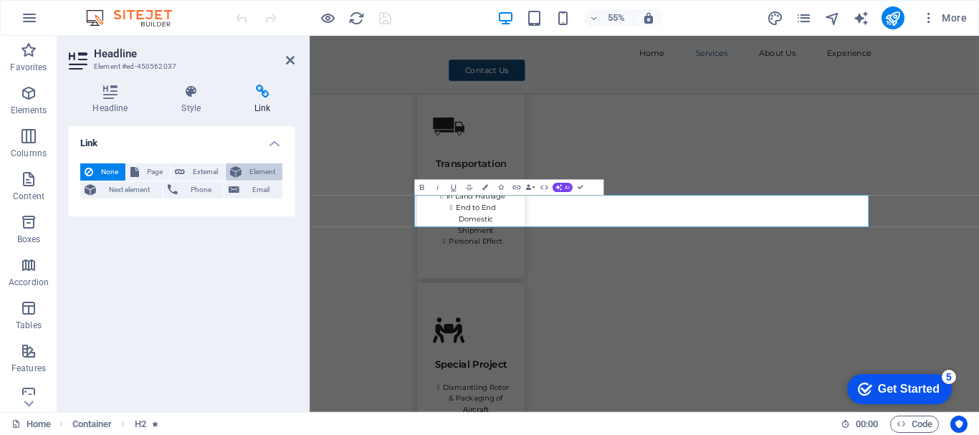
click at [256, 173] on span "Element" at bounding box center [262, 171] width 32 height 17
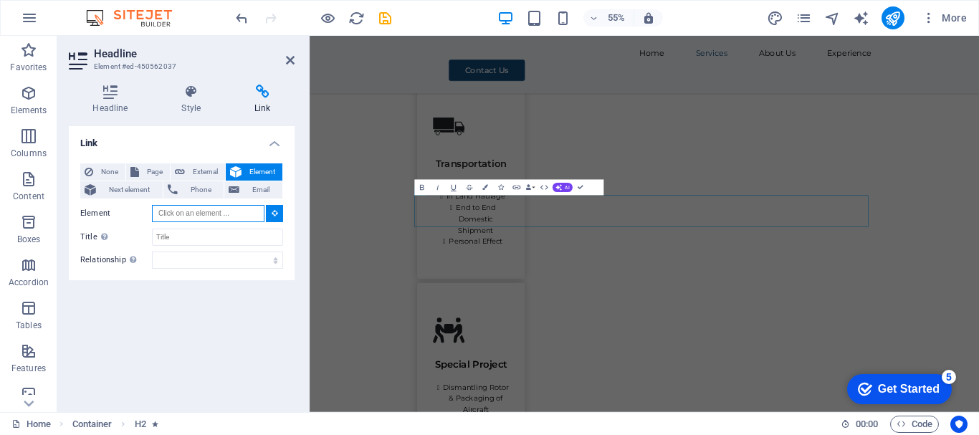
click at [209, 214] on input "Element" at bounding box center [208, 213] width 113 height 17
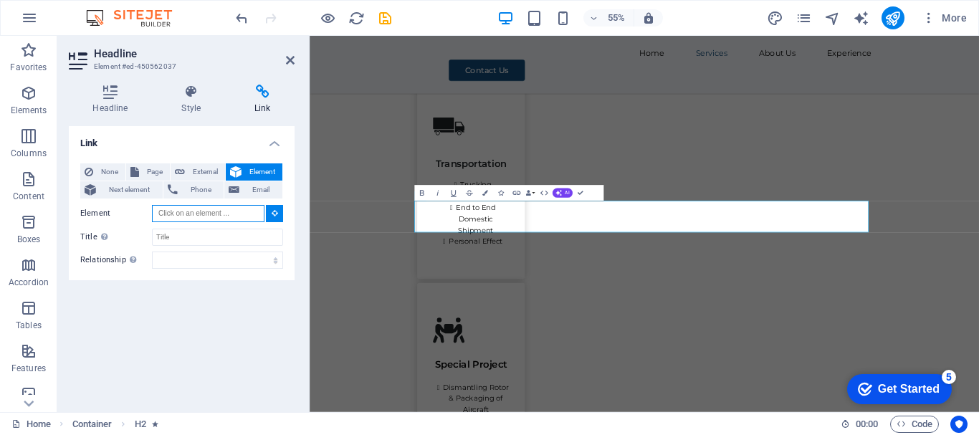
scroll to position [1915, 0]
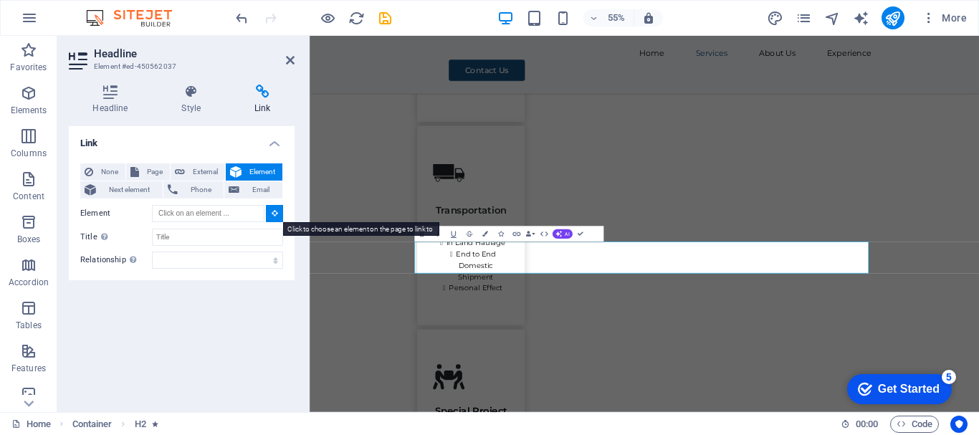
click at [277, 214] on icon at bounding box center [275, 212] width 6 height 7
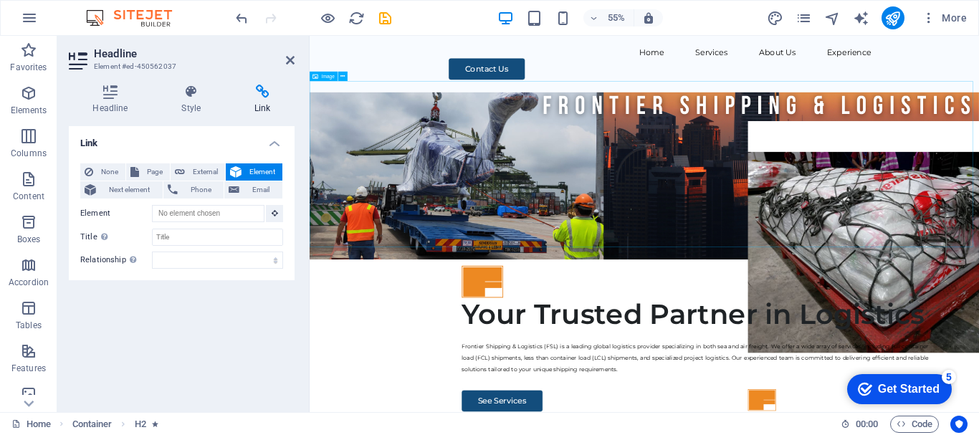
scroll to position [0, 0]
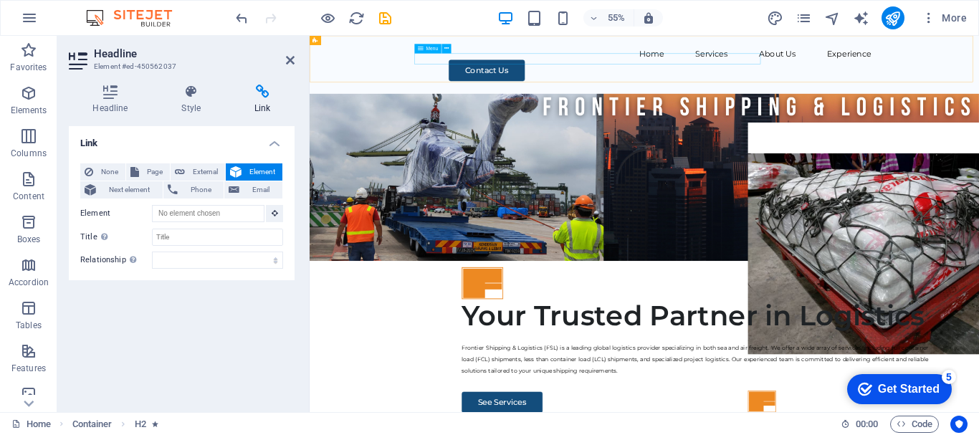
click at [979, 77] on nav "Home Services About Us Experience" at bounding box center [918, 69] width 826 height 21
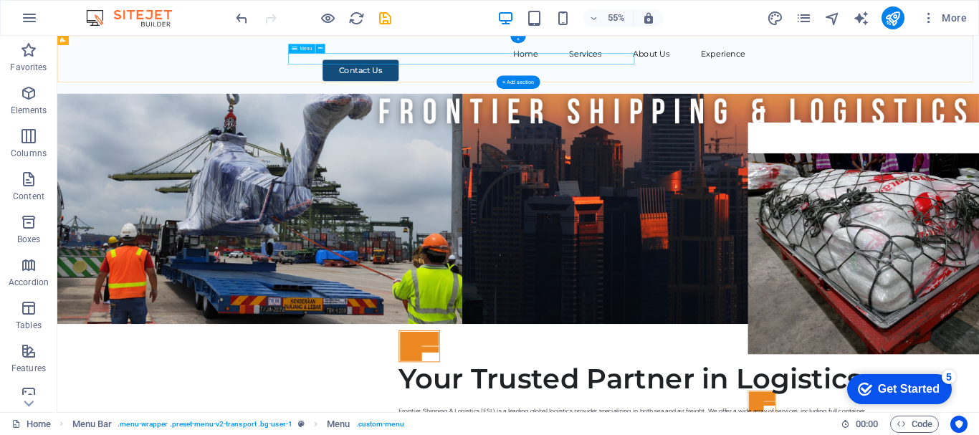
click at [979, 73] on nav "Home Services About Us Experience" at bounding box center [895, 69] width 826 height 21
click at [979, 76] on nav "Home Services About Us Experience" at bounding box center [895, 69] width 826 height 21
click at [934, 78] on nav "Home Services About Us Experience" at bounding box center [895, 69] width 826 height 21
select select
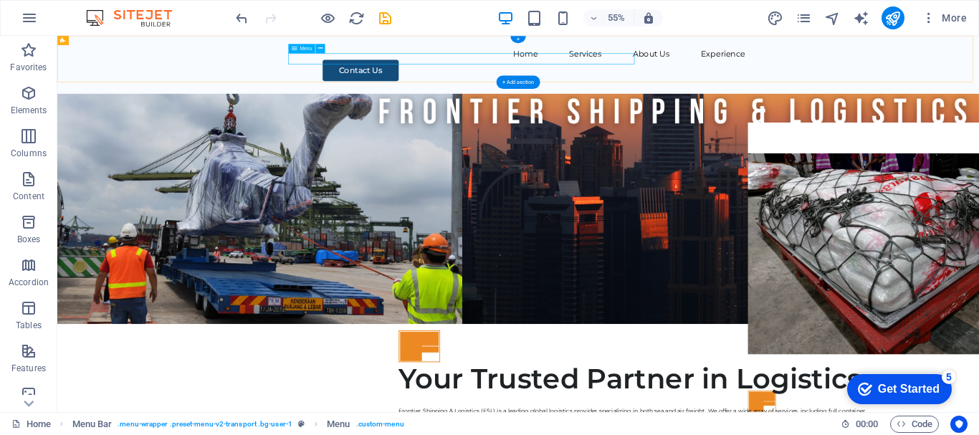
select select
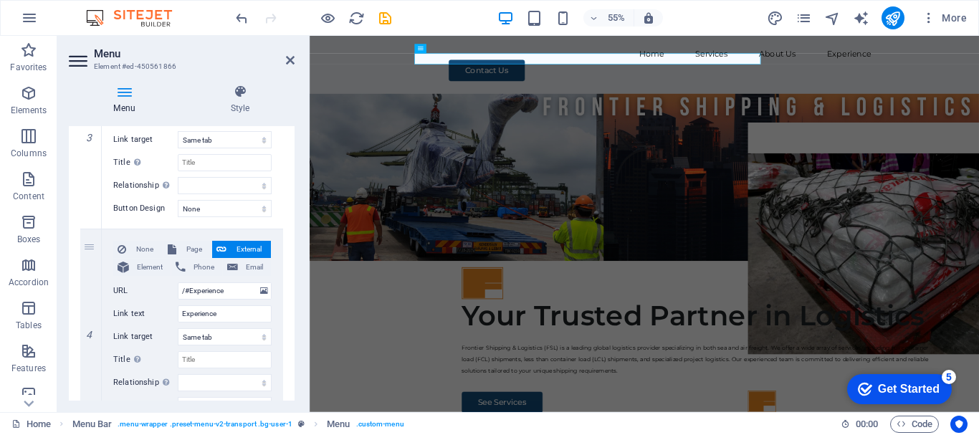
scroll to position [626, 0]
click at [224, 354] on input "Title Additional link description, should not be the same as the link text. The…" at bounding box center [225, 358] width 94 height 17
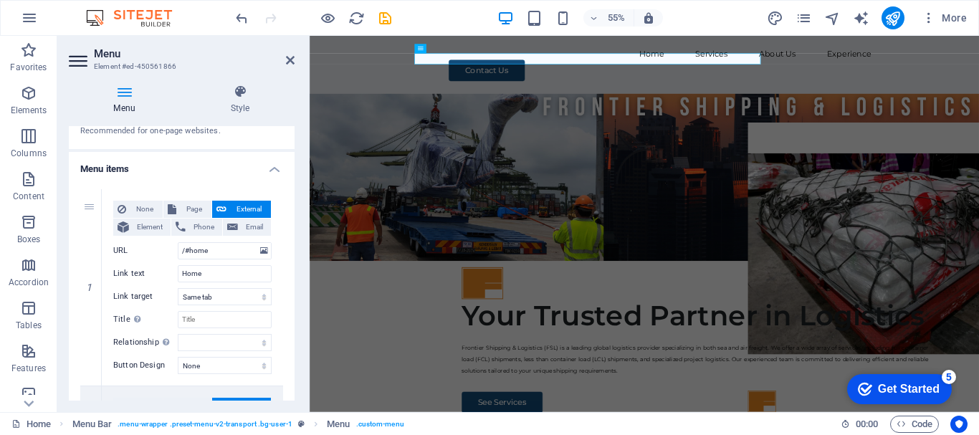
scroll to position [91, 0]
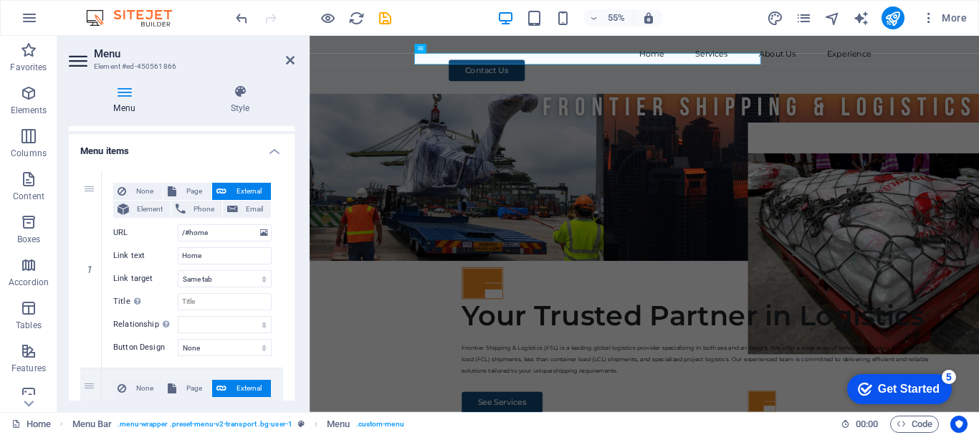
click at [296, 61] on aside "Menu Element #ed-450561866 Menu Style Menu Auto Custom Create custom menu items…" at bounding box center [183, 224] width 252 height 376
click at [290, 65] on icon at bounding box center [290, 59] width 9 height 11
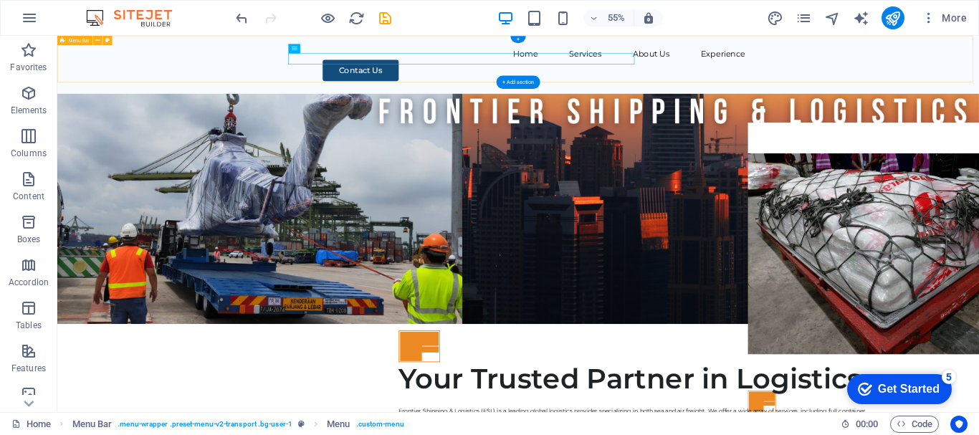
click at [979, 57] on div "Home Services About Us Experience Contact Us" at bounding box center [895, 88] width 1676 height 105
click at [979, 80] on nav "Home Services About Us Experience" at bounding box center [895, 69] width 826 height 21
select select
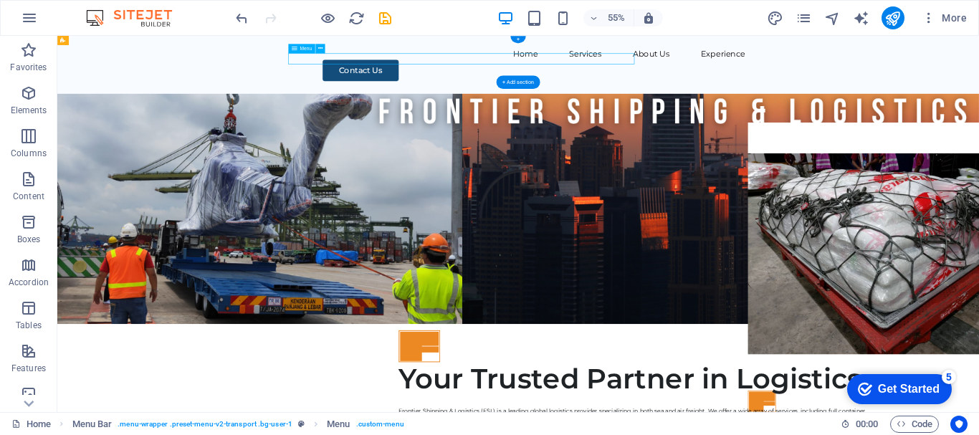
select select
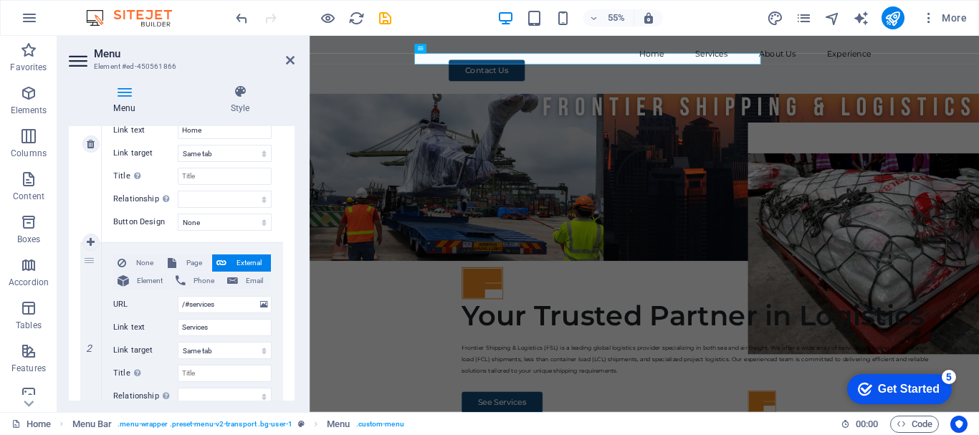
scroll to position [215, 0]
click at [979, 65] on div "Home Services About Us Experience Contact Us" at bounding box center [918, 88] width 1217 height 105
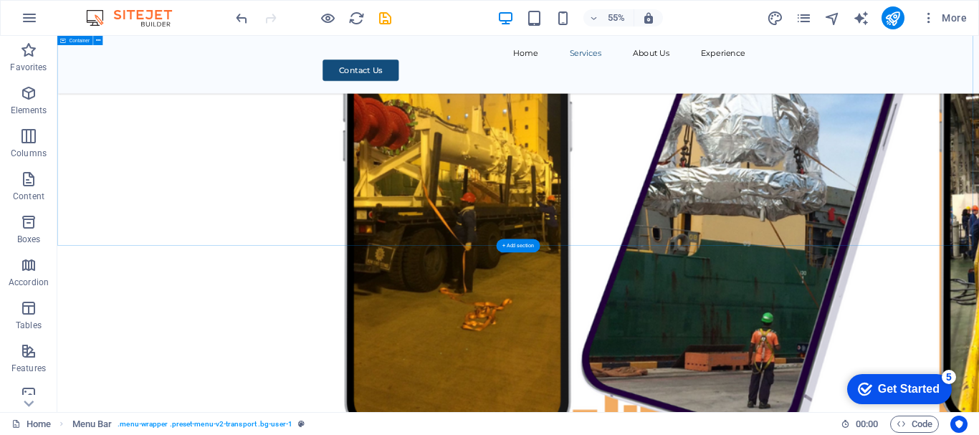
scroll to position [6445, 0]
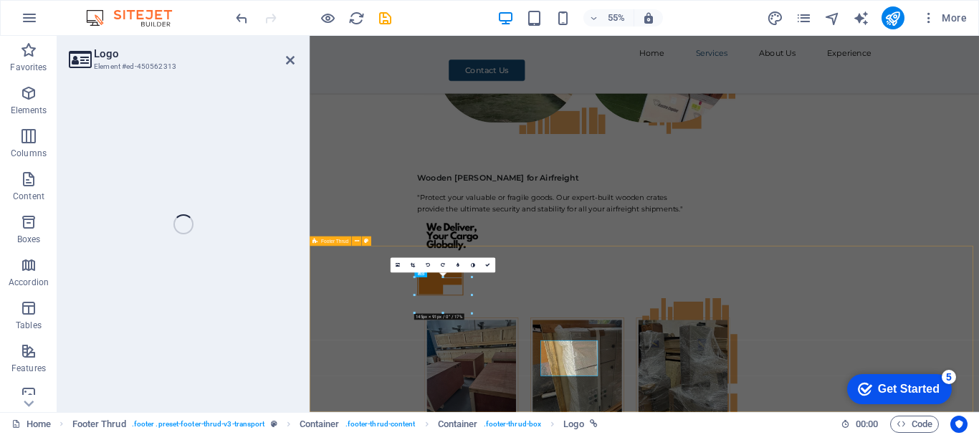
select select "px"
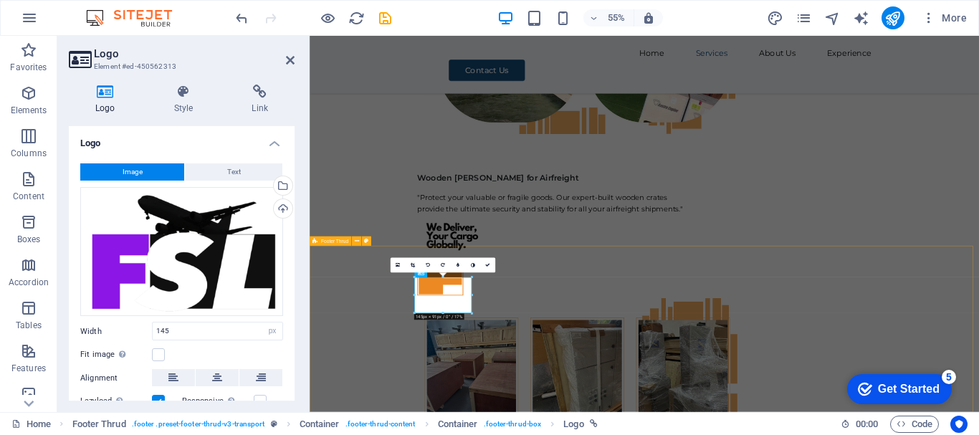
scroll to position [6330, 0]
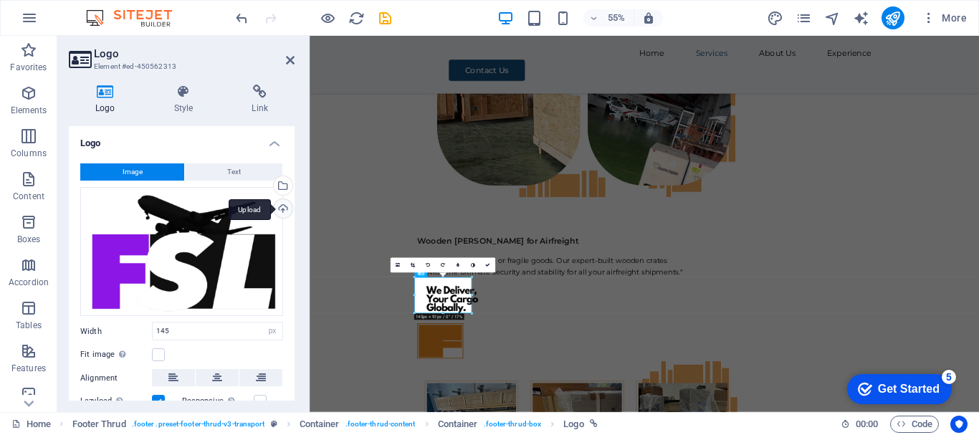
click at [281, 206] on div "Upload" at bounding box center [282, 210] width 22 height 22
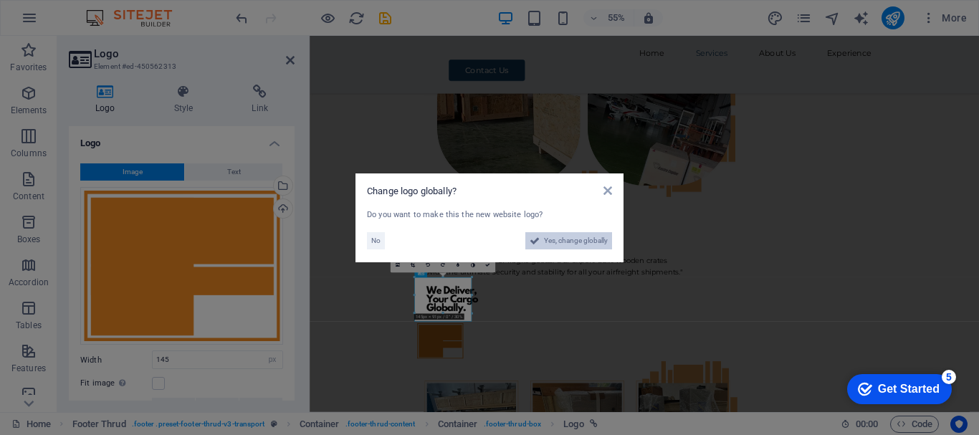
click at [584, 242] on span "Yes, change globally" at bounding box center [576, 240] width 64 height 17
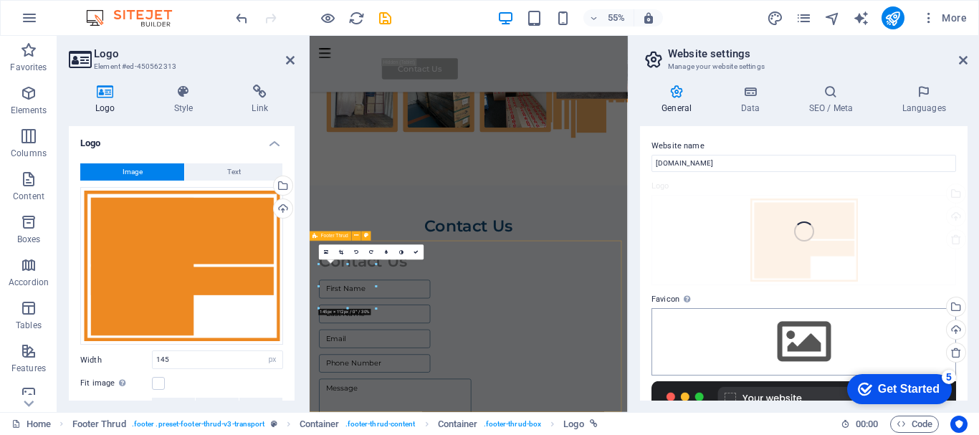
scroll to position [5795, 0]
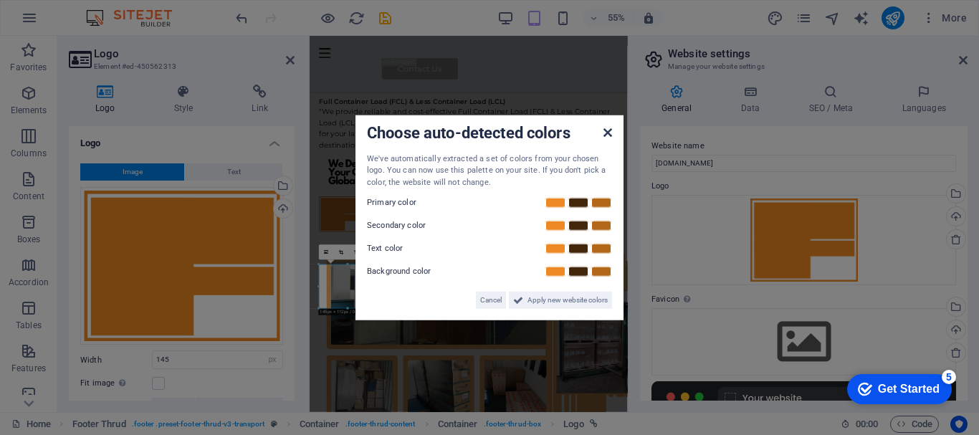
click at [608, 133] on icon at bounding box center [608, 131] width 9 height 11
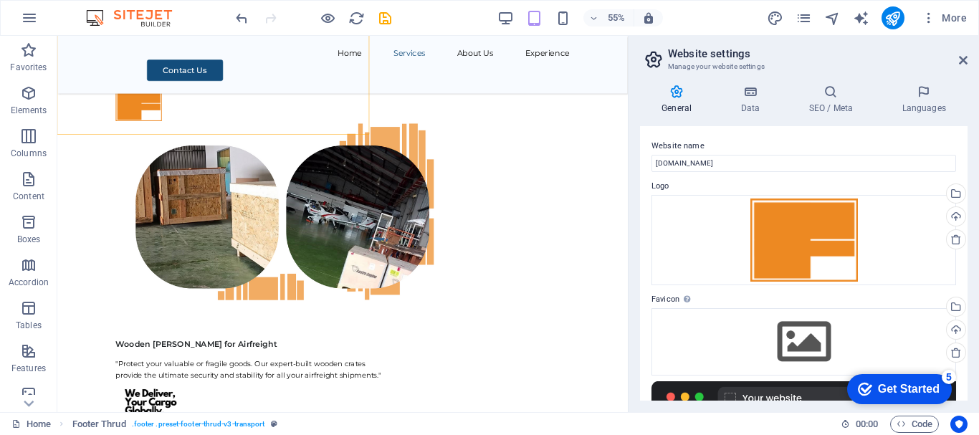
scroll to position [6300, 0]
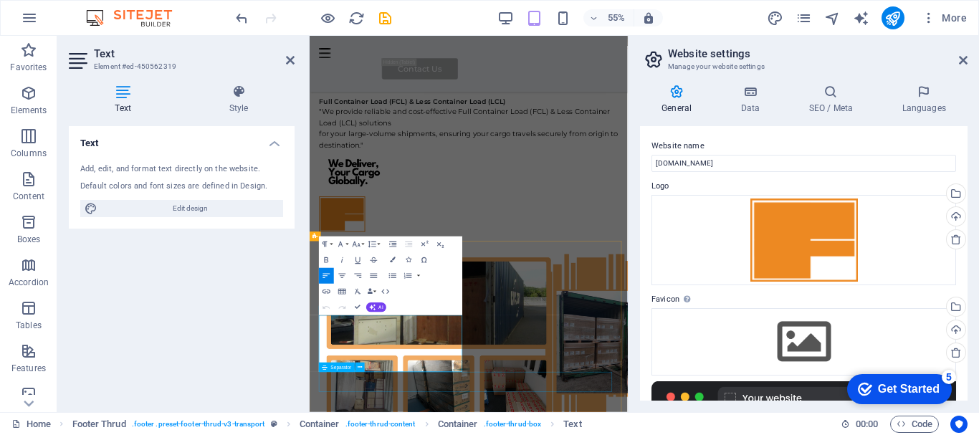
scroll to position [5795, 0]
click at [592, 19] on icon "button" at bounding box center [594, 18] width 10 height 9
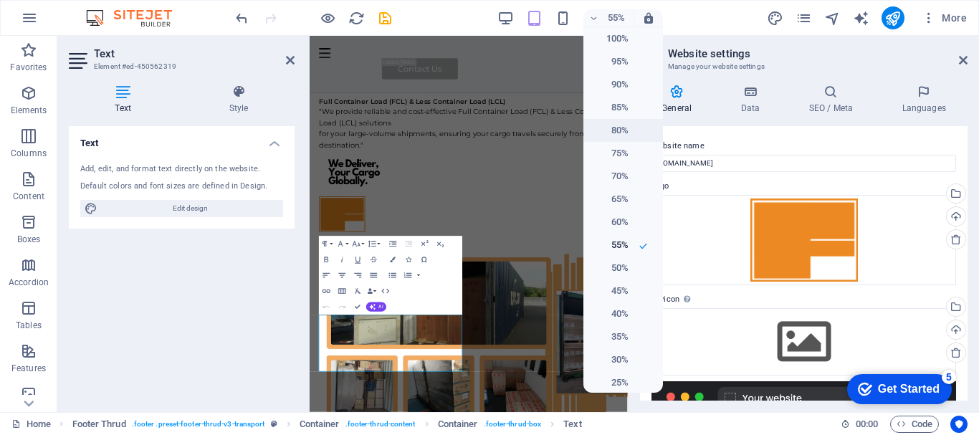
click at [614, 125] on h6 "80%" at bounding box center [610, 130] width 37 height 17
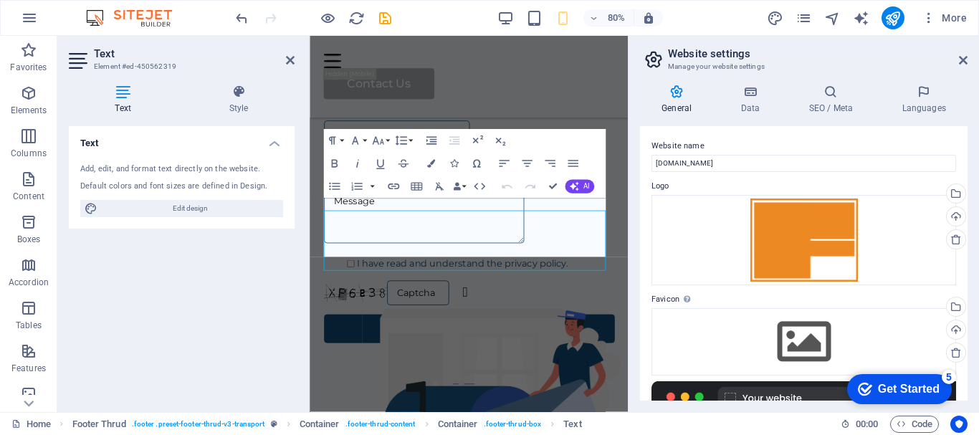
scroll to position [6425, 0]
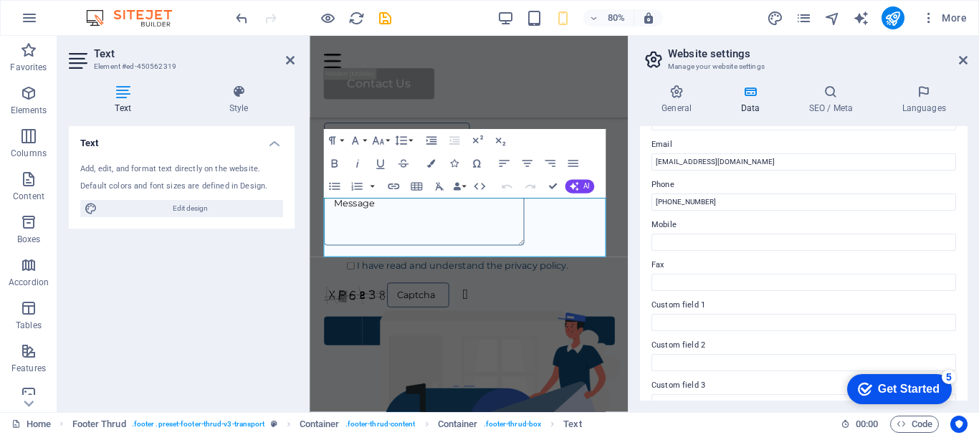
scroll to position [271, 0]
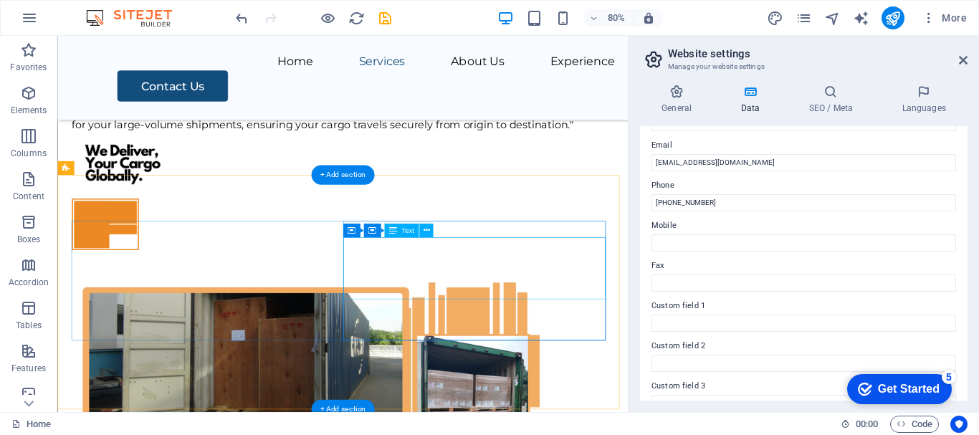
scroll to position [6607, 0]
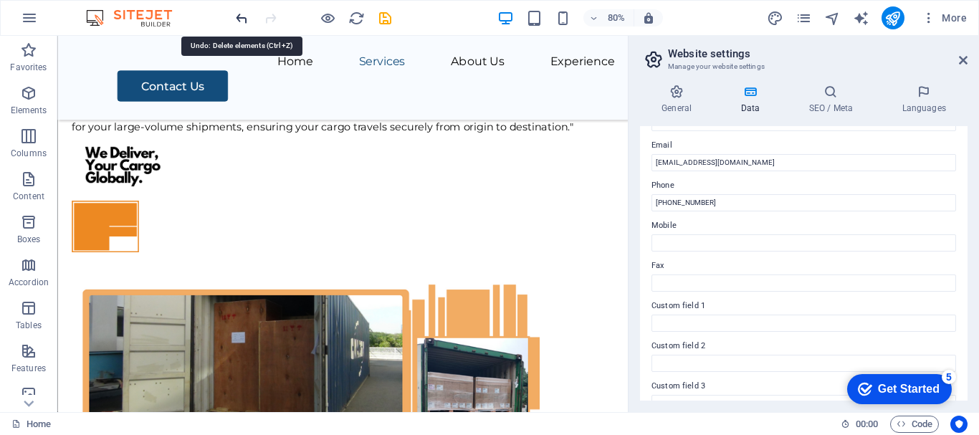
drag, startPoint x: 242, startPoint y: 18, endPoint x: 446, endPoint y: 140, distance: 237.9
click at [242, 18] on icon "undo" at bounding box center [242, 18] width 16 height 16
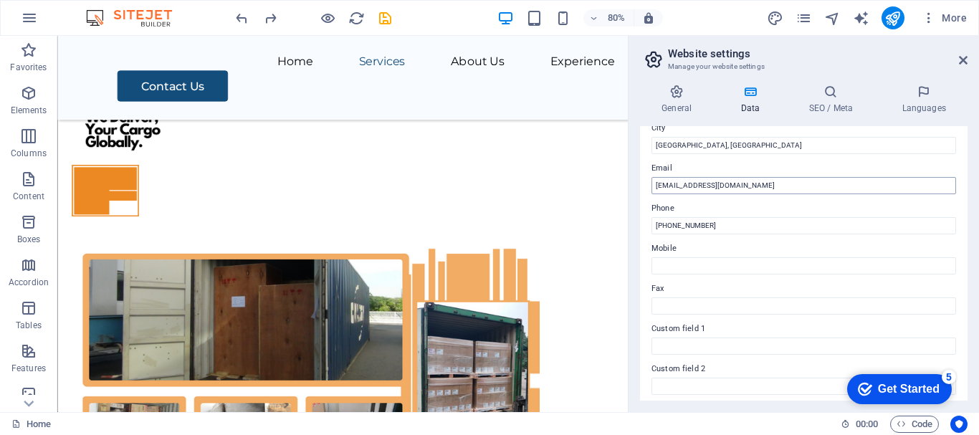
scroll to position [287, 0]
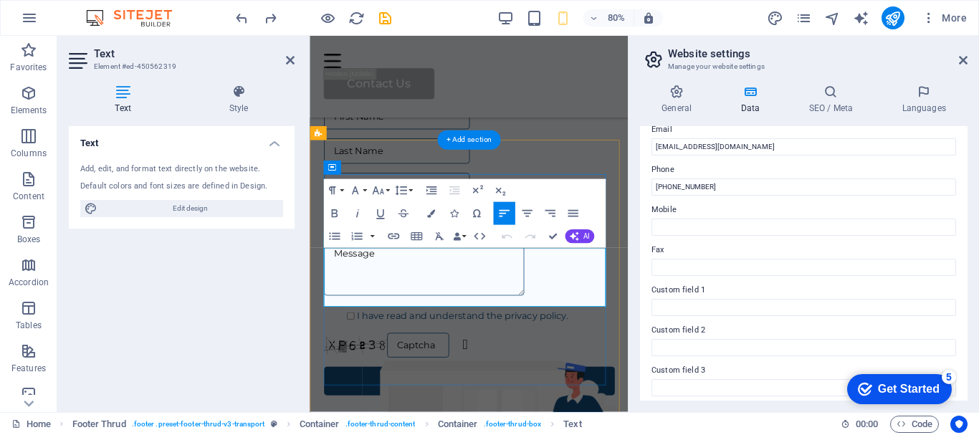
click at [376, 277] on icon "button" at bounding box center [374, 276] width 14 height 14
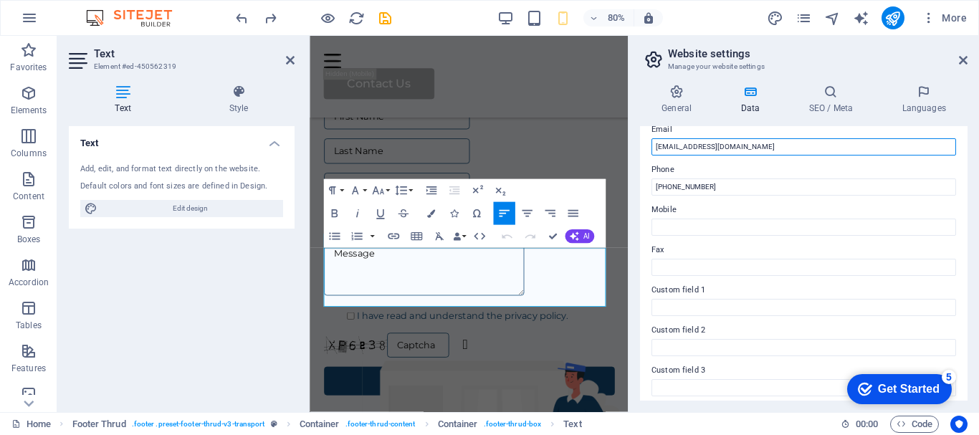
click at [726, 143] on input "info.fsl@gmail.com" at bounding box center [804, 146] width 305 height 17
type input "[EMAIL_ADDRESS][DOMAIN_NAME]"
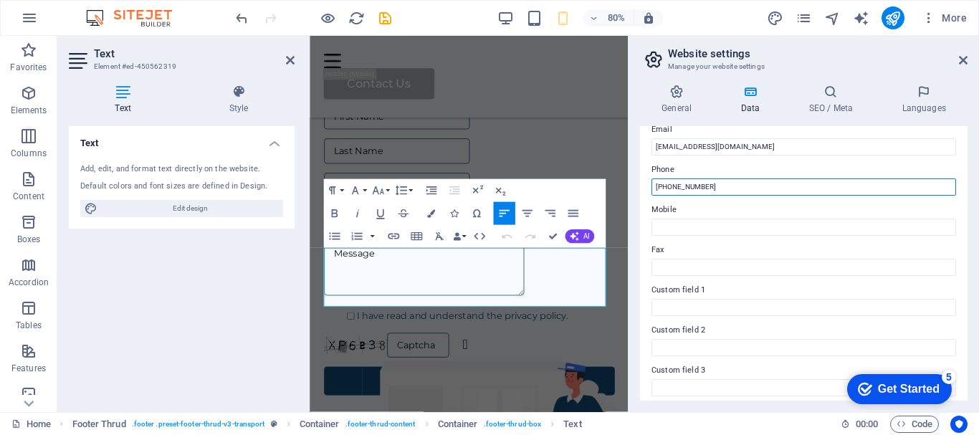
click at [715, 186] on input "+601132197788" at bounding box center [804, 187] width 305 height 17
type input "[PHONE_NUMBER]"
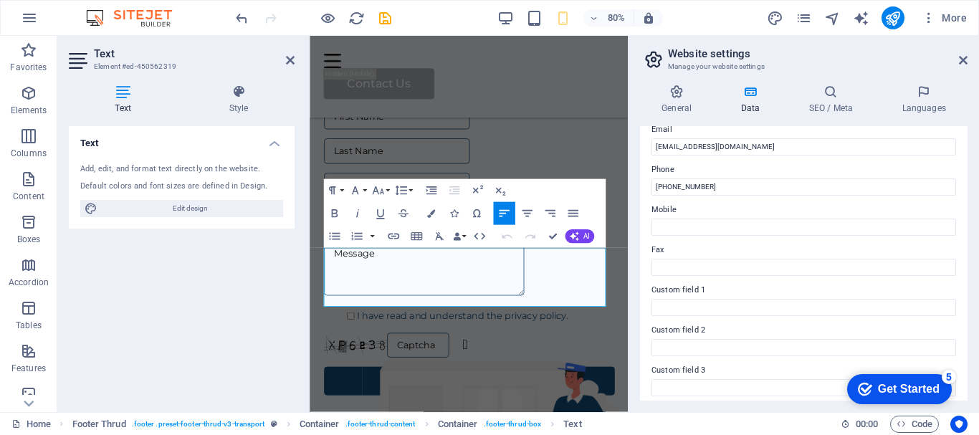
click at [863, 251] on label "Fax" at bounding box center [804, 250] width 305 height 17
click at [863, 259] on input "Fax" at bounding box center [804, 267] width 305 height 17
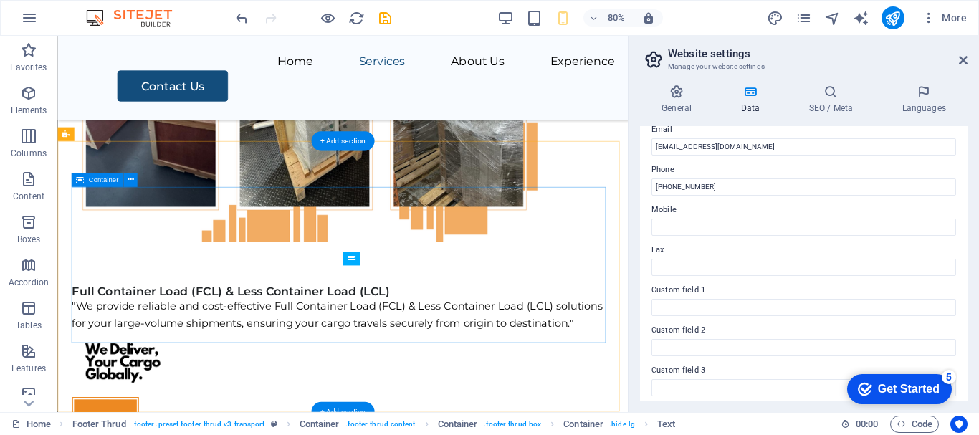
scroll to position [6653, 0]
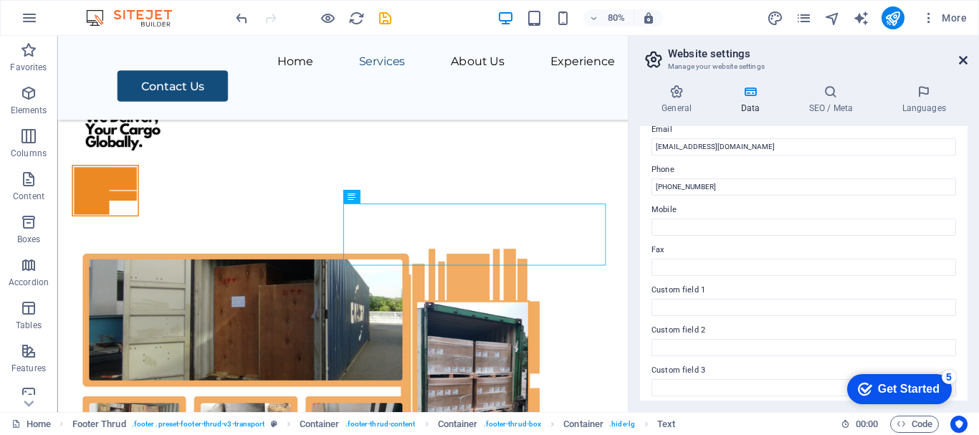
click at [966, 62] on icon at bounding box center [963, 59] width 9 height 11
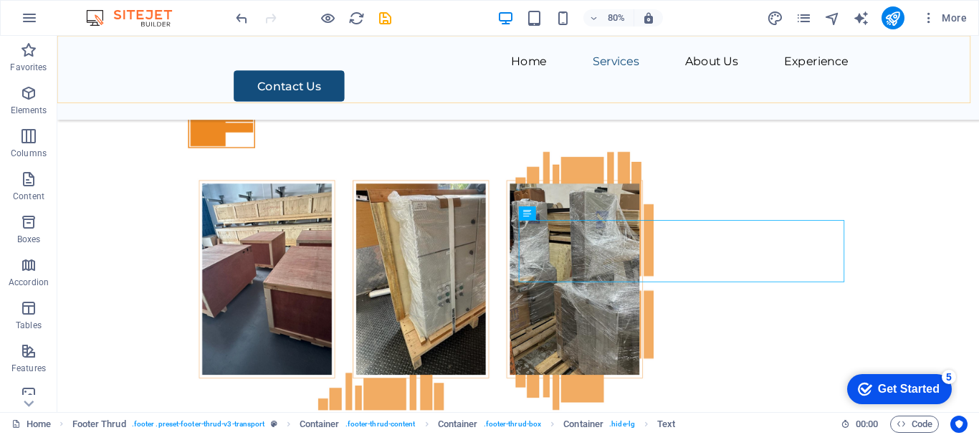
scroll to position [6543, 0]
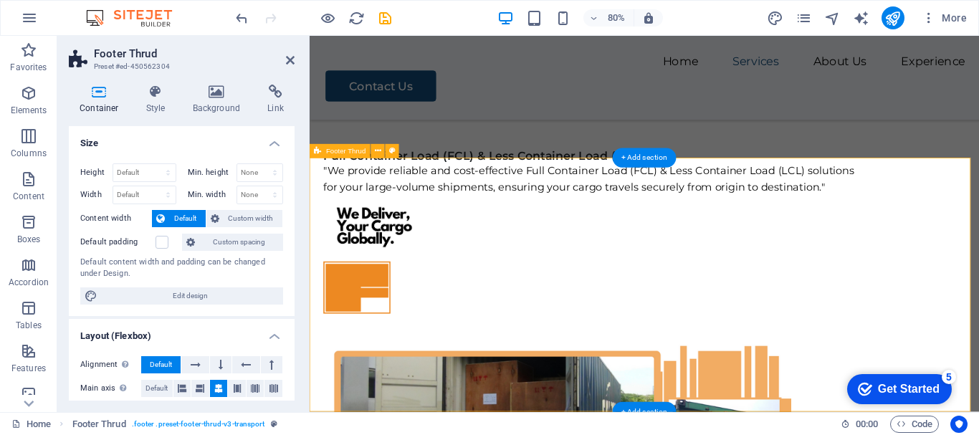
scroll to position [6453, 0]
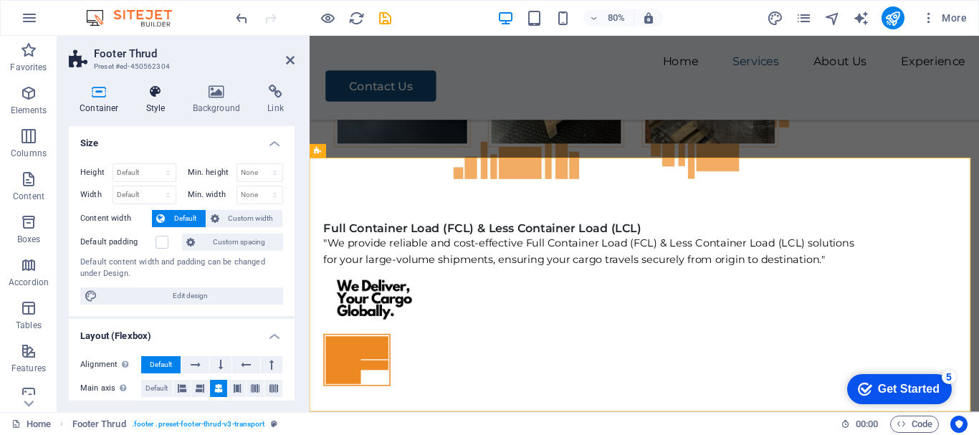
click at [153, 94] on icon at bounding box center [155, 92] width 41 height 14
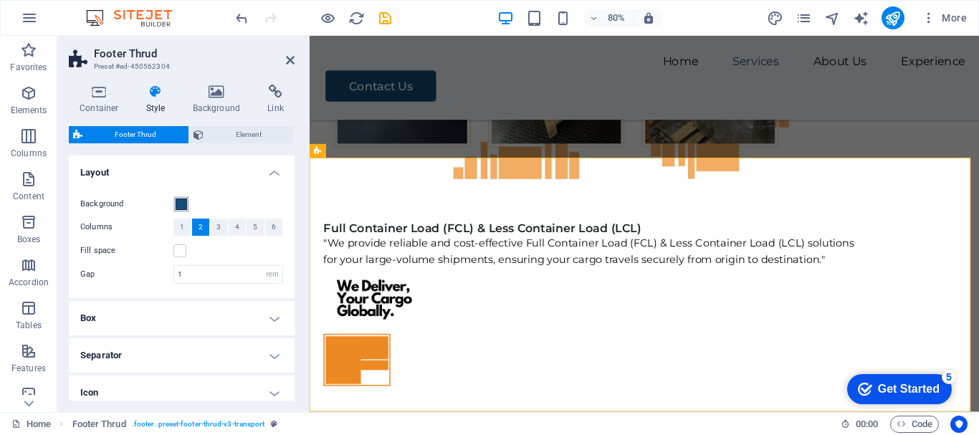
click at [184, 206] on span at bounding box center [181, 204] width 11 height 11
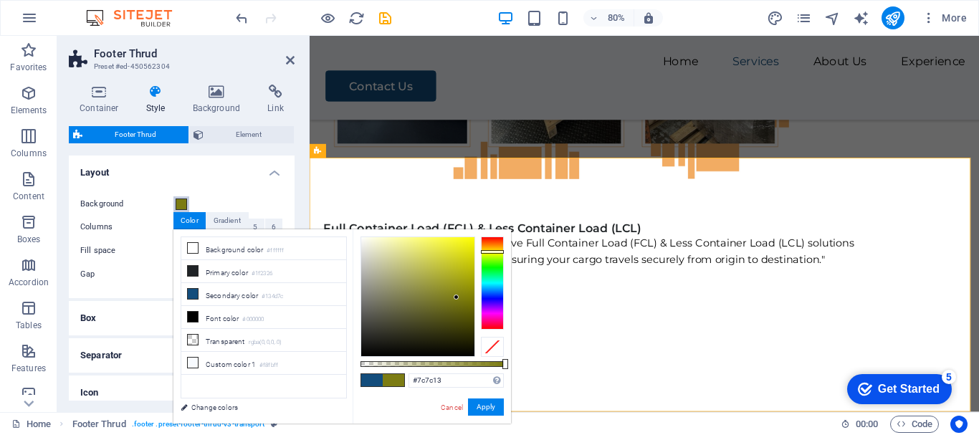
click at [490, 252] on div at bounding box center [492, 283] width 23 height 93
type input "#7c5013"
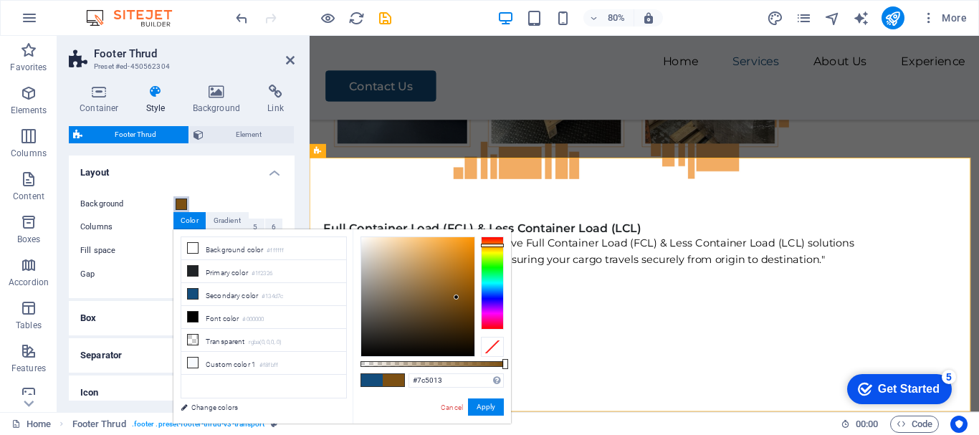
click at [495, 245] on div at bounding box center [492, 283] width 23 height 93
click at [456, 409] on link "Cancel" at bounding box center [451, 407] width 25 height 11
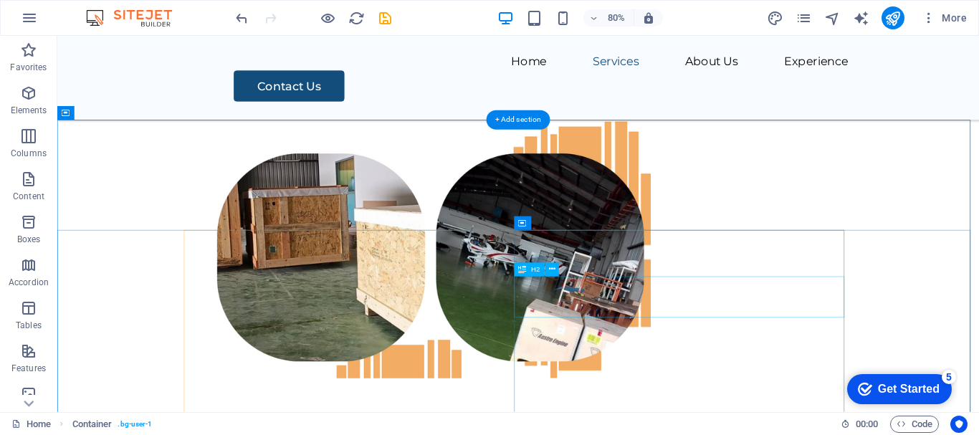
scroll to position [5969, 0]
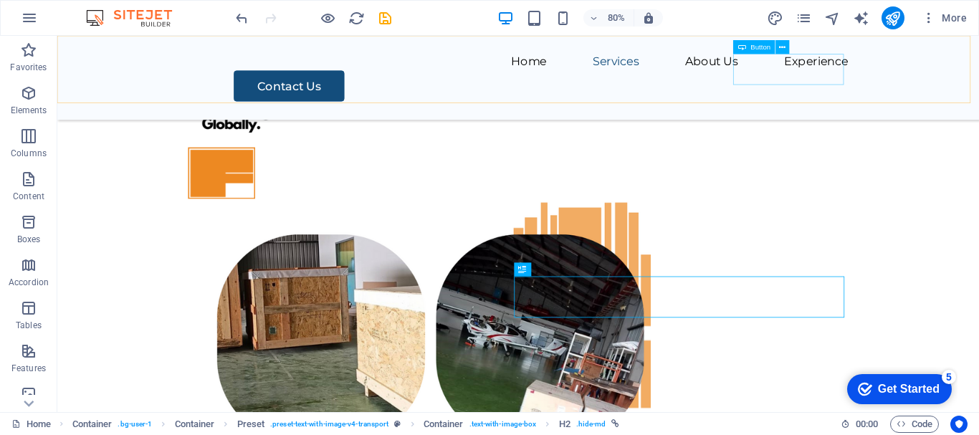
click at [974, 80] on div "Contact Us" at bounding box center [662, 99] width 768 height 39
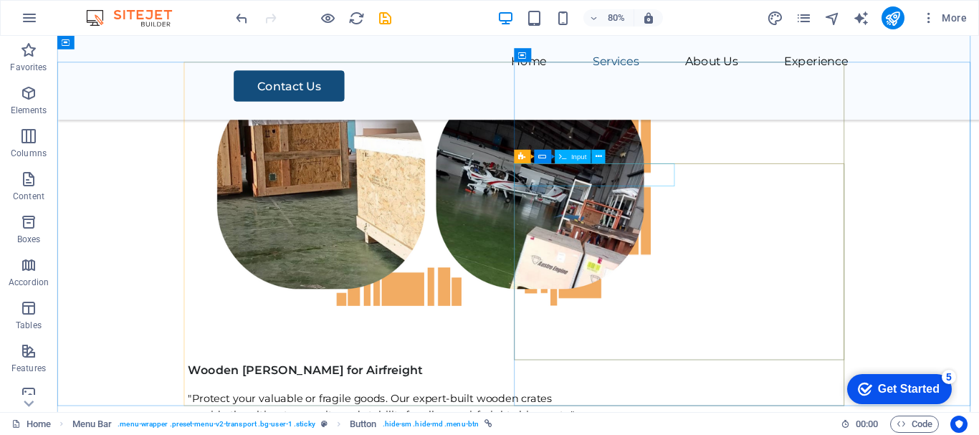
scroll to position [6184, 0]
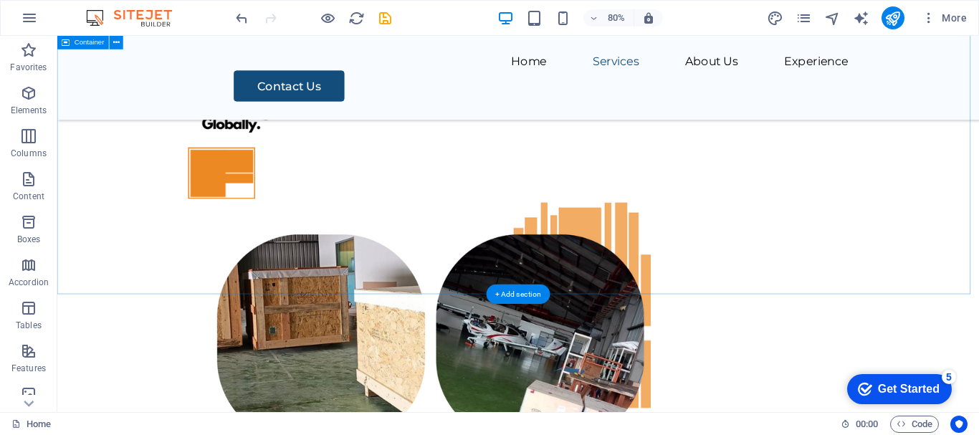
scroll to position [5468, 0]
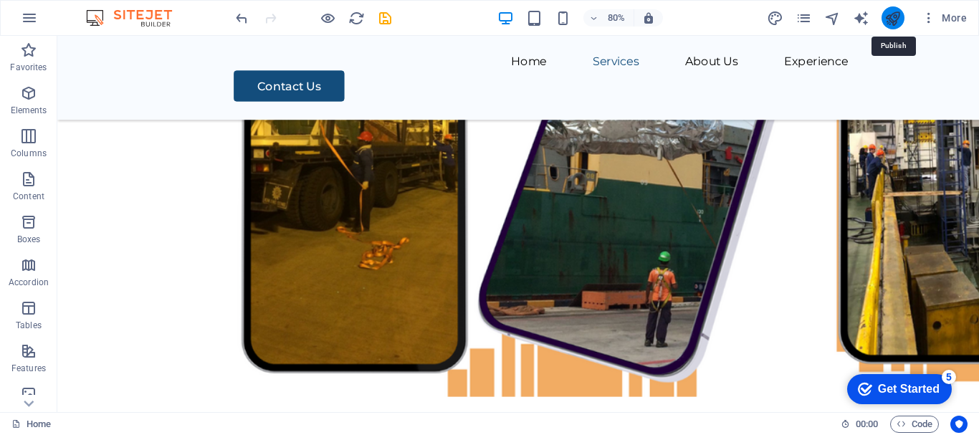
click at [891, 14] on icon "publish" at bounding box center [893, 18] width 16 height 16
click at [891, 15] on icon "publish" at bounding box center [893, 18] width 16 height 16
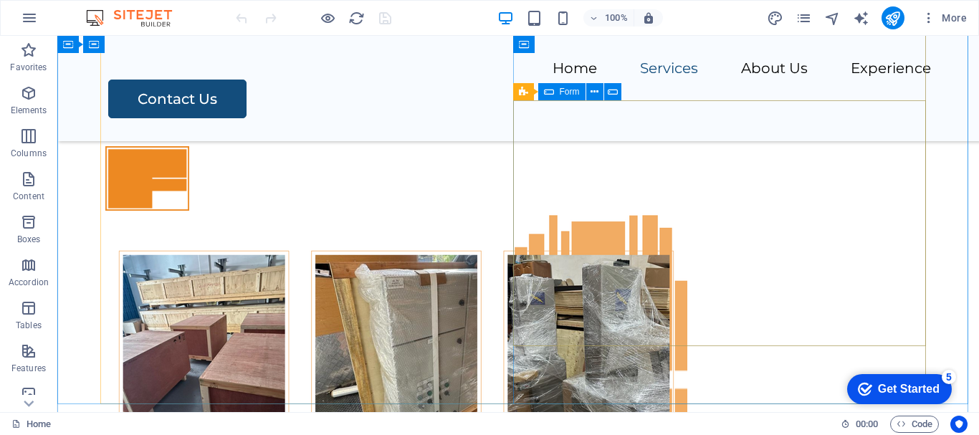
scroll to position [6149, 0]
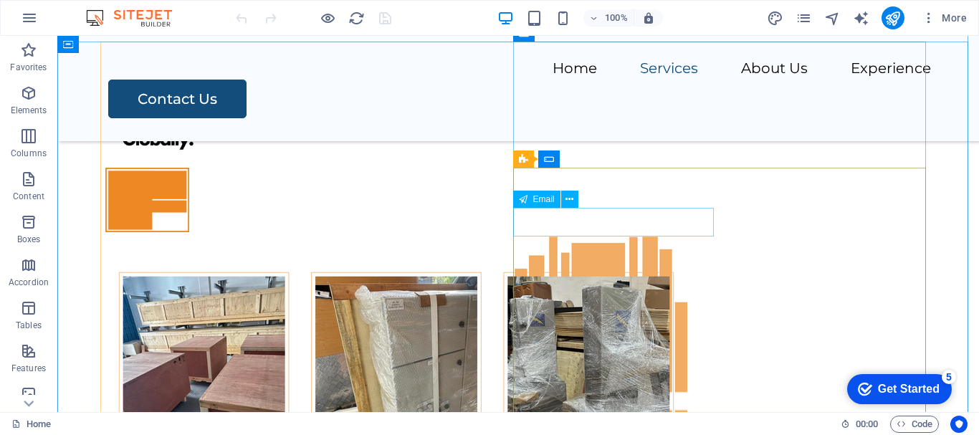
click at [545, 200] on span "Email" at bounding box center [544, 199] width 22 height 9
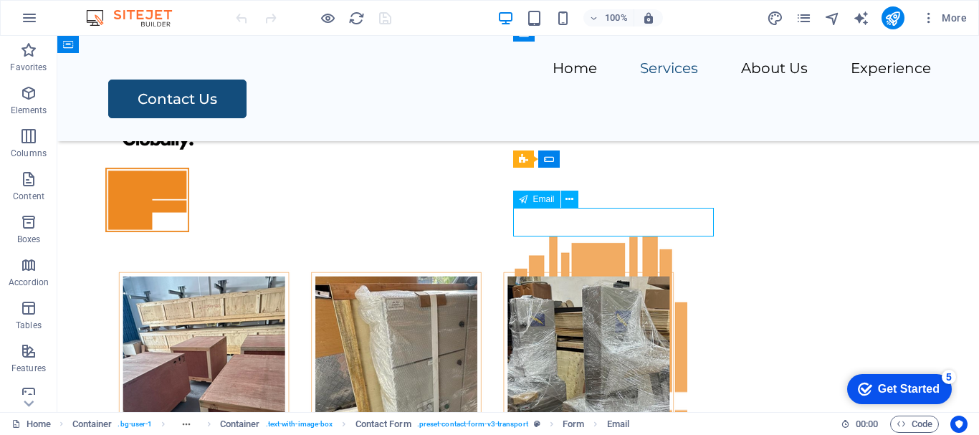
click at [545, 200] on span "Email" at bounding box center [544, 199] width 22 height 9
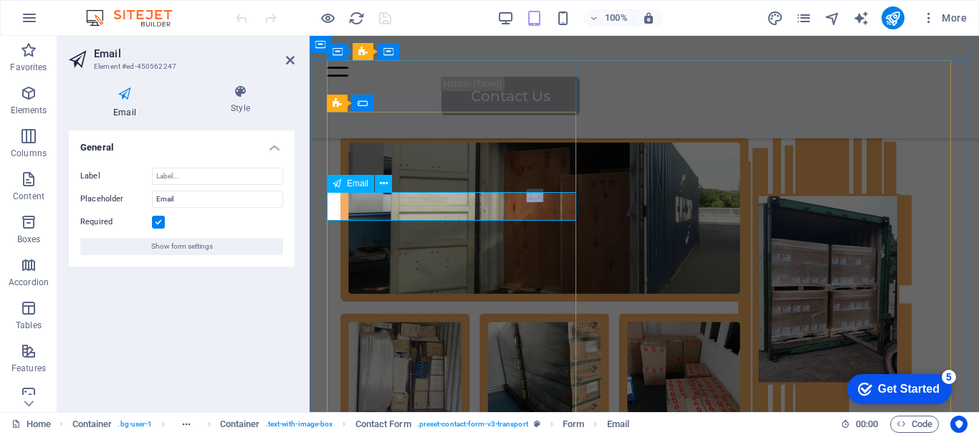
scroll to position [5836, 0]
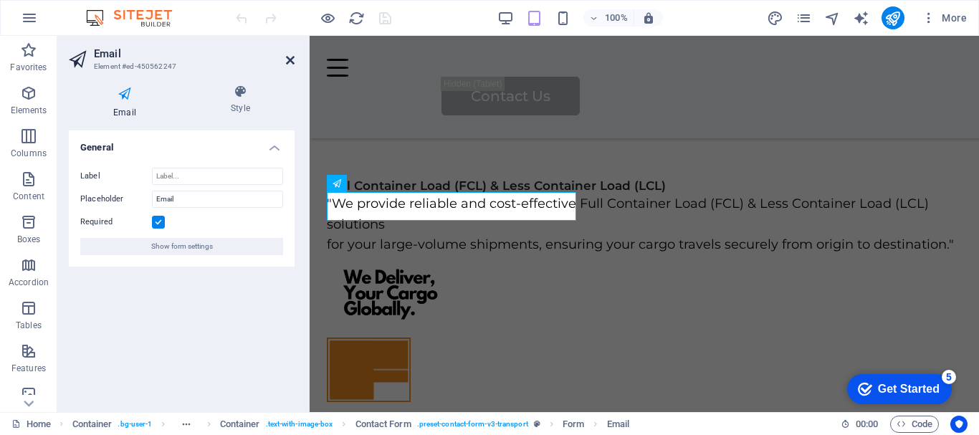
click at [290, 62] on icon at bounding box center [290, 59] width 9 height 11
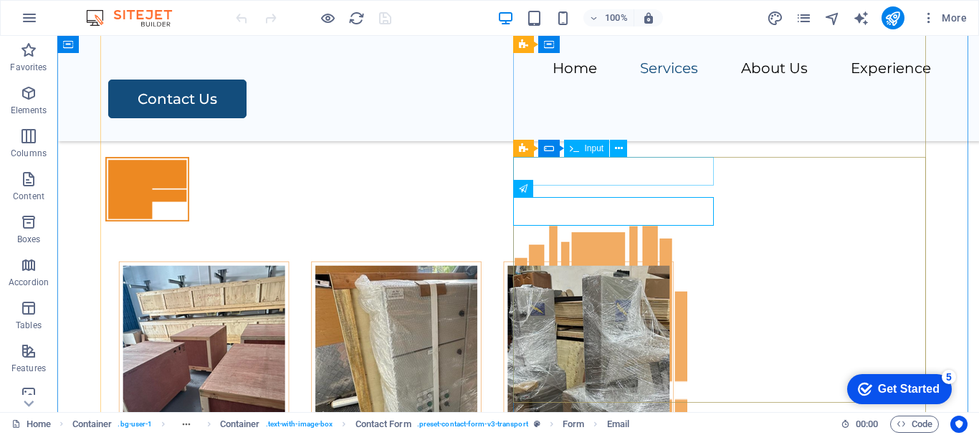
click at [585, 149] on span "Input" at bounding box center [594, 148] width 19 height 9
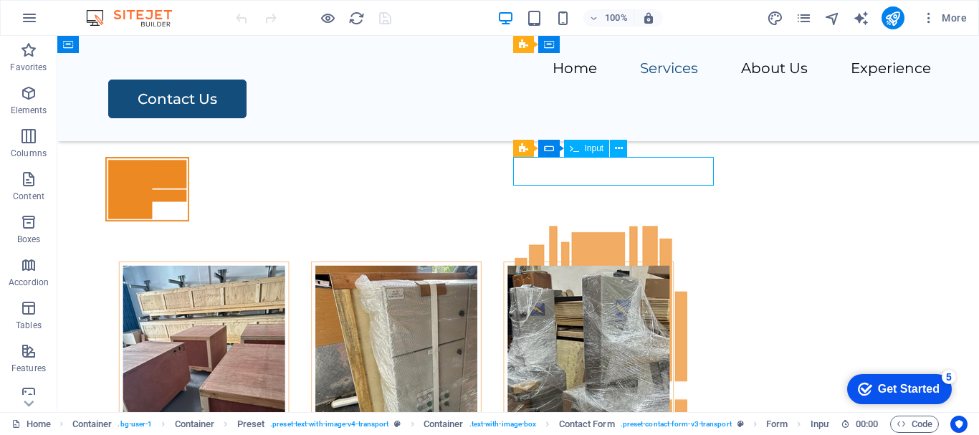
click at [585, 149] on span "Input" at bounding box center [594, 148] width 19 height 9
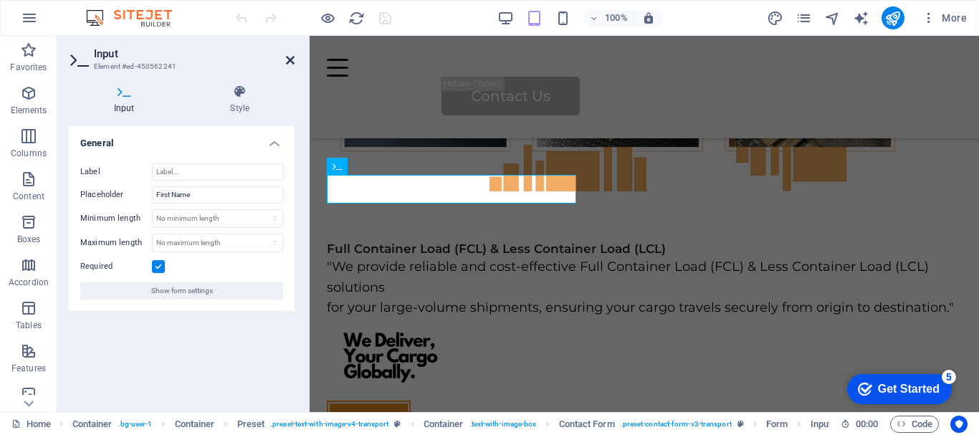
click at [286, 60] on icon at bounding box center [290, 59] width 9 height 11
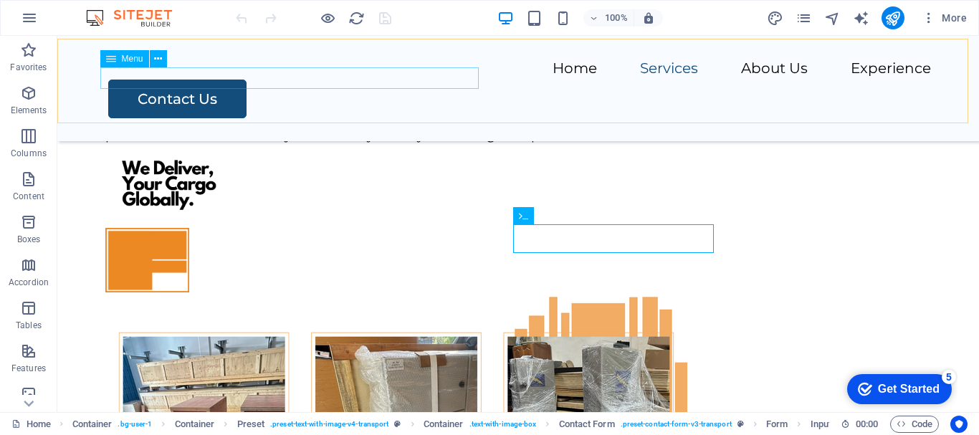
scroll to position [6083, 0]
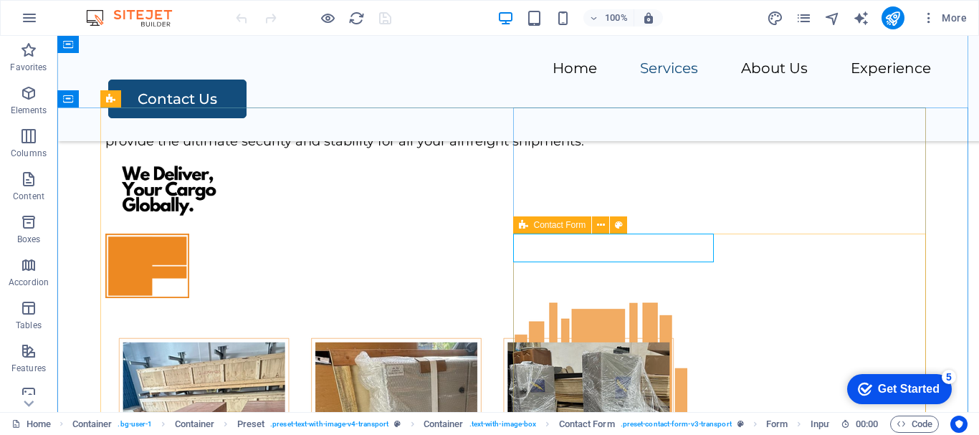
click at [541, 225] on span "Contact Form" at bounding box center [560, 225] width 52 height 9
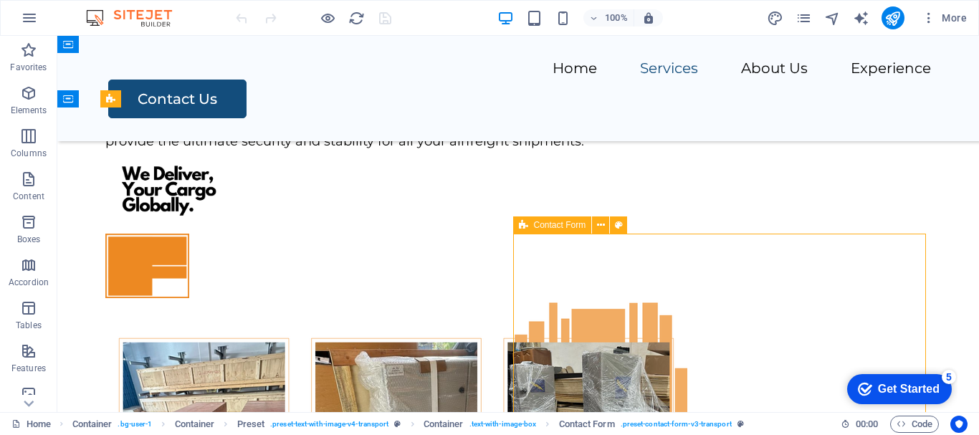
click at [541, 225] on span "Contact Form" at bounding box center [560, 225] width 52 height 9
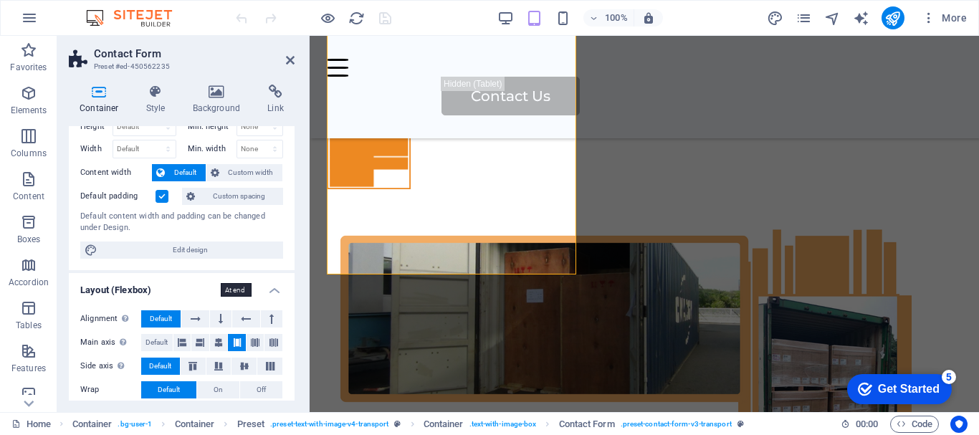
scroll to position [0, 0]
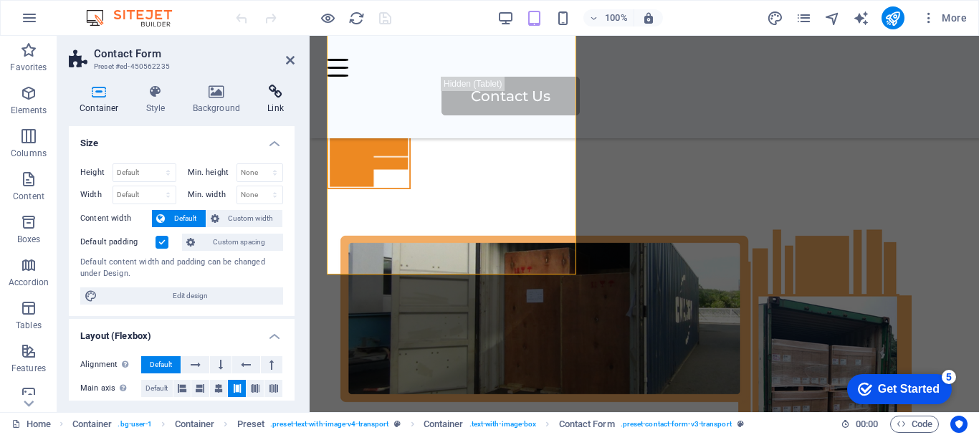
click at [277, 98] on icon at bounding box center [276, 92] width 38 height 14
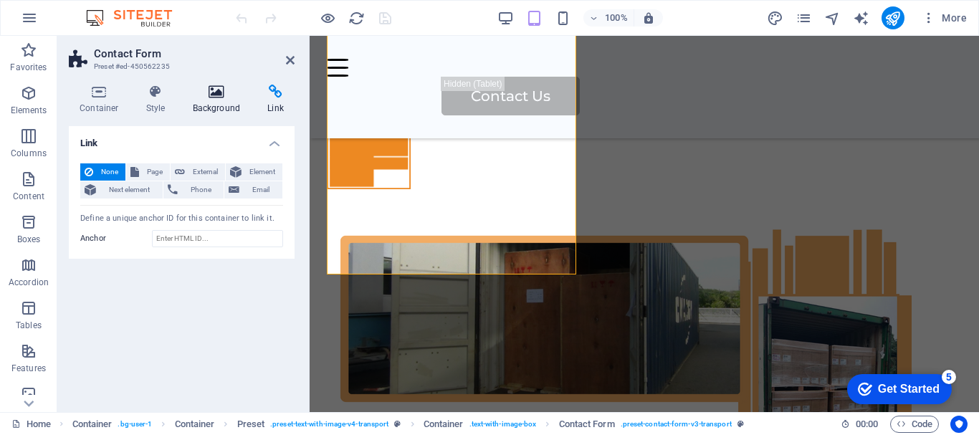
click at [214, 109] on h4 "Background" at bounding box center [219, 100] width 75 height 30
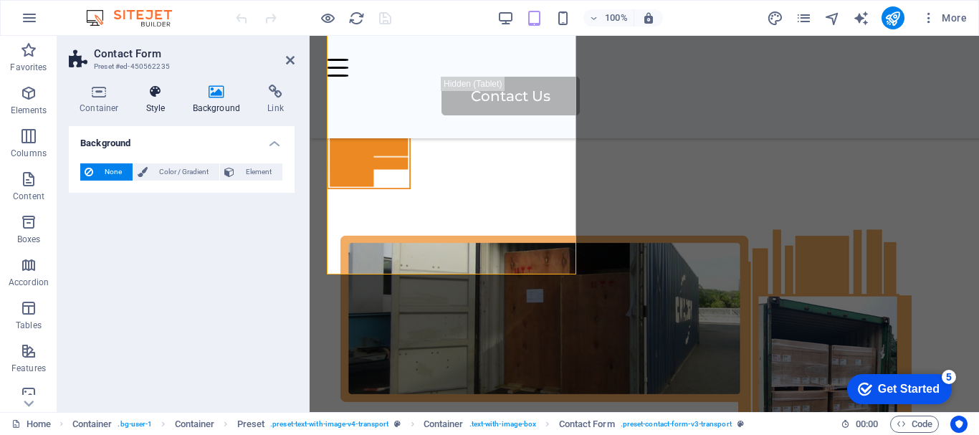
click at [153, 108] on h4 "Style" at bounding box center [158, 100] width 47 height 30
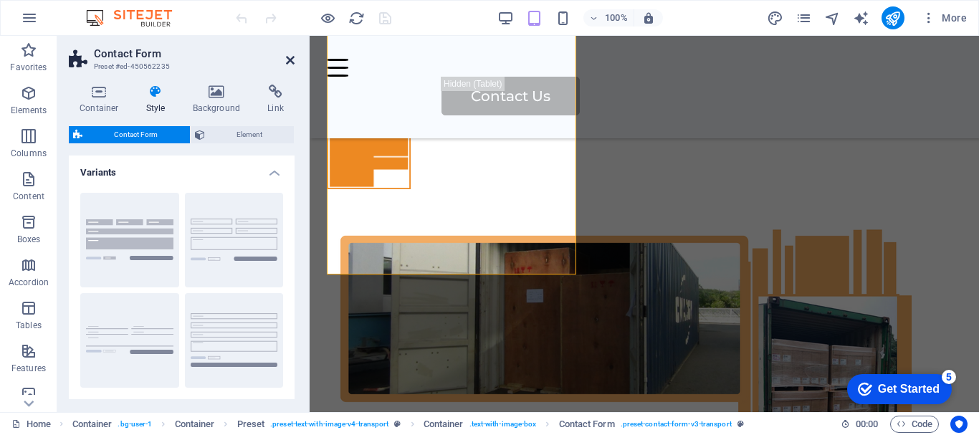
click at [290, 60] on icon at bounding box center [290, 59] width 9 height 11
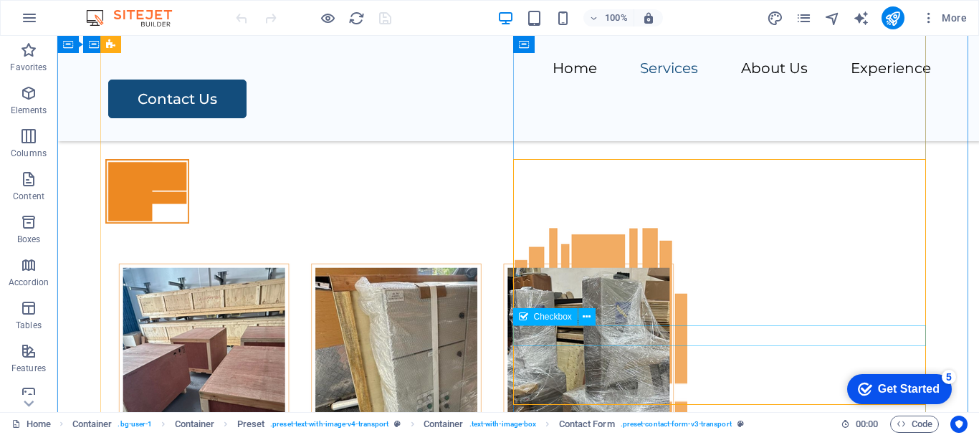
scroll to position [5943, 0]
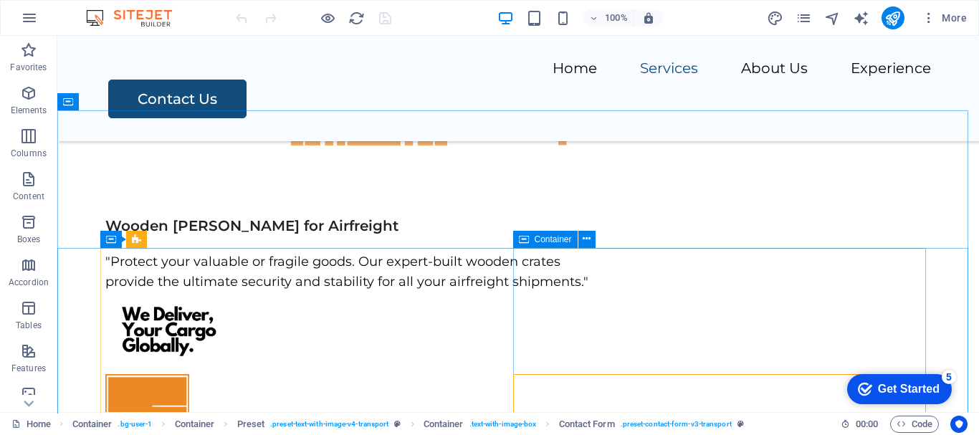
click at [554, 239] on span "Container" at bounding box center [553, 239] width 37 height 9
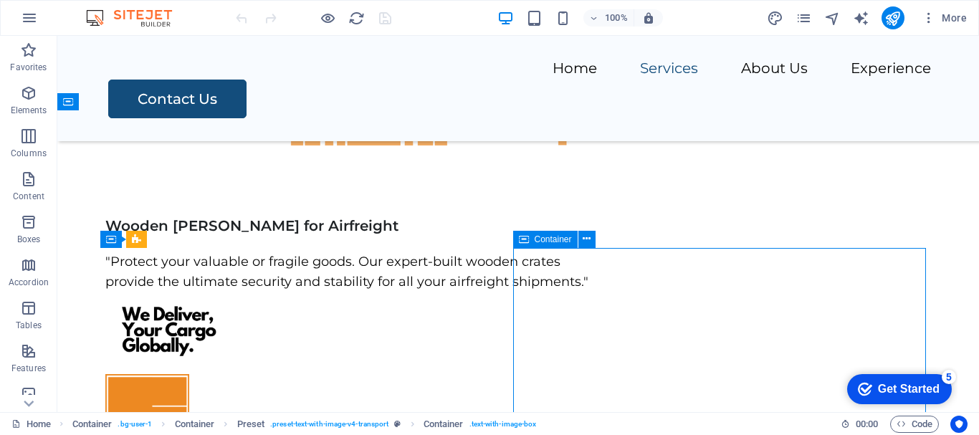
click at [554, 239] on span "Container" at bounding box center [553, 239] width 37 height 9
select select "%"
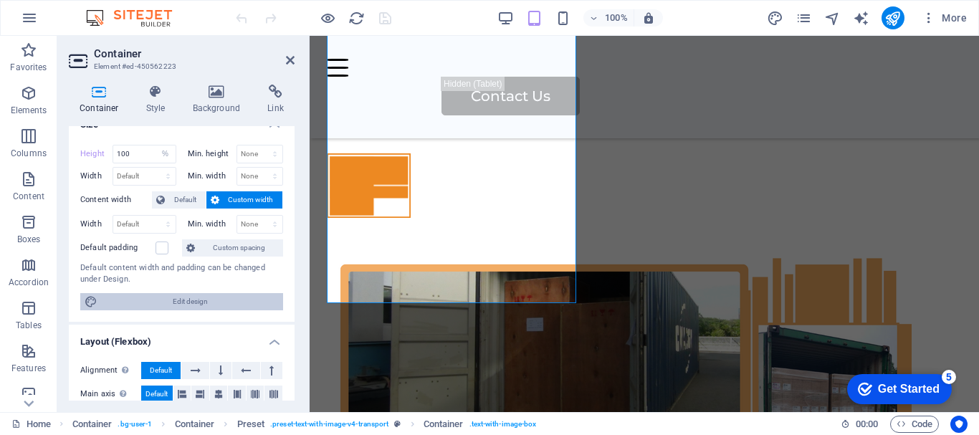
scroll to position [0, 0]
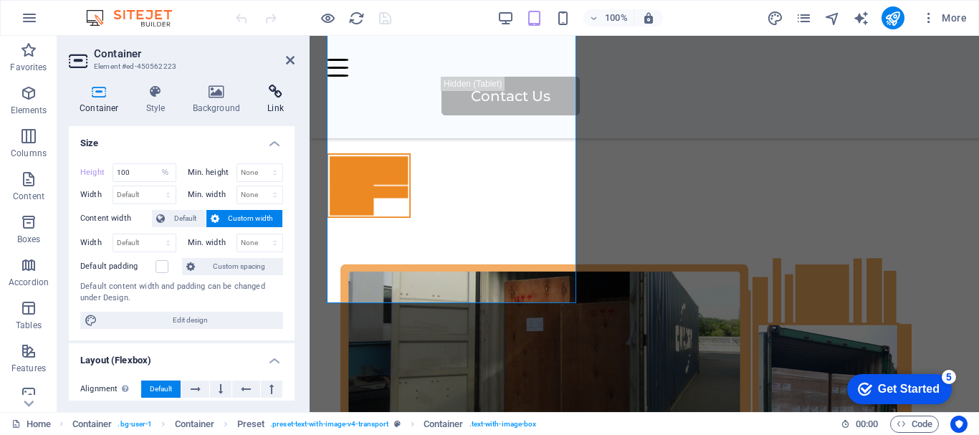
click at [279, 95] on icon at bounding box center [276, 92] width 38 height 14
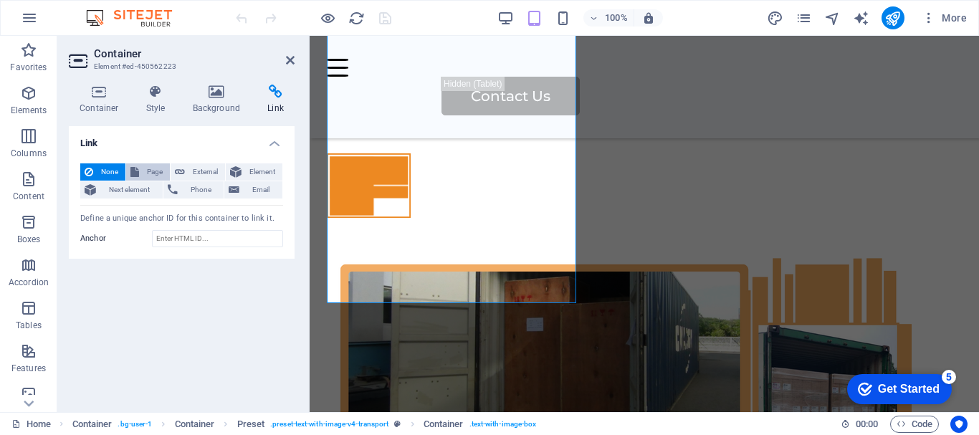
click at [148, 173] on span "Page" at bounding box center [154, 171] width 22 height 17
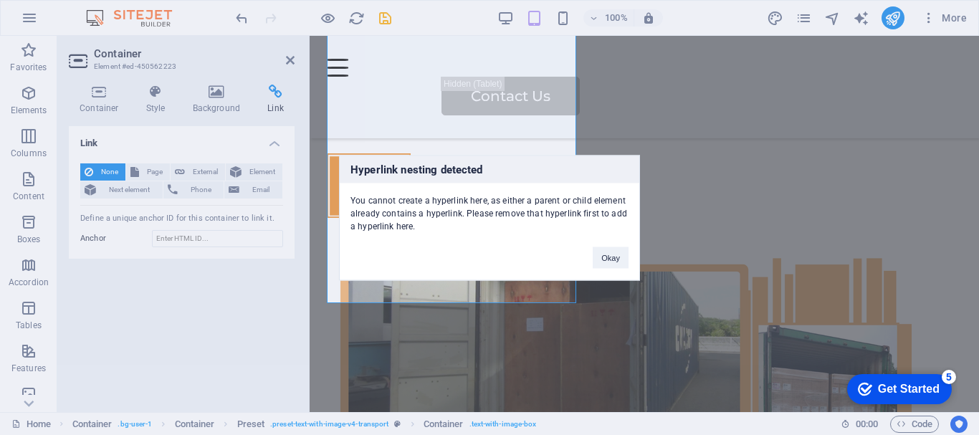
click at [203, 171] on div "Hyperlink nesting detected You cannot create a hyperlink here, as either a pare…" at bounding box center [489, 217] width 979 height 435
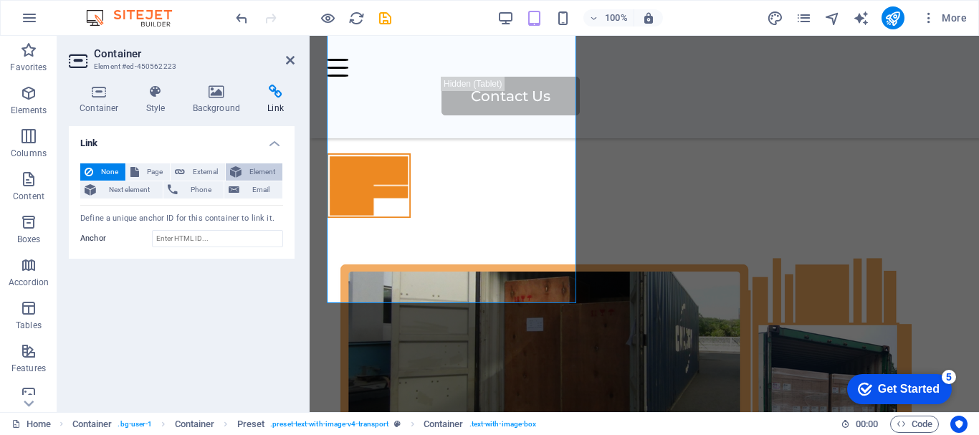
click at [257, 173] on span "Element" at bounding box center [262, 171] width 32 height 17
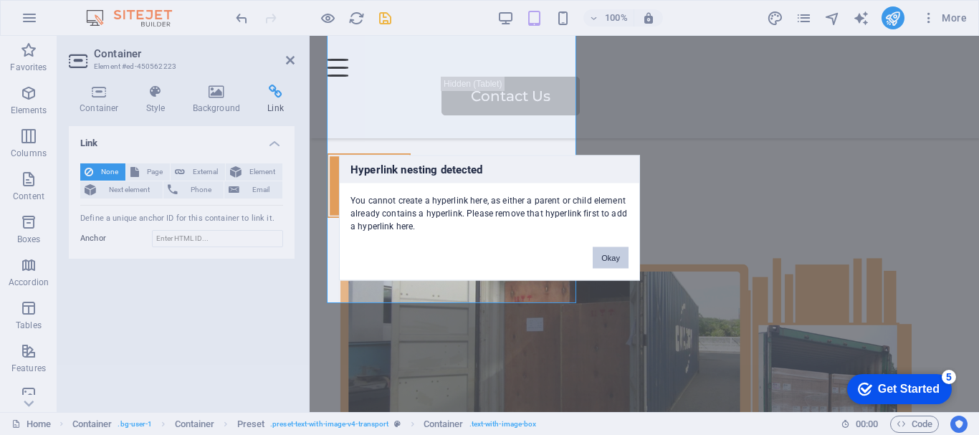
click at [606, 249] on button "Okay" at bounding box center [611, 258] width 36 height 22
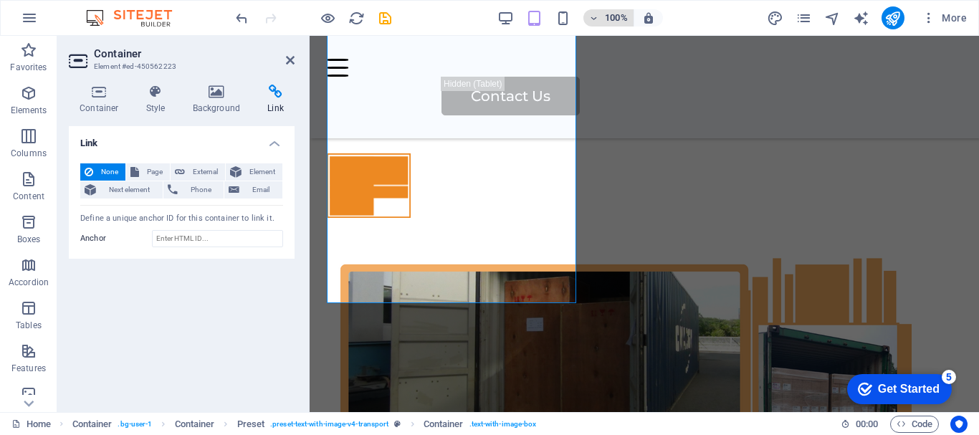
click at [592, 23] on span "100%" at bounding box center [608, 17] width 39 height 17
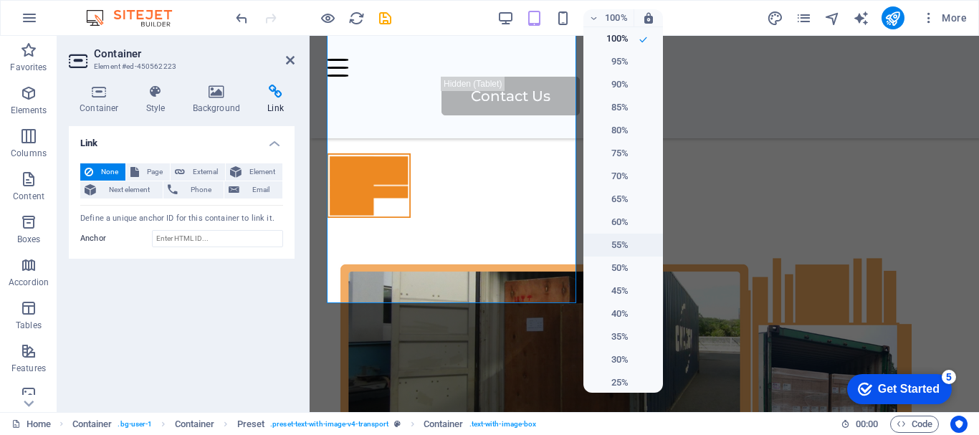
click at [612, 249] on h6 "55%" at bounding box center [610, 245] width 37 height 17
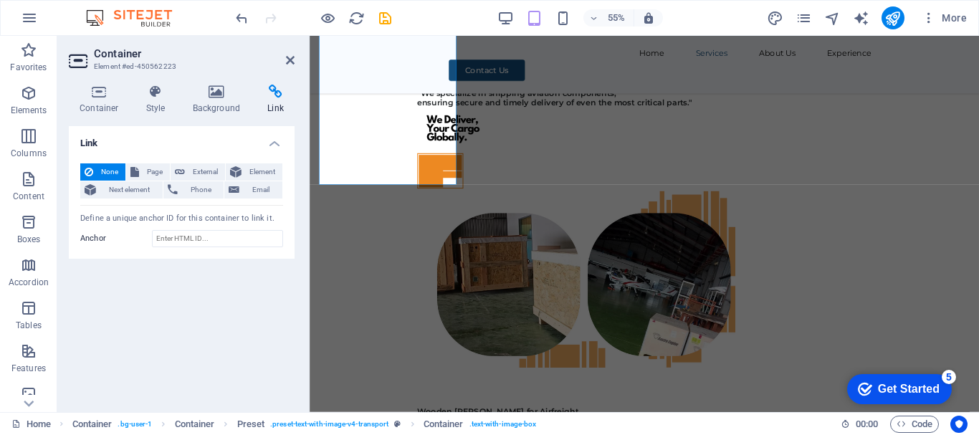
scroll to position [6017, 0]
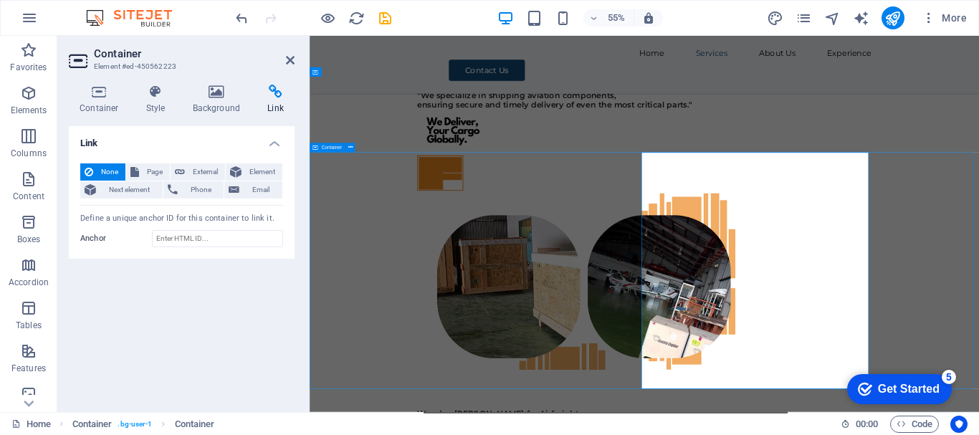
scroll to position [6131, 0]
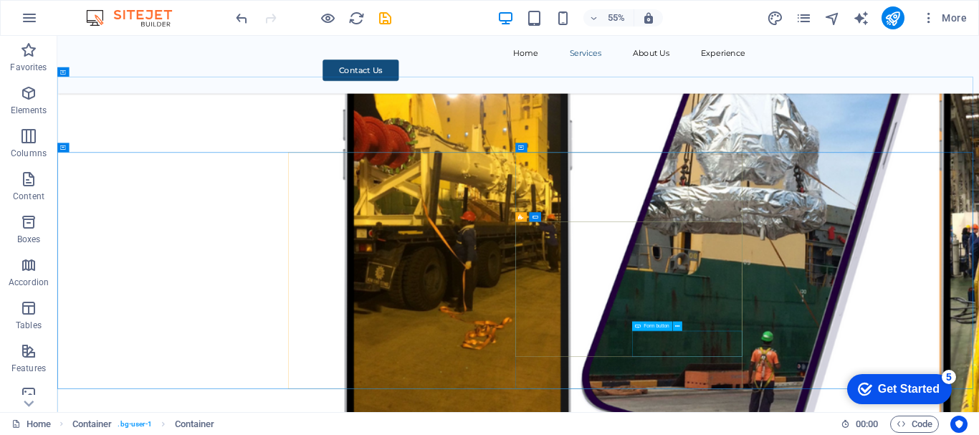
click at [648, 325] on span "Form button" at bounding box center [657, 326] width 26 height 5
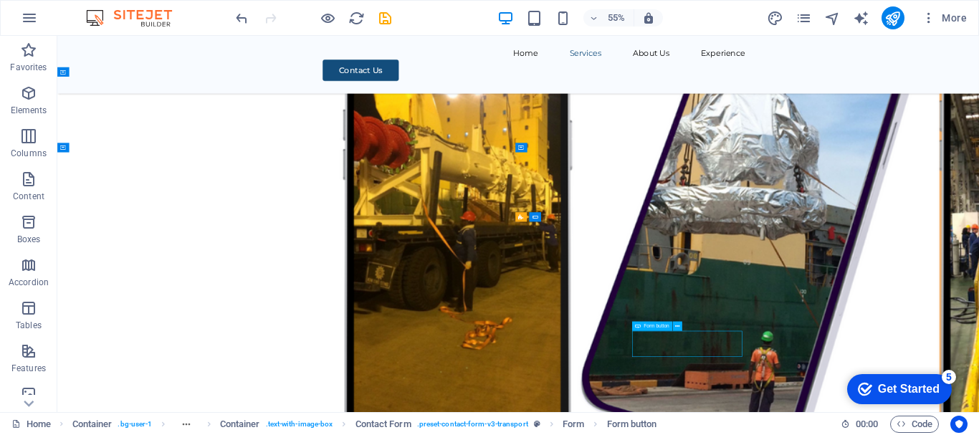
click at [648, 325] on span "Form button" at bounding box center [657, 326] width 26 height 5
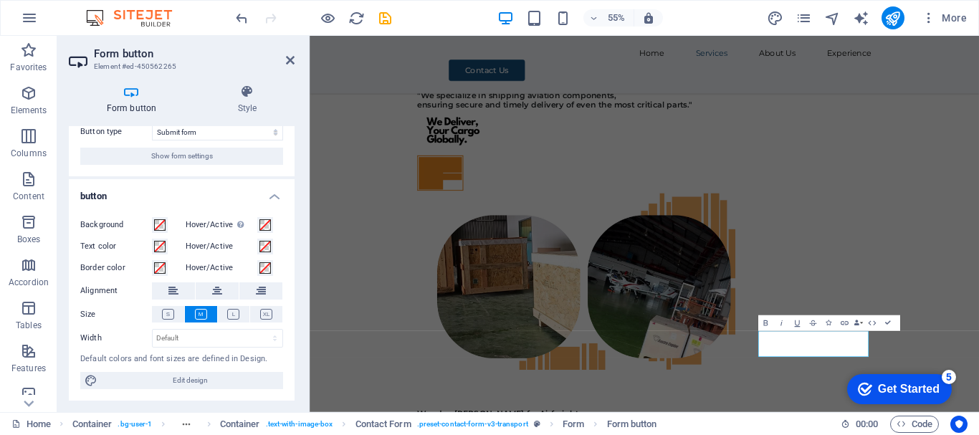
scroll to position [0, 0]
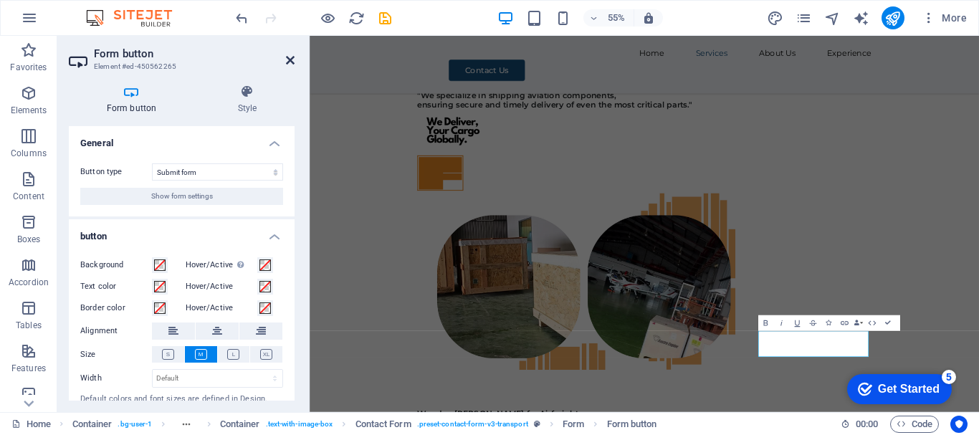
click at [288, 61] on icon at bounding box center [290, 59] width 9 height 11
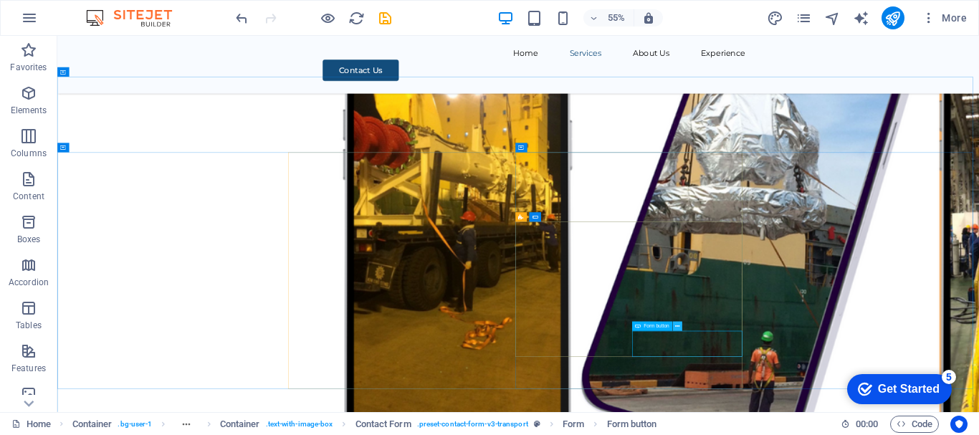
click at [679, 326] on icon at bounding box center [677, 327] width 4 height 9
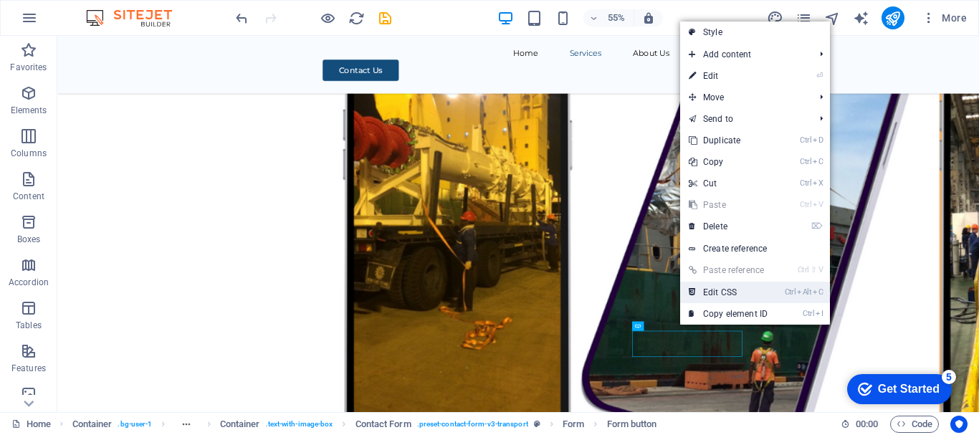
click at [708, 290] on link "Ctrl Alt C Edit CSS" at bounding box center [728, 293] width 96 height 22
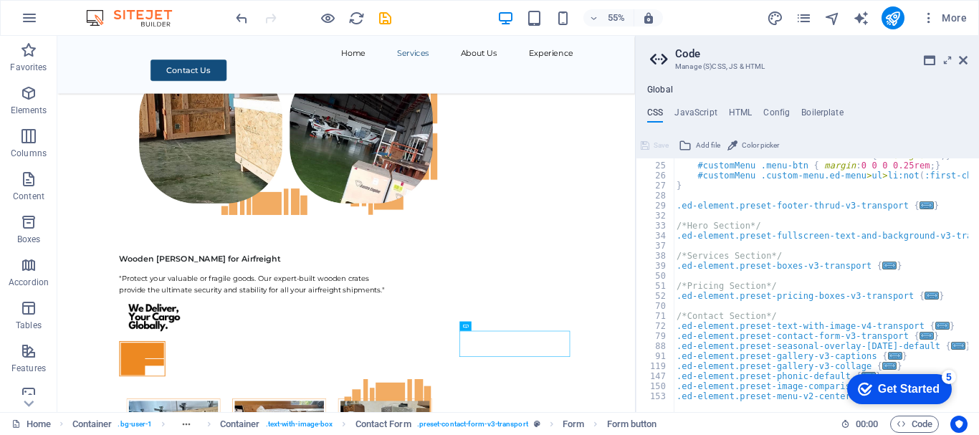
scroll to position [0, 0]
click at [700, 108] on h4 "JavaScript" at bounding box center [696, 116] width 42 height 16
type textarea "/* JS for preset "Menu V2" */"
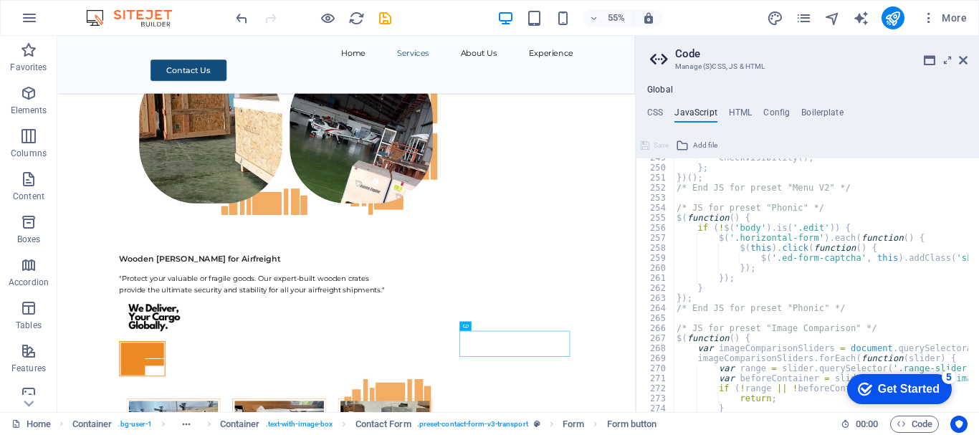
scroll to position [2597, 0]
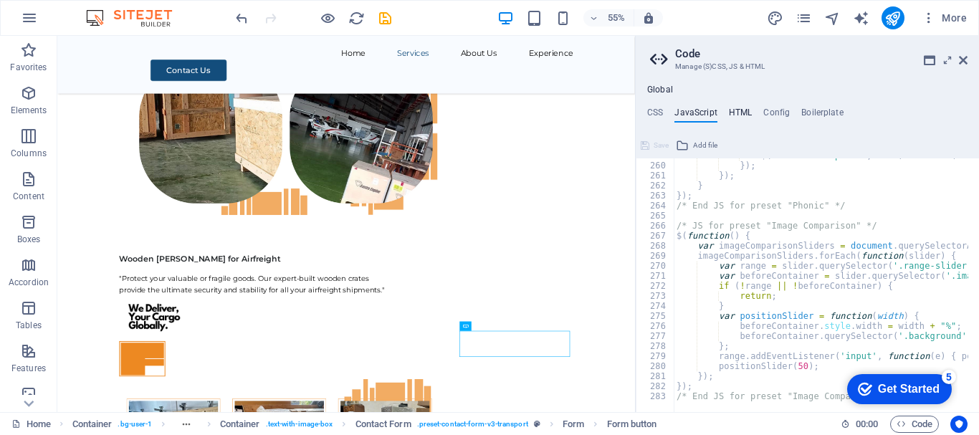
click at [741, 112] on h4 "HTML" at bounding box center [741, 116] width 24 height 16
type textarea "{{content}}"
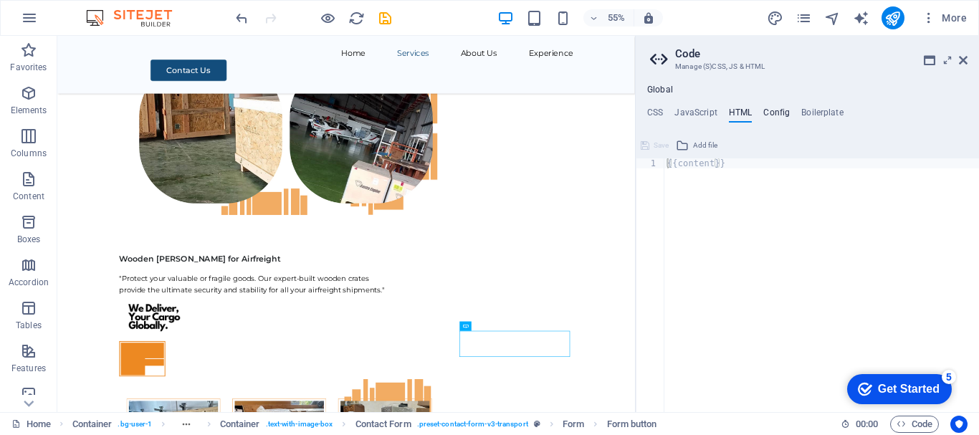
click at [779, 108] on h4 "Config" at bounding box center [776, 116] width 27 height 16
type textarea "$color-background: #ffffff;"
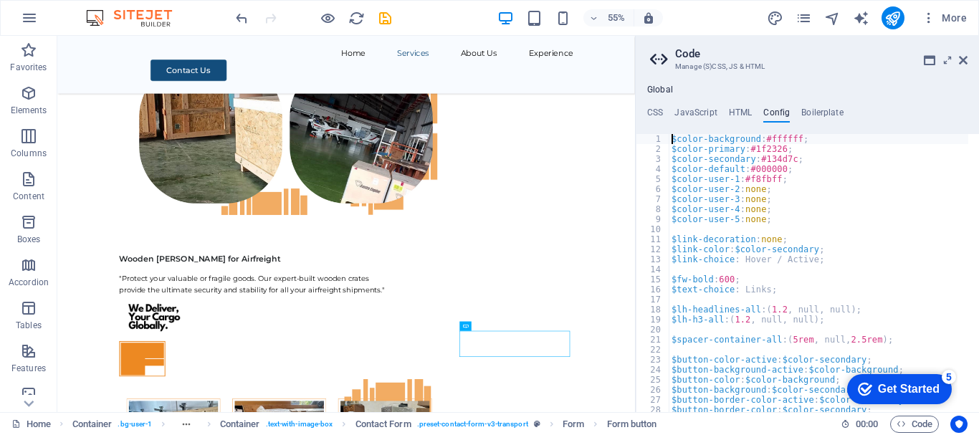
scroll to position [0, 0]
click at [651, 114] on h4 "CSS" at bounding box center [655, 116] width 16 height 16
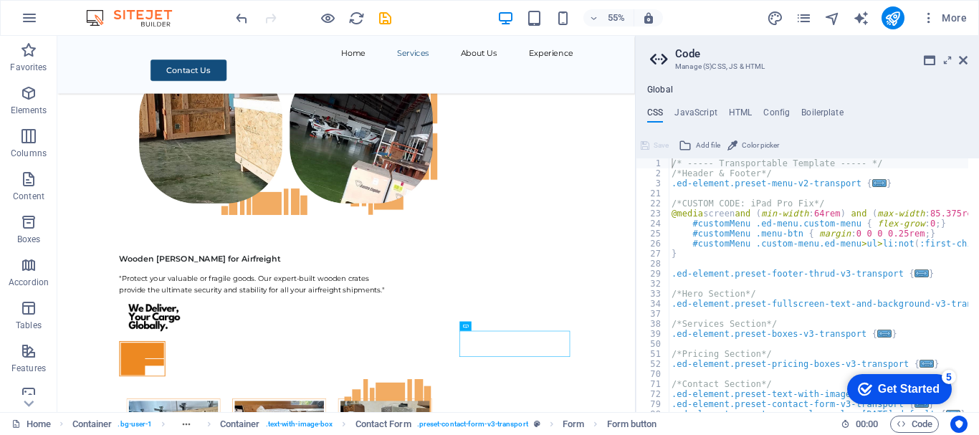
click at [963, 54] on h2 "Code" at bounding box center [821, 53] width 292 height 13
click at [961, 60] on icon at bounding box center [963, 59] width 9 height 11
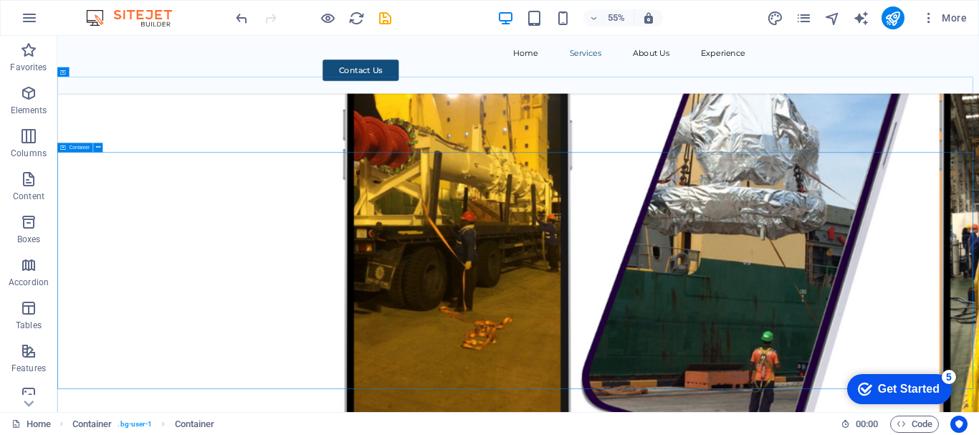
click at [76, 148] on span "Container" at bounding box center [80, 148] width 21 height 5
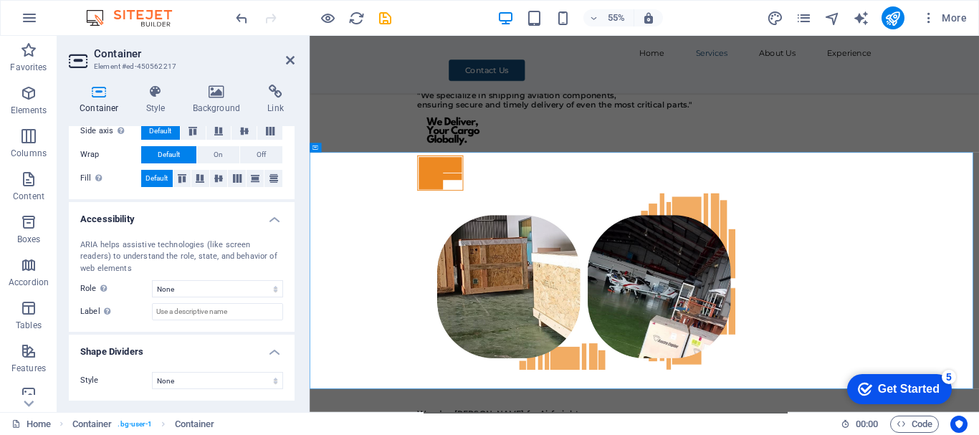
scroll to position [0, 0]
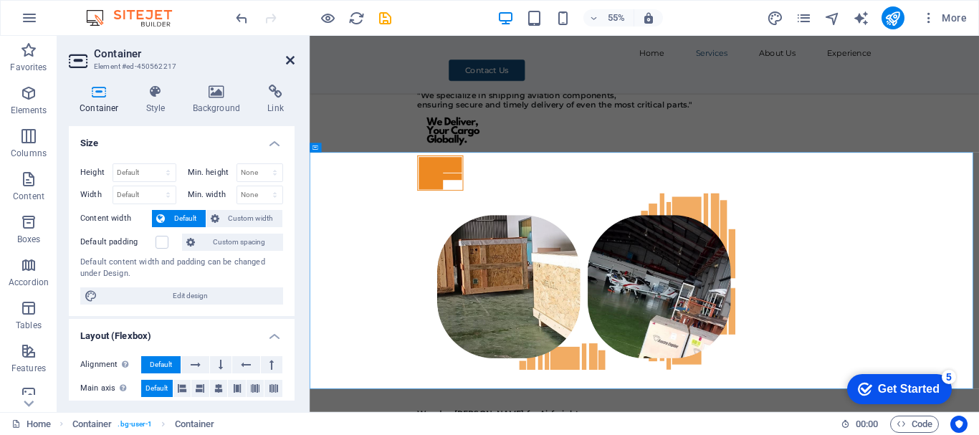
drag, startPoint x: 292, startPoint y: 57, endPoint x: 515, endPoint y: 96, distance: 225.7
click at [292, 57] on icon at bounding box center [290, 59] width 9 height 11
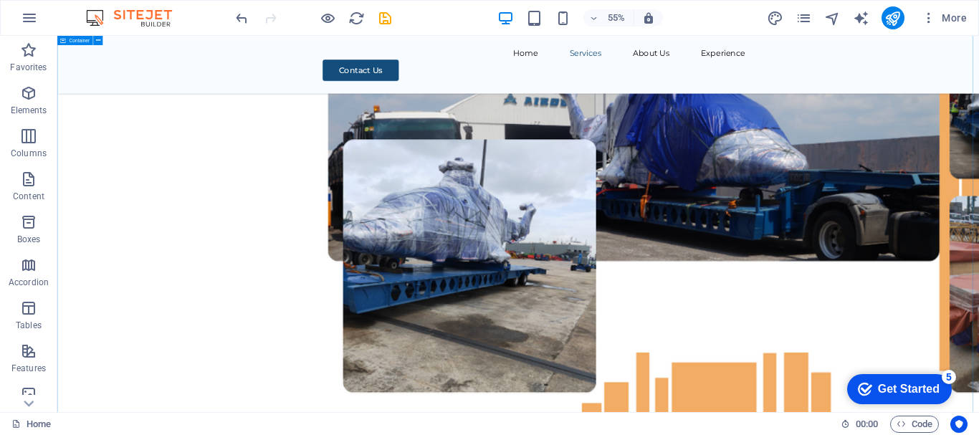
scroll to position [3551, 0]
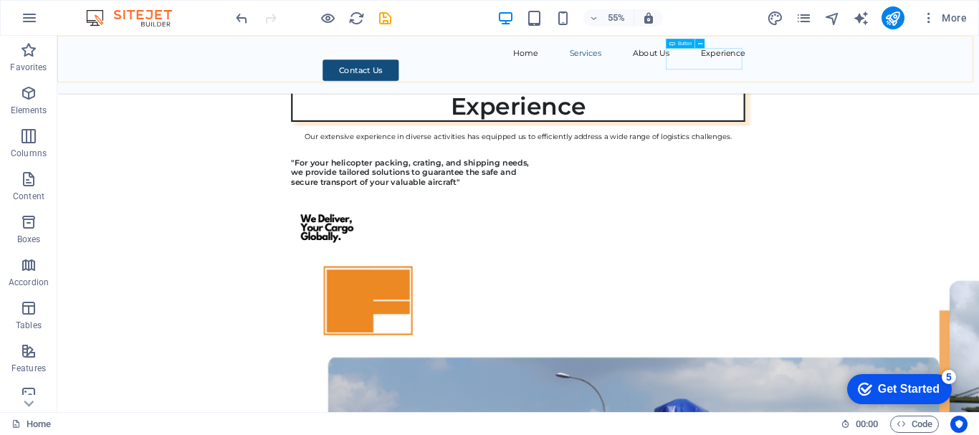
click at [979, 80] on div "Contact Us" at bounding box center [924, 99] width 768 height 39
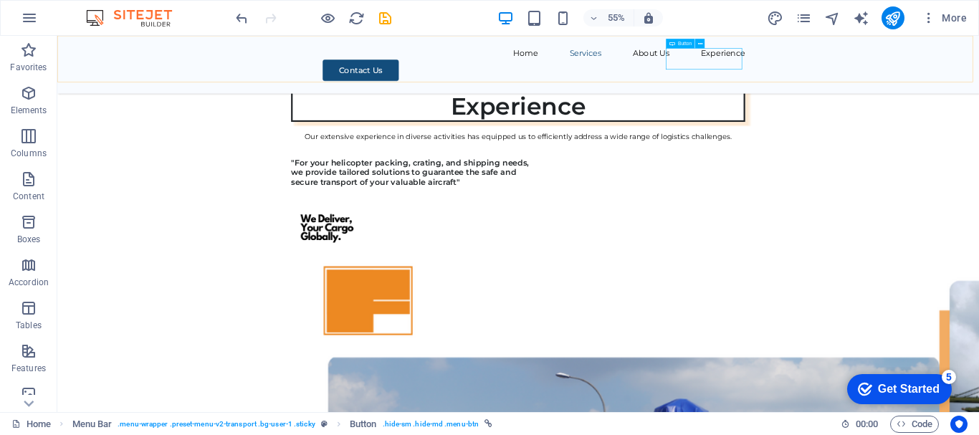
click at [685, 43] on span "Button" at bounding box center [685, 44] width 14 height 5
drag, startPoint x: 685, startPoint y: 43, endPoint x: 684, endPoint y: 130, distance: 86.7
click at [685, 43] on span "Button" at bounding box center [685, 44] width 14 height 5
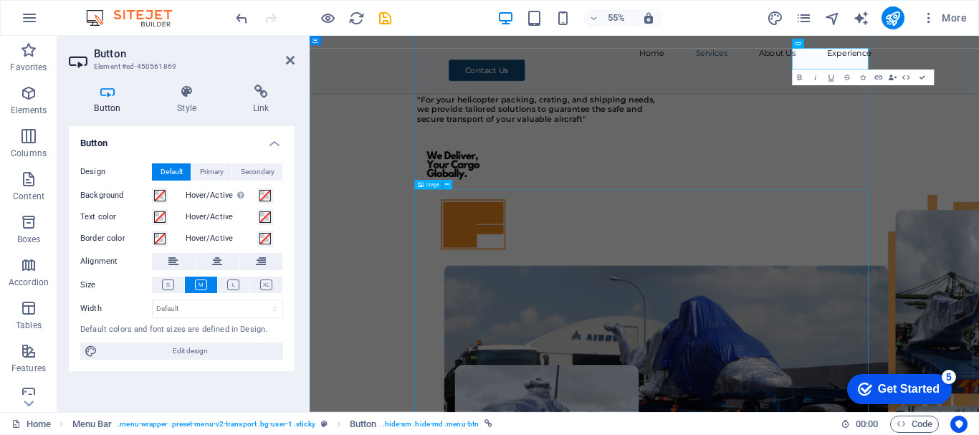
scroll to position [3436, 0]
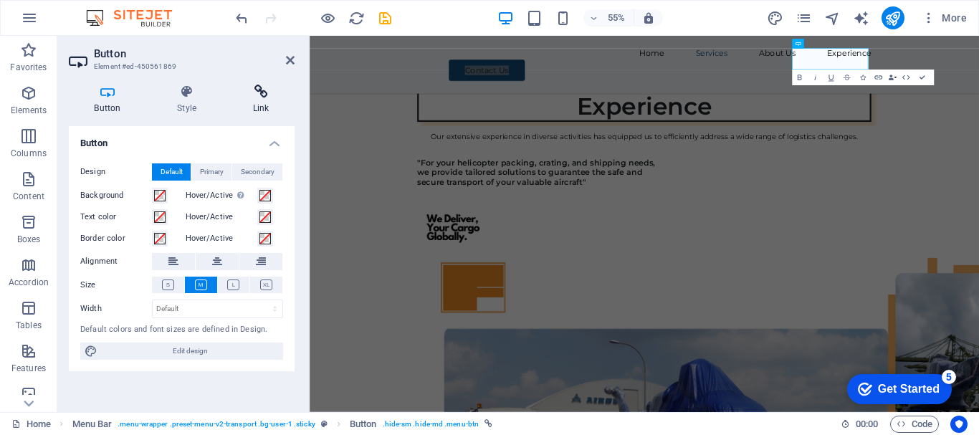
click at [260, 95] on icon at bounding box center [260, 92] width 67 height 14
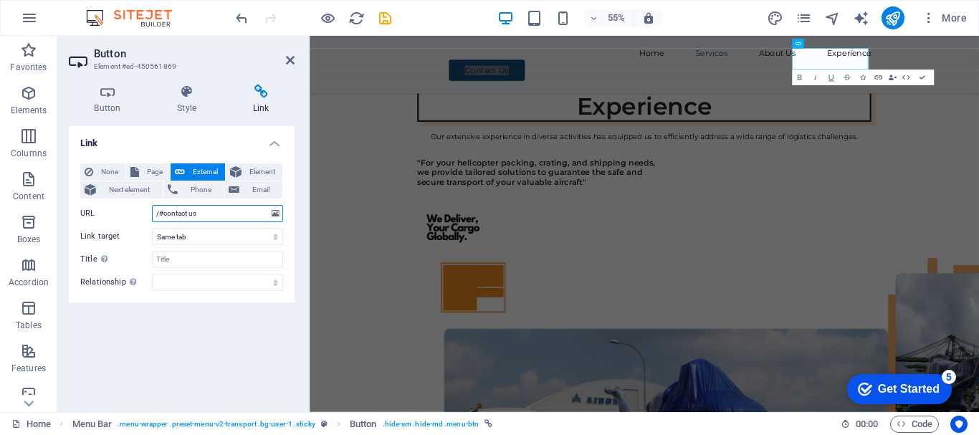
click at [206, 209] on input "/#contact us" at bounding box center [217, 213] width 131 height 17
click at [206, 210] on input "/#contact us" at bounding box center [217, 213] width 131 height 17
type input "/#ContactUs"
click at [290, 62] on icon at bounding box center [290, 59] width 9 height 11
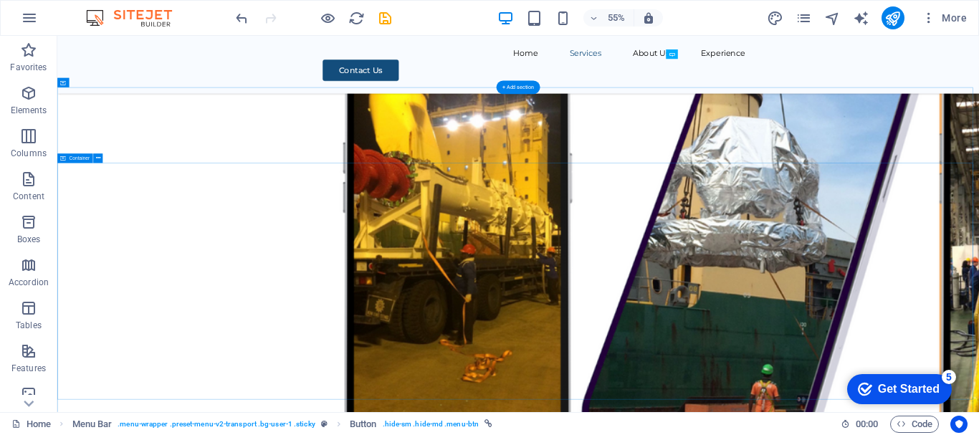
scroll to position [6060, 0]
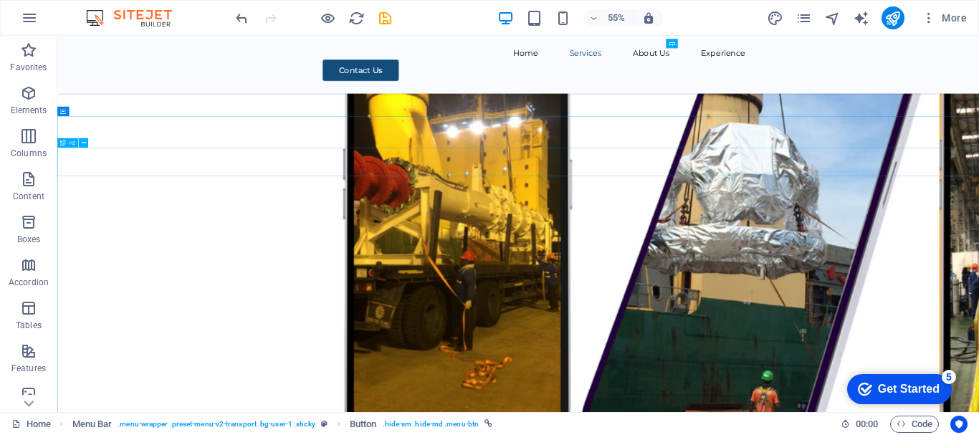
click at [67, 145] on div "H2" at bounding box center [67, 142] width 21 height 9
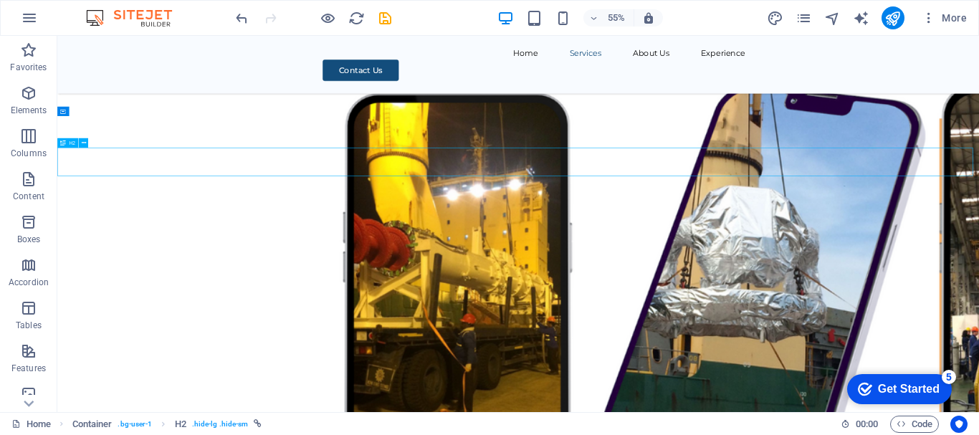
select select
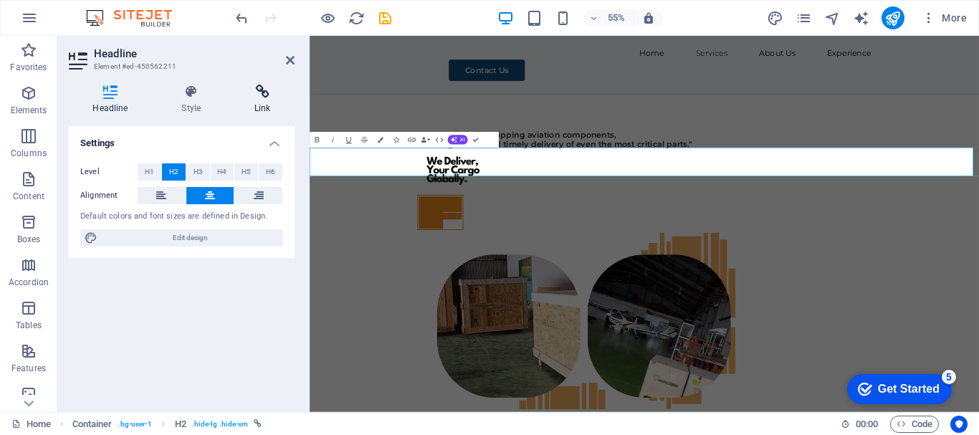
click at [266, 98] on icon at bounding box center [263, 92] width 64 height 14
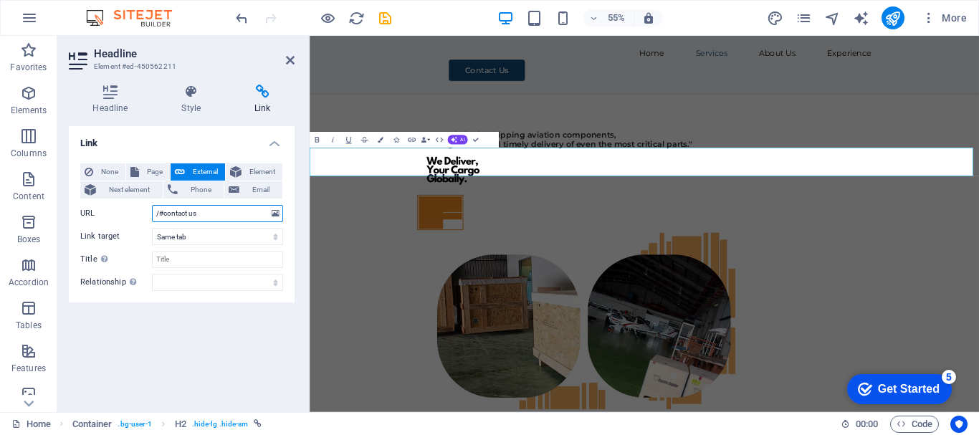
click at [208, 216] on input "/#contact us" at bounding box center [217, 213] width 131 height 17
type input "/#Contact Us"
click at [291, 62] on icon at bounding box center [290, 59] width 9 height 11
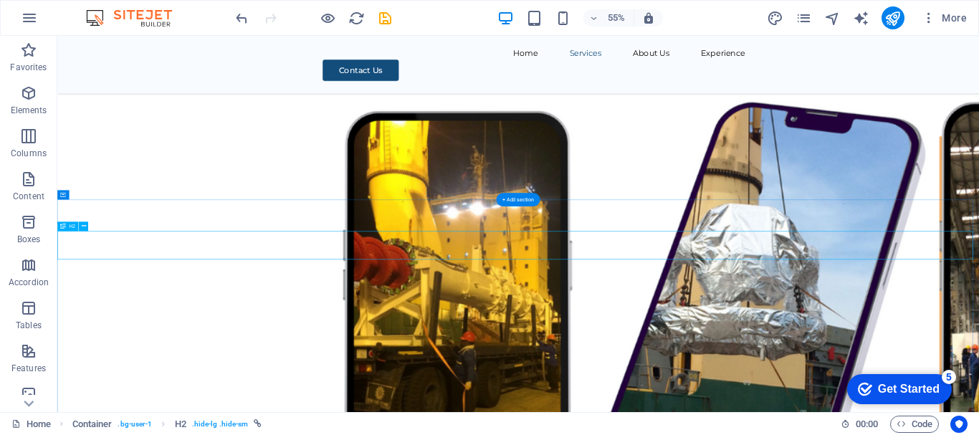
scroll to position [5988, 0]
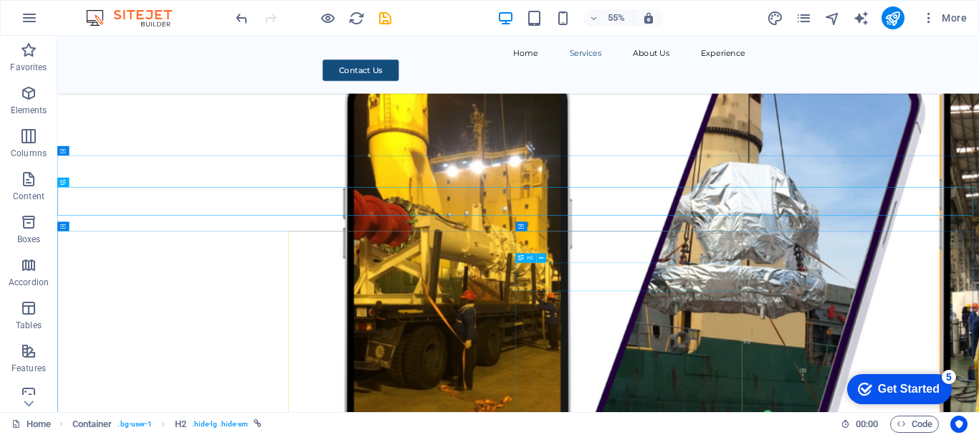
click at [529, 258] on span "H2" at bounding box center [530, 258] width 6 height 5
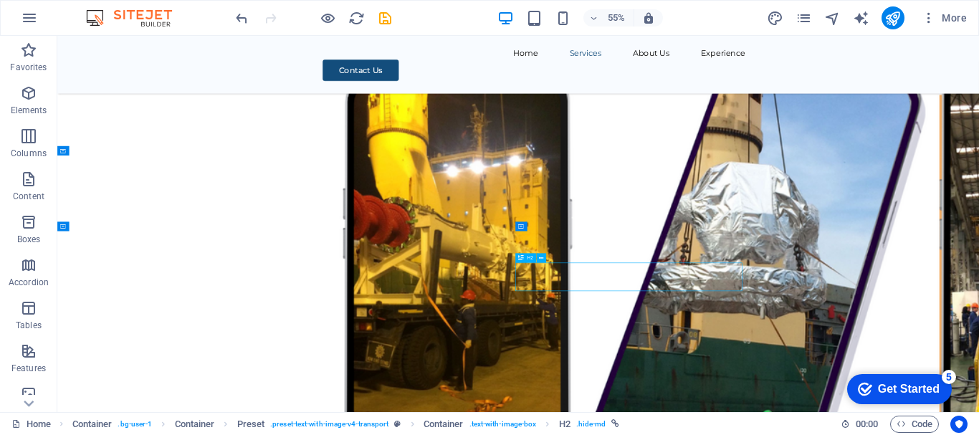
click at [529, 258] on span "H2" at bounding box center [530, 258] width 6 height 5
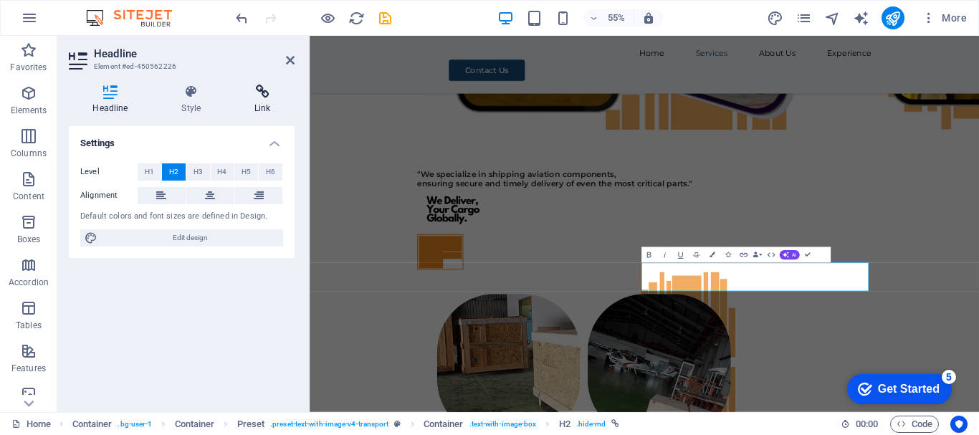
click at [263, 98] on icon at bounding box center [263, 92] width 64 height 14
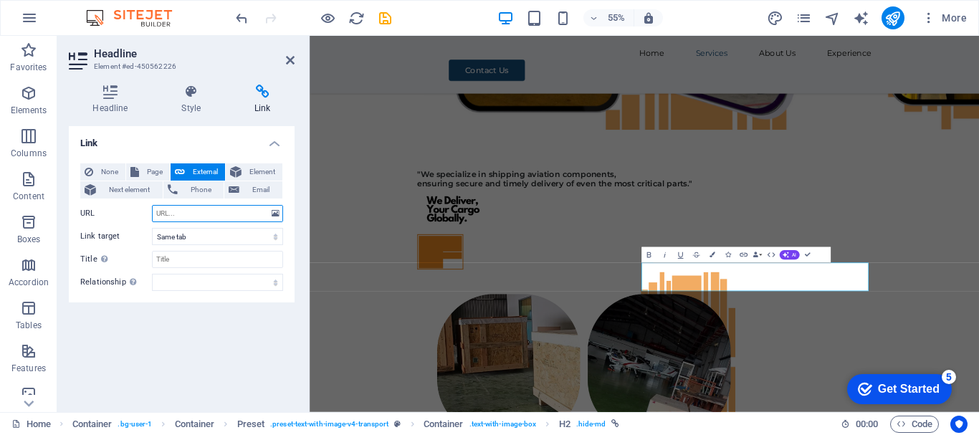
click at [220, 219] on input "URL" at bounding box center [217, 213] width 131 height 17
type input "/#Contact Us"
click at [291, 65] on icon at bounding box center [290, 59] width 9 height 11
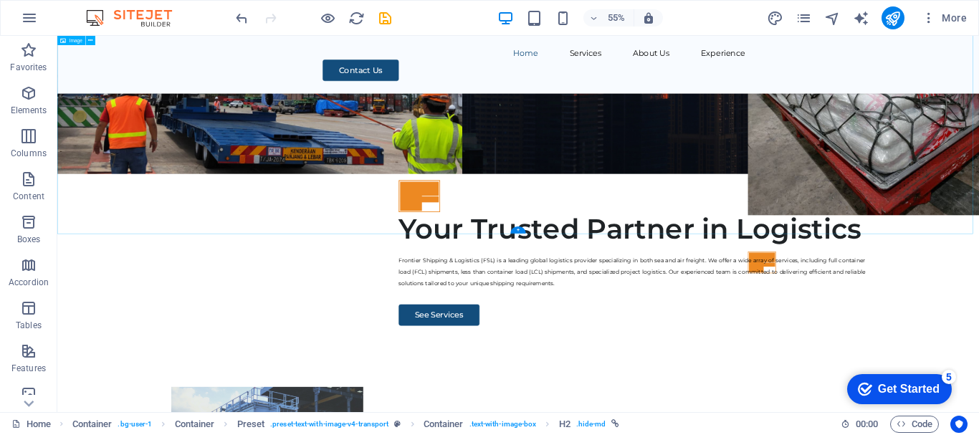
scroll to position [0, 0]
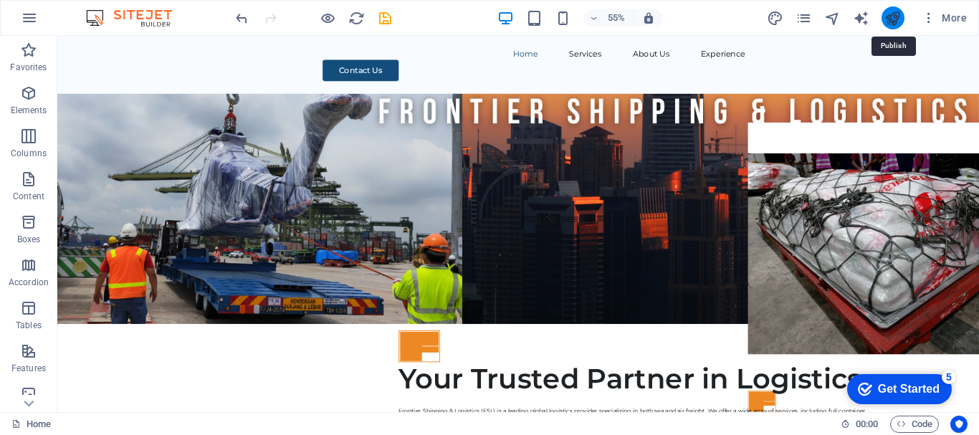
click at [895, 16] on icon "publish" at bounding box center [893, 18] width 16 height 16
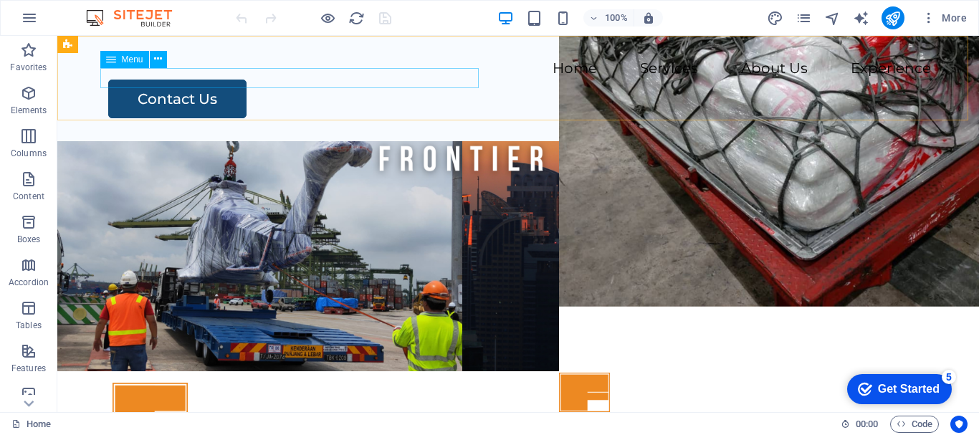
click at [130, 63] on span "Menu" at bounding box center [133, 59] width 22 height 9
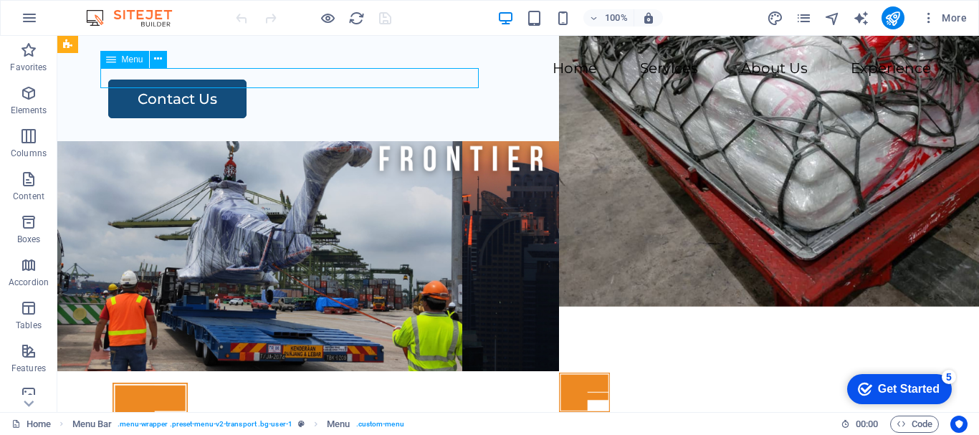
click at [130, 63] on span "Menu" at bounding box center [133, 59] width 22 height 9
select select
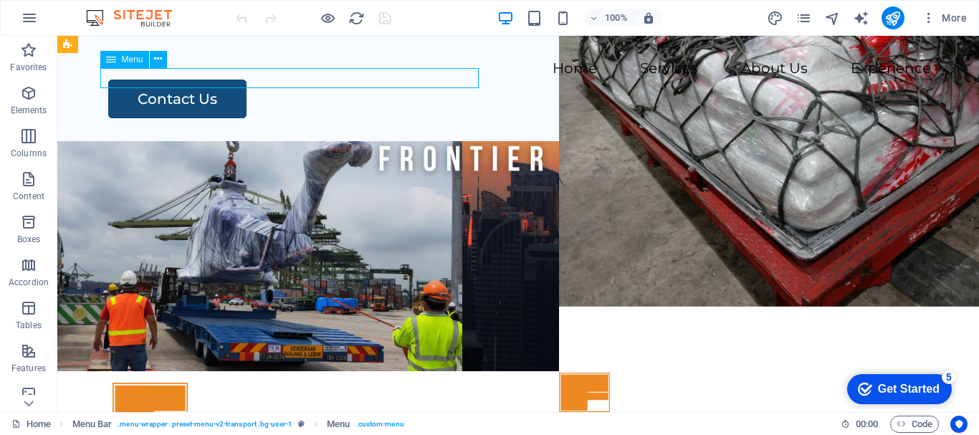
select select
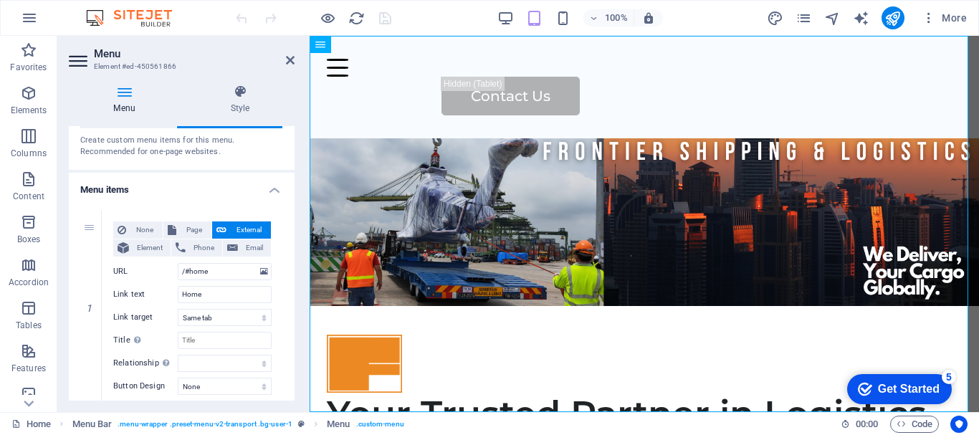
scroll to position [72, 0]
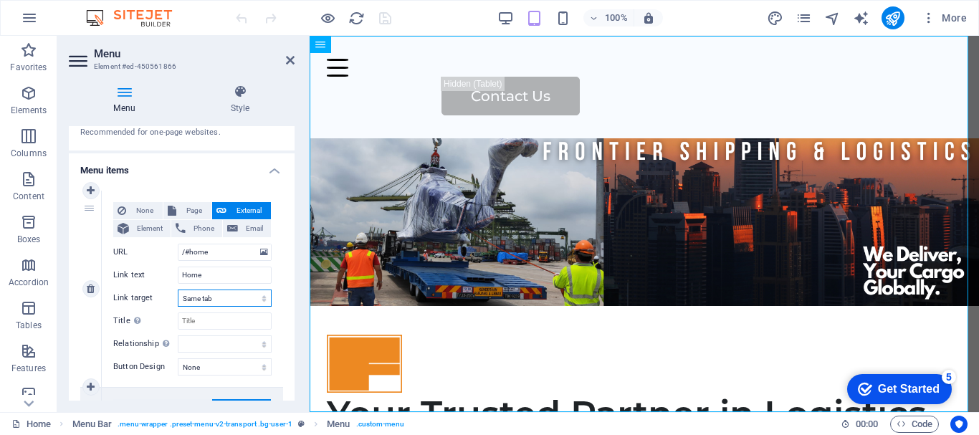
click at [259, 299] on select "New tab Same tab Overlay" at bounding box center [225, 298] width 94 height 17
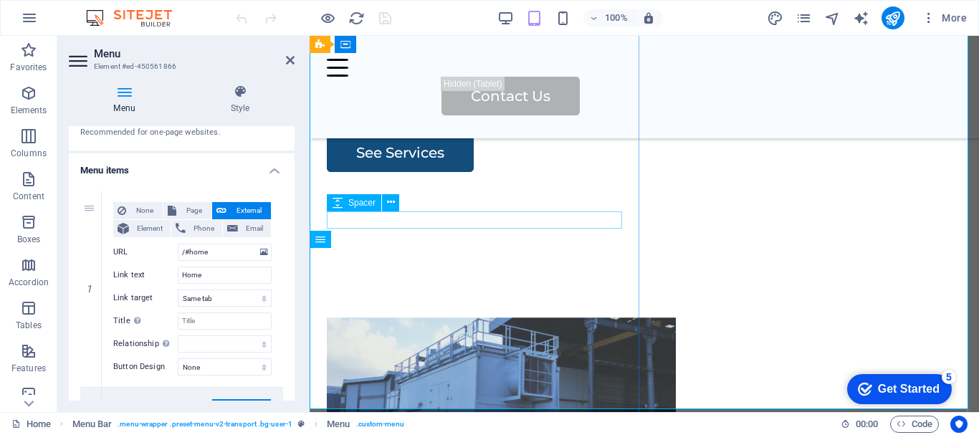
scroll to position [215, 0]
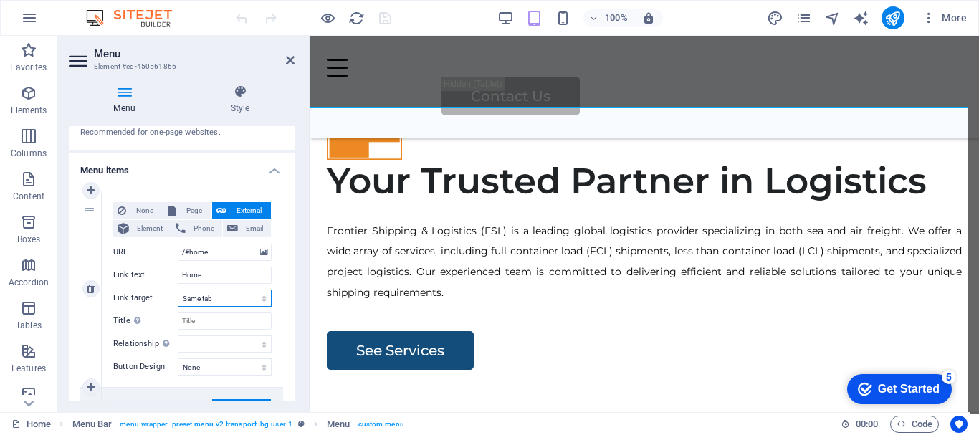
click at [236, 303] on select "New tab Same tab Overlay" at bounding box center [225, 298] width 94 height 17
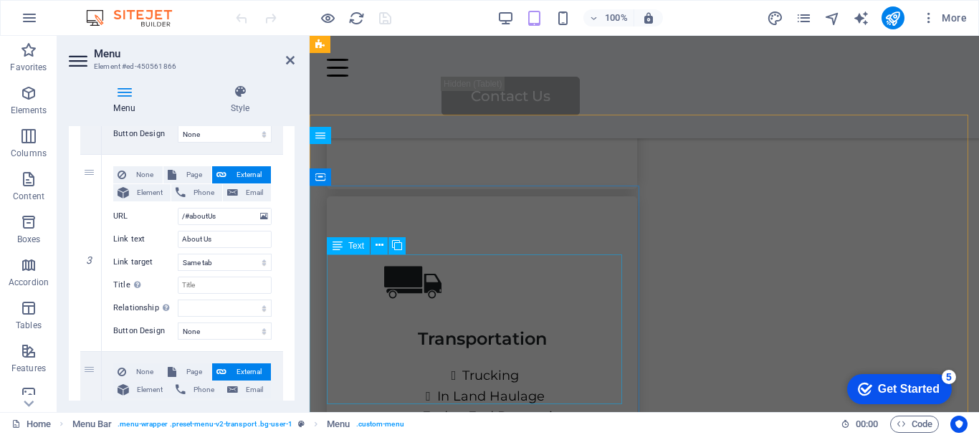
scroll to position [1649, 0]
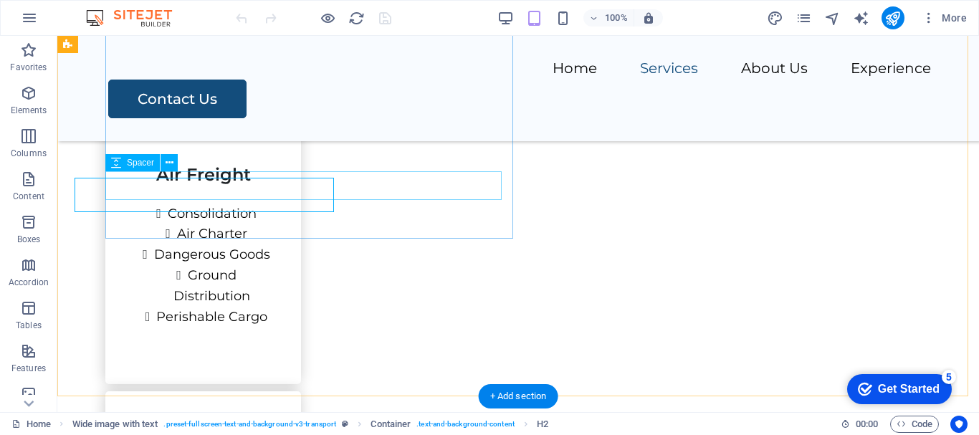
scroll to position [1709, 0]
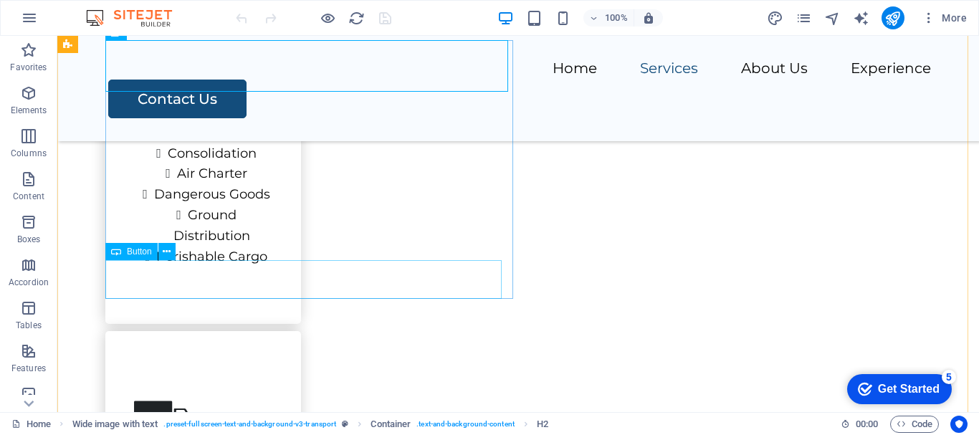
click at [138, 256] on span "Button" at bounding box center [139, 251] width 25 height 9
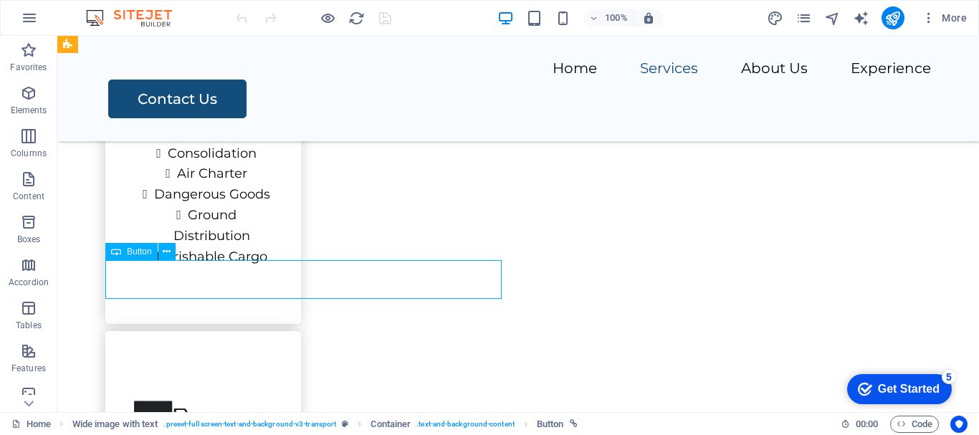
click at [138, 249] on span "Button" at bounding box center [139, 251] width 25 height 9
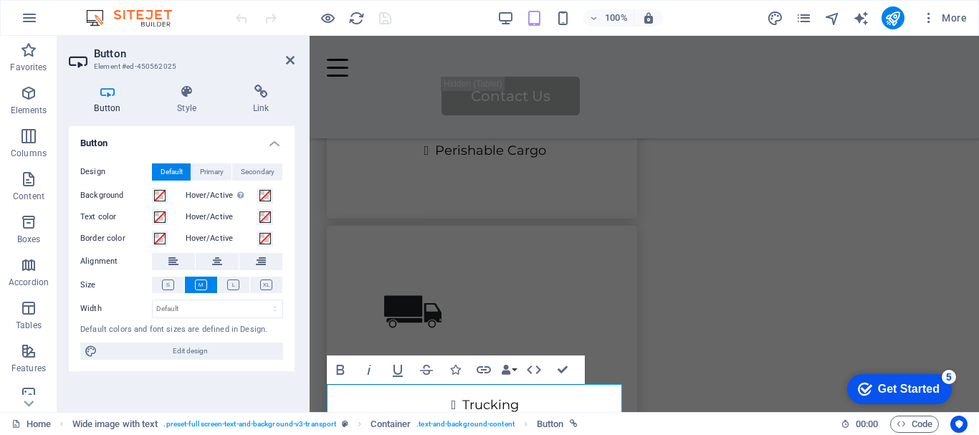
scroll to position [1733, 0]
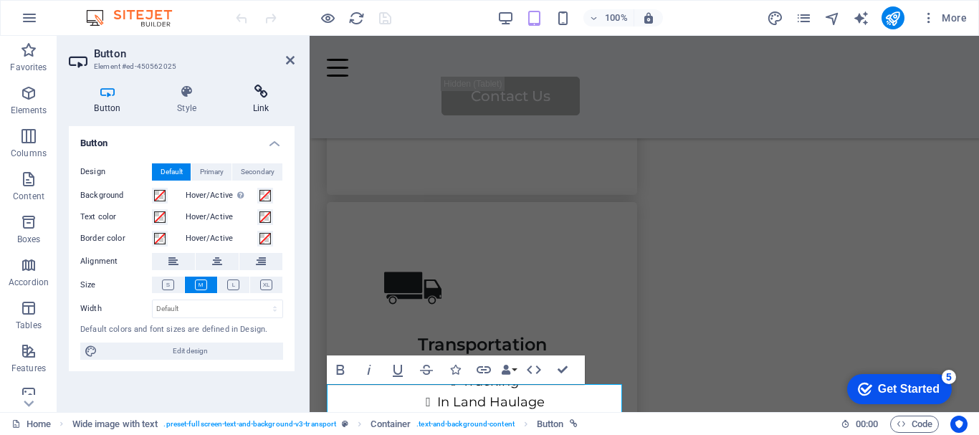
click at [256, 101] on h4 "Link" at bounding box center [260, 100] width 67 height 30
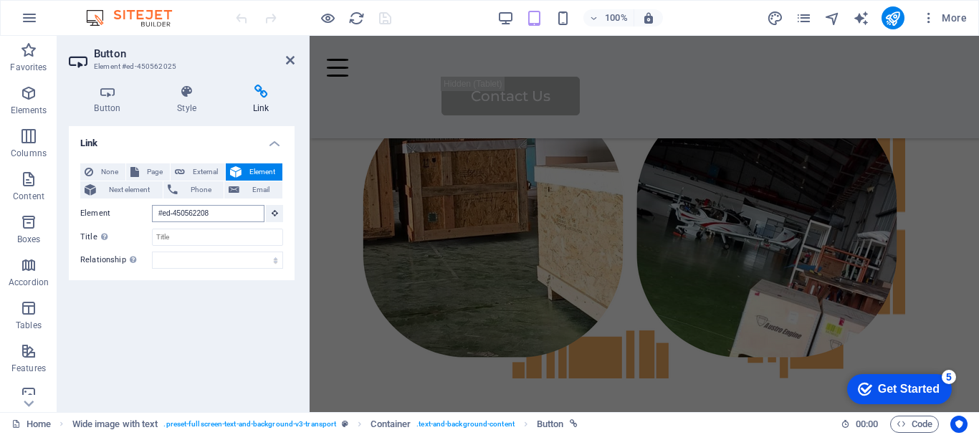
scroll to position [5855, 0]
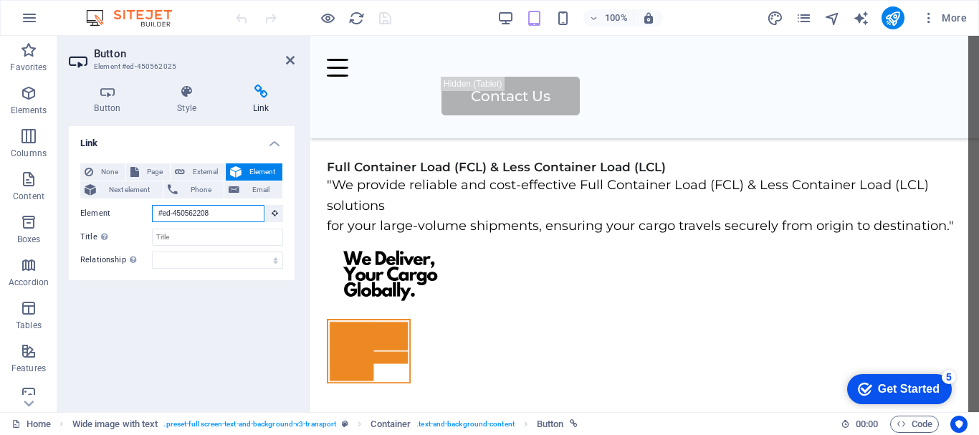
click at [231, 210] on input "#ed-450562208" at bounding box center [208, 213] width 113 height 17
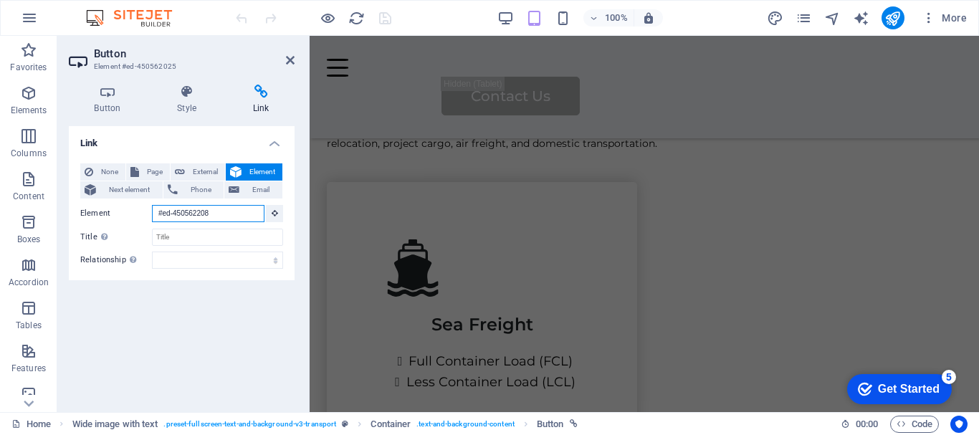
drag, startPoint x: 209, startPoint y: 211, endPoint x: 148, endPoint y: 219, distance: 62.1
click at [137, 211] on div "Element #ed-450562208" at bounding box center [181, 214] width 203 height 18
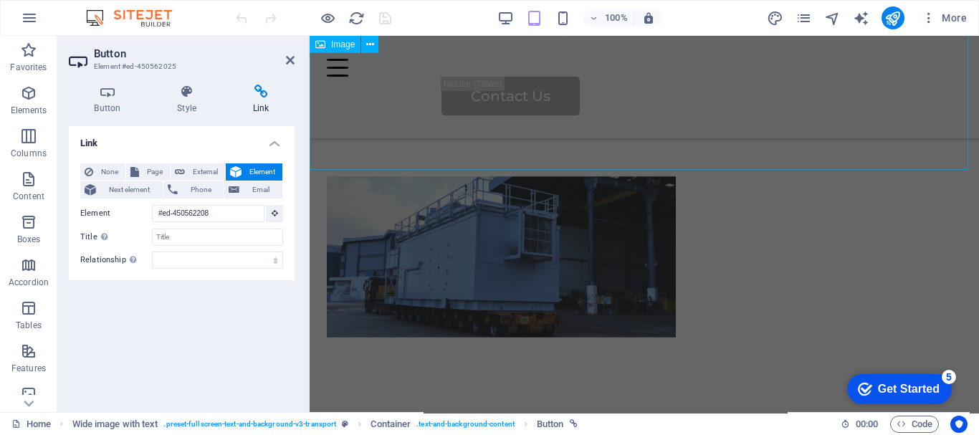
scroll to position [52, 0]
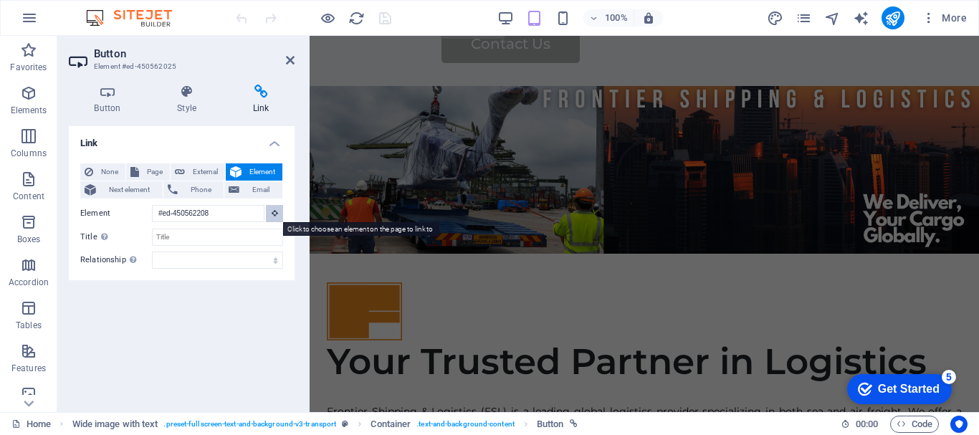
click at [272, 211] on icon at bounding box center [275, 212] width 6 height 7
click at [274, 214] on icon at bounding box center [275, 212] width 6 height 7
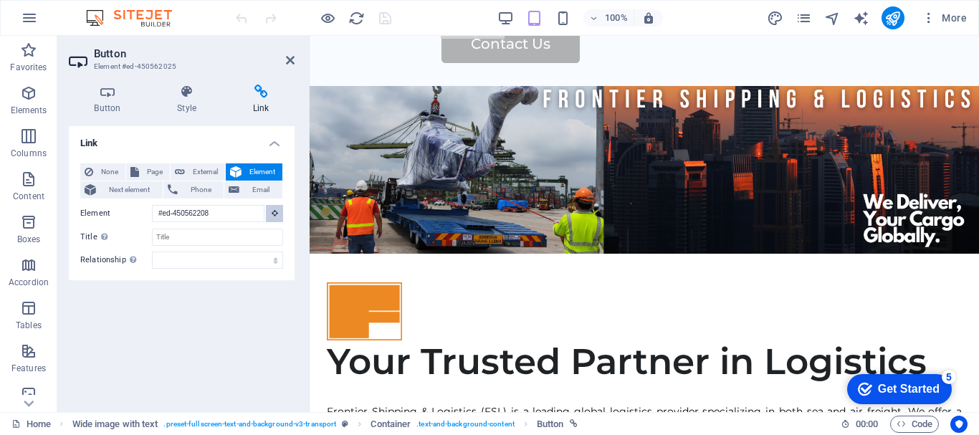
click at [274, 214] on icon at bounding box center [275, 212] width 6 height 7
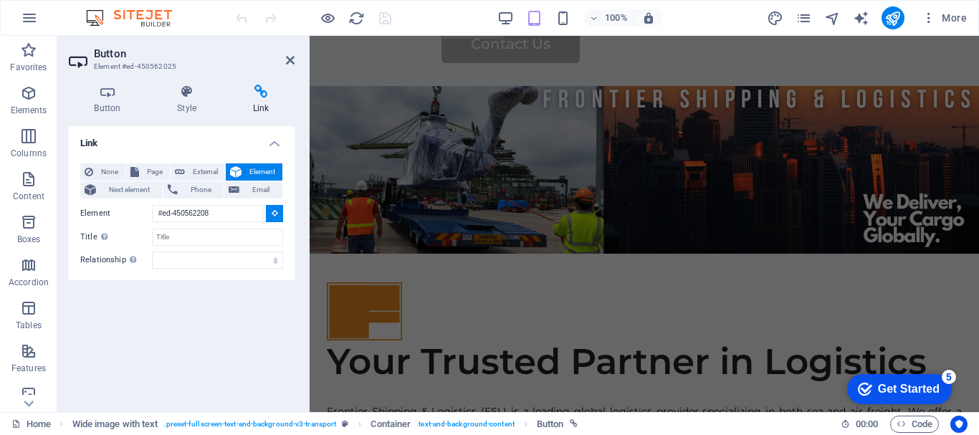
click at [274, 214] on icon at bounding box center [275, 212] width 6 height 7
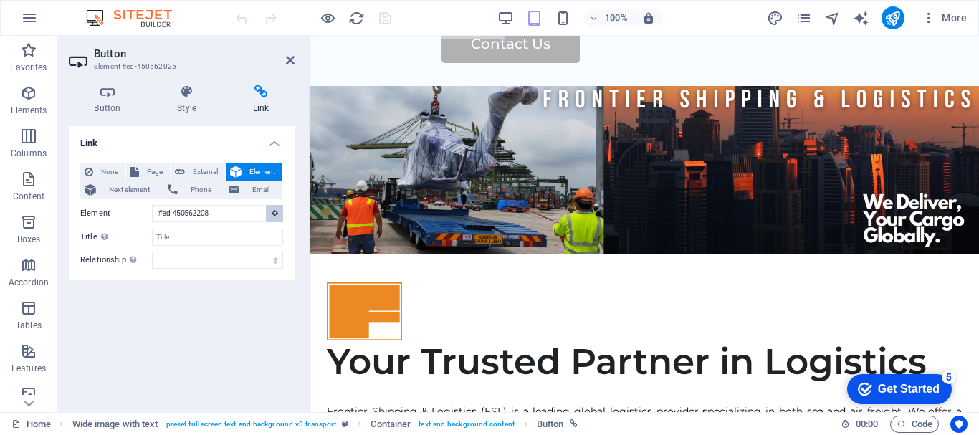
click at [274, 214] on icon at bounding box center [275, 212] width 6 height 7
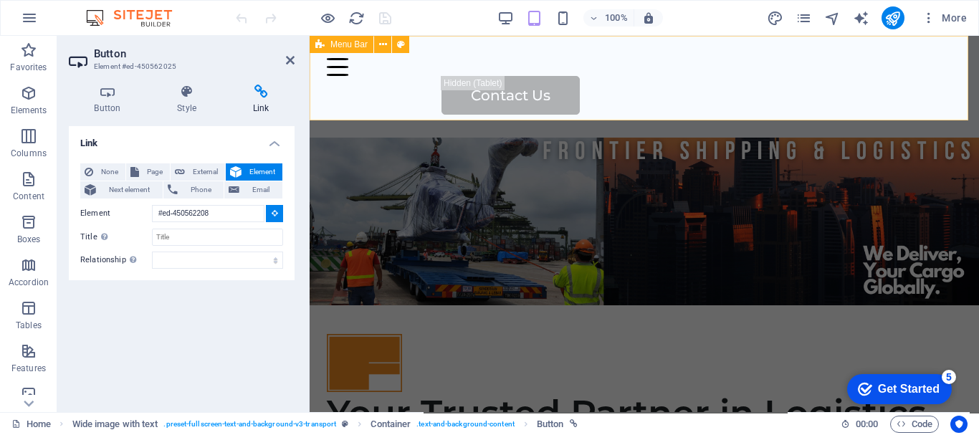
scroll to position [0, 0]
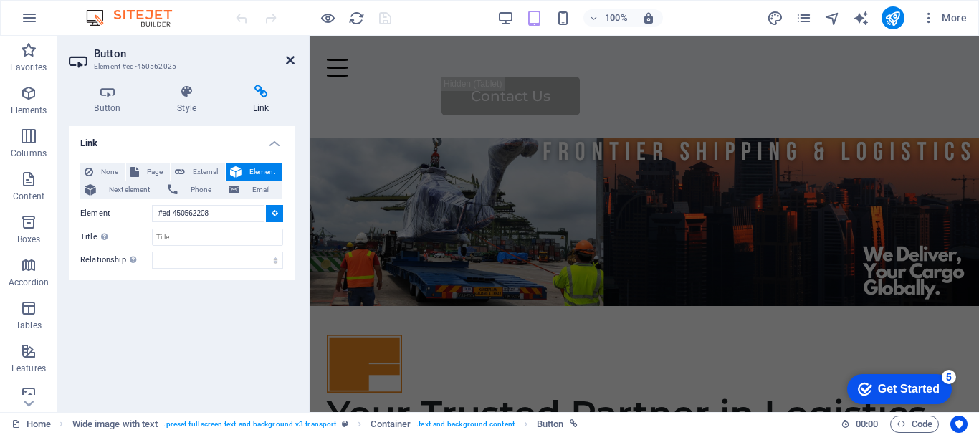
click at [287, 59] on icon at bounding box center [290, 59] width 9 height 11
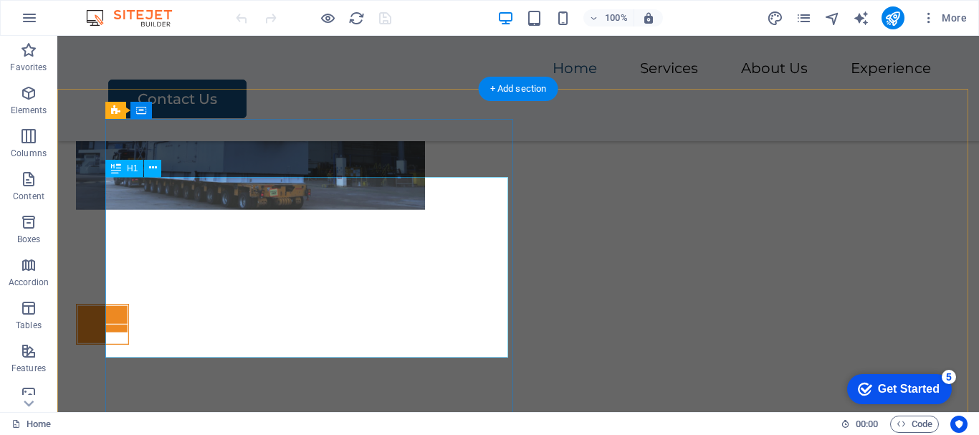
scroll to position [260, 0]
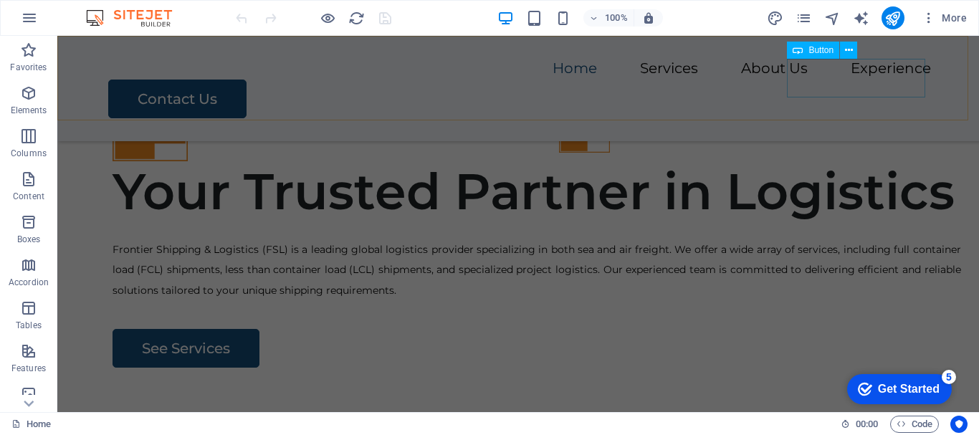
click at [821, 48] on span "Button" at bounding box center [821, 50] width 25 height 9
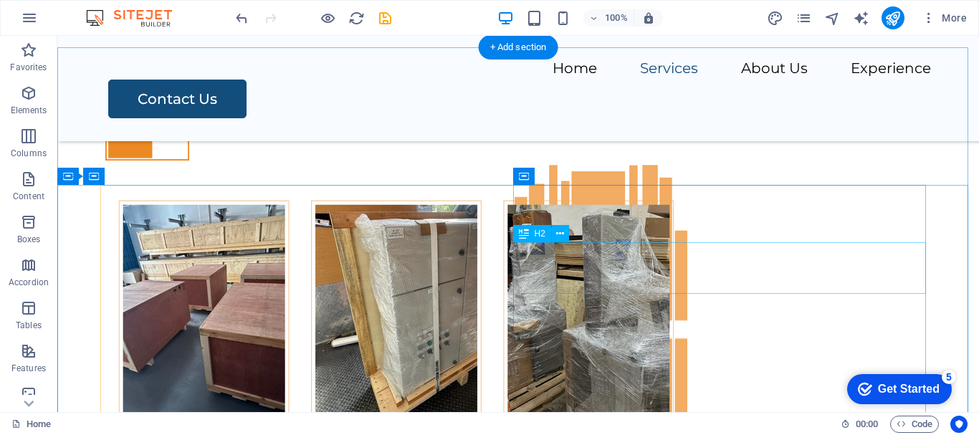
scroll to position [6006, 0]
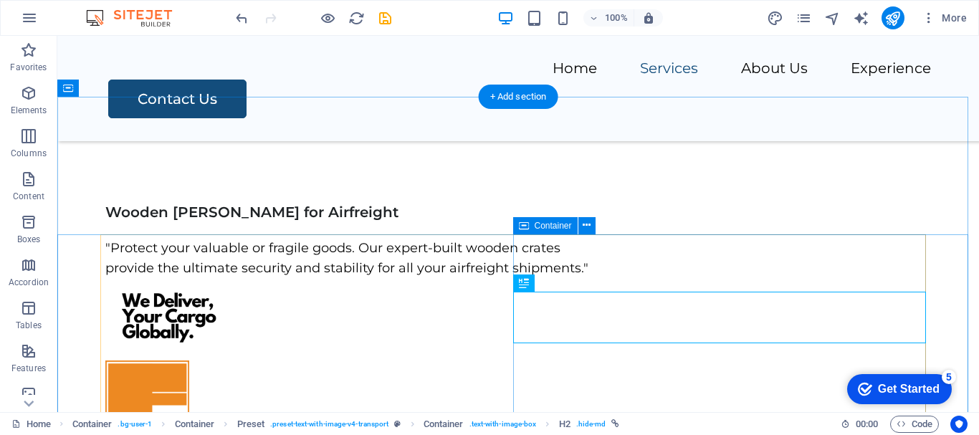
scroll to position [5934, 0]
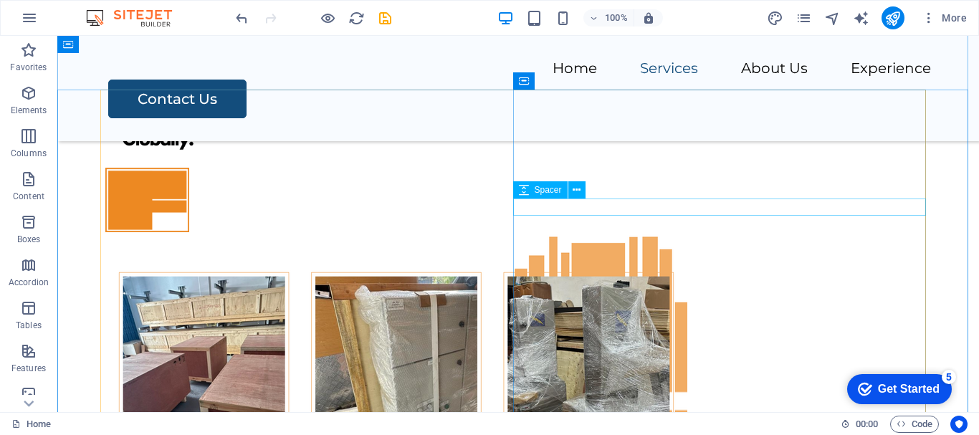
scroll to position [6078, 0]
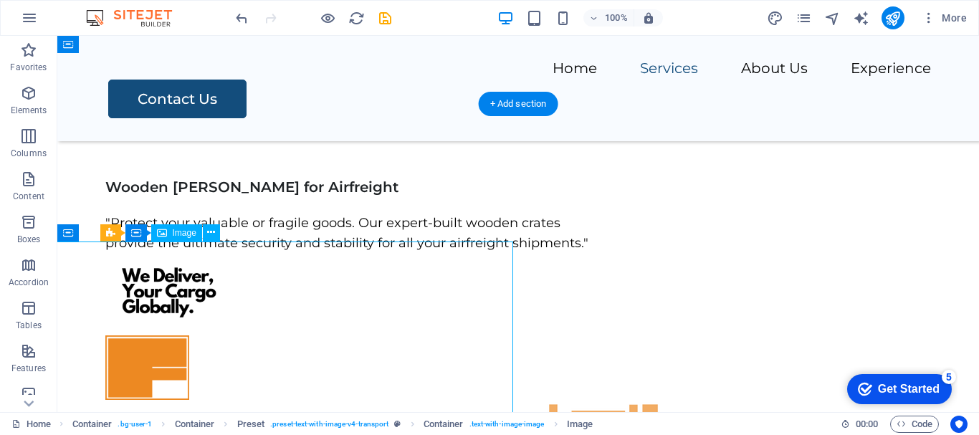
scroll to position [5934, 0]
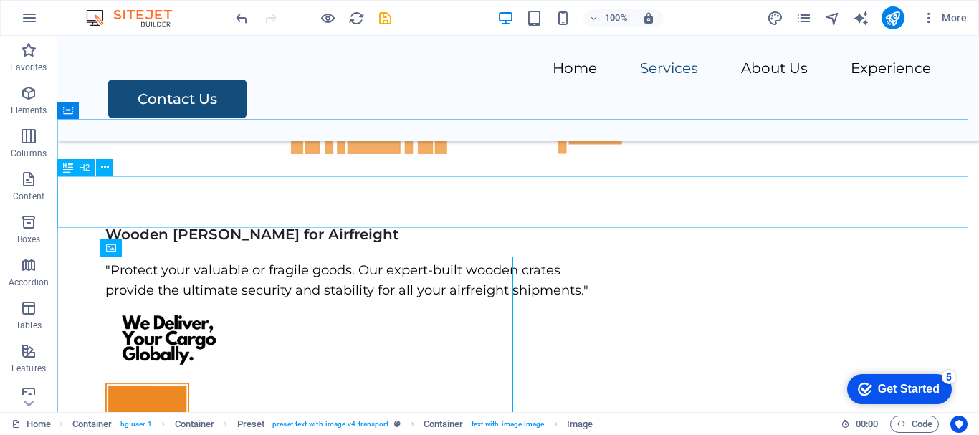
click at [78, 168] on div "H2" at bounding box center [76, 167] width 38 height 17
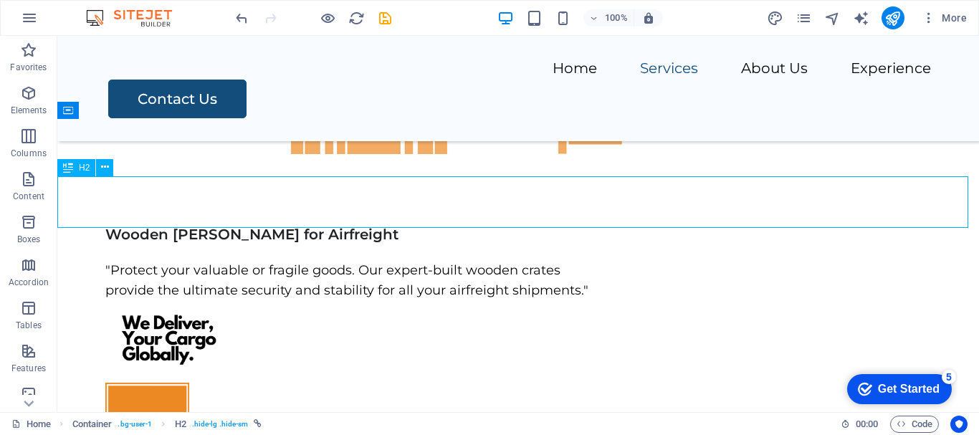
click at [78, 168] on div "H2" at bounding box center [76, 167] width 38 height 17
select select
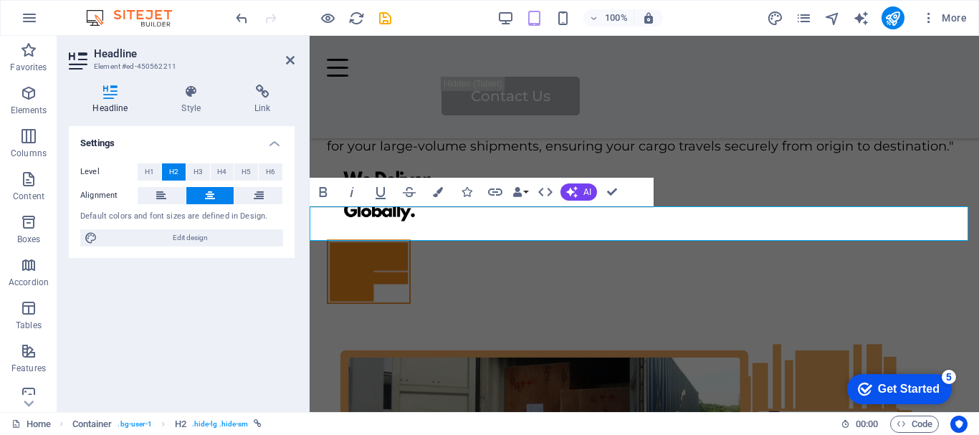
scroll to position [5627, 0]
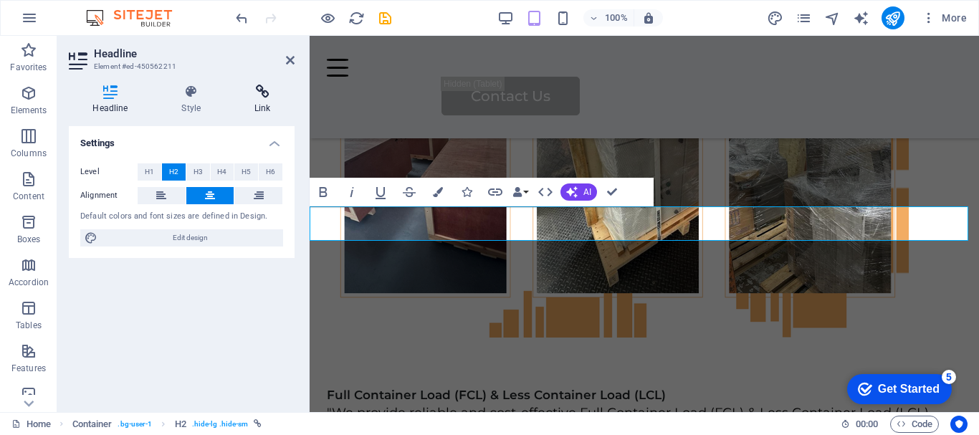
click at [262, 95] on icon at bounding box center [263, 92] width 64 height 14
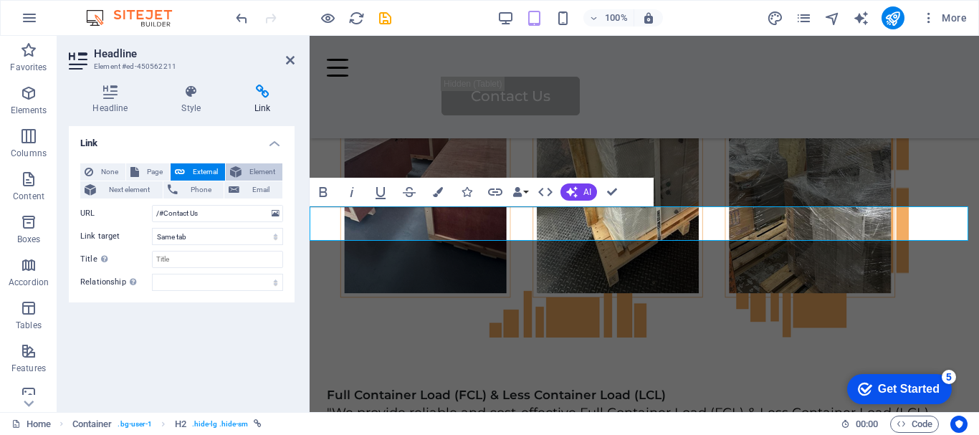
click at [252, 170] on span "Element" at bounding box center [262, 171] width 32 height 17
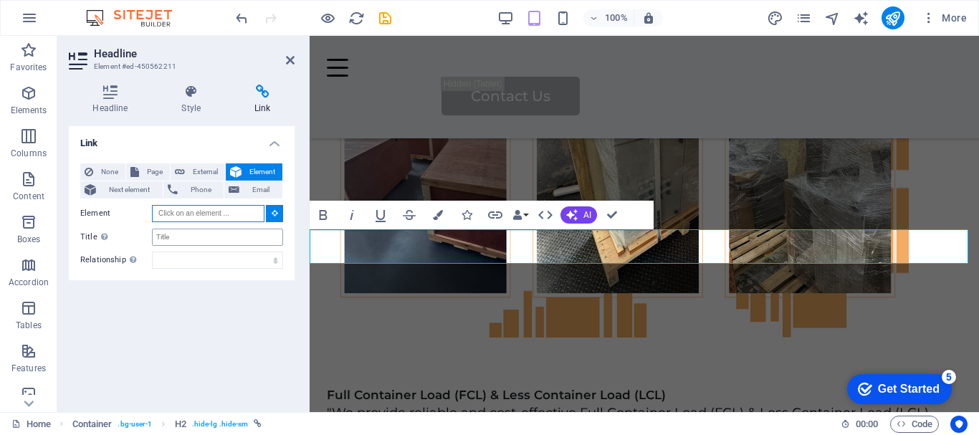
scroll to position [5542, 0]
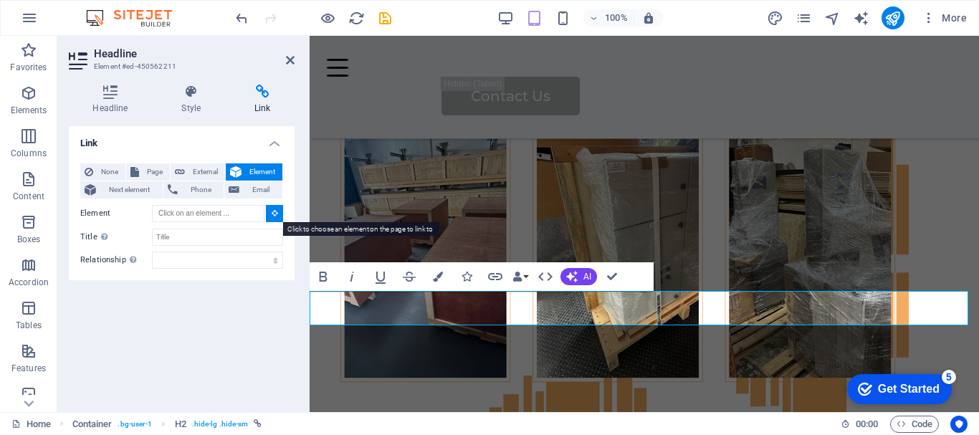
click at [274, 210] on icon at bounding box center [275, 212] width 6 height 7
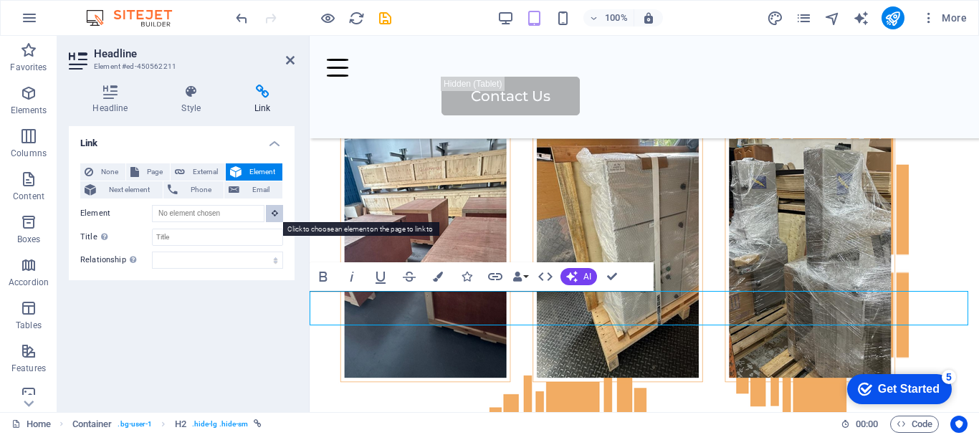
click at [268, 214] on button at bounding box center [274, 213] width 17 height 17
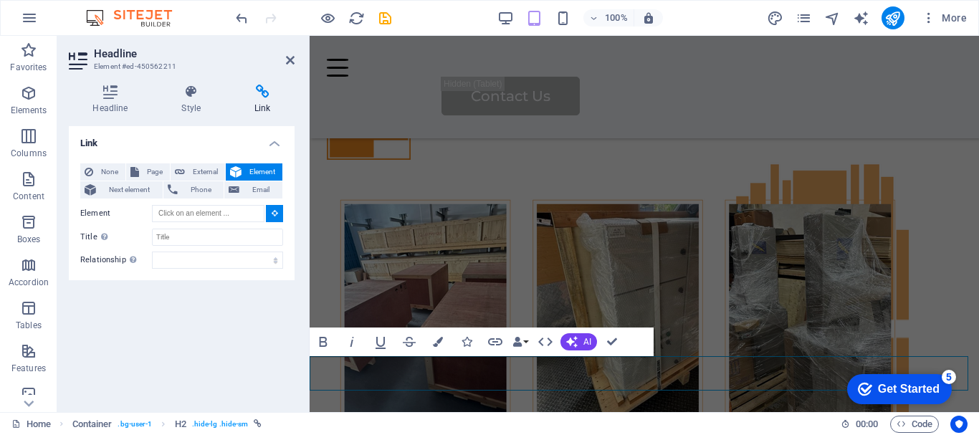
scroll to position [5458, 0]
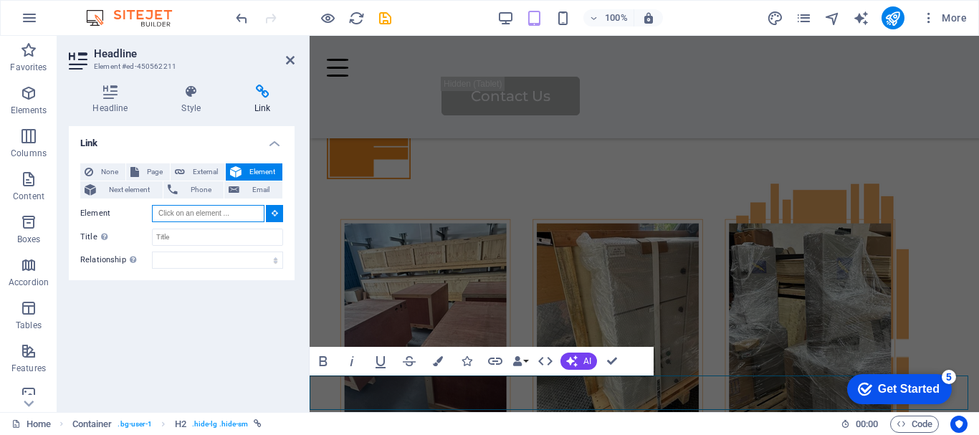
click at [218, 212] on input "Element" at bounding box center [208, 213] width 113 height 17
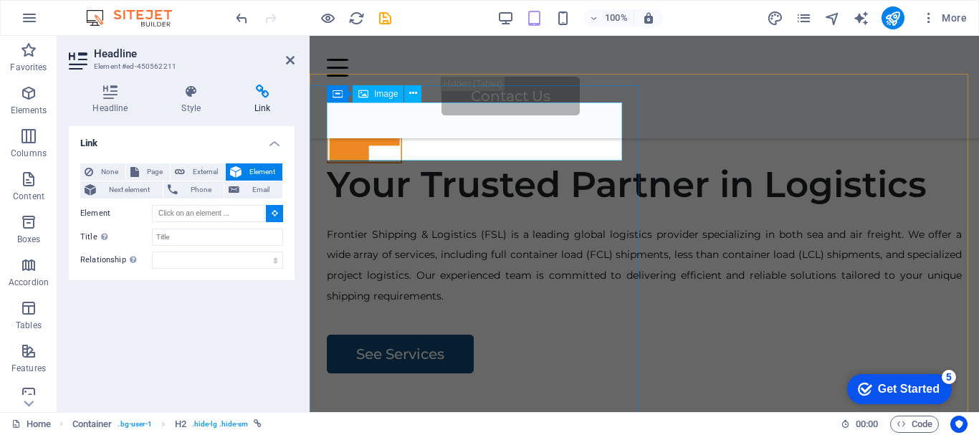
scroll to position [0, 0]
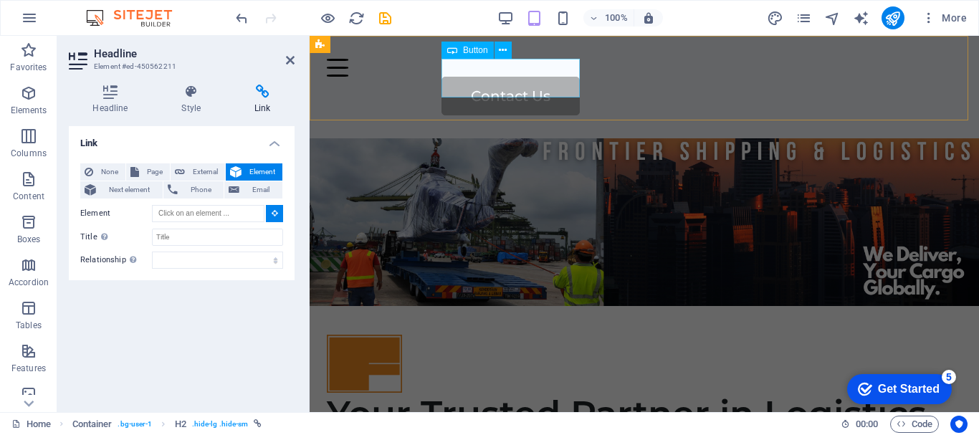
click at [536, 84] on div "Contact Us" at bounding box center [702, 96] width 520 height 39
type input "#ed-450561869"
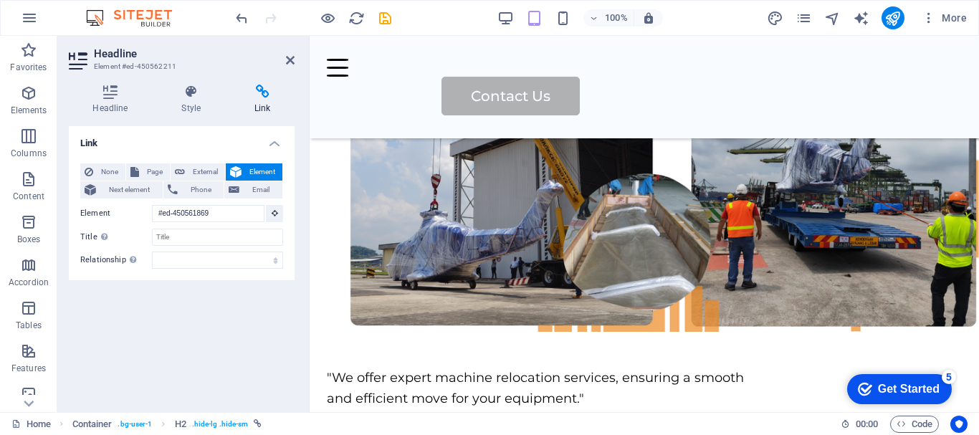
scroll to position [5627, 0]
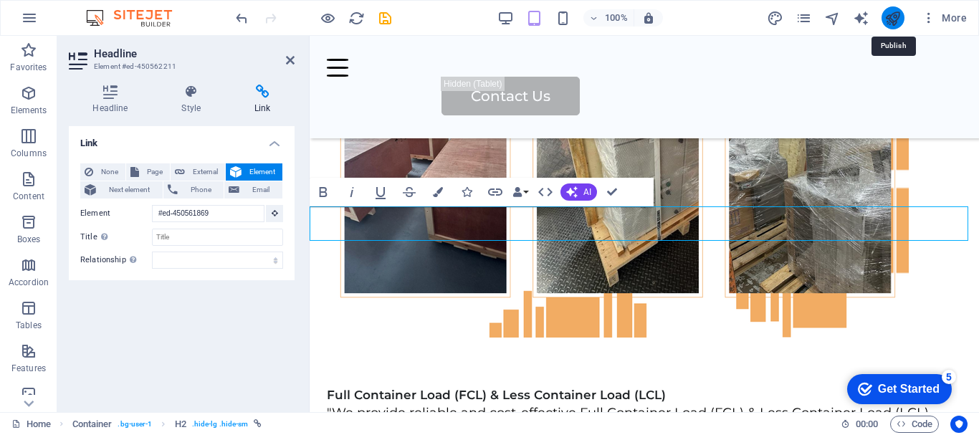
click at [890, 14] on icon "publish" at bounding box center [893, 18] width 16 height 16
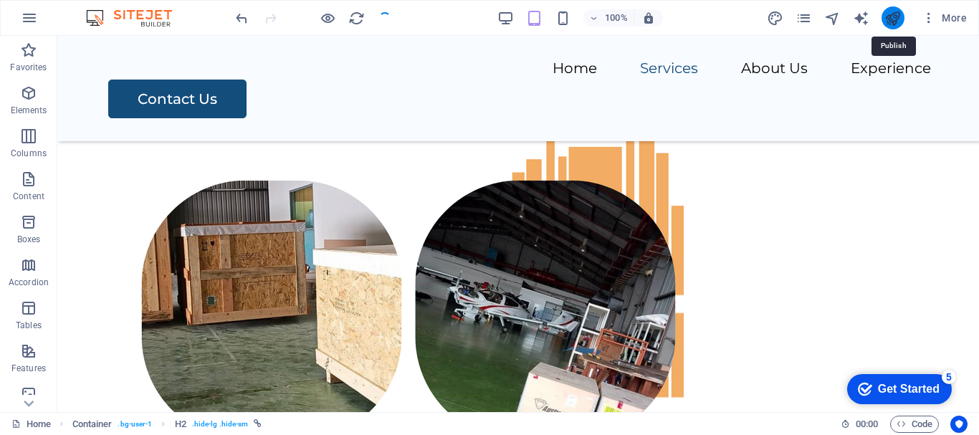
click at [890, 14] on icon "publish" at bounding box center [893, 18] width 16 height 16
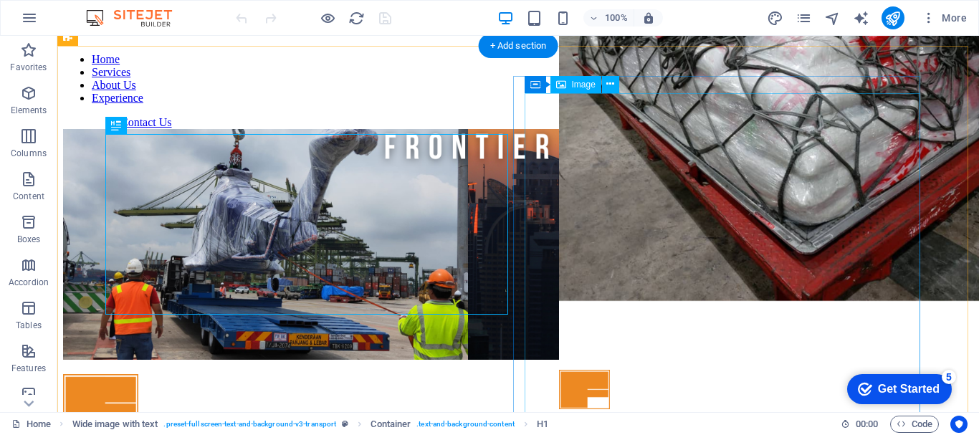
scroll to position [303, 0]
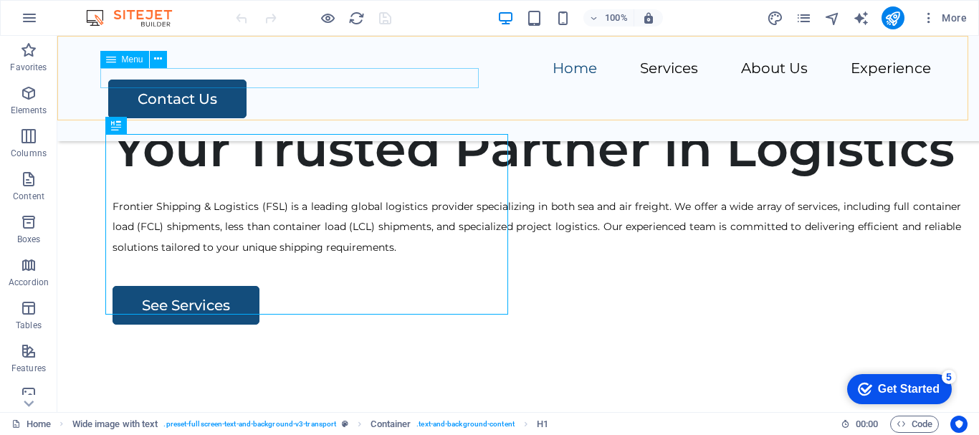
click at [321, 80] on nav "Home Services About Us Experience" at bounding box center [518, 69] width 826 height 21
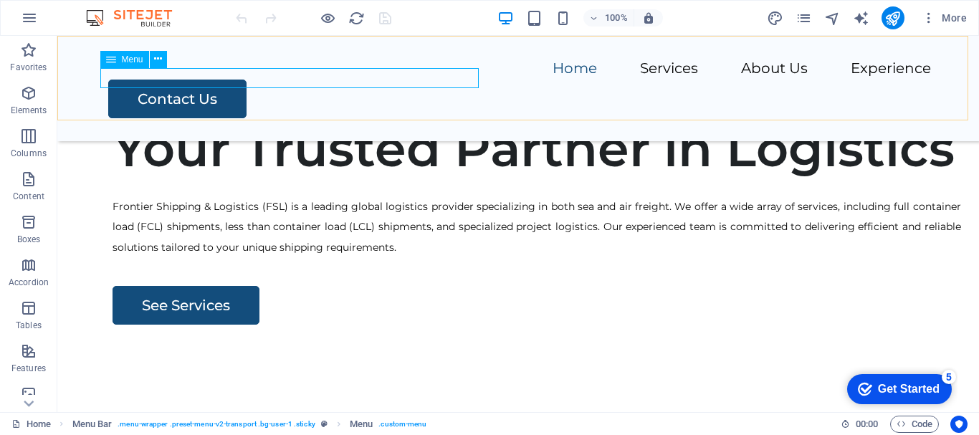
click at [116, 62] on div "Menu" at bounding box center [124, 59] width 49 height 17
select select
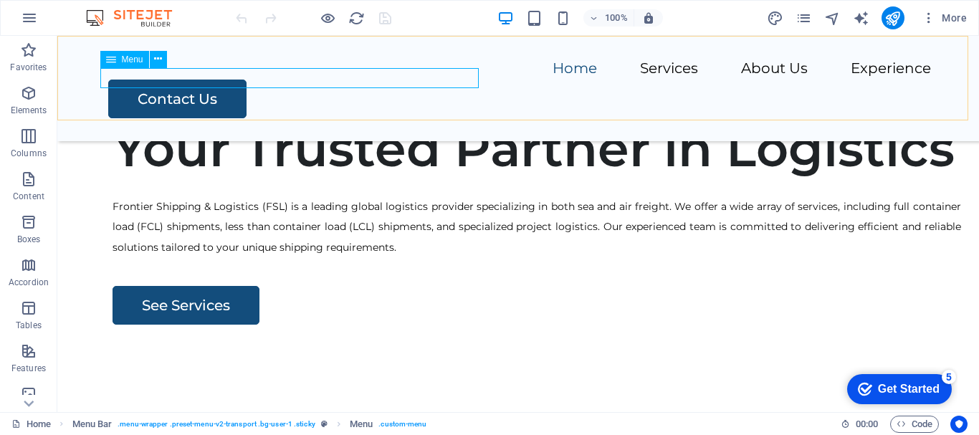
select select
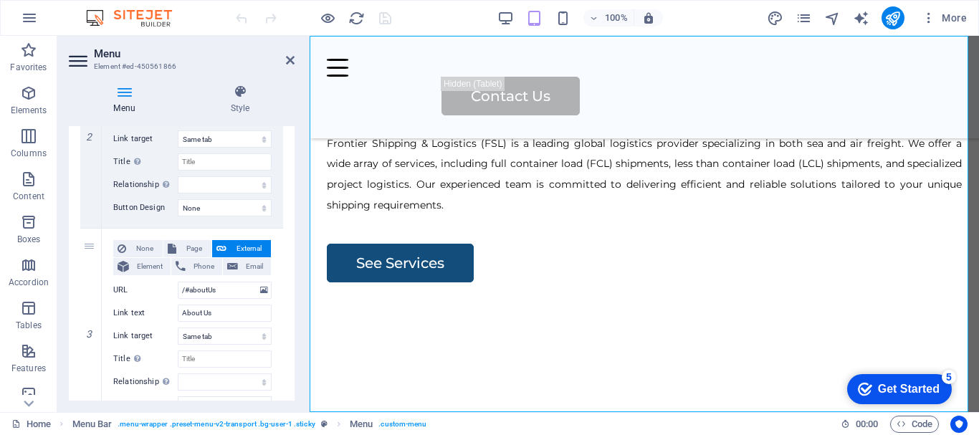
scroll to position [439, 0]
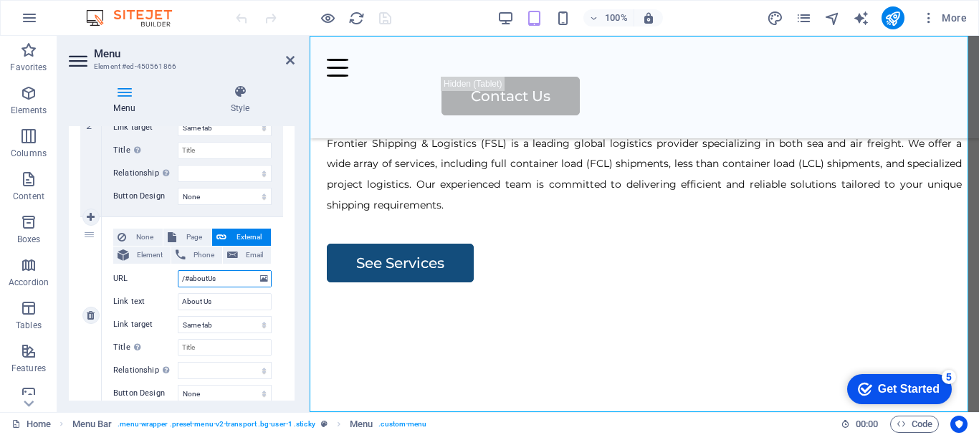
click at [219, 276] on input "/#aboutUs" at bounding box center [225, 278] width 94 height 17
click at [260, 280] on icon at bounding box center [264, 279] width 8 height 16
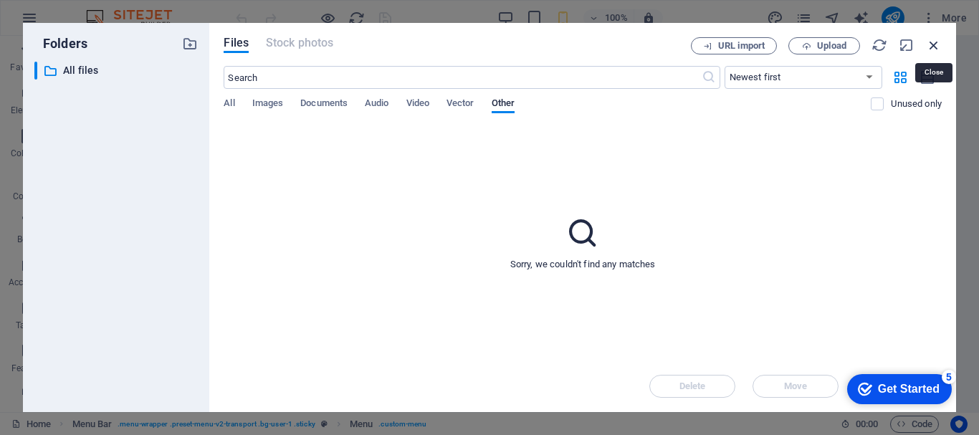
click at [933, 45] on icon "button" at bounding box center [934, 45] width 16 height 16
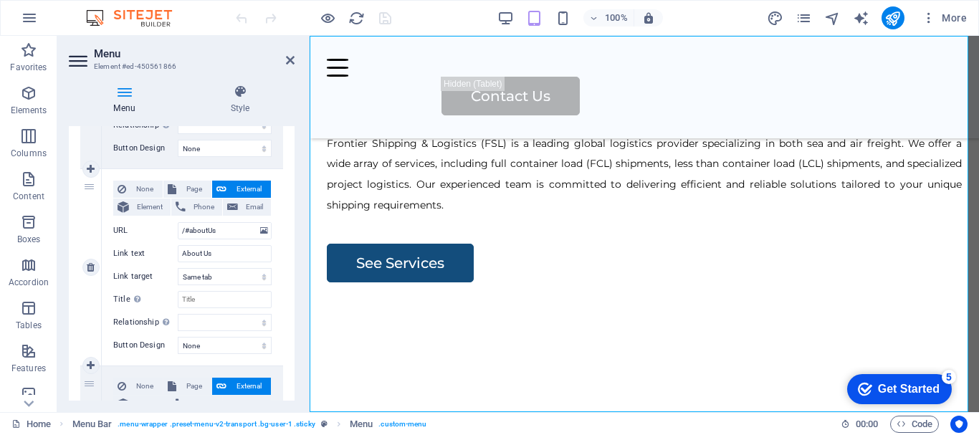
scroll to position [464, 0]
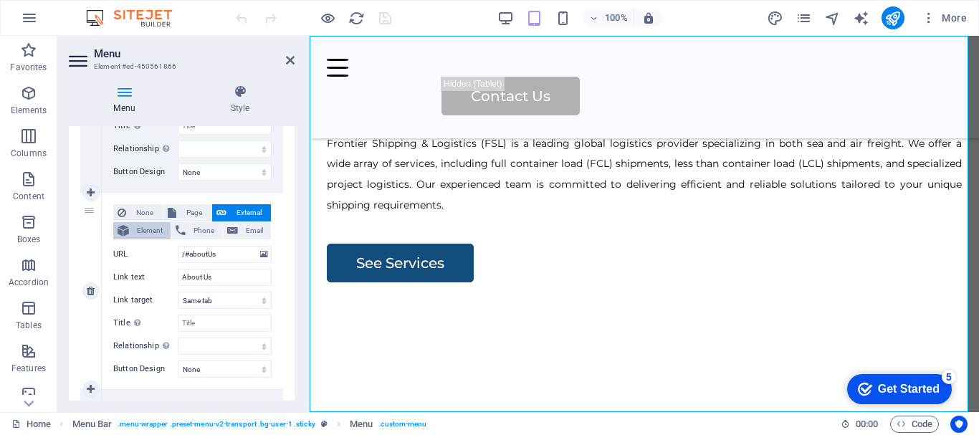
click at [142, 227] on span "Element" at bounding box center [149, 230] width 33 height 17
select select
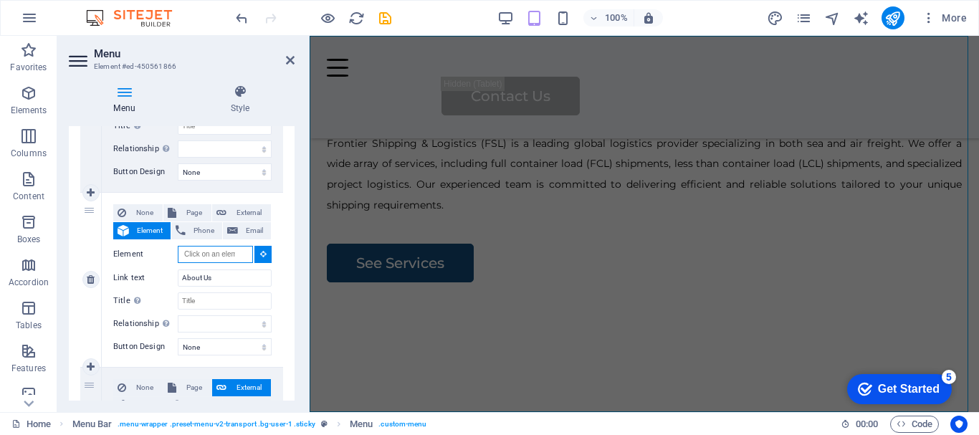
click at [199, 256] on input "Element" at bounding box center [215, 254] width 75 height 17
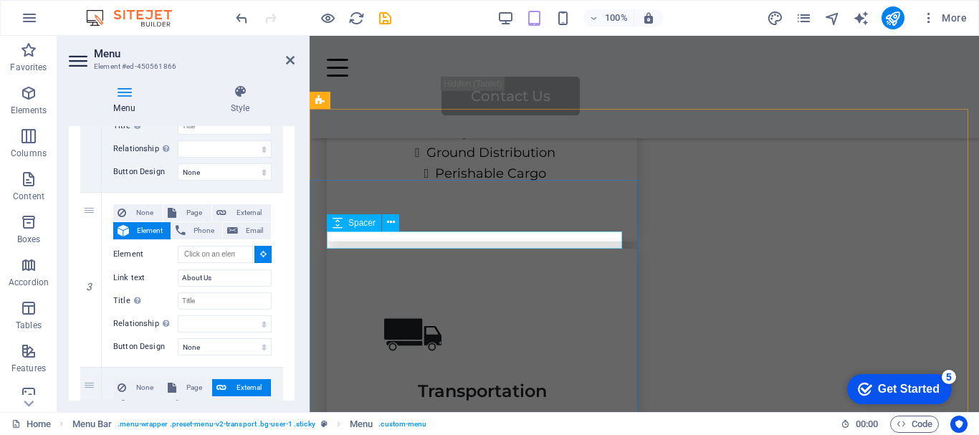
scroll to position [1690, 0]
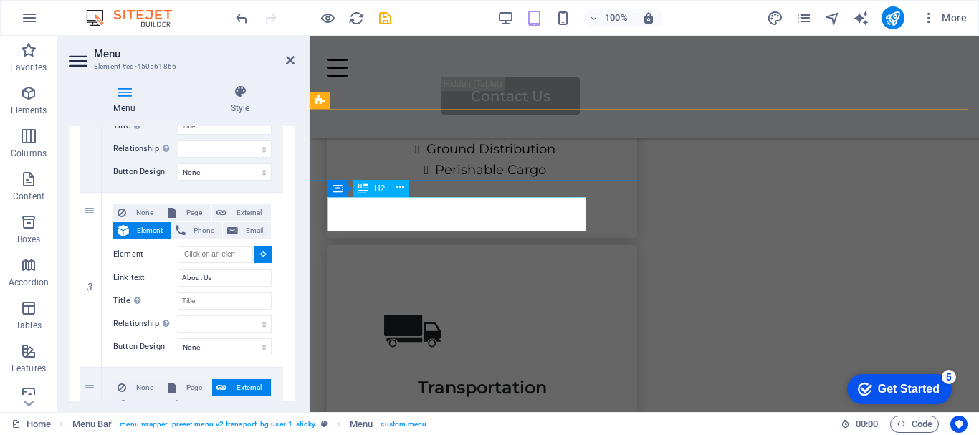
select select
type input "#ed-450562010"
select select
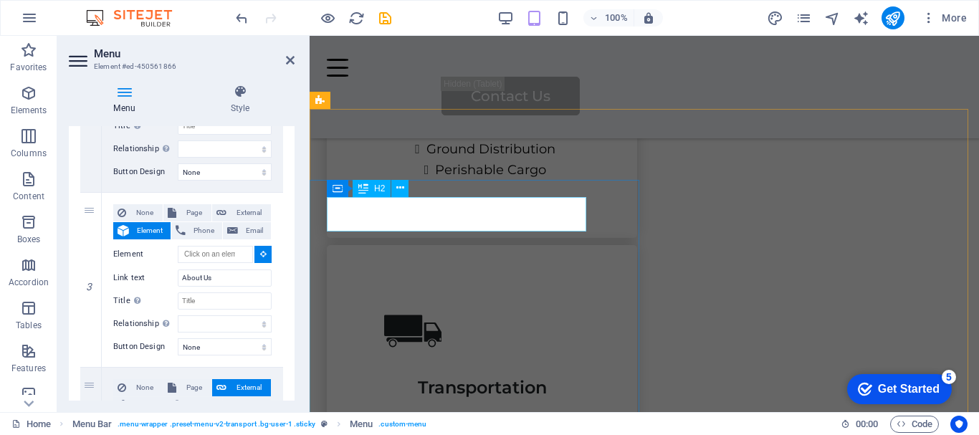
select select
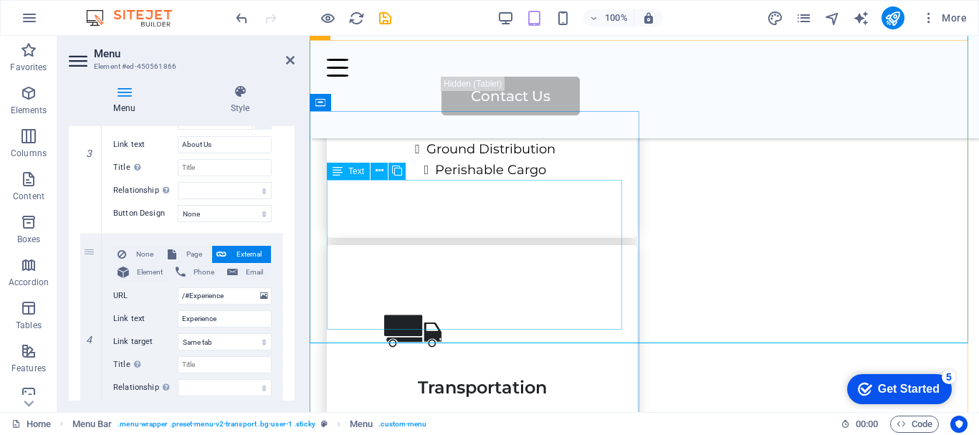
scroll to position [1962, 0]
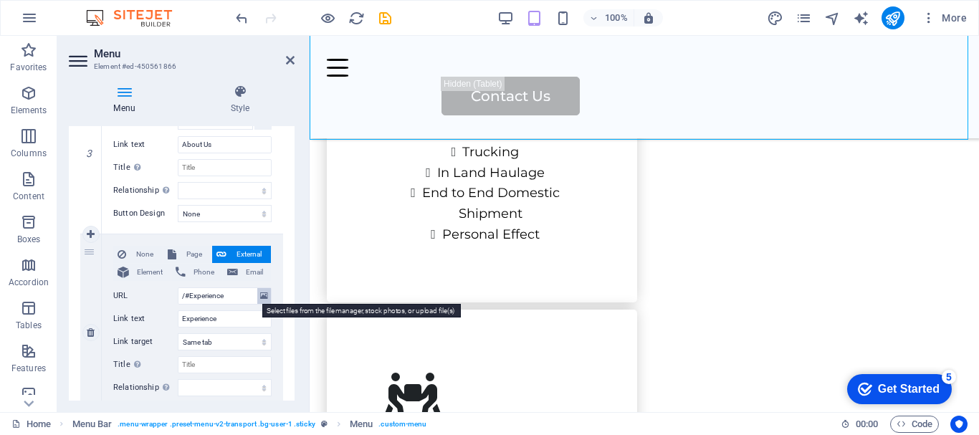
click at [260, 300] on icon at bounding box center [264, 296] width 8 height 16
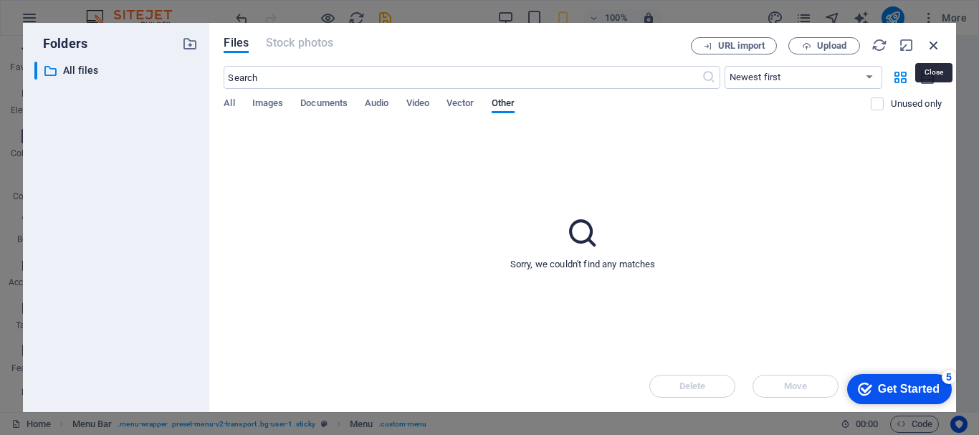
click at [938, 39] on icon "button" at bounding box center [934, 45] width 16 height 16
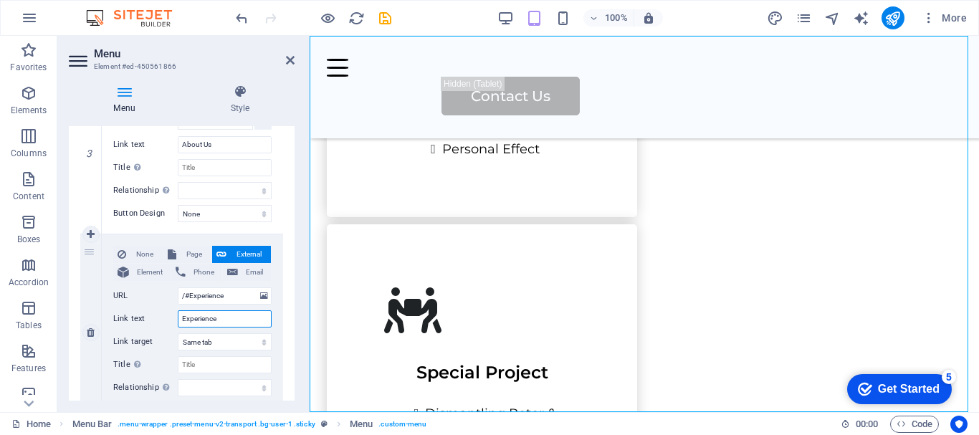
click at [225, 318] on input "Experience" at bounding box center [225, 318] width 94 height 17
click at [153, 270] on span "Element" at bounding box center [149, 272] width 33 height 17
select select
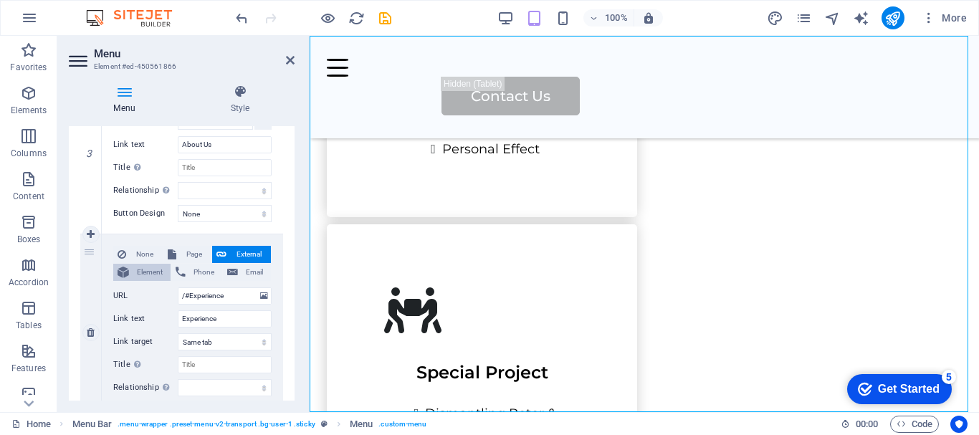
select select
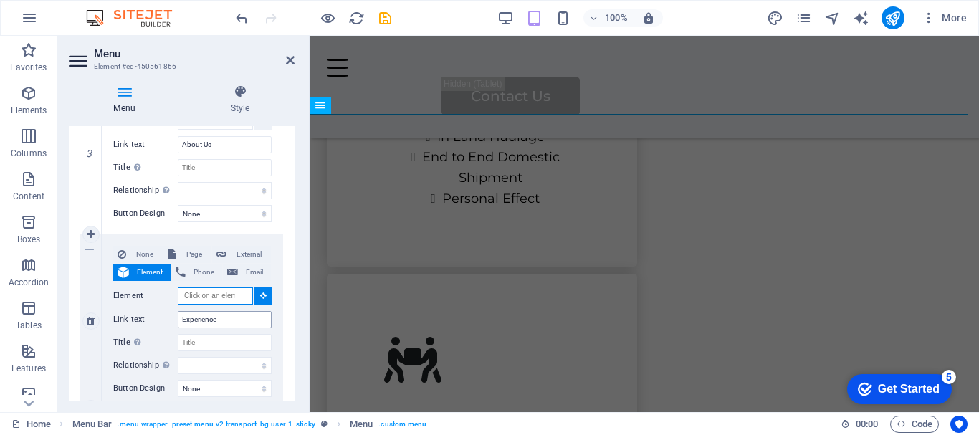
scroll to position [1963, 0]
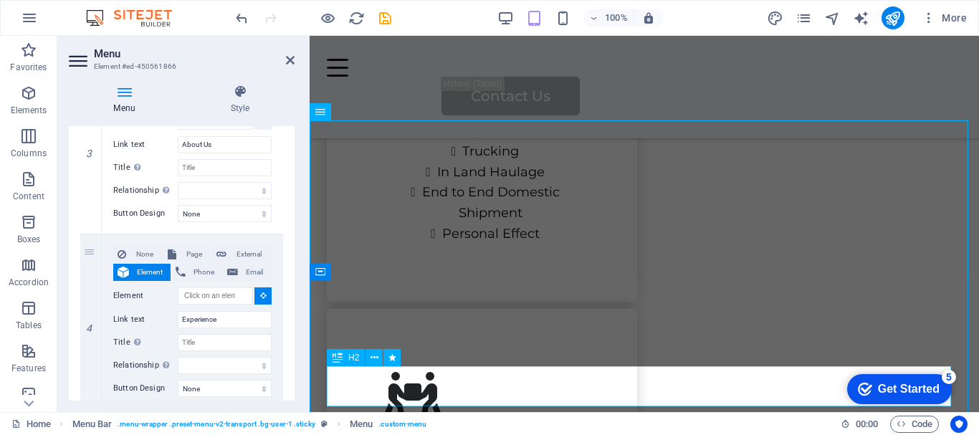
select select
type input "#ed-450562037"
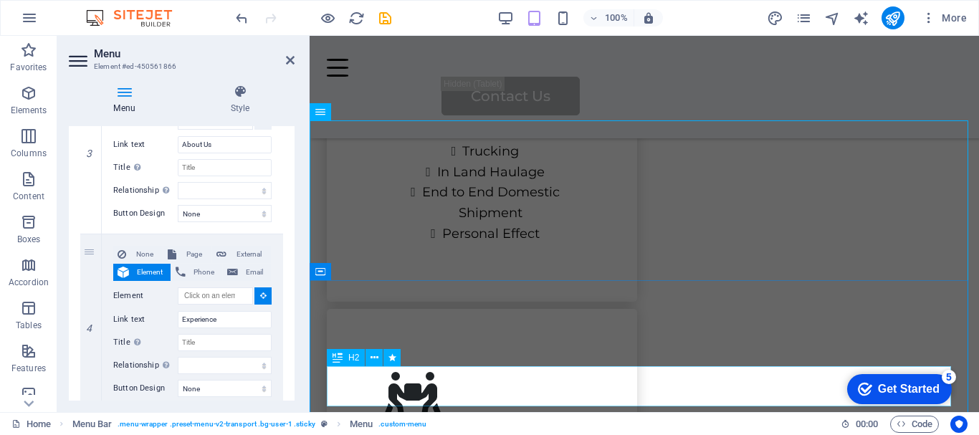
select select
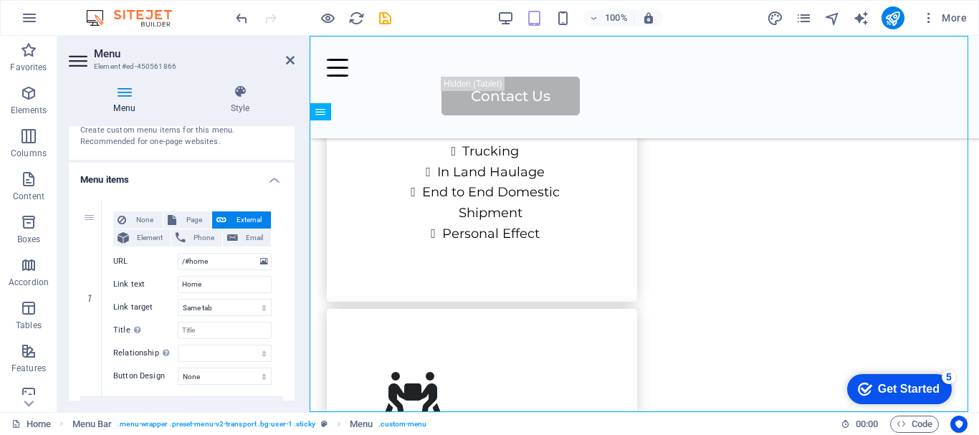
scroll to position [38, 0]
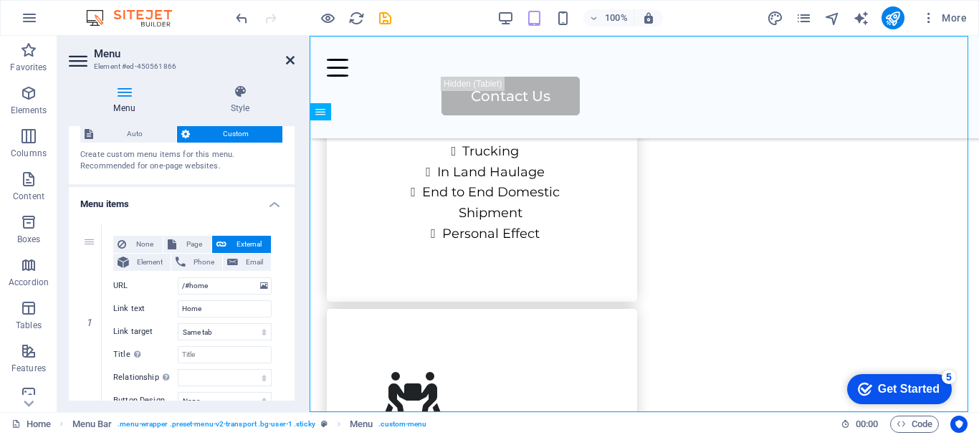
click at [288, 63] on icon at bounding box center [290, 59] width 9 height 11
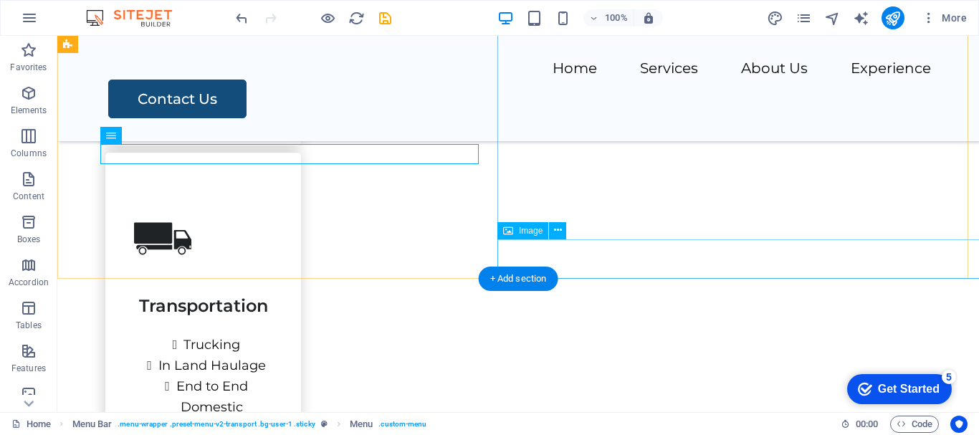
scroll to position [1887, 0]
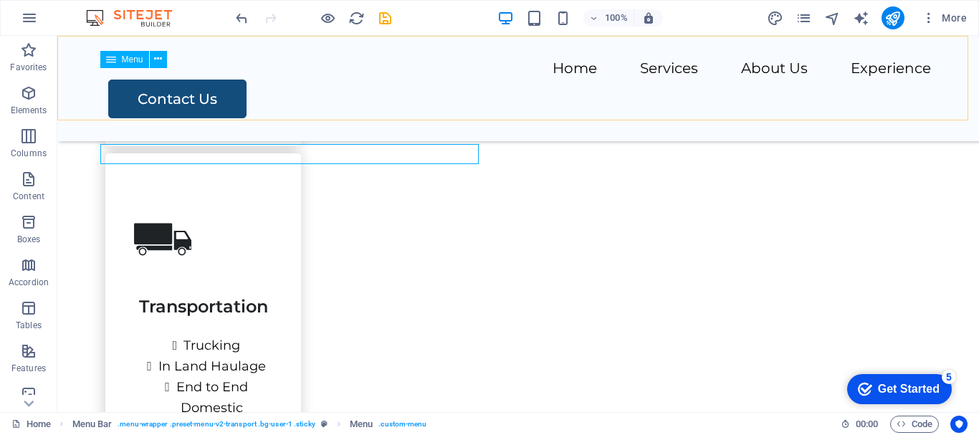
click at [316, 78] on nav "Home Services About Us Experience" at bounding box center [518, 69] width 826 height 21
click at [893, 19] on icon "publish" at bounding box center [893, 18] width 16 height 16
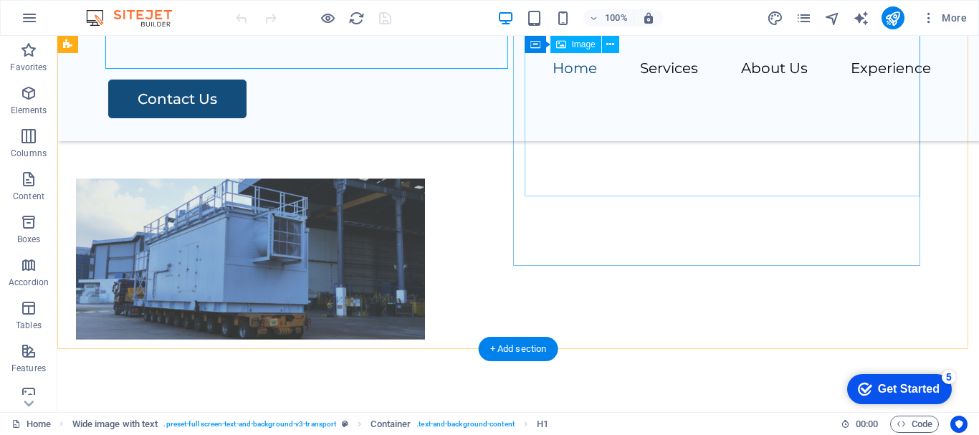
scroll to position [532, 0]
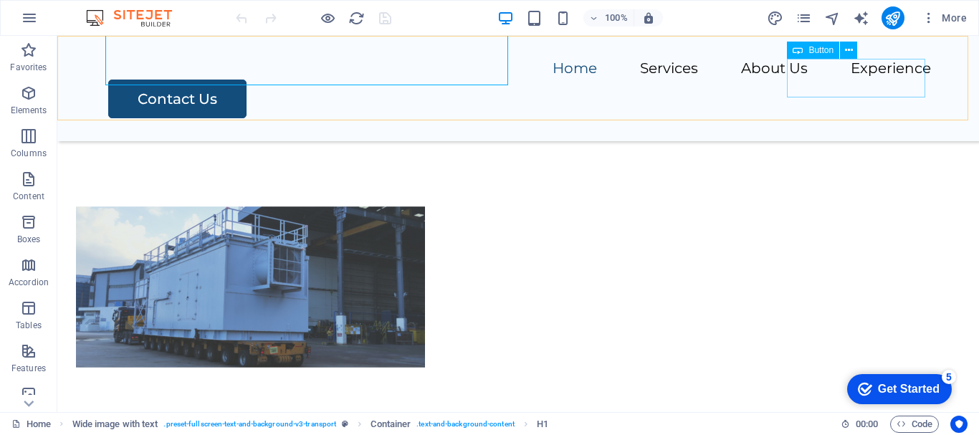
click at [809, 51] on span "Button" at bounding box center [821, 50] width 25 height 9
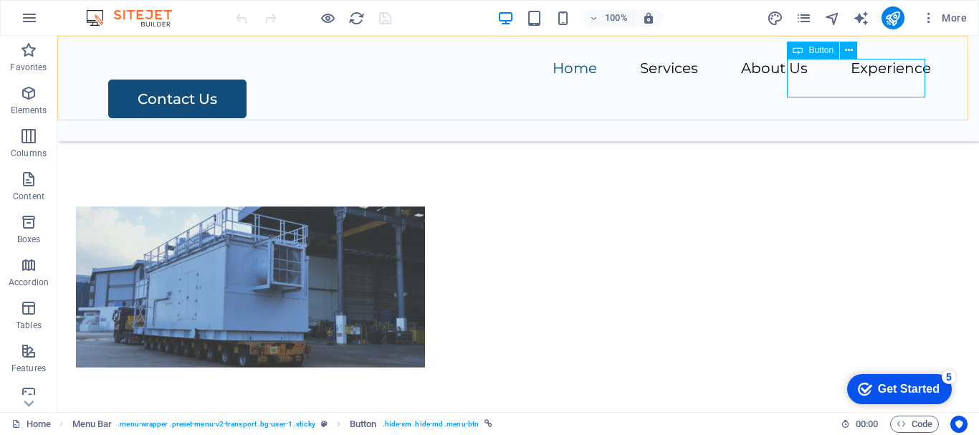
click at [812, 52] on span "Button" at bounding box center [821, 50] width 25 height 9
select select
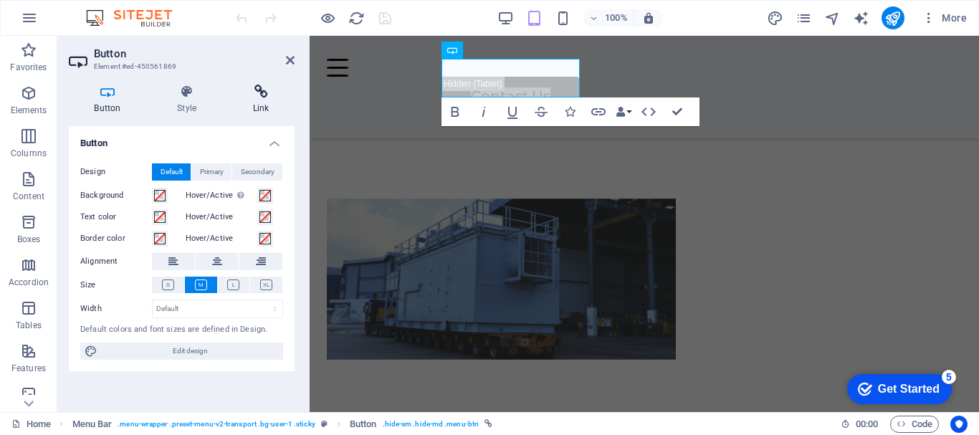
click at [259, 103] on h4 "Link" at bounding box center [260, 100] width 67 height 30
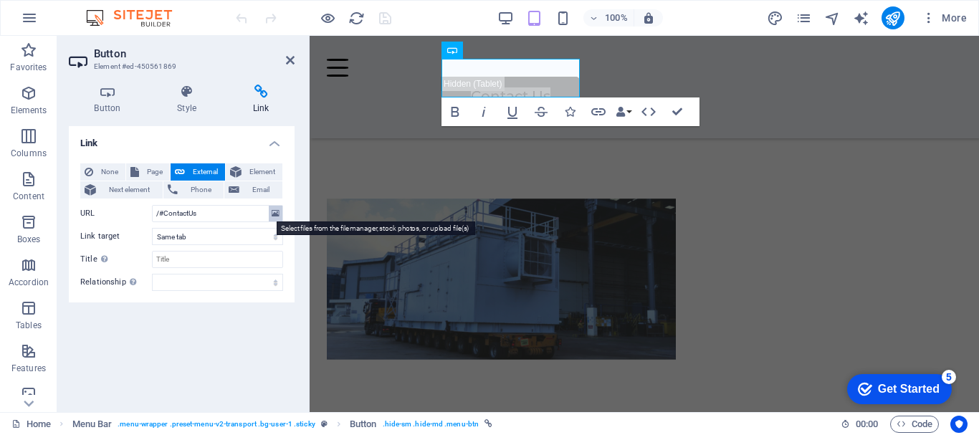
click at [277, 214] on icon at bounding box center [276, 214] width 8 height 16
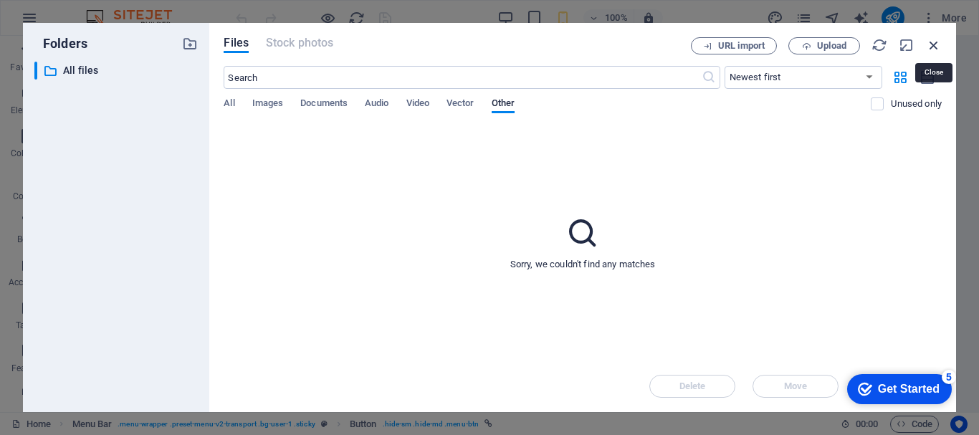
click at [928, 45] on icon "button" at bounding box center [934, 45] width 16 height 16
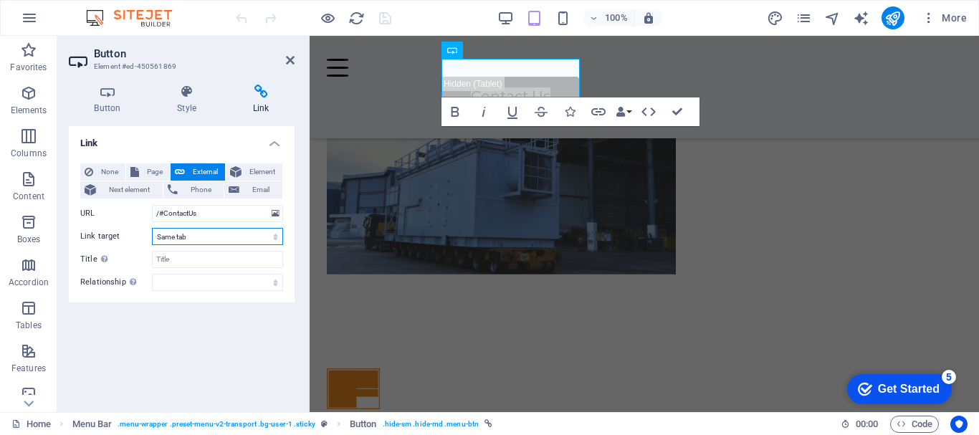
click at [170, 230] on select "New tab Same tab Overlay" at bounding box center [217, 236] width 131 height 17
click at [171, 234] on select "New tab Same tab Overlay" at bounding box center [217, 236] width 131 height 17
click at [252, 172] on span "Element" at bounding box center [262, 171] width 32 height 17
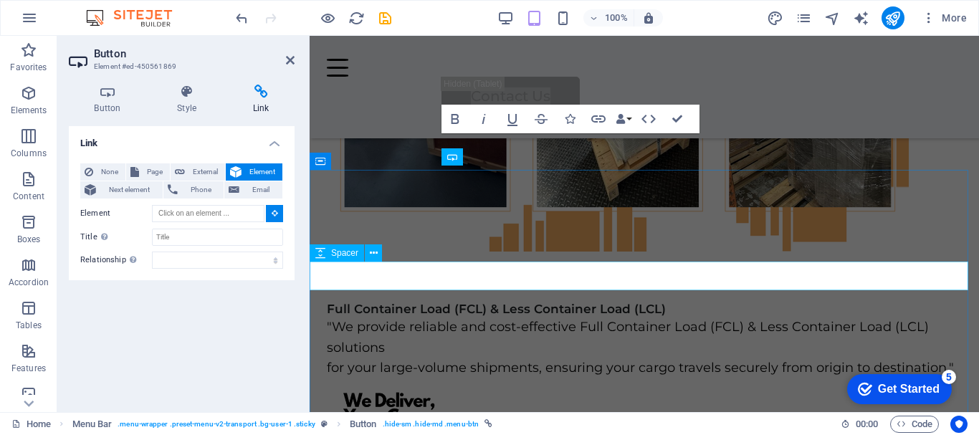
scroll to position [5602, 0]
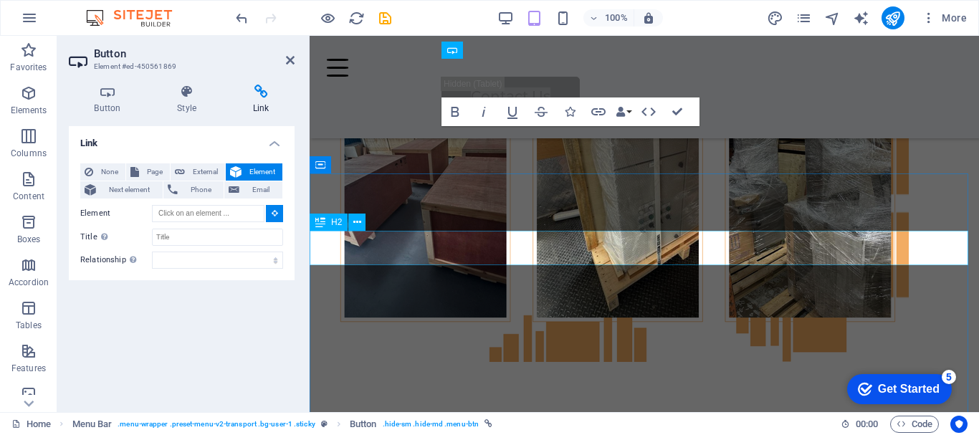
type input "#ed-450562211"
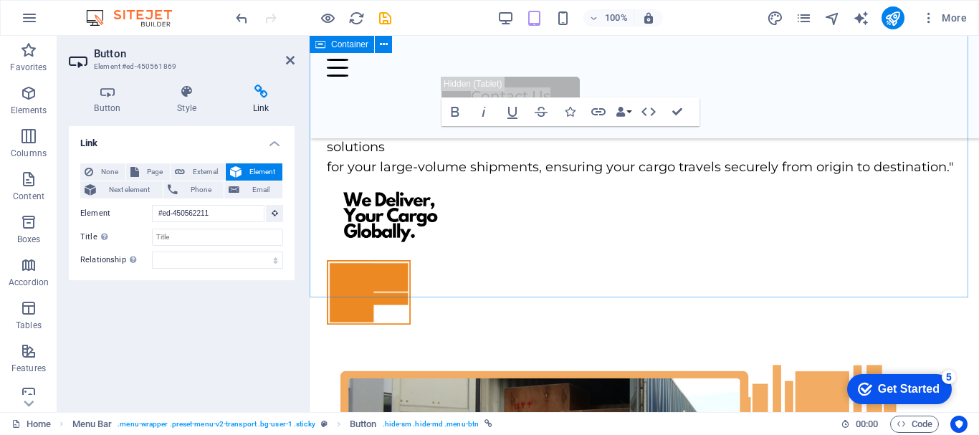
scroll to position [6095, 0]
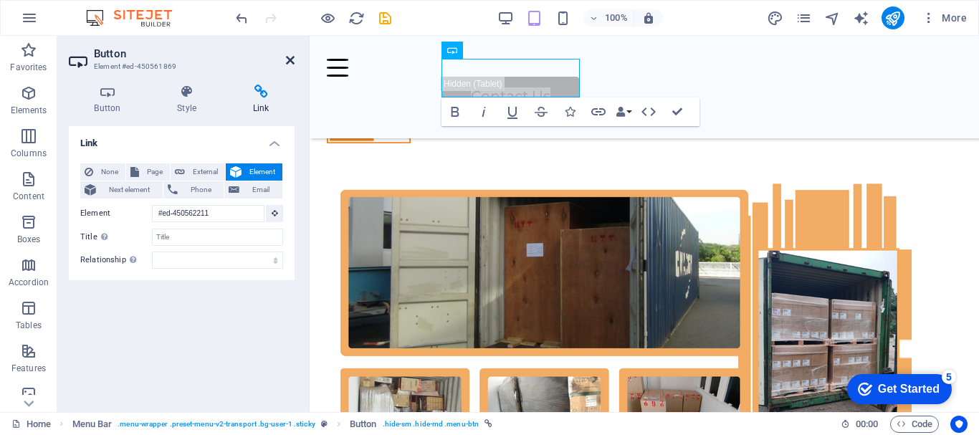
click at [286, 57] on icon at bounding box center [290, 59] width 9 height 11
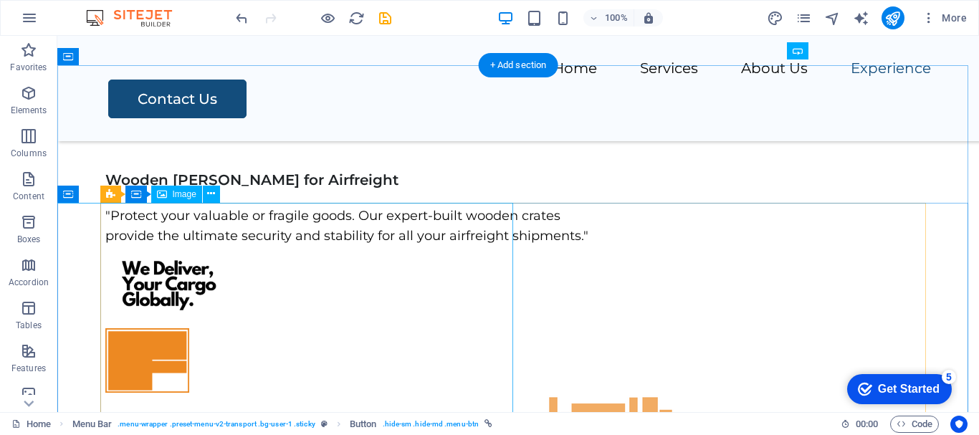
scroll to position [5865, 0]
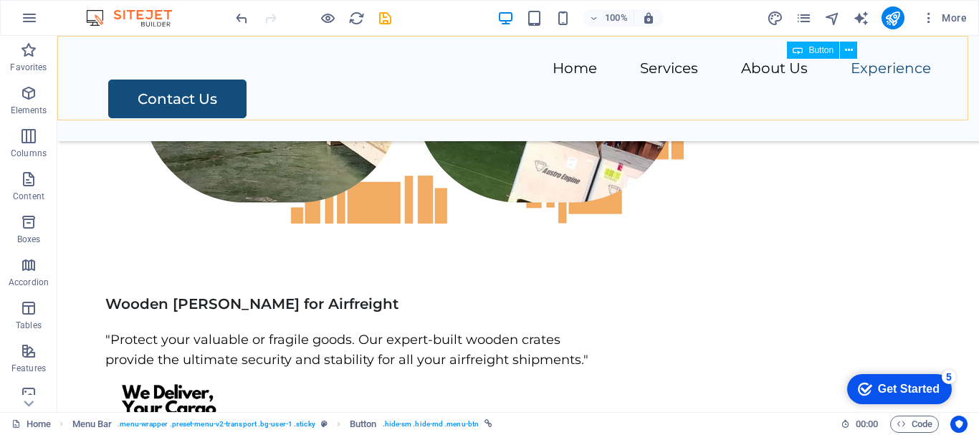
click at [808, 50] on div "Button" at bounding box center [813, 50] width 52 height 17
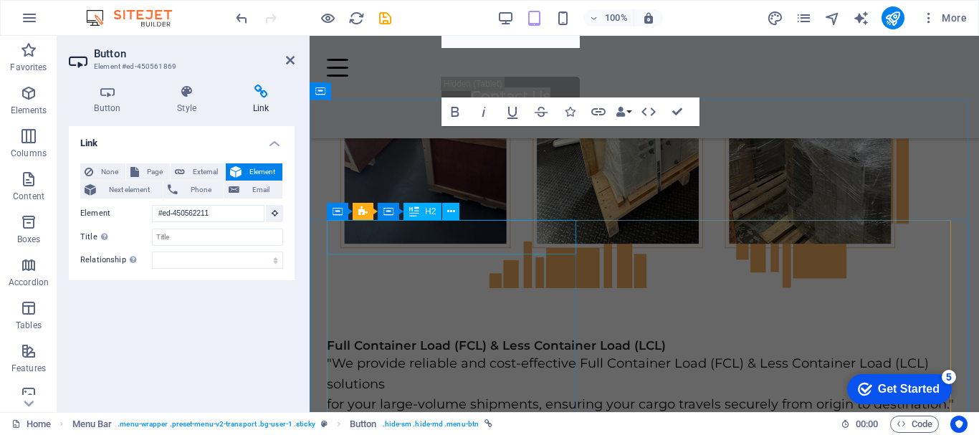
scroll to position [5670, 0]
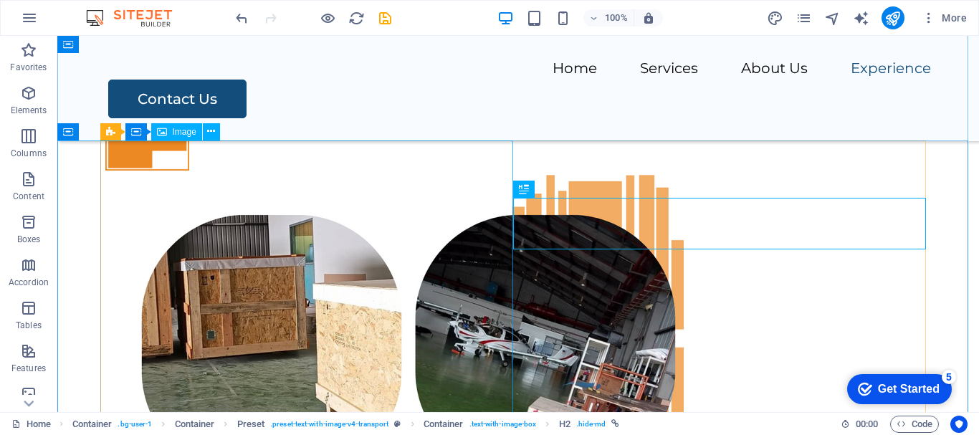
scroll to position [6050, 0]
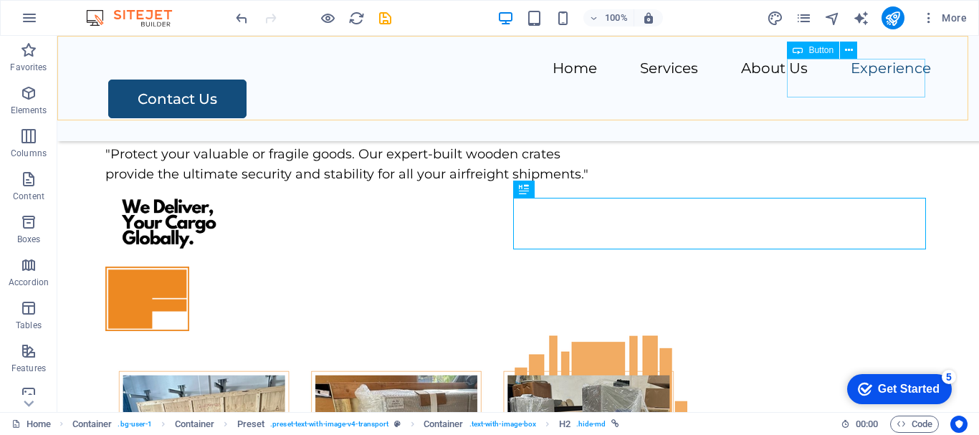
click at [818, 49] on span "Button" at bounding box center [821, 50] width 25 height 9
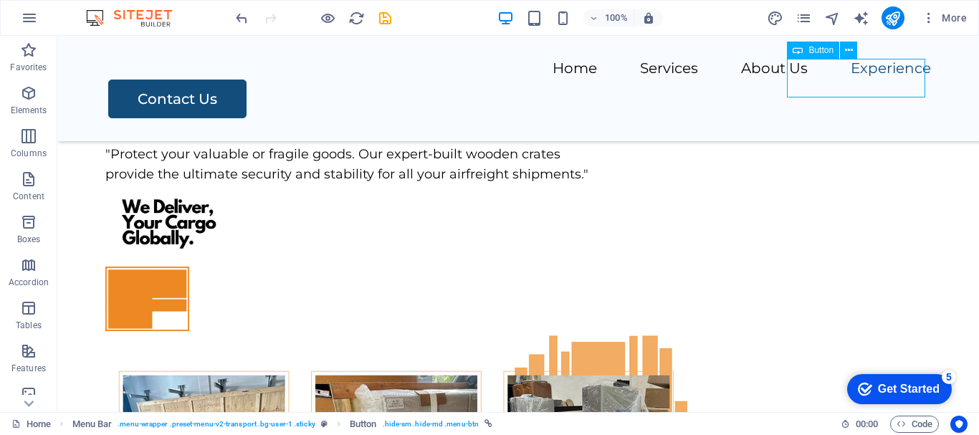
click at [818, 49] on span "Button" at bounding box center [821, 50] width 25 height 9
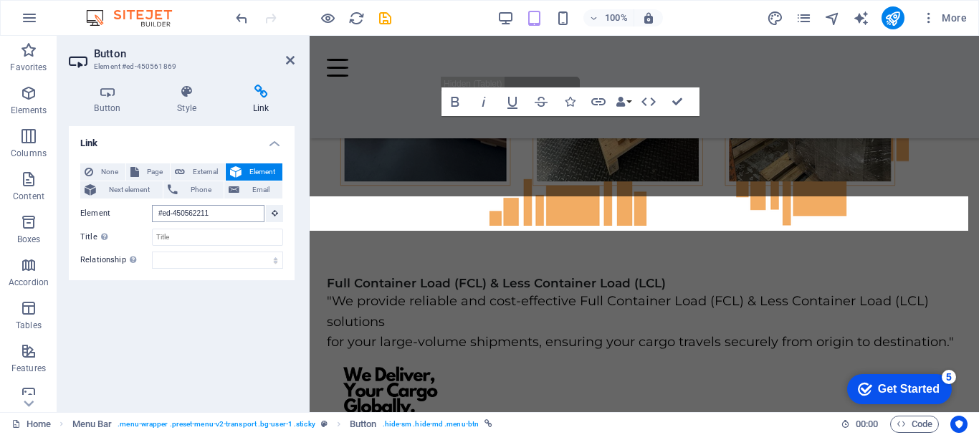
scroll to position [5627, 0]
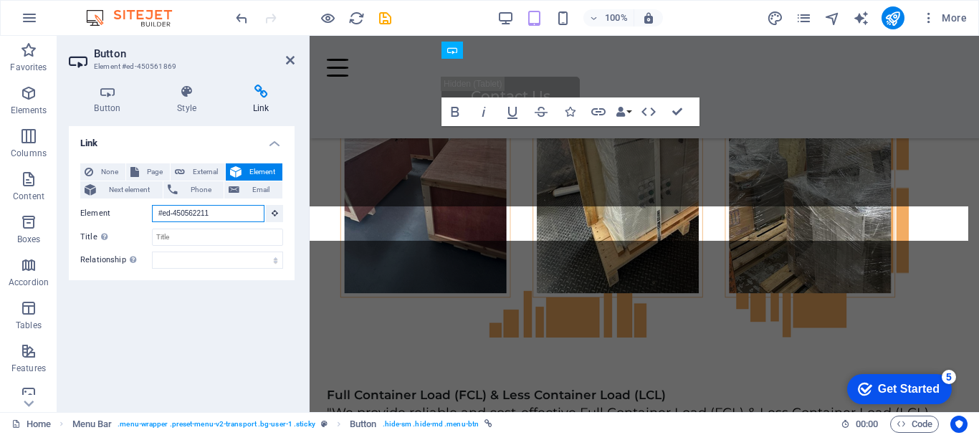
click at [240, 214] on input "#ed-450562211" at bounding box center [208, 213] width 113 height 17
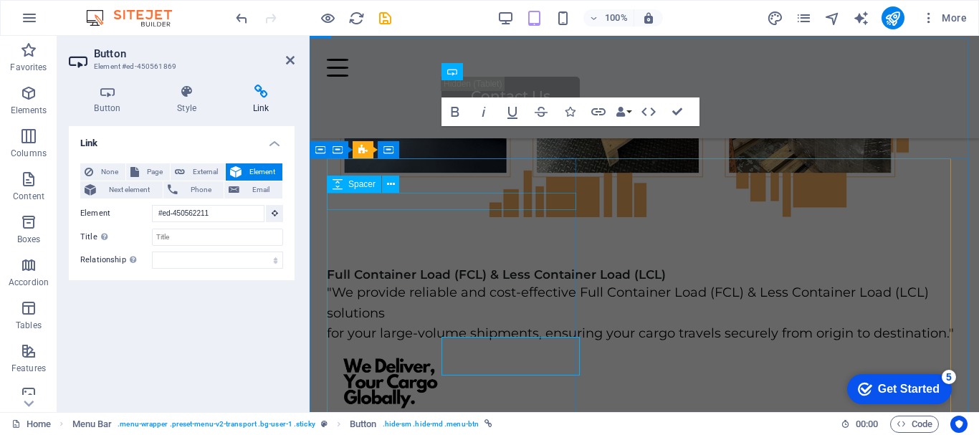
scroll to position [5711, 0]
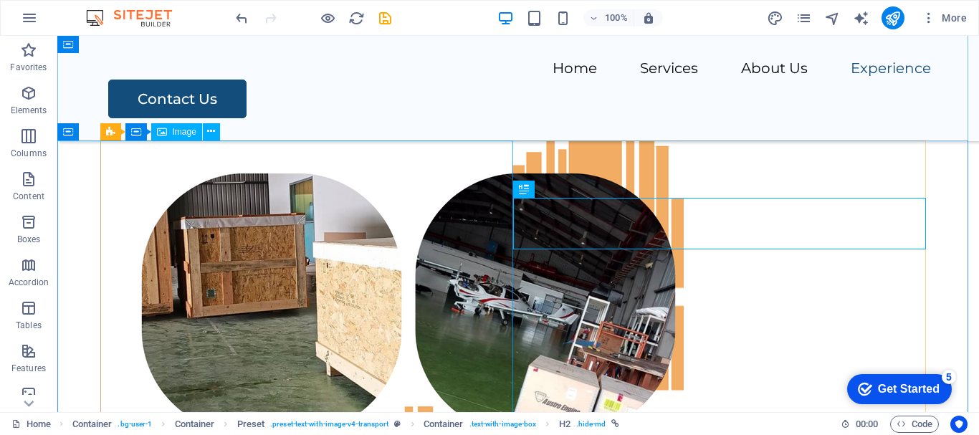
scroll to position [6050, 0]
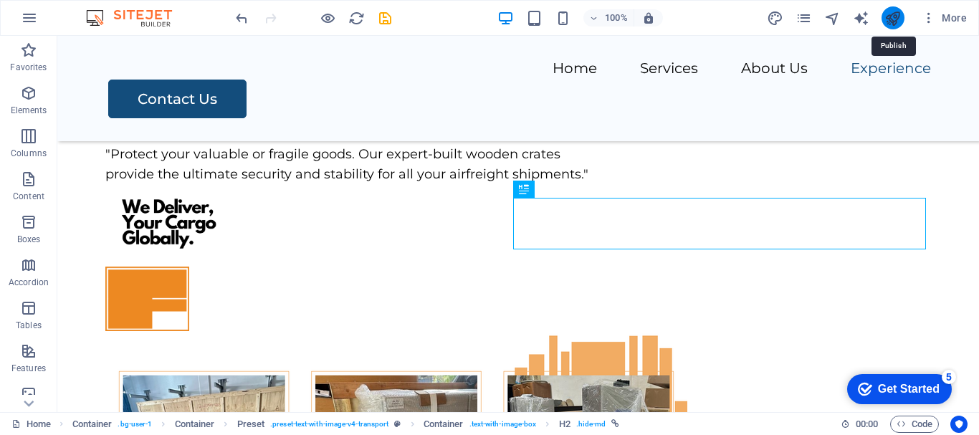
click at [892, 22] on icon "publish" at bounding box center [893, 18] width 16 height 16
